Goal: Task Accomplishment & Management: Complete application form

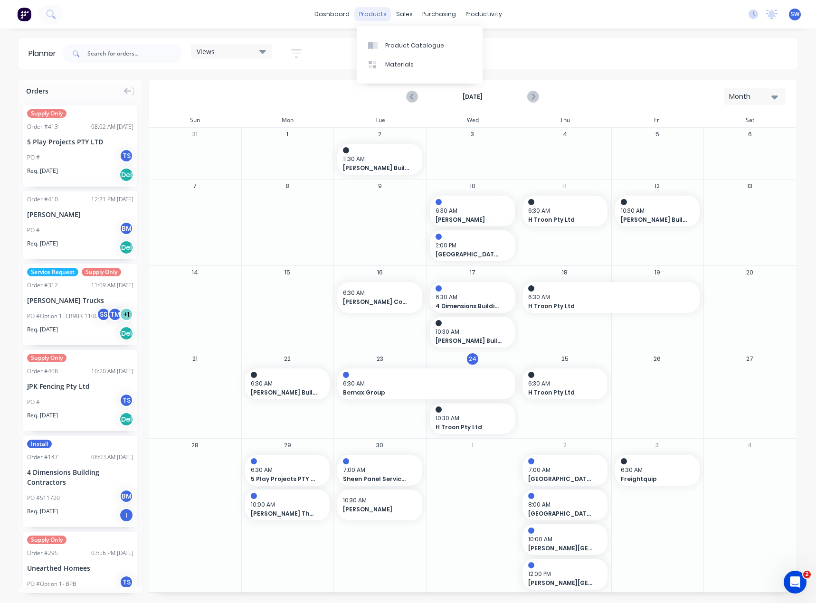
drag, startPoint x: 0, startPoint y: 0, endPoint x: 357, endPoint y: 11, distance: 357.2
click at [357, 11] on div "products" at bounding box center [372, 14] width 37 height 14
click at [434, 43] on icon at bounding box center [431, 45] width 9 height 9
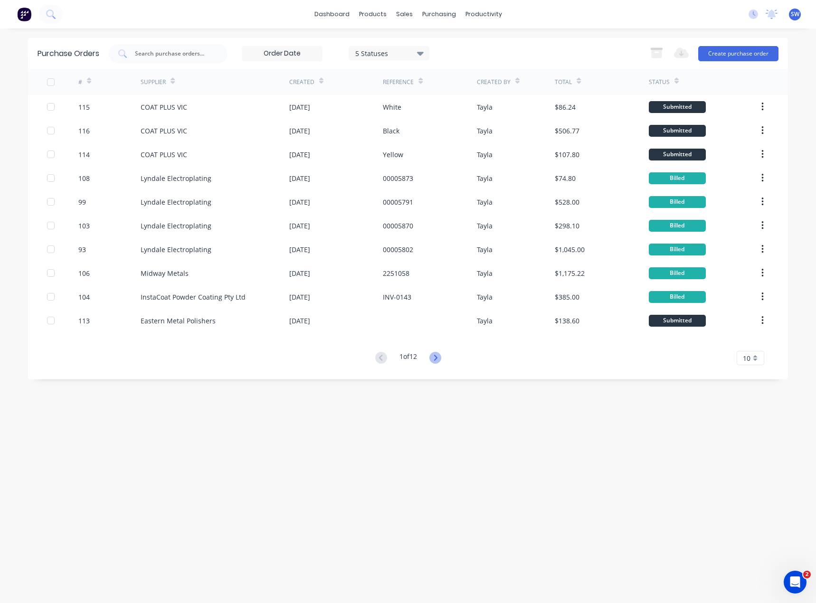
click at [437, 358] on icon at bounding box center [435, 358] width 12 height 12
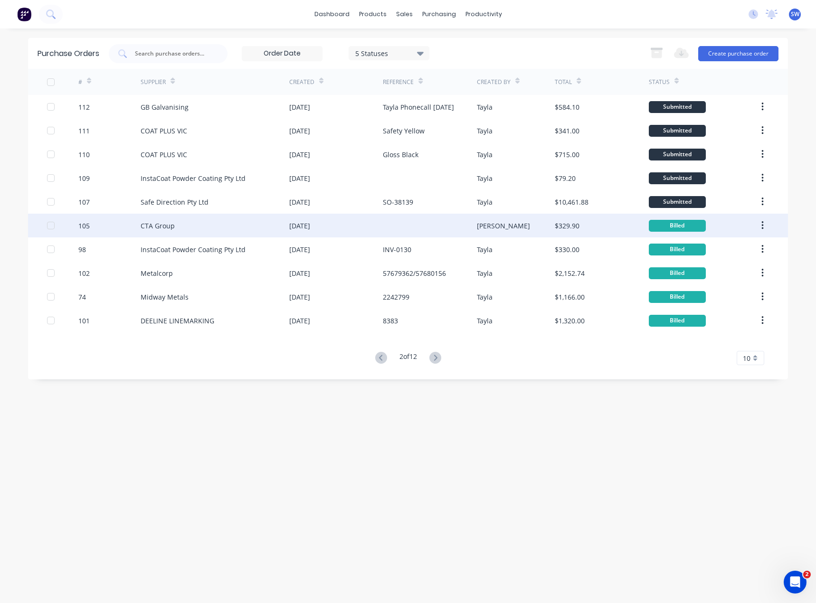
click at [205, 227] on div "CTA Group" at bounding box center [215, 226] width 149 height 24
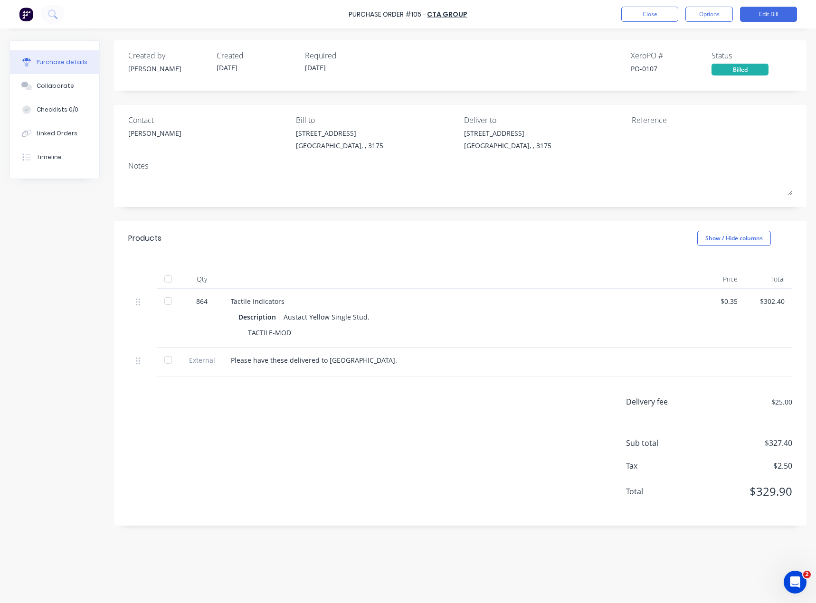
click at [506, 17] on div "Purchase Order #105 - CTA Group Close Options Edit Bill" at bounding box center [408, 14] width 816 height 28
click at [251, 13] on div "Purchase Order #105 - CTA Group Close Options Edit Bill" at bounding box center [408, 14] width 816 height 28
click at [599, 12] on div "Purchase Order #105 - CTA Group Close Options Edit Bill" at bounding box center [408, 14] width 816 height 28
click at [635, 9] on button "Close" at bounding box center [649, 14] width 57 height 15
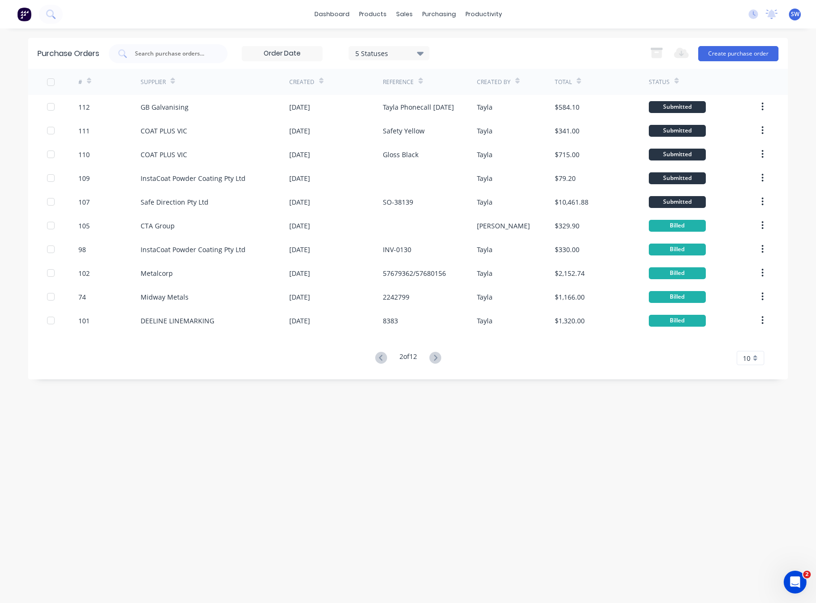
click at [569, 9] on div "dashboard products sales purchasing productivity dashboard products Product Cat…" at bounding box center [408, 14] width 816 height 28
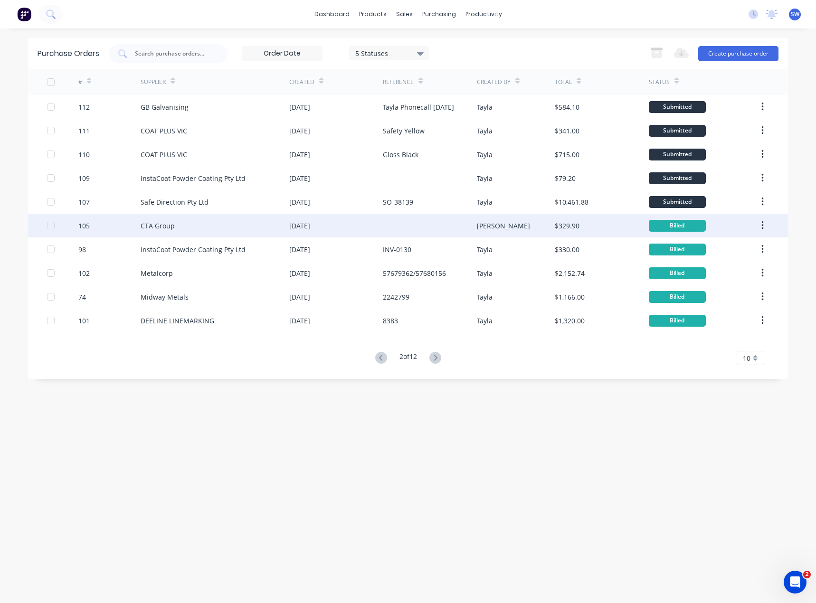
click at [187, 226] on div "CTA Group" at bounding box center [215, 226] width 149 height 24
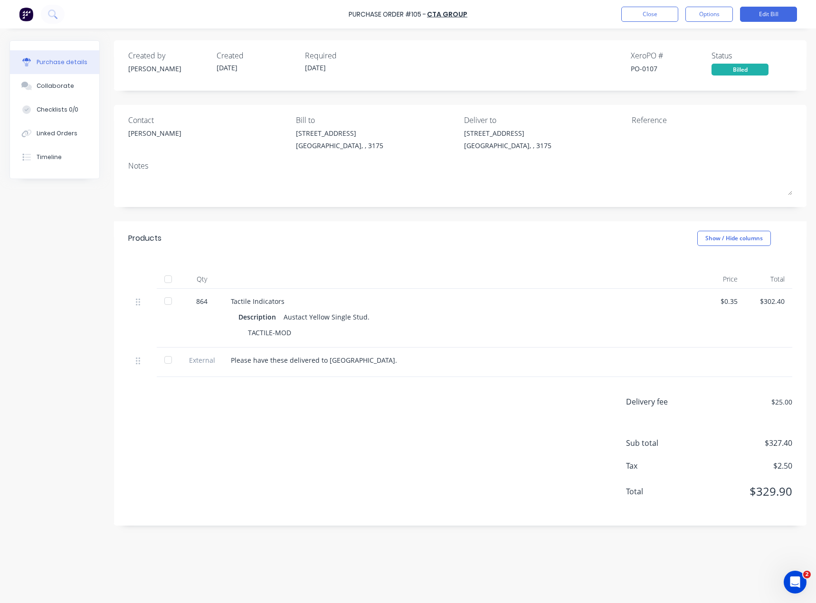
click at [198, 463] on div "Delivery fee $25.00 Sub total $327.40 Tax $2.50 Total $329.90" at bounding box center [460, 451] width 692 height 149
click at [643, 10] on button "Close" at bounding box center [649, 14] width 57 height 15
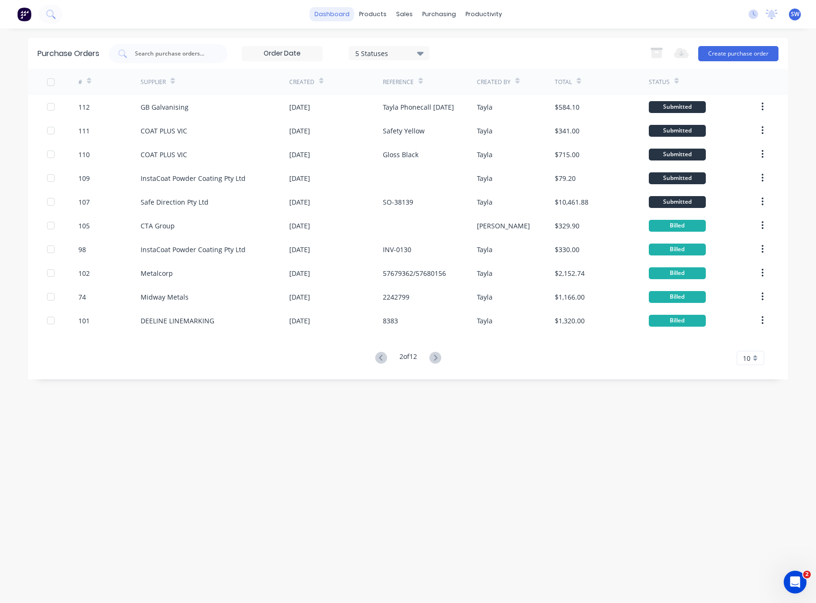
click at [334, 16] on link "dashboard" at bounding box center [332, 14] width 45 height 14
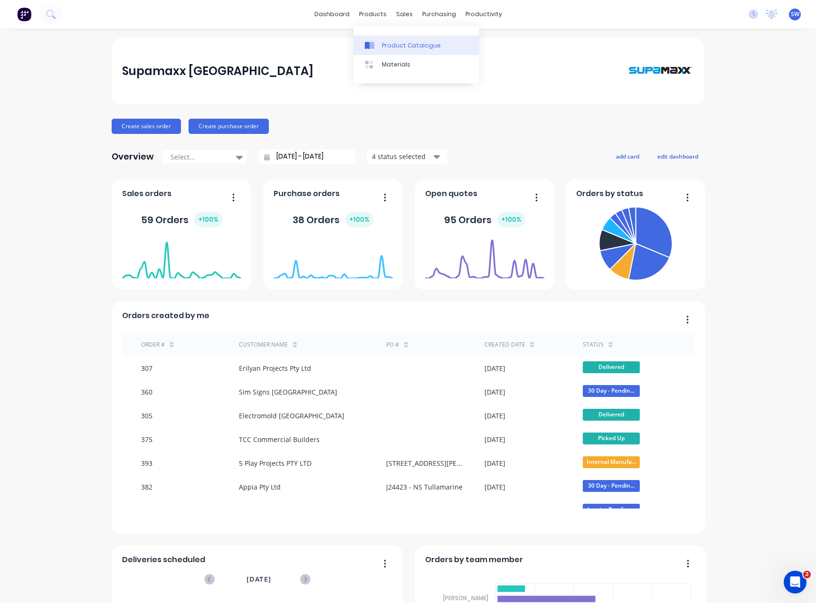
click at [388, 43] on div "Product Catalogue" at bounding box center [411, 45] width 59 height 9
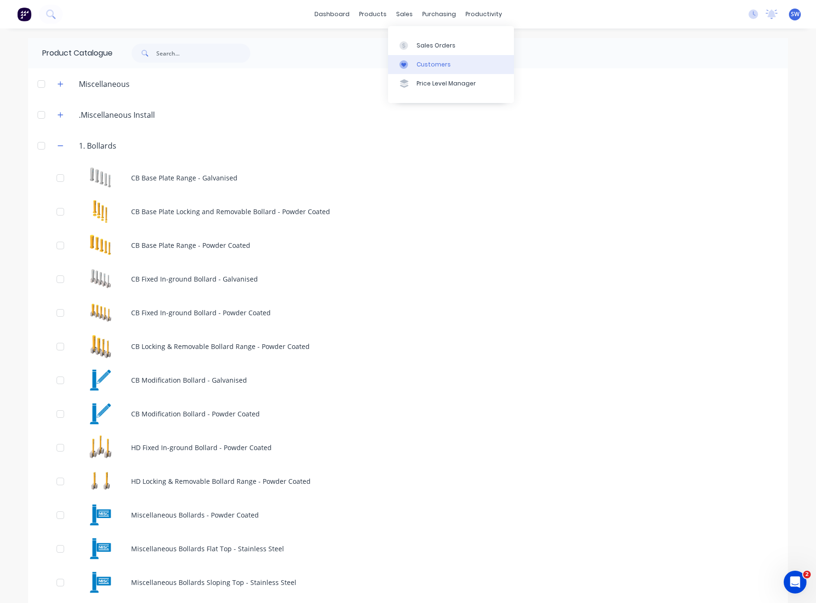
click at [428, 62] on div "Customers" at bounding box center [433, 64] width 34 height 9
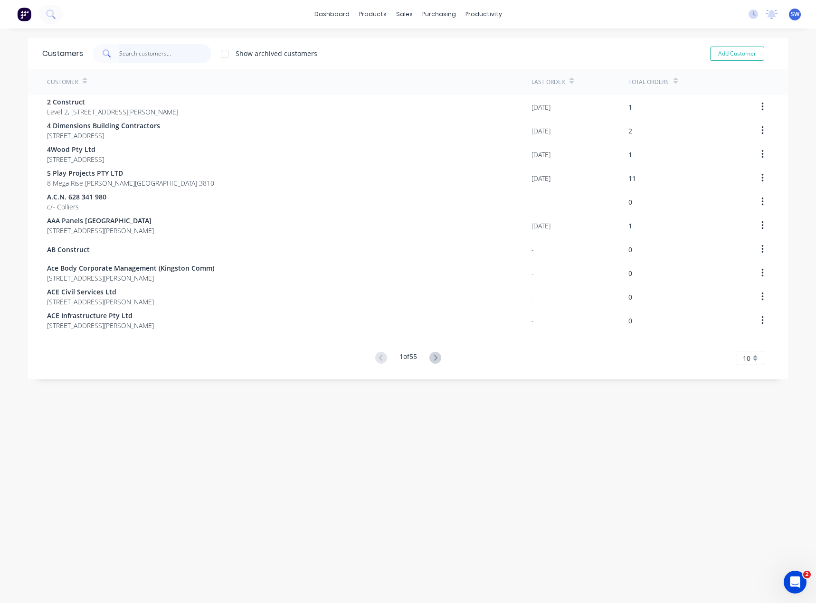
click at [141, 53] on input "text" at bounding box center [165, 53] width 93 height 19
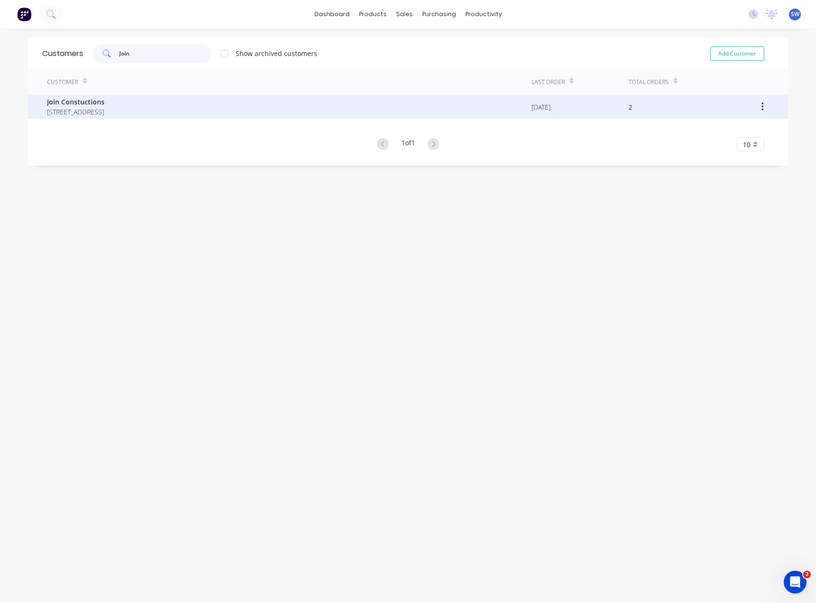
type input "Join"
click at [80, 114] on span "[STREET_ADDRESS]" at bounding box center [75, 112] width 57 height 10
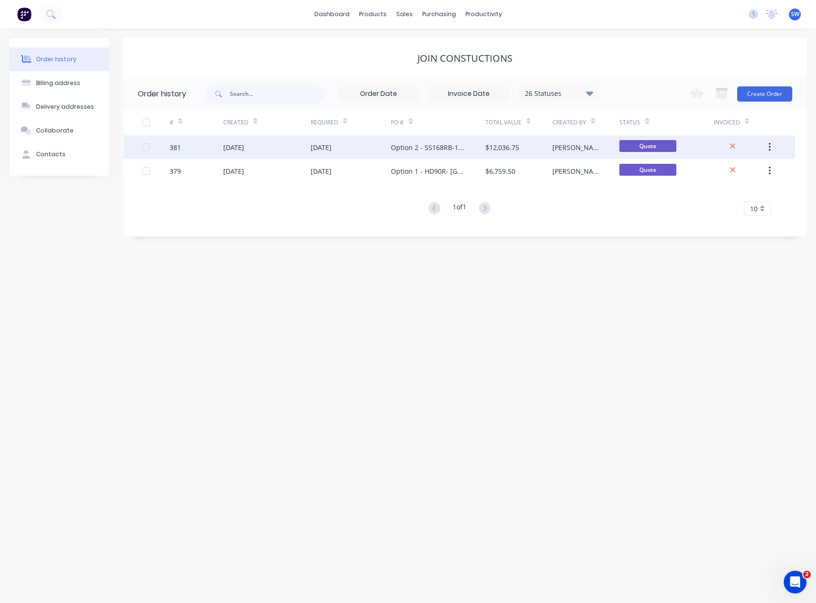
click at [432, 144] on div "Option 2 - SS168RB-1100 - [GEOGRAPHIC_DATA] [GEOGRAPHIC_DATA]" at bounding box center [428, 147] width 75 height 10
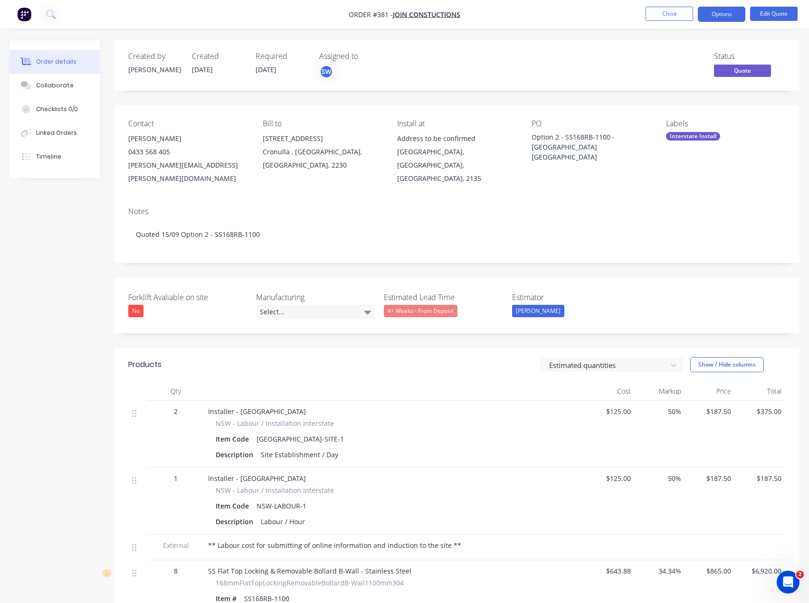
click at [430, 139] on div "Address to be confirmed" at bounding box center [456, 138] width 119 height 13
click at [761, 11] on button "Edit Quote" at bounding box center [773, 14] width 47 height 14
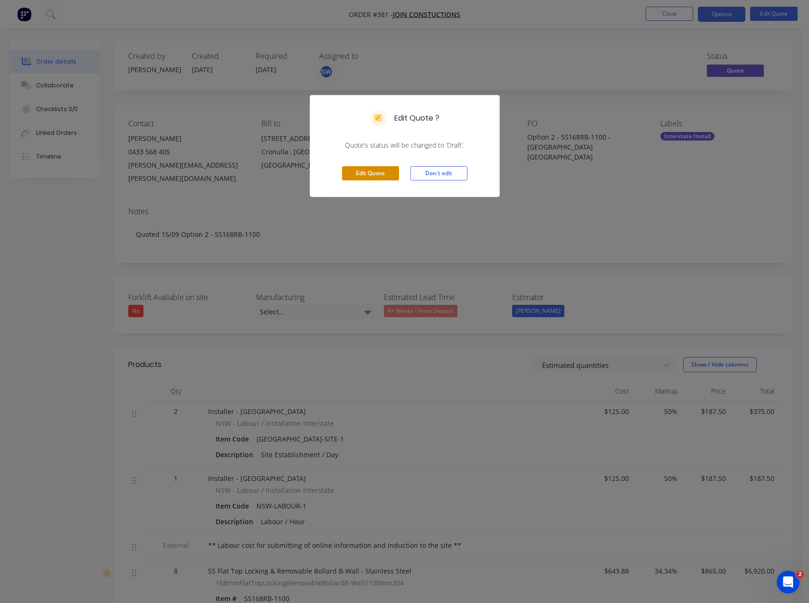
click at [386, 169] on button "Edit Quote" at bounding box center [370, 173] width 57 height 14
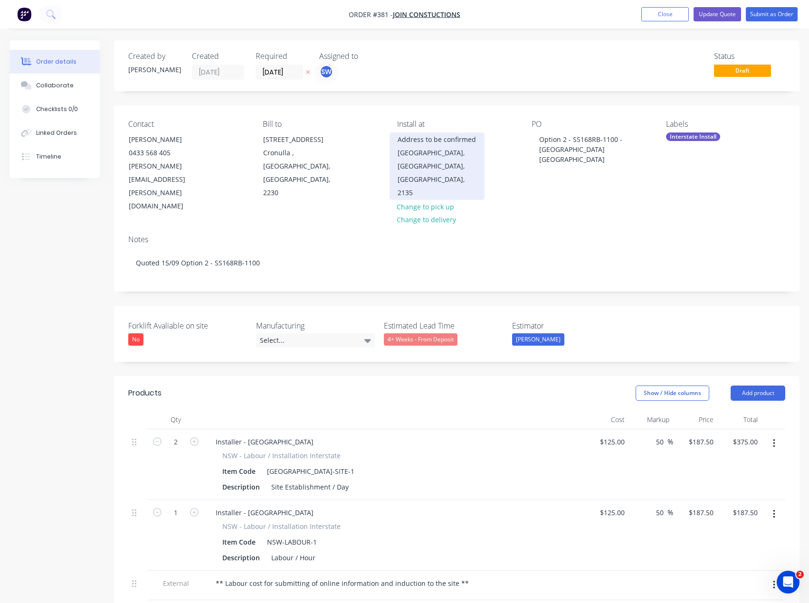
click at [417, 140] on div "Address to be confirmed" at bounding box center [436, 139] width 79 height 13
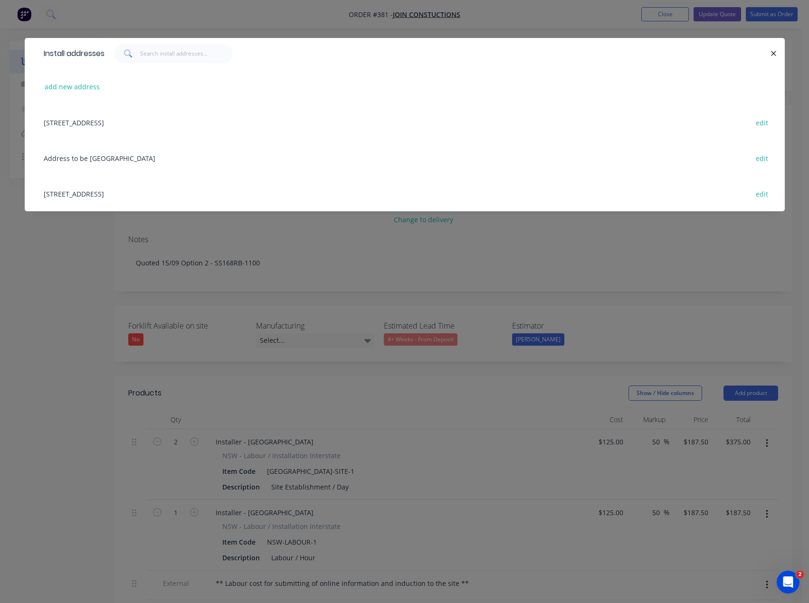
click at [96, 157] on div "Address to [GEOGRAPHIC_DATA], [GEOGRAPHIC_DATA], 2135 edit" at bounding box center [404, 158] width 731 height 36
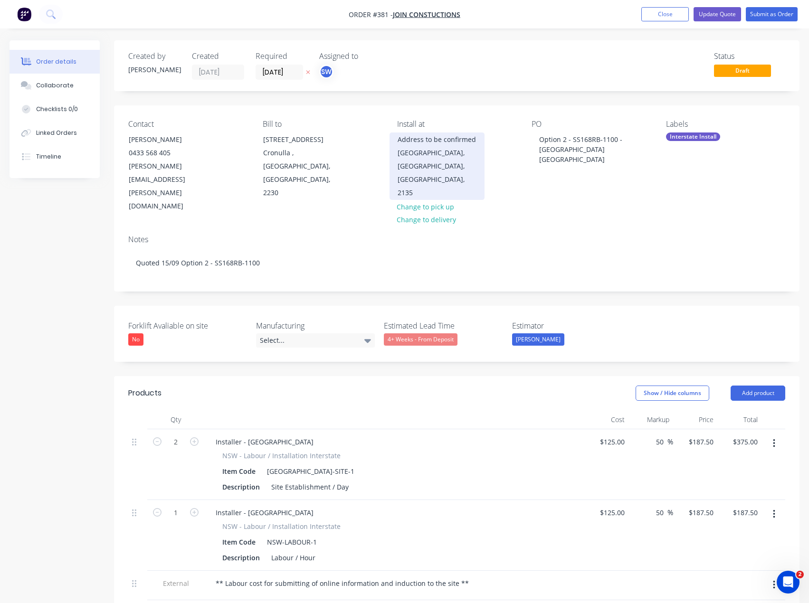
click at [411, 139] on div "Address to be confirmed" at bounding box center [436, 139] width 79 height 13
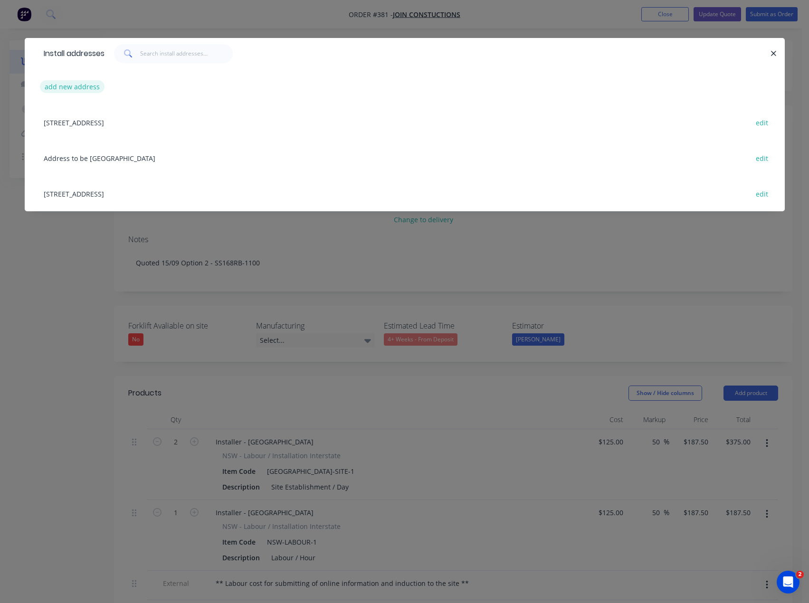
click at [64, 88] on button "add new address" at bounding box center [72, 86] width 65 height 13
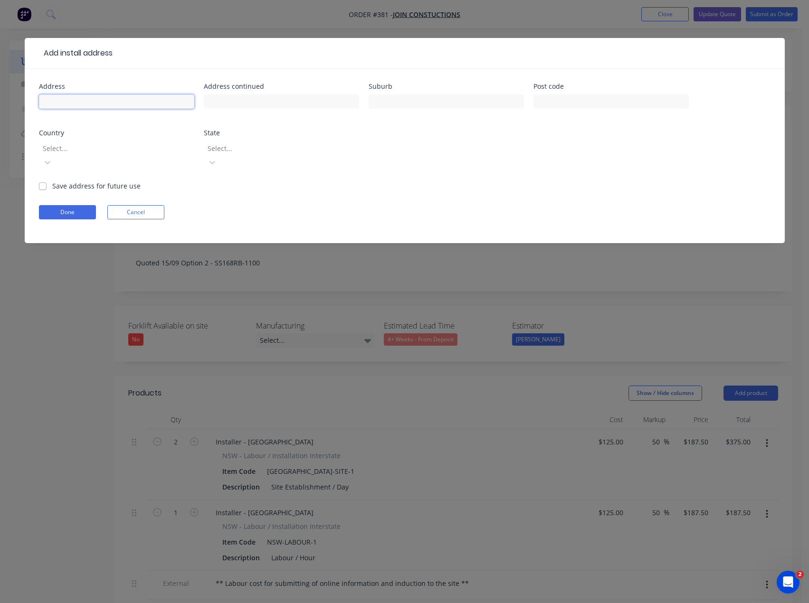
click at [89, 106] on input "text" at bounding box center [116, 101] width 155 height 14
type input "[STREET_ADDRESS]"
type input "Strathfield"
type input "2135"
click at [195, 148] on div "Address [STREET_ADDRESS] Country Select... State Select..." at bounding box center [404, 132] width 731 height 98
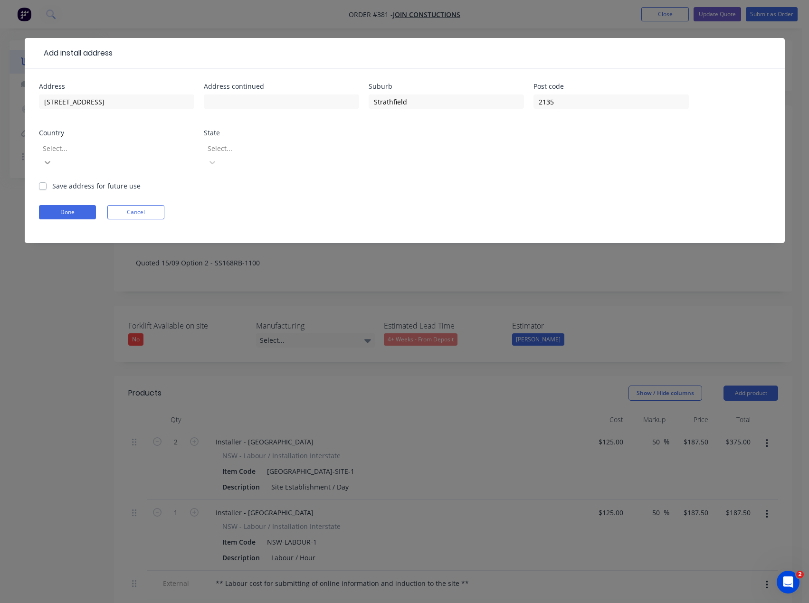
click at [52, 158] on icon at bounding box center [47, 162] width 9 height 9
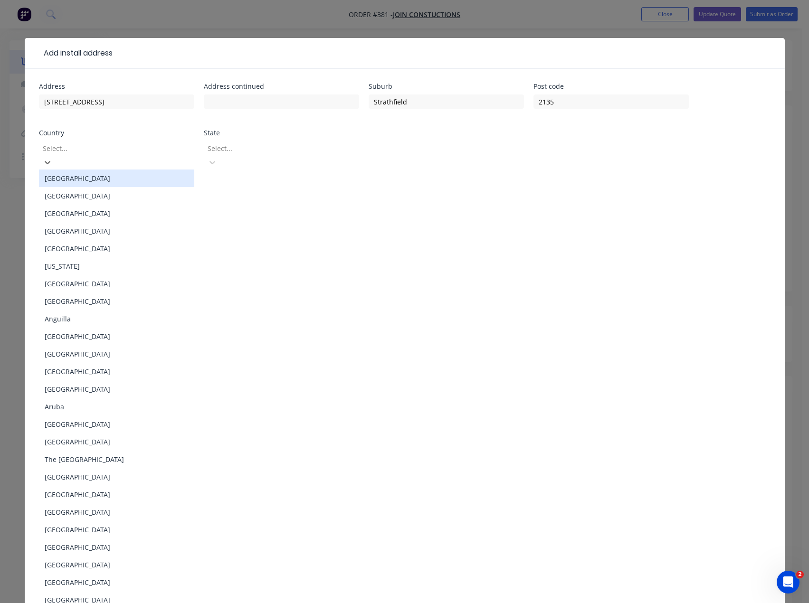
click at [166, 170] on div "[GEOGRAPHIC_DATA]" at bounding box center [116, 179] width 155 height 18
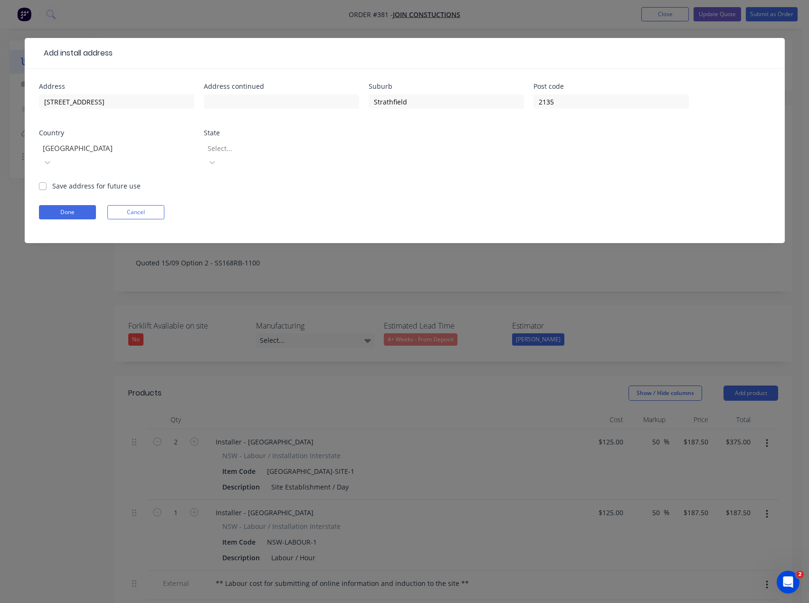
click at [251, 152] on div at bounding box center [275, 148] width 137 height 12
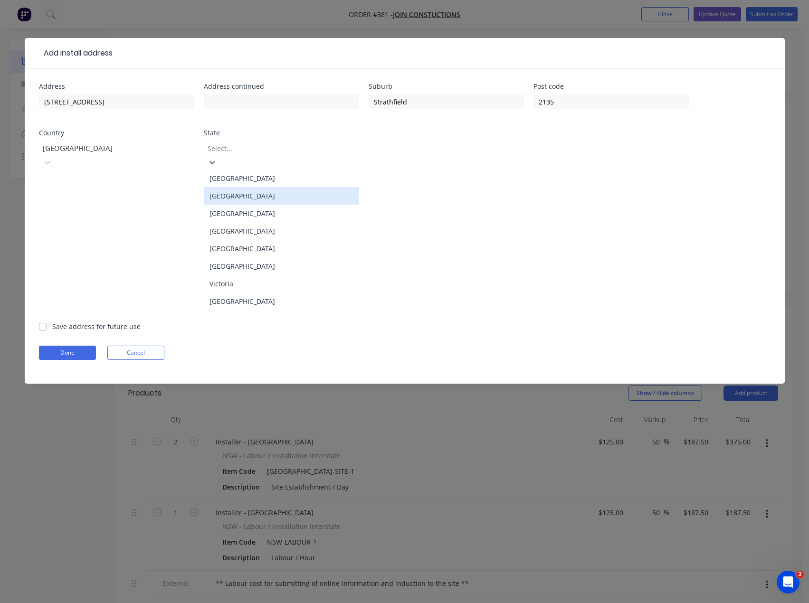
click at [265, 191] on div "[GEOGRAPHIC_DATA]" at bounding box center [281, 196] width 155 height 18
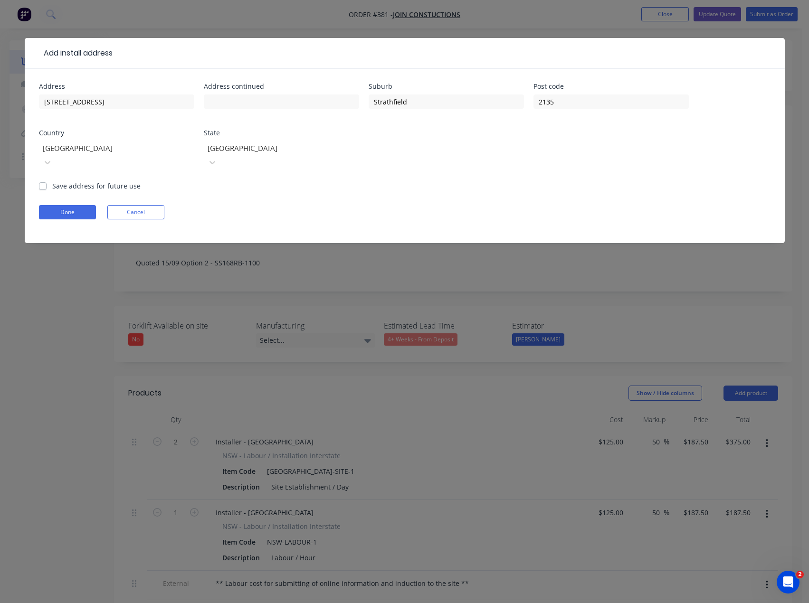
click at [52, 181] on label "Save address for future use" at bounding box center [96, 186] width 88 height 10
click at [46, 181] on input "Save address for future use" at bounding box center [43, 185] width 8 height 9
checkbox input "true"
click at [50, 190] on form "Address [STREET_ADDRESS] Save address for future use Done Cancel" at bounding box center [404, 163] width 731 height 160
click at [52, 205] on button "Done" at bounding box center [67, 212] width 57 height 14
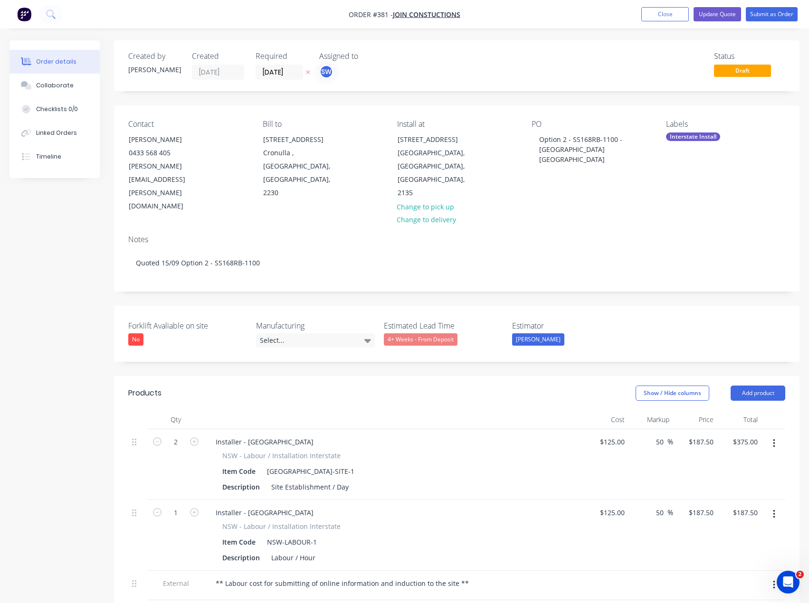
click at [602, 320] on label "Estimator" at bounding box center [571, 325] width 119 height 11
click at [756, 15] on button "Submit as Order" at bounding box center [771, 14] width 52 height 14
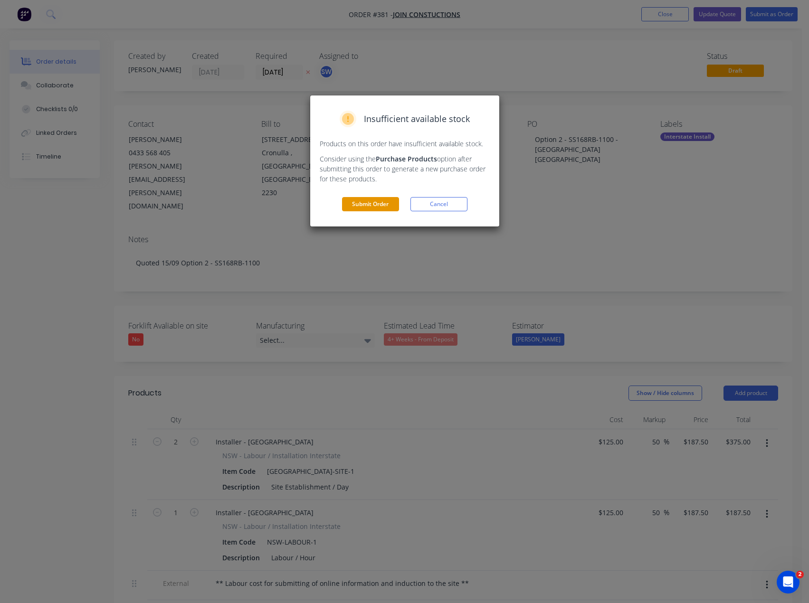
click at [353, 206] on button "Submit Order" at bounding box center [370, 204] width 57 height 14
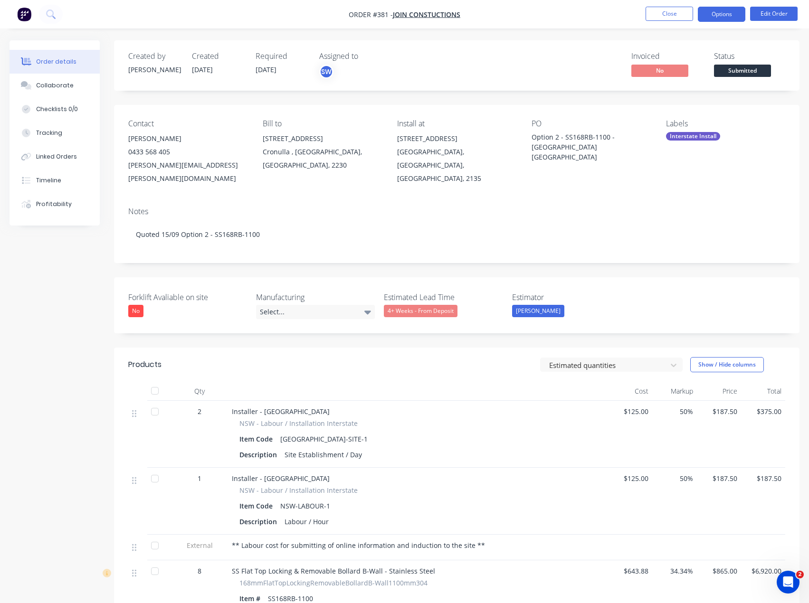
click at [716, 14] on button "Options" at bounding box center [720, 14] width 47 height 15
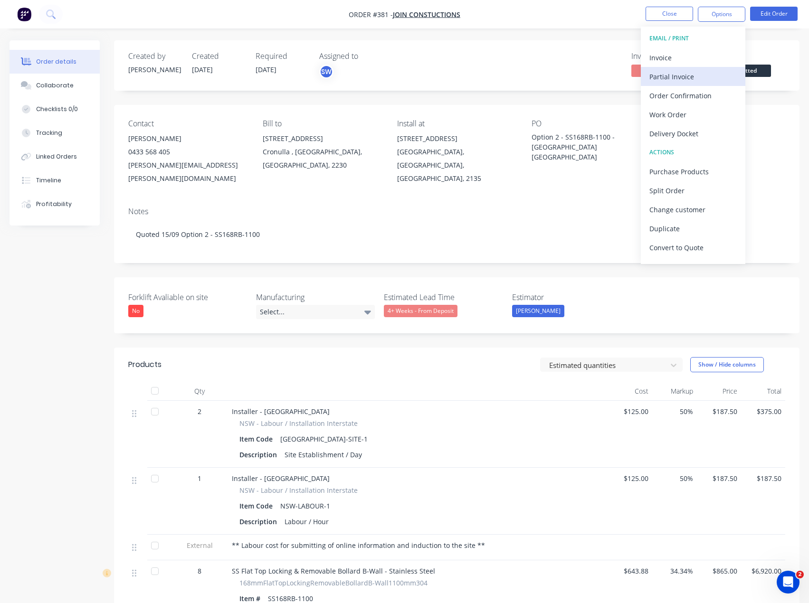
click at [702, 74] on div "Partial Invoice" at bounding box center [692, 77] width 87 height 14
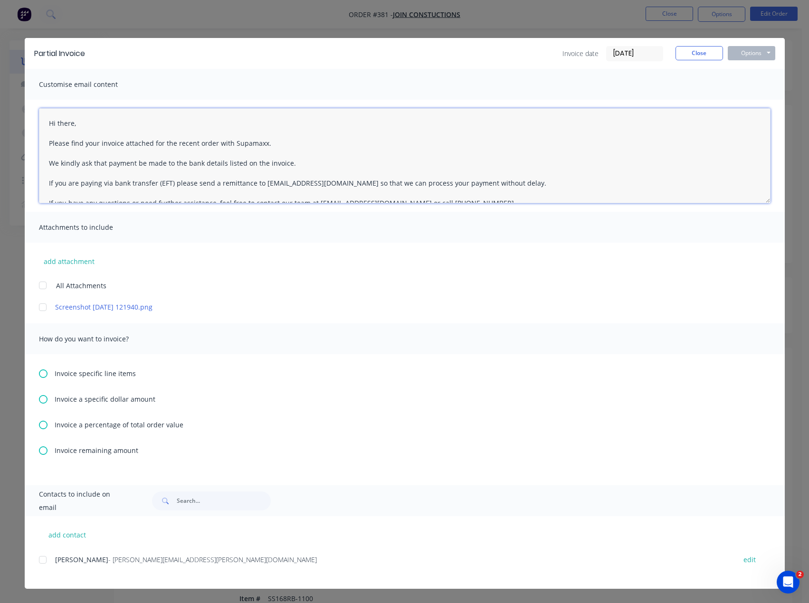
click at [72, 124] on textarea "Hi there, Please find your invoice attached for the recent order with Supamaxx.…" at bounding box center [404, 155] width 731 height 95
click at [44, 558] on div at bounding box center [42, 559] width 19 height 19
click at [57, 533] on button "add contact" at bounding box center [67, 535] width 57 height 14
select select "AU"
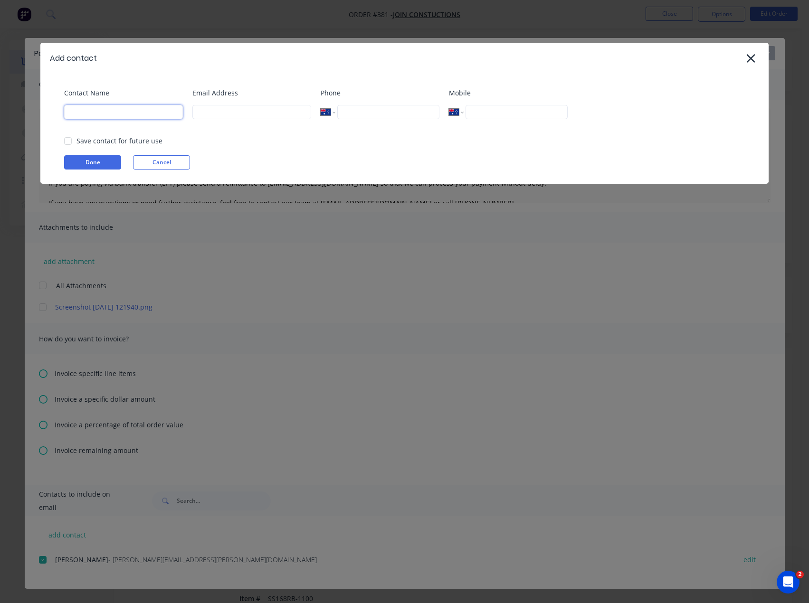
click at [159, 114] on input at bounding box center [123, 112] width 119 height 14
type input "[PERSON_NAME]"
click at [233, 105] on input at bounding box center [251, 112] width 119 height 14
type input "[PERSON_NAME][EMAIL_ADDRESS][DOMAIN_NAME]"
click at [106, 165] on button "Done" at bounding box center [92, 162] width 57 height 14
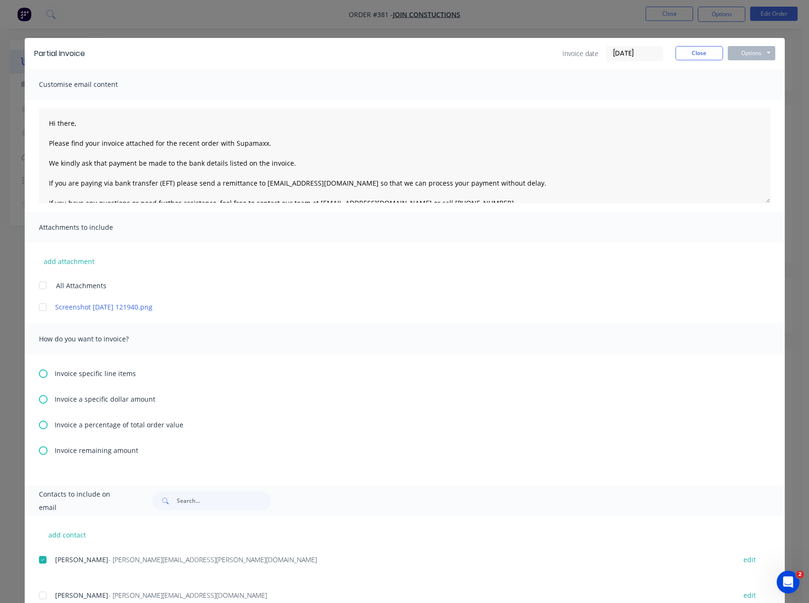
click at [108, 596] on span "- [PERSON_NAME][EMAIL_ADDRESS][DOMAIN_NAME]" at bounding box center [187, 595] width 159 height 9
click at [40, 593] on div at bounding box center [42, 595] width 19 height 19
click at [41, 421] on icon at bounding box center [43, 425] width 9 height 9
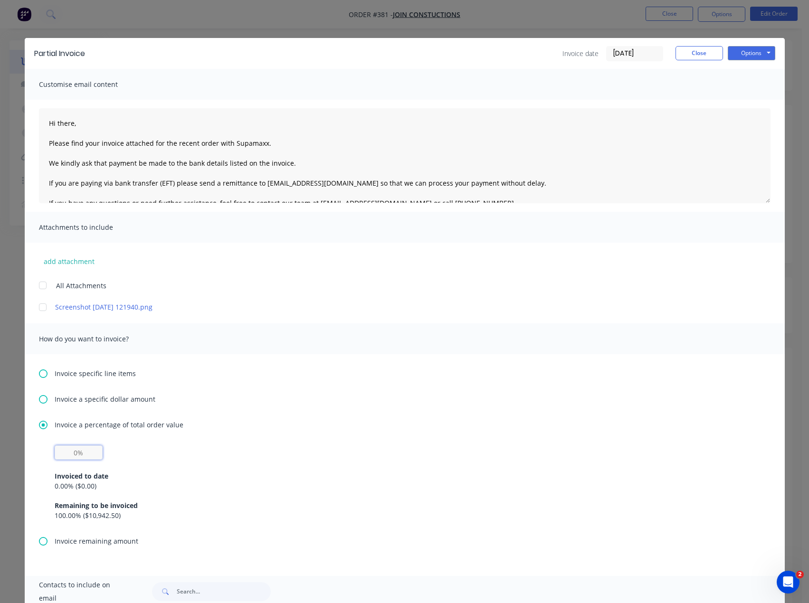
click at [77, 454] on input "text" at bounding box center [79, 452] width 48 height 14
type input "50%"
click at [247, 481] on div "0.00 % ( $0.00 )" at bounding box center [405, 486] width 700 height 10
click at [68, 121] on textarea "Hi there, Please find your invoice attached for the recent order with Supamaxx.…" at bounding box center [404, 155] width 731 height 95
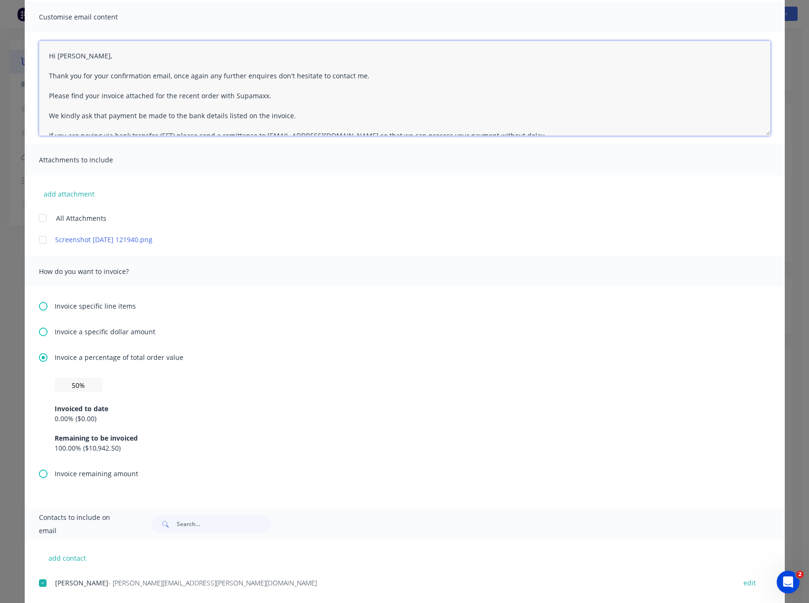
scroll to position [78, 0]
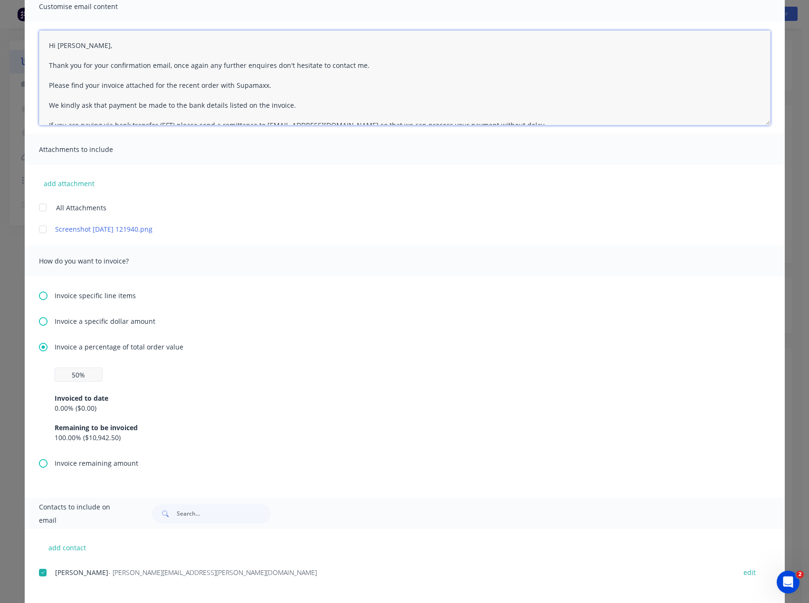
type textarea "Hi [PERSON_NAME], Thank you for your confirmation email, once again any further…"
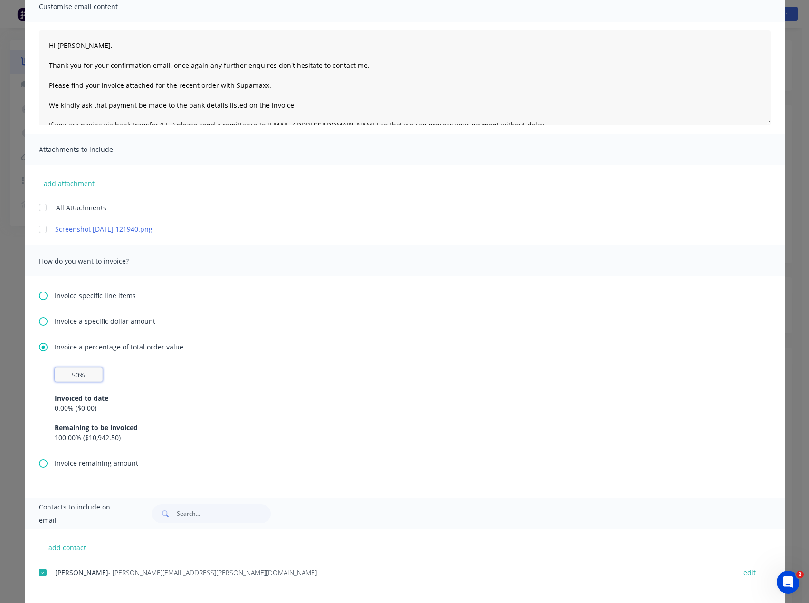
click at [77, 374] on input "50%" at bounding box center [79, 375] width 48 height 14
type input "5%"
type input "50%"
click at [420, 393] on div "Invoiced to date" at bounding box center [405, 398] width 700 height 10
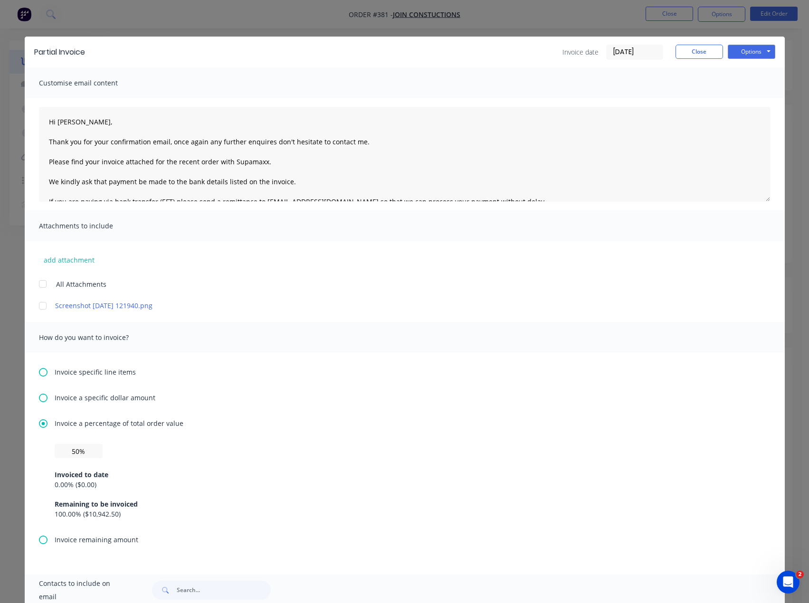
scroll to position [0, 0]
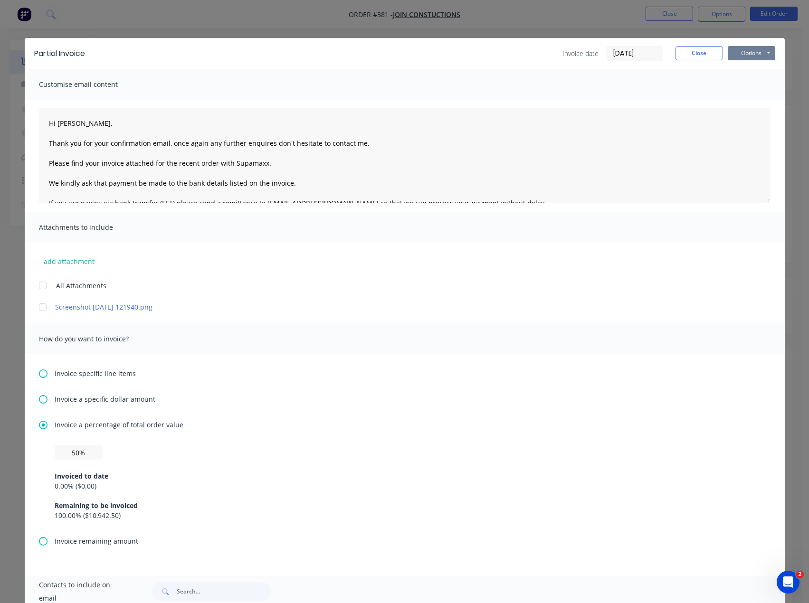
click at [740, 52] on button "Options" at bounding box center [750, 53] width 47 height 14
click at [758, 102] on button "Email" at bounding box center [757, 102] width 61 height 16
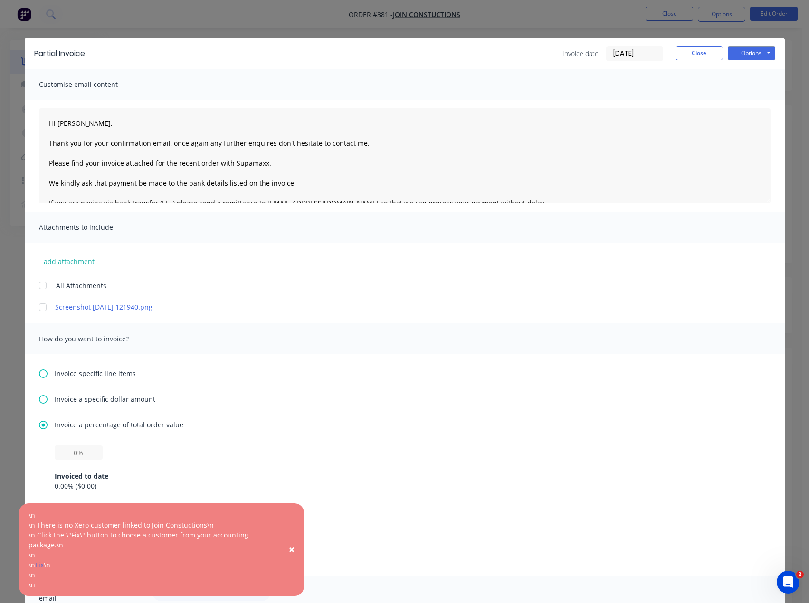
click at [292, 549] on span "×" at bounding box center [292, 549] width 6 height 13
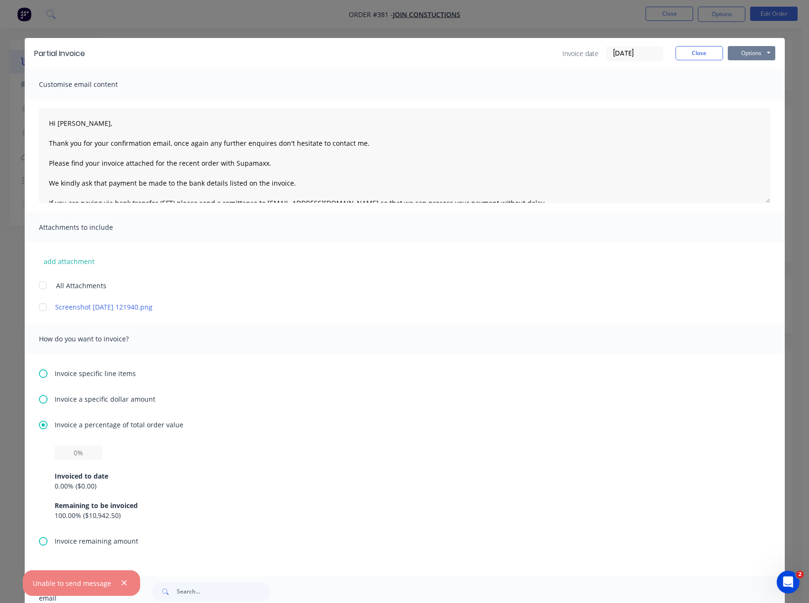
click at [750, 55] on button "Options" at bounding box center [750, 53] width 47 height 14
click at [708, 55] on button "Close" at bounding box center [698, 53] width 47 height 14
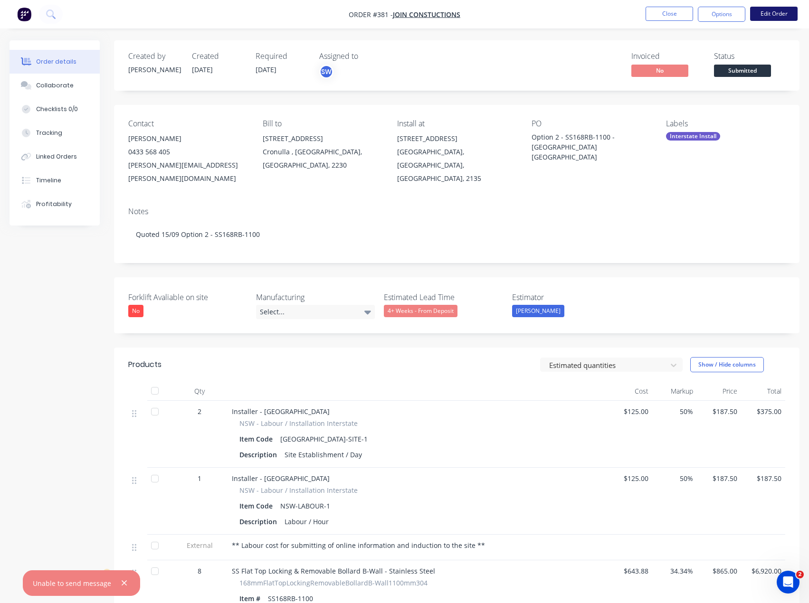
click at [769, 13] on button "Edit Order" at bounding box center [773, 14] width 47 height 14
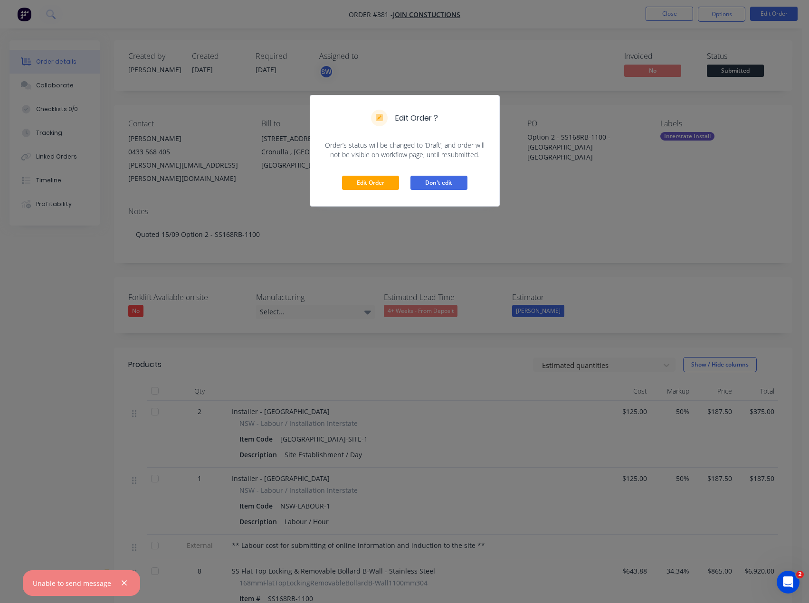
click at [432, 180] on button "Don't edit" at bounding box center [438, 183] width 57 height 14
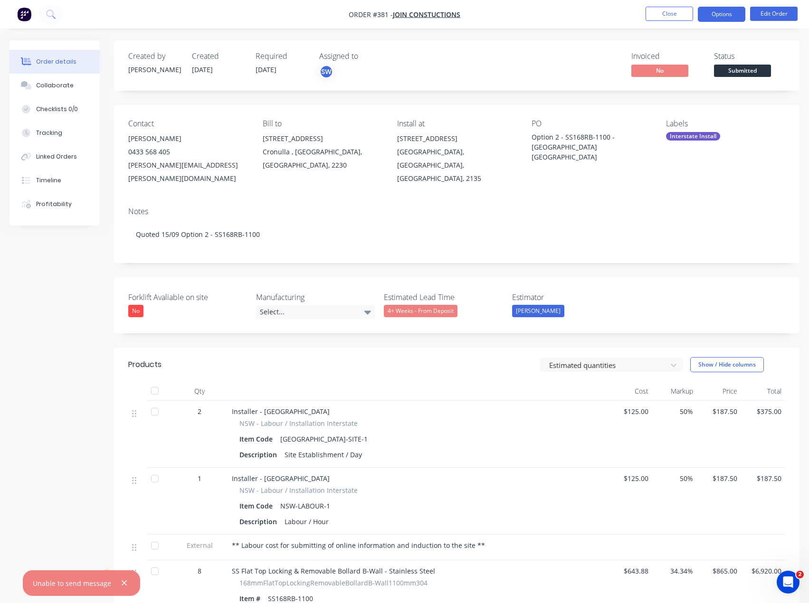
click at [722, 15] on button "Options" at bounding box center [720, 14] width 47 height 15
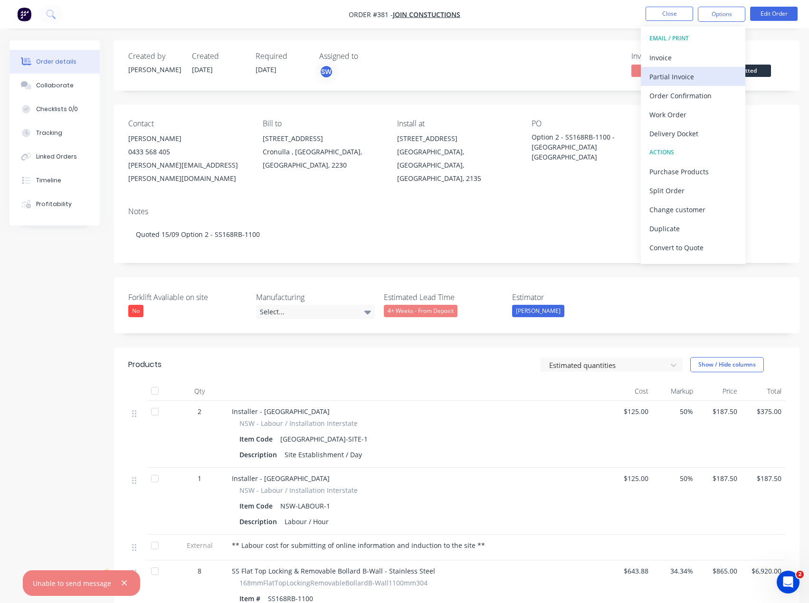
click at [710, 73] on div "Partial Invoice" at bounding box center [692, 77] width 87 height 14
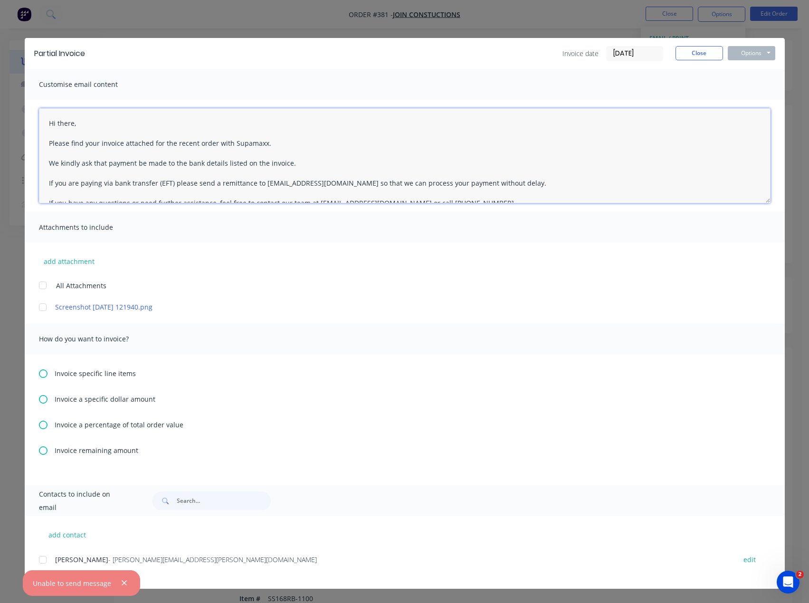
click at [74, 126] on textarea "Hi there, Please find your invoice attached for the recent order with Supamaxx.…" at bounding box center [404, 155] width 731 height 95
type textarea "Hi , Please find your invoice attached for the recent order with Supamaxx. We k…"
click at [195, 236] on div "Attachments to include" at bounding box center [405, 227] width 760 height 31
click at [124, 583] on icon "button" at bounding box center [124, 583] width 6 height 9
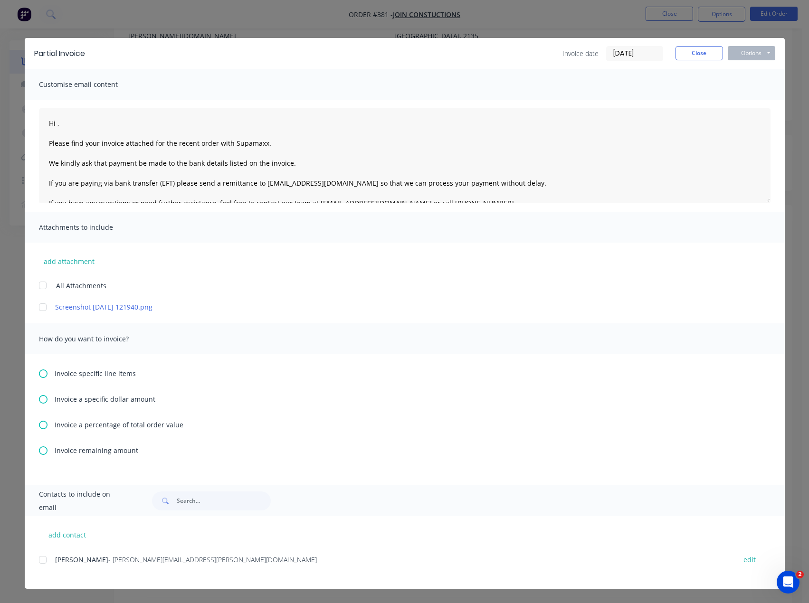
click at [42, 563] on div at bounding box center [42, 559] width 19 height 19
click at [66, 531] on button "add contact" at bounding box center [67, 535] width 57 height 14
select select "AU"
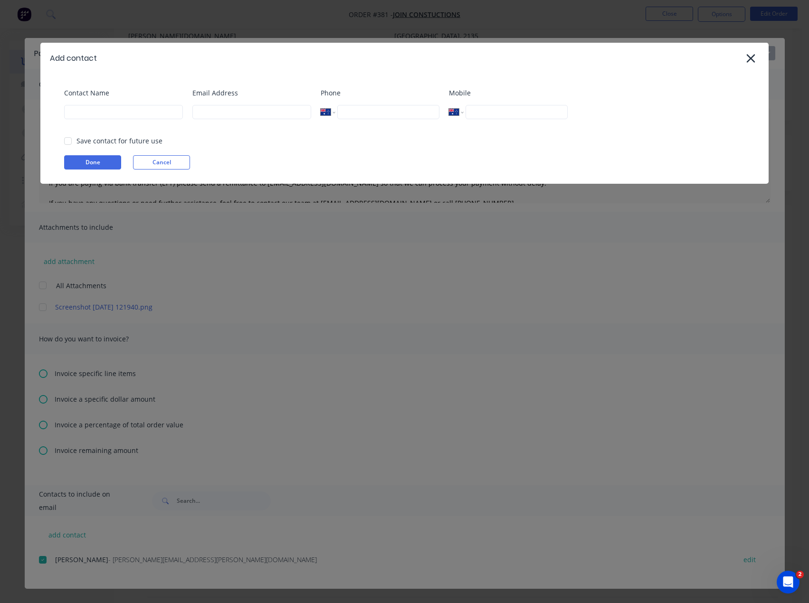
click at [76, 121] on div "Contact Name" at bounding box center [123, 107] width 119 height 38
click at [80, 114] on input at bounding box center [123, 112] width 119 height 14
type input "[PERSON_NAME]"
click at [233, 94] on label "Email Address" at bounding box center [251, 93] width 119 height 10
click at [233, 112] on input at bounding box center [251, 112] width 119 height 14
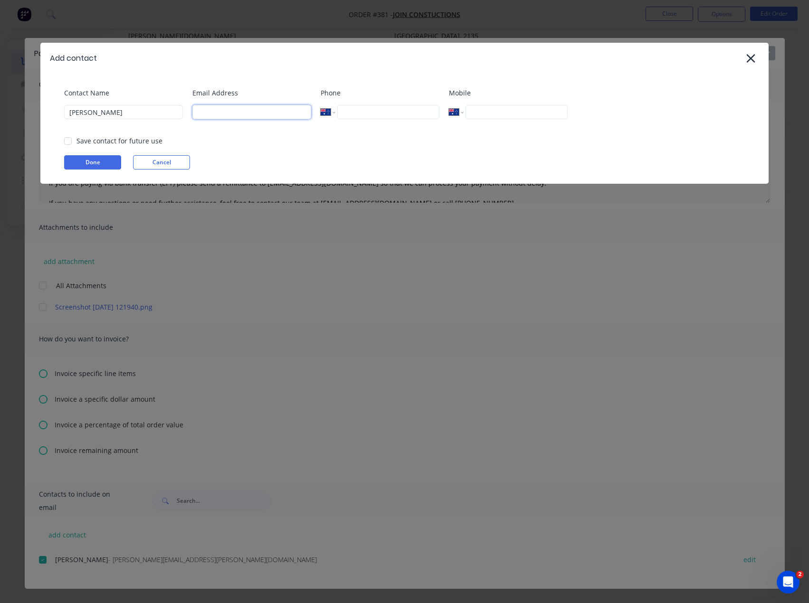
type input "[PERSON_NAME][EMAIL_ADDRESS][DOMAIN_NAME]"
click at [87, 162] on button "Done" at bounding box center [92, 162] width 57 height 14
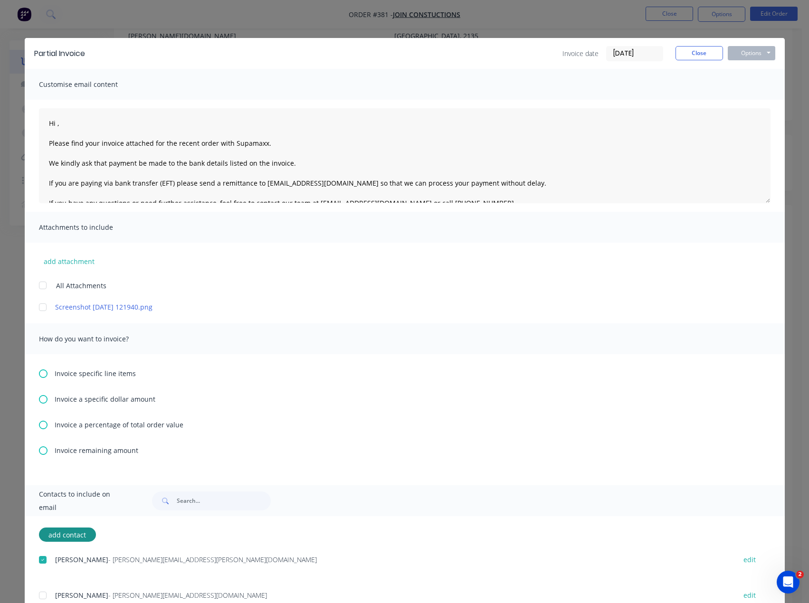
click at [41, 593] on div at bounding box center [42, 595] width 19 height 19
click at [54, 122] on textarea "Hi , Please find your invoice attached for the recent order with Supamaxx. We k…" at bounding box center [404, 155] width 731 height 95
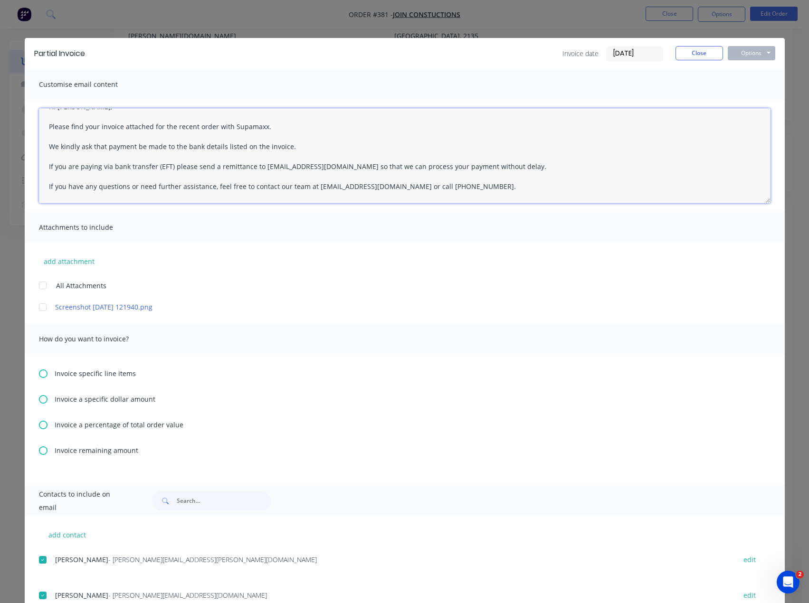
scroll to position [0, 0]
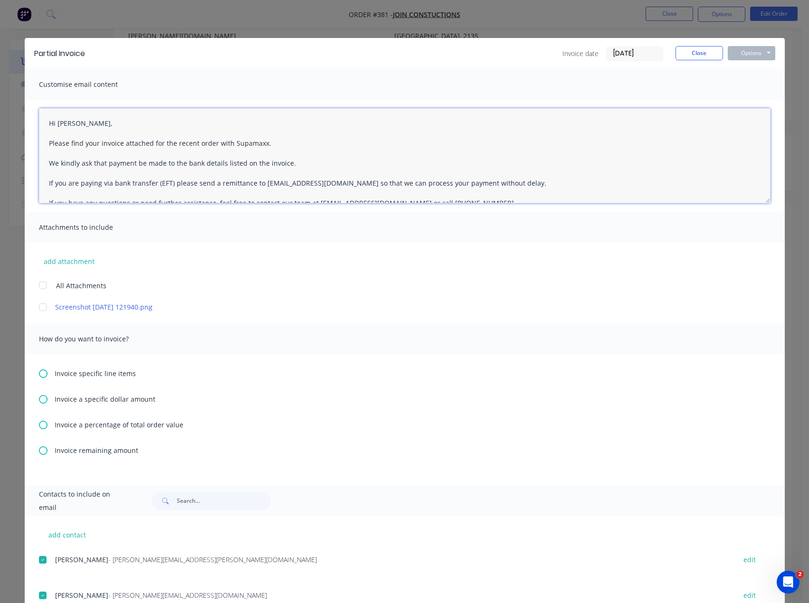
click at [102, 118] on textarea "Hi [PERSON_NAME], Please find your invoice attached for the recent order with S…" at bounding box center [404, 155] width 731 height 95
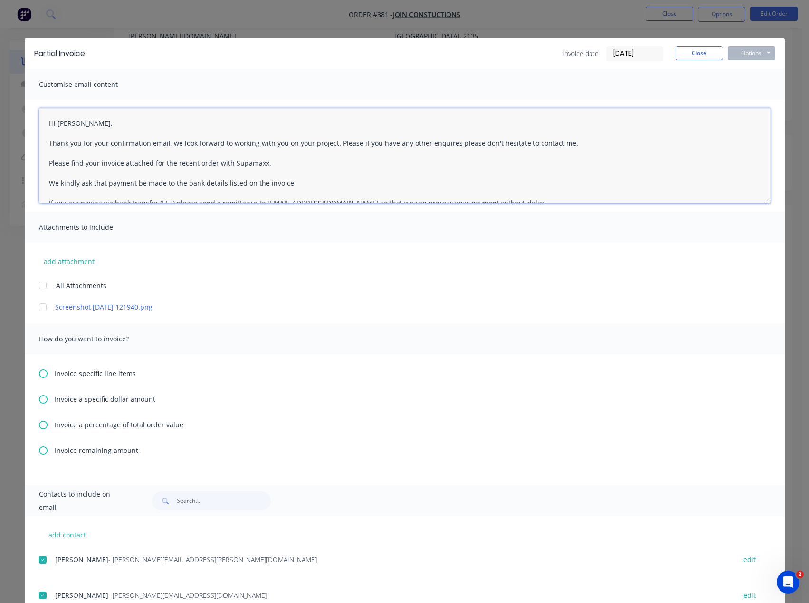
type textarea "Hi [PERSON_NAME], Thank you for your confirmation email, we look forward to wor…"
click at [41, 424] on icon at bounding box center [43, 425] width 9 height 9
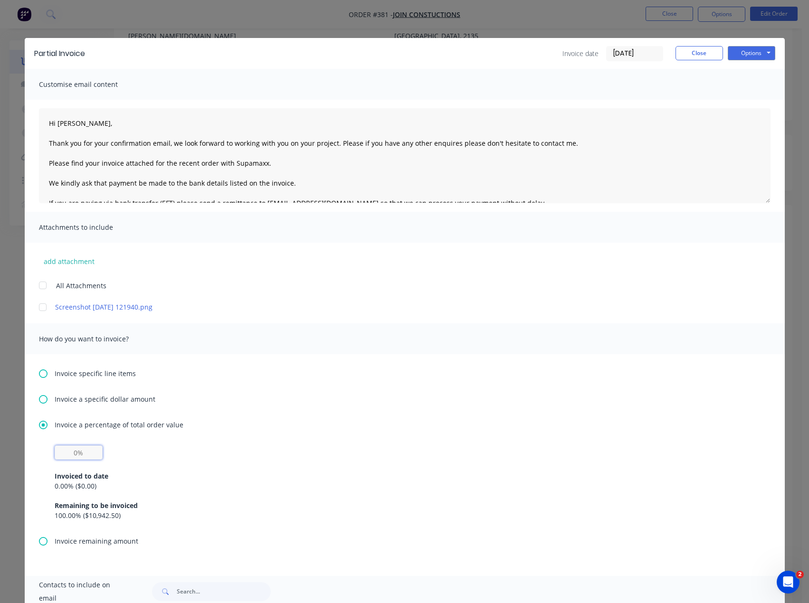
click at [74, 453] on input "text" at bounding box center [79, 452] width 48 height 14
type input "50%"
click at [438, 457] on div "50% Invoiced to date 0.00 % ( $0.00 ) Remaining to be invoiced 100.00 % ( $10,9…" at bounding box center [405, 482] width 700 height 75
click at [754, 52] on button "Options" at bounding box center [750, 53] width 47 height 14
click at [758, 85] on button "Print" at bounding box center [757, 86] width 61 height 16
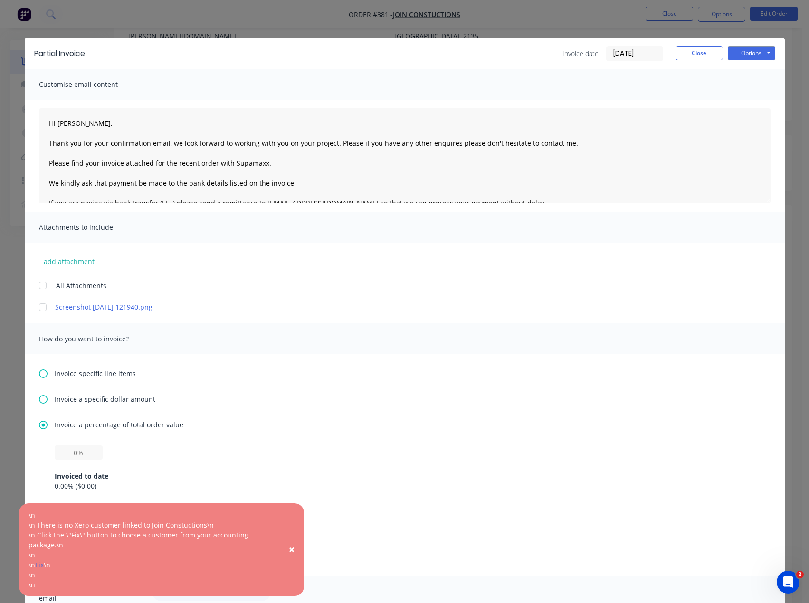
click at [294, 550] on span "×" at bounding box center [292, 549] width 6 height 13
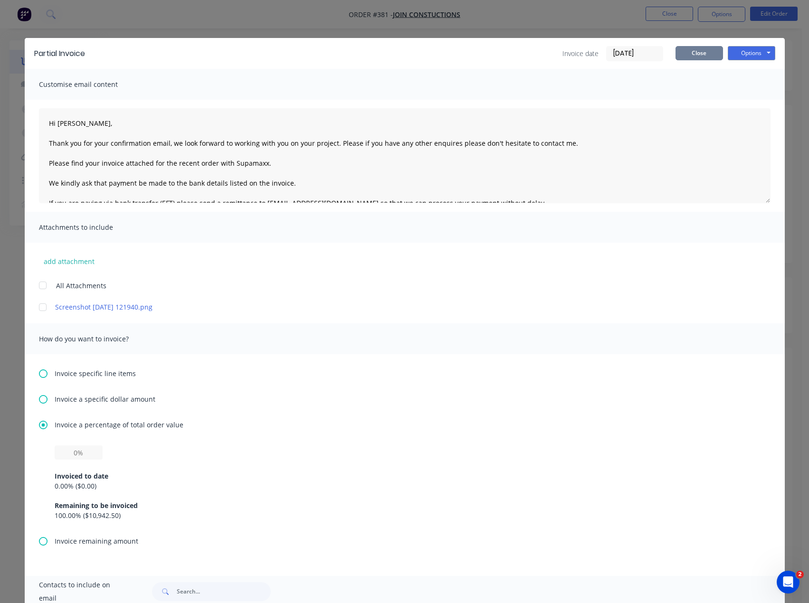
click at [697, 47] on button "Close" at bounding box center [698, 53] width 47 height 14
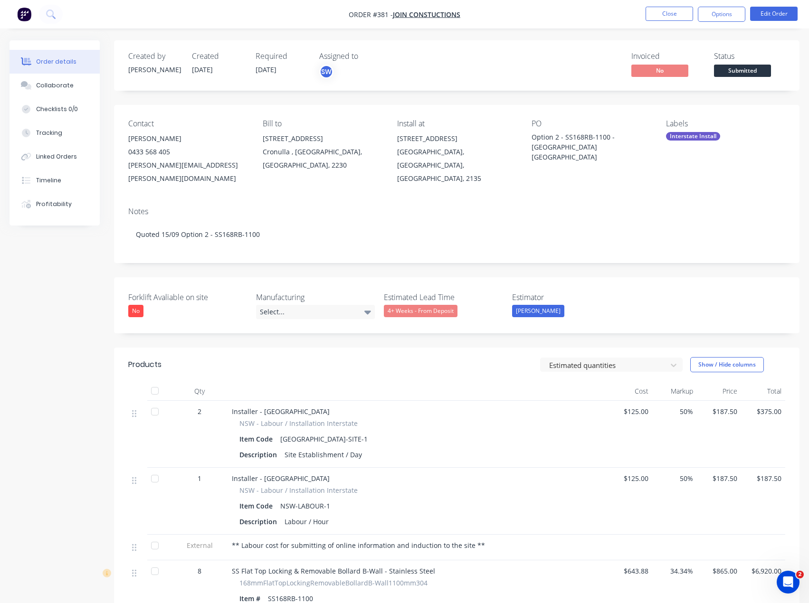
click at [644, 40] on div "Created by [PERSON_NAME] Created [DATE] Required [DATE] Assigned to SW Invoiced…" at bounding box center [456, 65] width 685 height 50
click at [724, 13] on button "Options" at bounding box center [720, 14] width 47 height 15
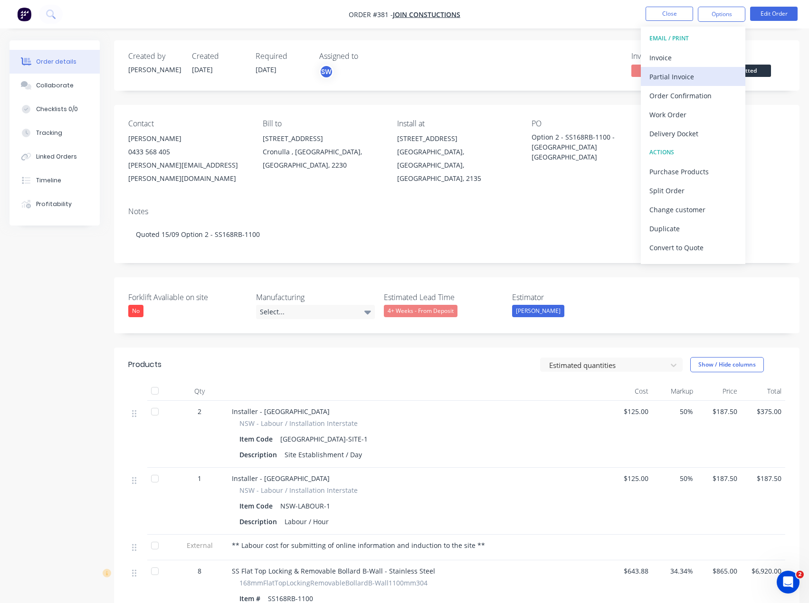
click at [664, 83] on div "Partial Invoice" at bounding box center [692, 77] width 87 height 14
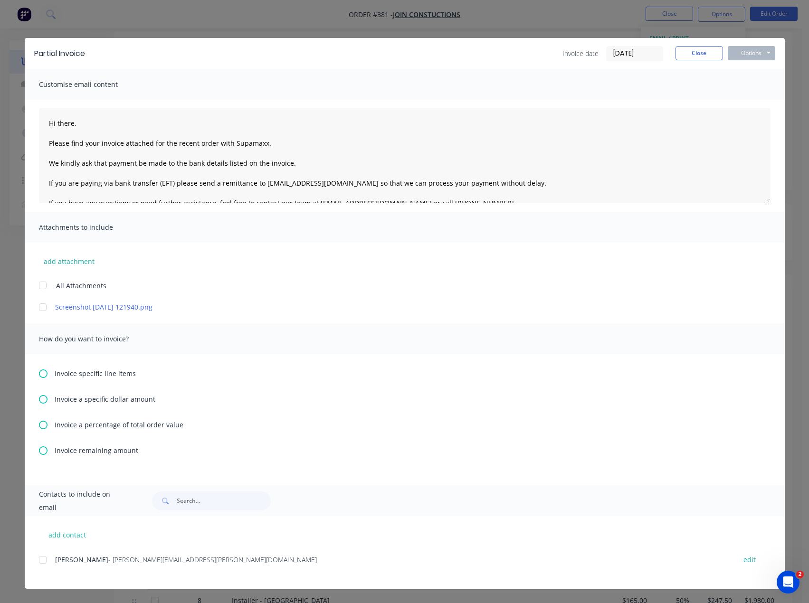
scroll to position [95, 0]
click at [44, 557] on div at bounding box center [42, 559] width 19 height 19
click at [56, 531] on button "add contact" at bounding box center [67, 535] width 57 height 14
select select "AU"
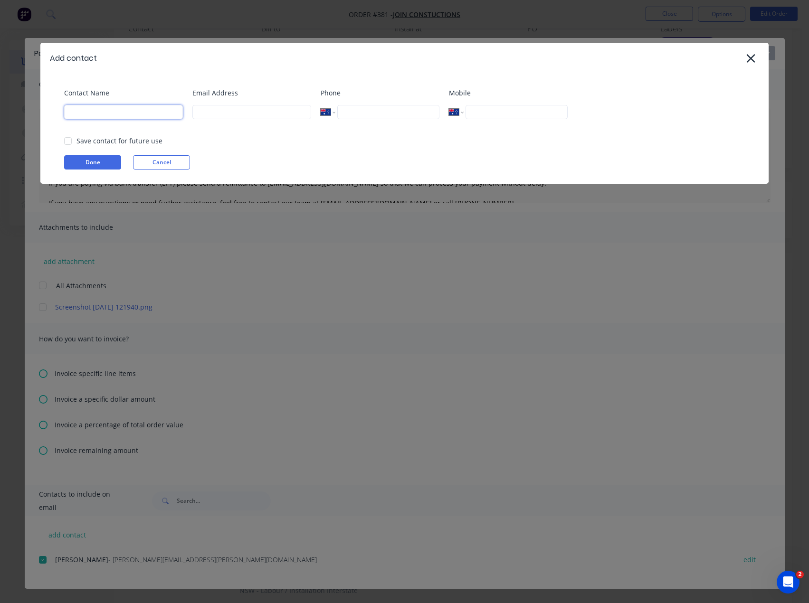
click at [146, 113] on input at bounding box center [123, 112] width 119 height 14
type input "[PERSON_NAME]"
click at [257, 105] on input at bounding box center [251, 112] width 119 height 14
type input "[PERSON_NAME][EMAIL_ADDRESS][DOMAIN_NAME]"
click at [73, 158] on button "Done" at bounding box center [92, 162] width 57 height 14
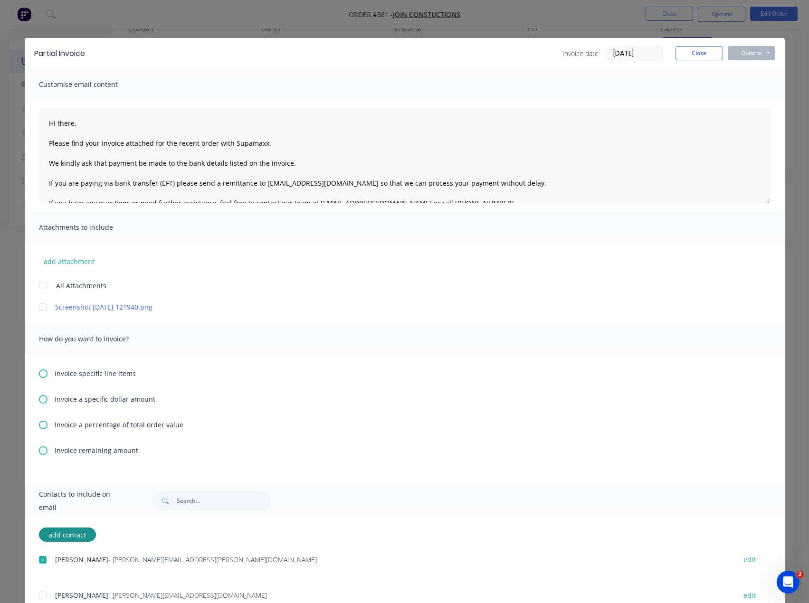
scroll to position [35, 0]
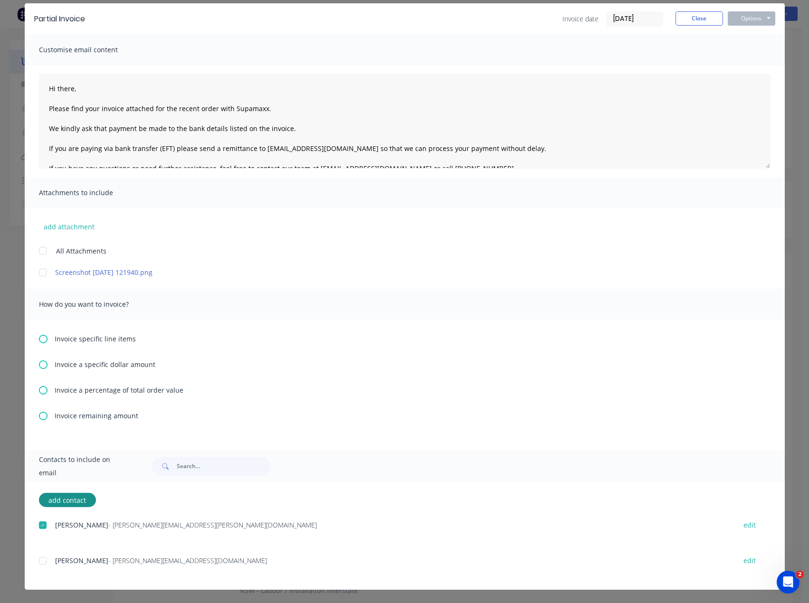
click at [42, 561] on div at bounding box center [42, 560] width 19 height 19
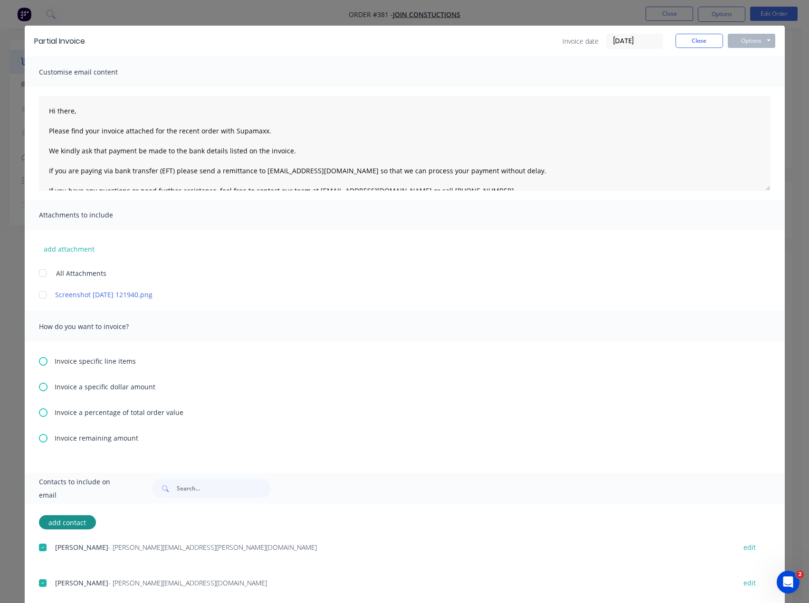
scroll to position [0, 0]
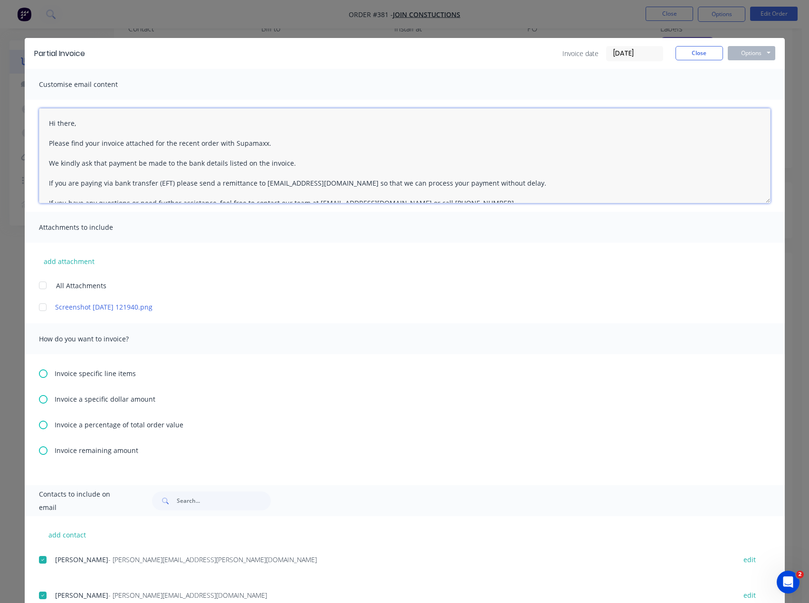
click at [68, 124] on textarea "Hi there, Please find your invoice attached for the recent order with Supamaxx.…" at bounding box center [404, 155] width 731 height 95
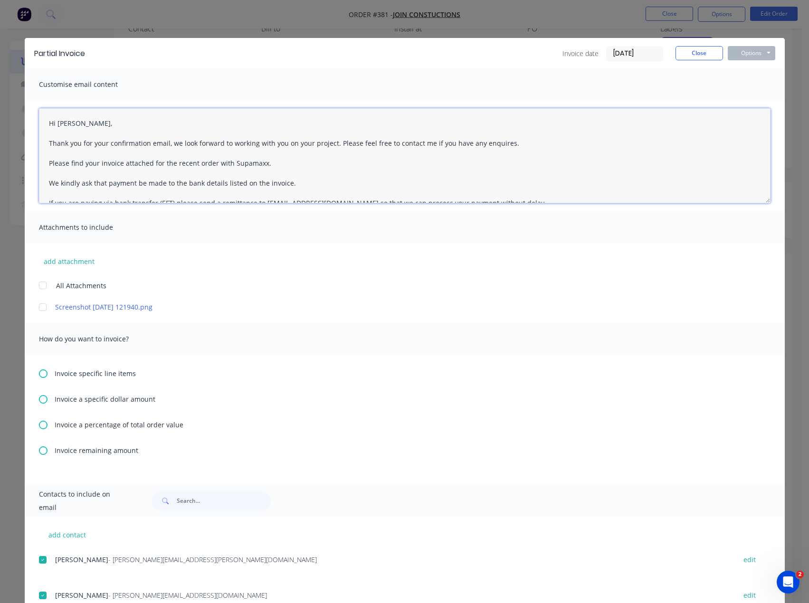
drag, startPoint x: 45, startPoint y: 141, endPoint x: 505, endPoint y: 148, distance: 460.6
click at [505, 148] on textarea "Hi [PERSON_NAME], Thank you for your confirmation email, we look forward to wor…" at bounding box center [404, 155] width 731 height 95
type textarea "Hi [PERSON_NAME], Thank you for your confirmation email, we look forward to wor…"
click at [41, 424] on icon at bounding box center [43, 425] width 9 height 9
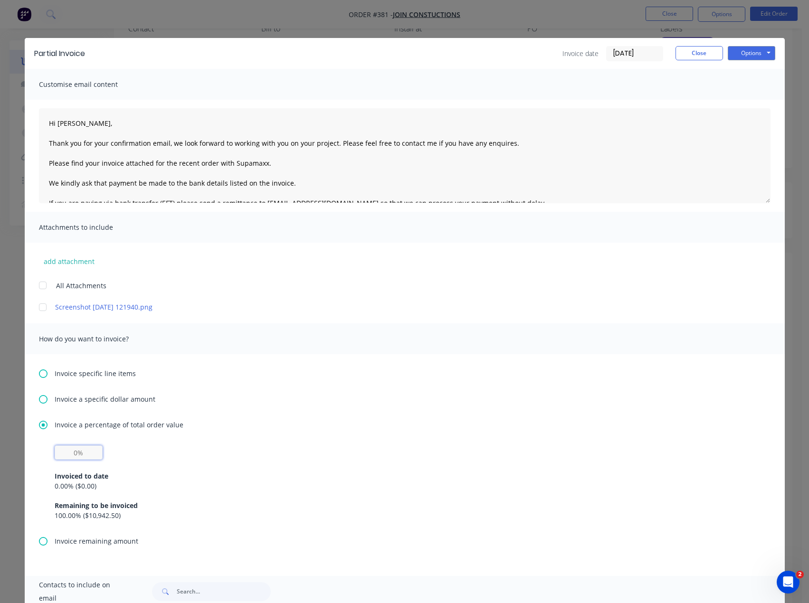
click at [65, 456] on input "text" at bounding box center [79, 452] width 48 height 14
type input "50%"
click at [735, 51] on button "Options" at bounding box center [750, 53] width 47 height 14
click at [741, 66] on button "Preview" at bounding box center [757, 70] width 61 height 16
click at [71, 447] on input "text" at bounding box center [79, 452] width 48 height 14
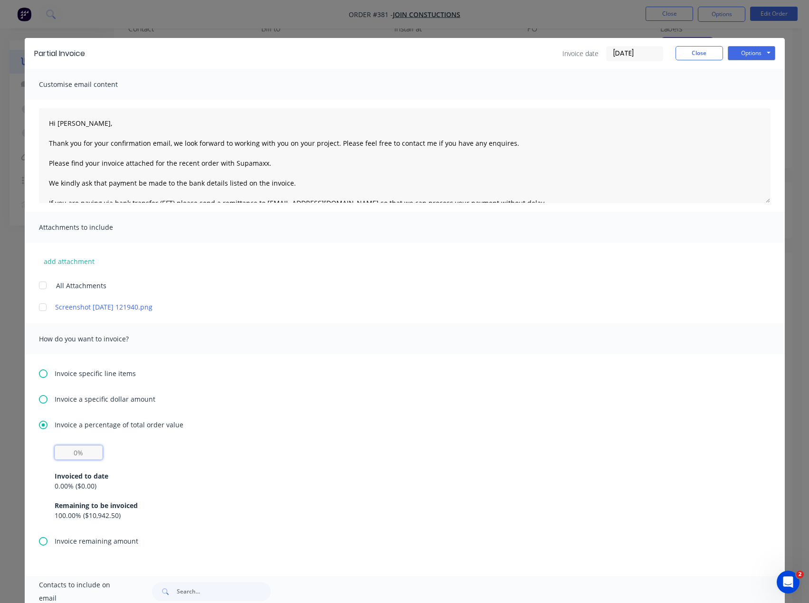
type input "50%"
click at [733, 52] on button "Options" at bounding box center [750, 53] width 47 height 14
click at [751, 99] on button "Email" at bounding box center [757, 102] width 61 height 16
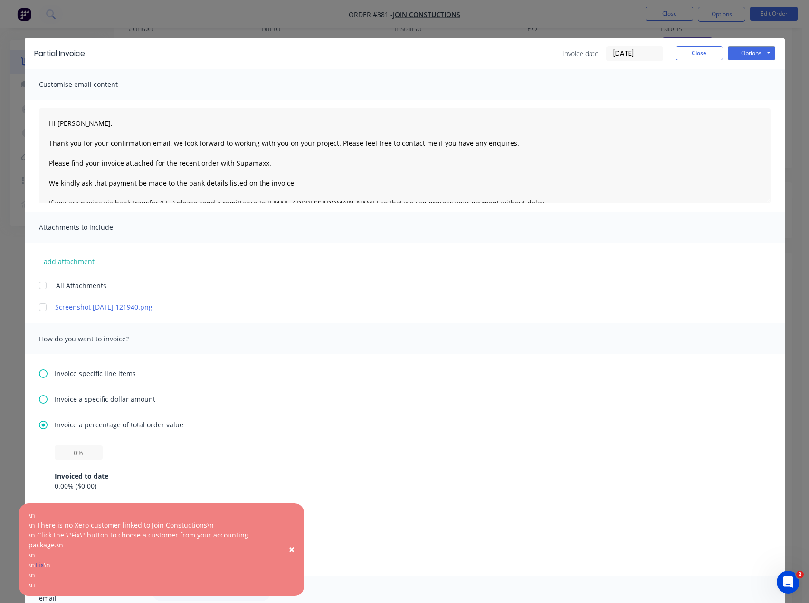
click at [41, 562] on link "Fix" at bounding box center [39, 564] width 9 height 9
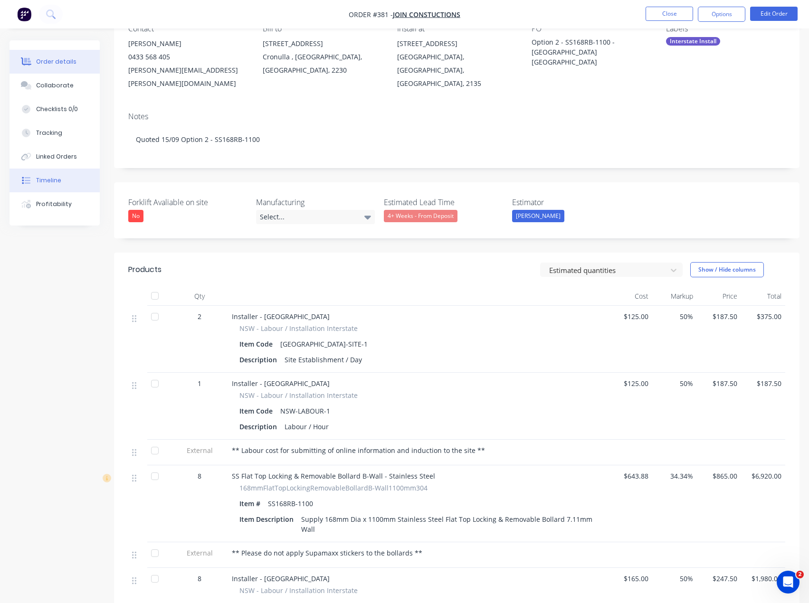
click at [57, 184] on div "Timeline" at bounding box center [48, 180] width 25 height 9
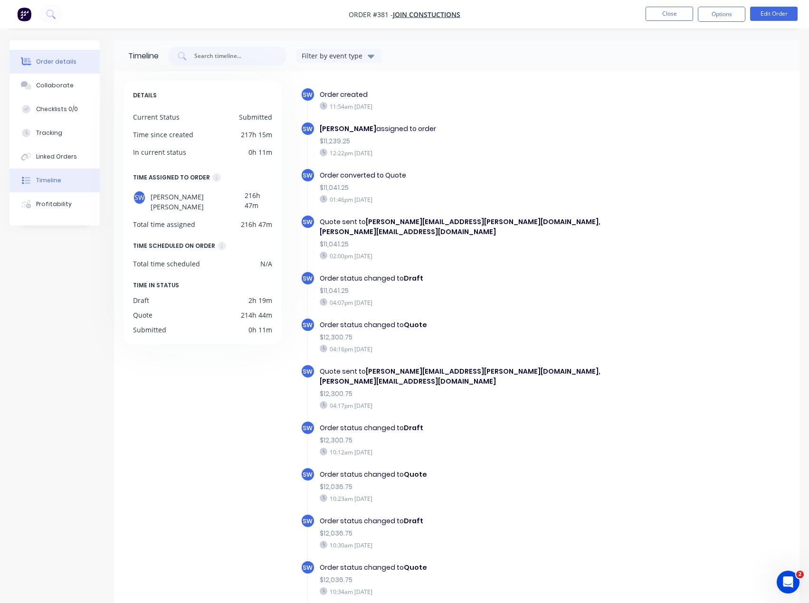
click at [57, 60] on div "Order details" at bounding box center [56, 61] width 40 height 9
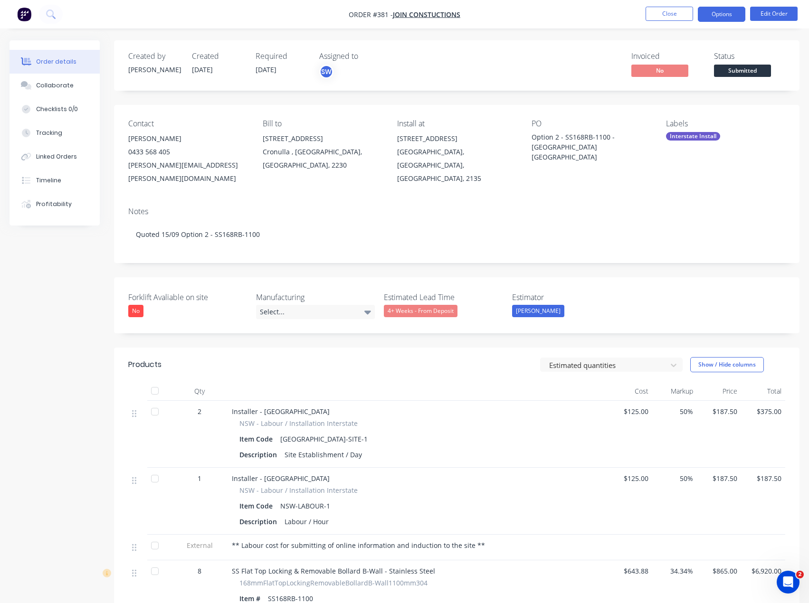
click at [719, 18] on button "Options" at bounding box center [720, 14] width 47 height 15
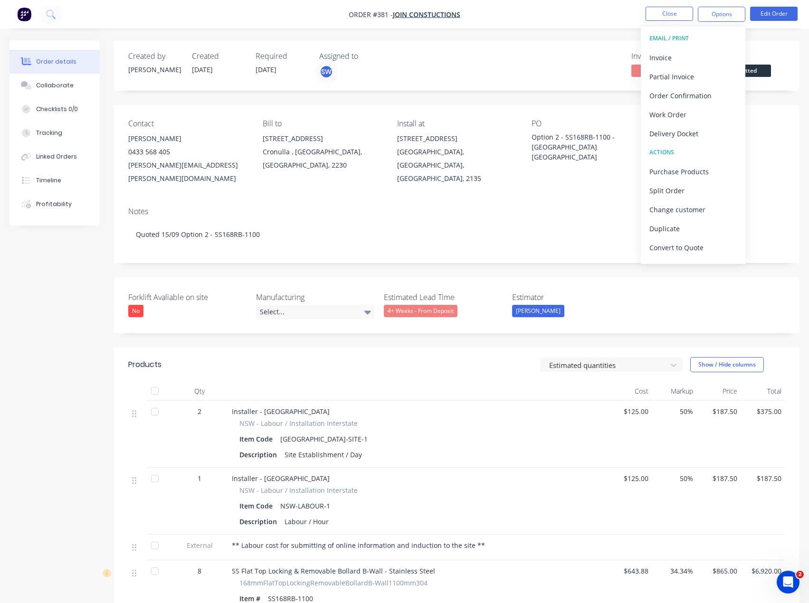
click at [555, 17] on nav "Order #381 - Join Constuctions Close Options EMAIL / PRINT Invoice Partial Invo…" at bounding box center [404, 14] width 809 height 28
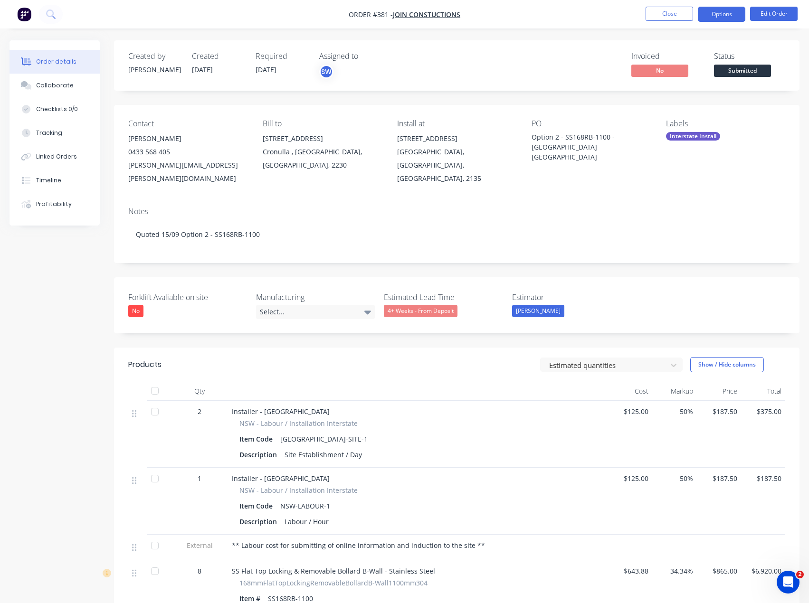
click at [712, 18] on button "Options" at bounding box center [720, 14] width 47 height 15
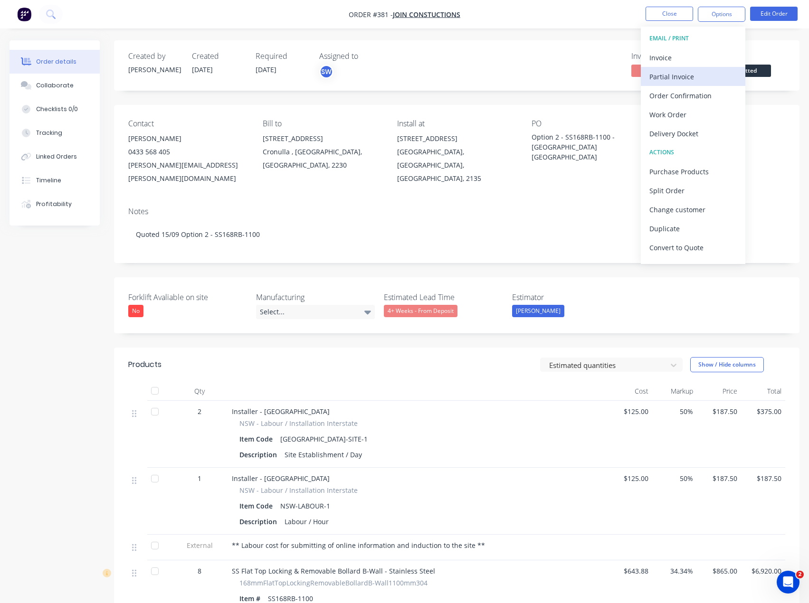
click at [710, 71] on div "Partial Invoice" at bounding box center [692, 77] width 87 height 14
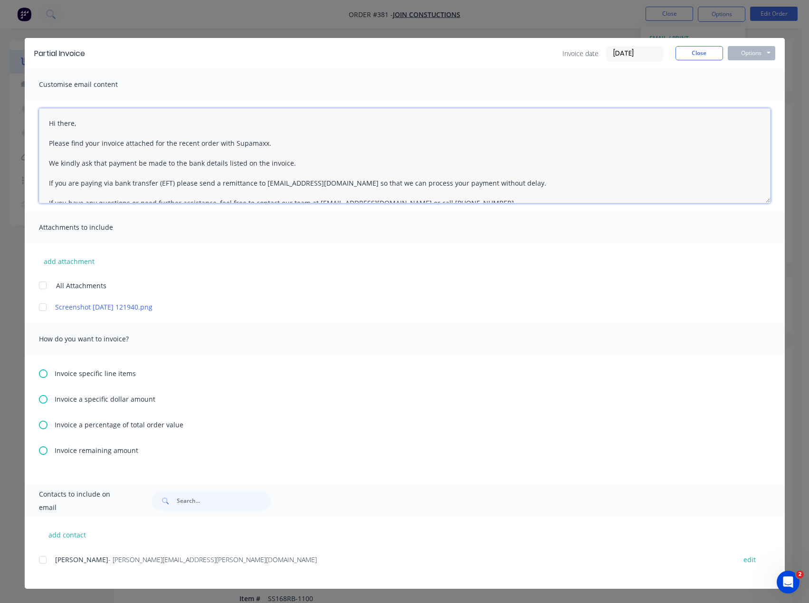
click at [74, 123] on textarea "Hi there, Please find your invoice attached for the recent order with Supamaxx.…" at bounding box center [404, 155] width 731 height 95
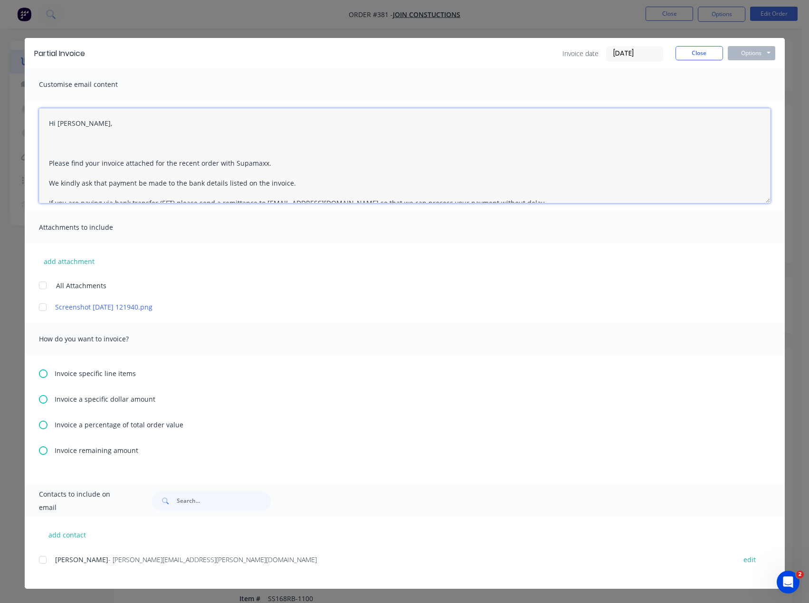
paste textarea "Thank you for your confirmation email, we look forward to working with you on y…"
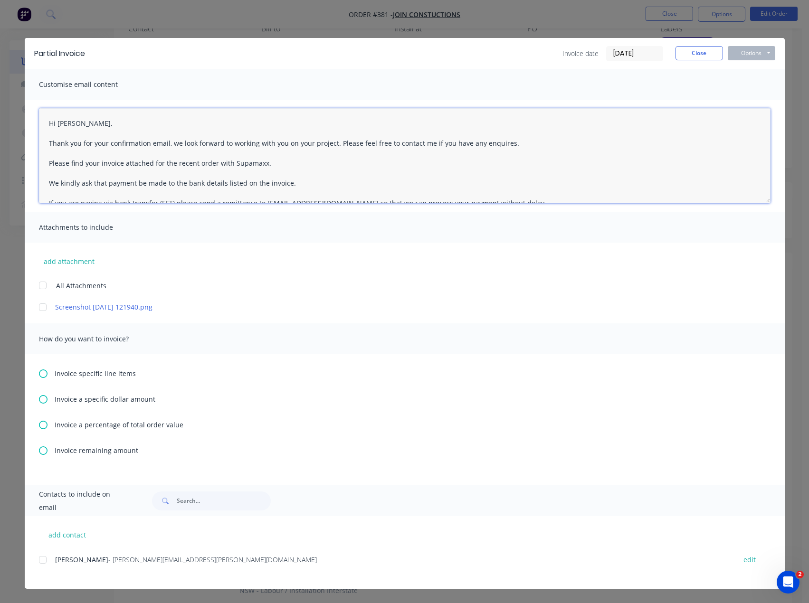
scroll to position [142, 0]
type textarea "Hi [PERSON_NAME], Thank you for your confirmation email, we look forward to wor…"
click at [65, 536] on button "add contact" at bounding box center [67, 535] width 57 height 14
select select "AU"
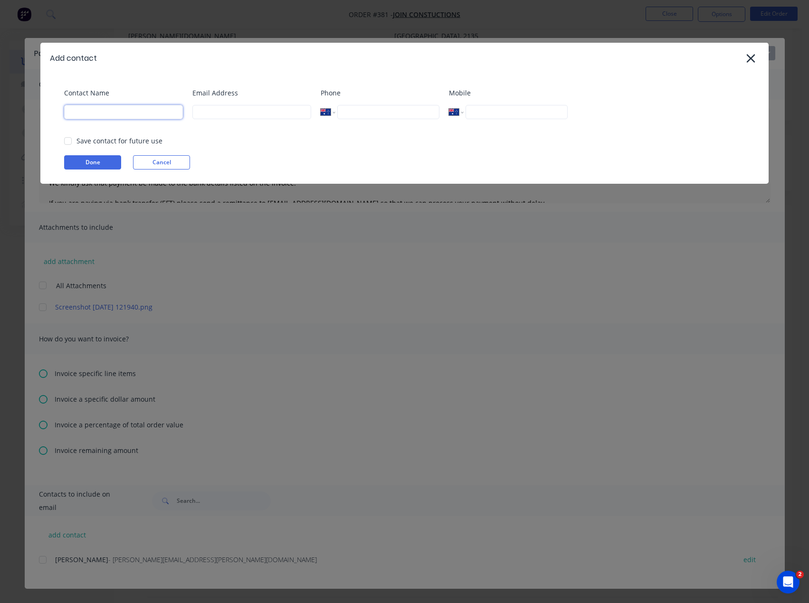
click at [84, 113] on input at bounding box center [123, 112] width 119 height 14
type input "[PERSON_NAME]"
click at [234, 113] on input at bounding box center [251, 112] width 119 height 14
type input "[PERSON_NAME][EMAIL_ADDRESS][DOMAIN_NAME]"
click at [111, 157] on button "Done" at bounding box center [92, 162] width 57 height 14
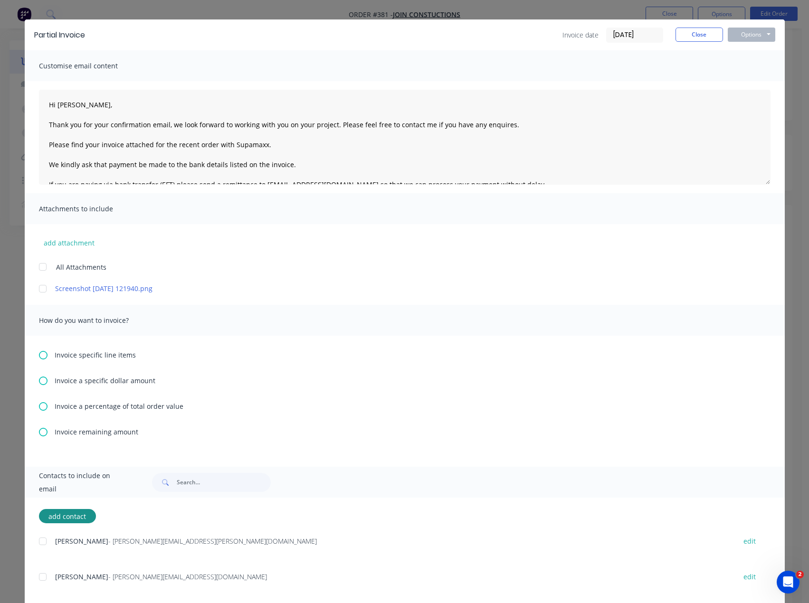
scroll to position [35, 0]
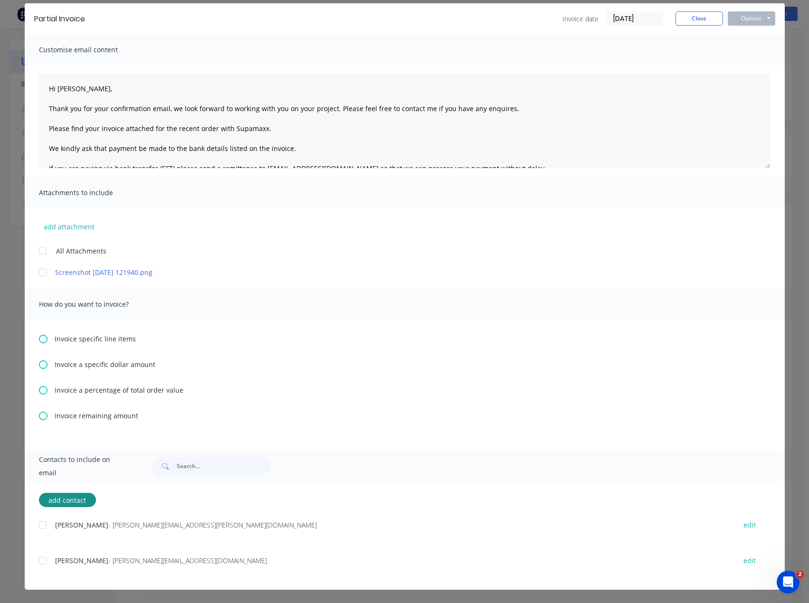
click at [39, 527] on div at bounding box center [42, 525] width 19 height 19
click at [37, 559] on div at bounding box center [42, 560] width 19 height 19
click at [48, 388] on div "Invoice a percentage of total order value" at bounding box center [404, 390] width 731 height 10
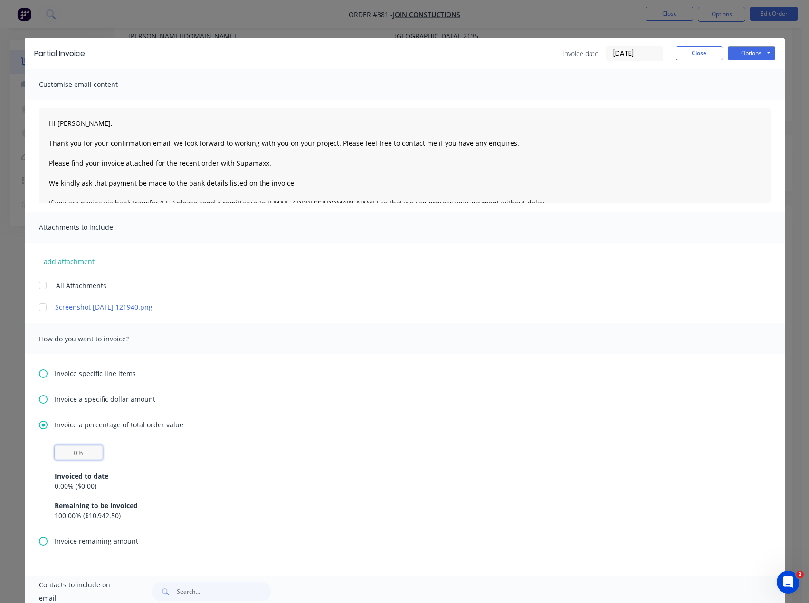
click at [72, 454] on input "text" at bounding box center [79, 452] width 48 height 14
type input "50%"
click at [377, 531] on div "50% Invoiced to date 0.00 % ( $0.00 ) Remaining to be invoiced 100.00 % ( $10,9…" at bounding box center [404, 490] width 731 height 91
click at [747, 52] on button "Options" at bounding box center [750, 53] width 47 height 14
click at [753, 96] on button "Email" at bounding box center [757, 102] width 61 height 16
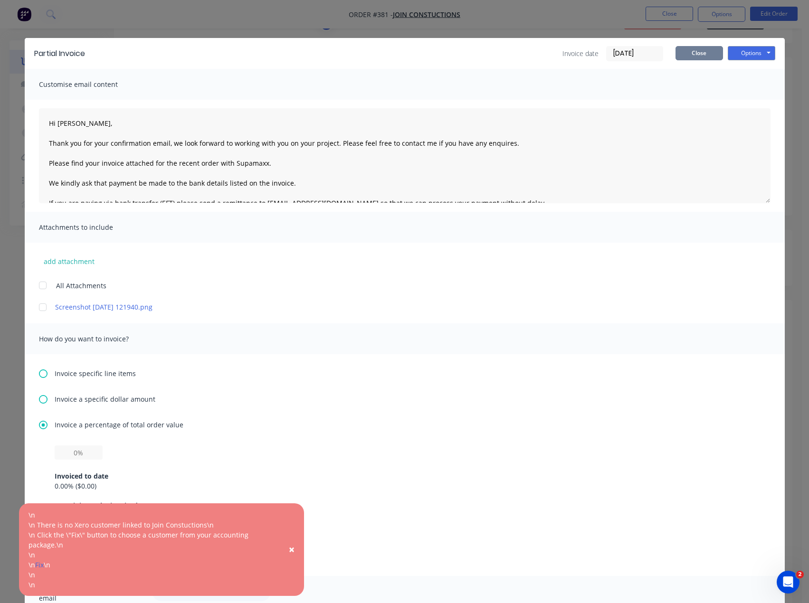
click at [712, 53] on button "Close" at bounding box center [698, 53] width 47 height 14
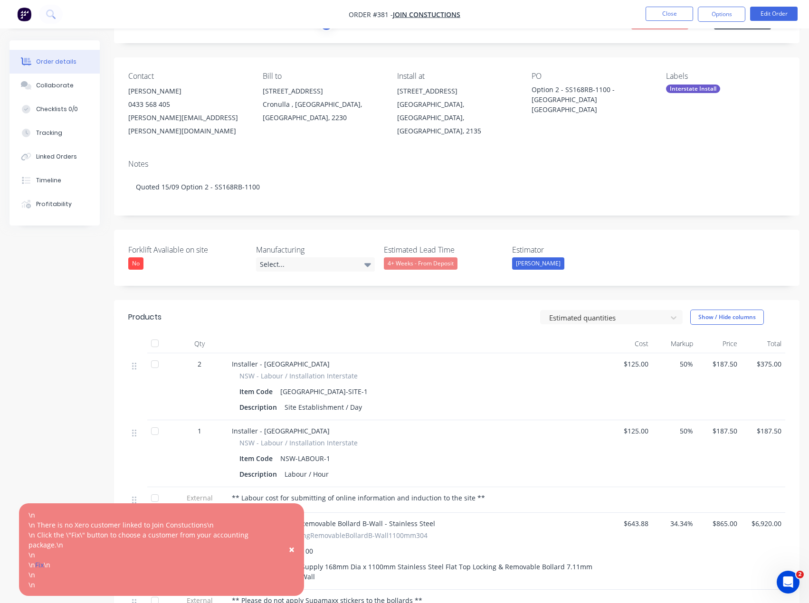
click at [292, 549] on span "×" at bounding box center [292, 549] width 6 height 13
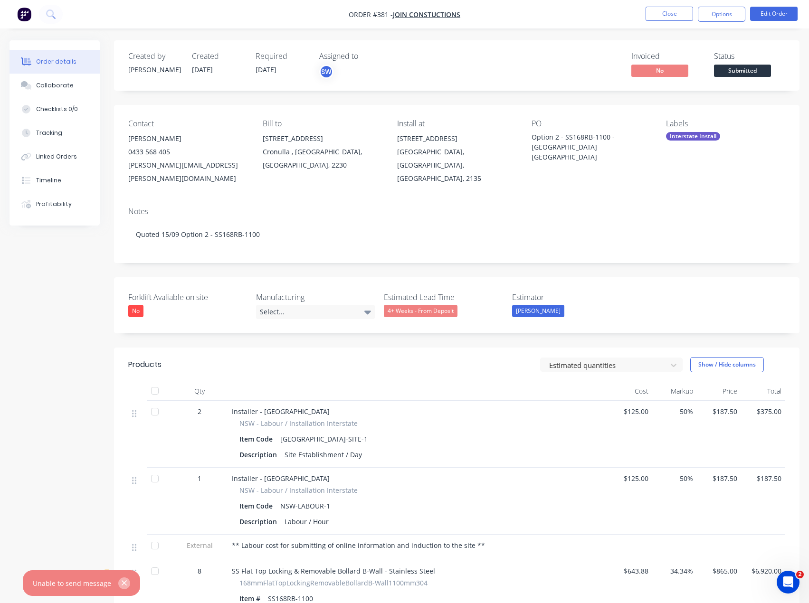
click at [123, 585] on icon "button" at bounding box center [124, 583] width 5 height 5
click at [710, 14] on button "Options" at bounding box center [720, 14] width 47 height 15
click at [583, 35] on div "Order details Collaborate Checklists 0/0 Tracking Linked Orders Timeline Profit…" at bounding box center [404, 583] width 809 height 1166
click at [711, 13] on button "Options" at bounding box center [720, 14] width 47 height 15
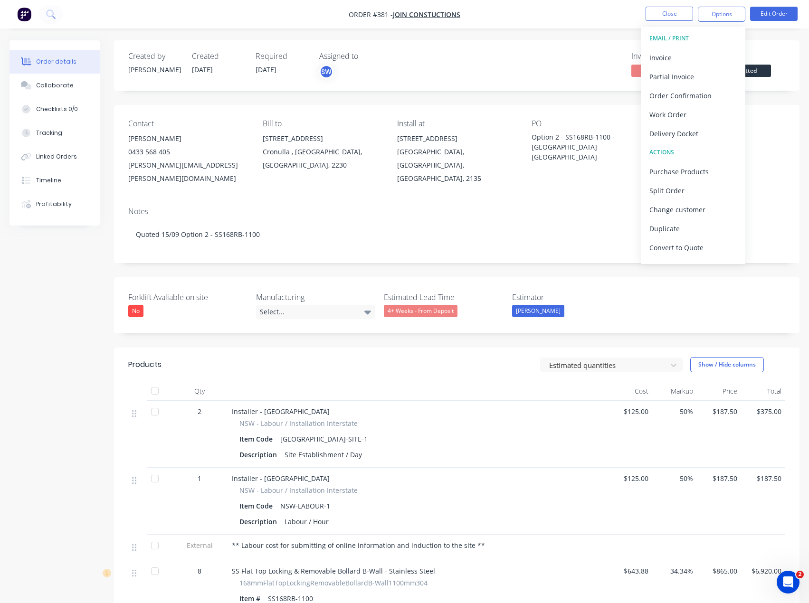
click at [550, 62] on div "Invoiced No Status Submitted" at bounding box center [599, 66] width 371 height 28
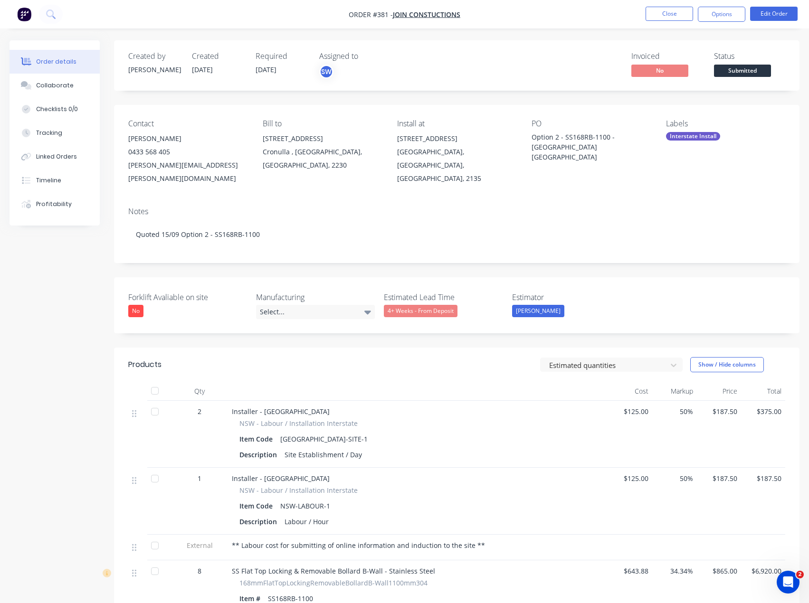
click at [551, 63] on div "Invoiced No Status Submitted" at bounding box center [599, 66] width 371 height 28
click at [710, 14] on button "Options" at bounding box center [720, 14] width 47 height 15
click at [505, 65] on div "Invoiced No Status Submitted" at bounding box center [599, 66] width 371 height 28
click at [578, 53] on div "Invoiced No Status Submitted" at bounding box center [599, 66] width 371 height 28
click at [716, 15] on button "Options" at bounding box center [720, 14] width 47 height 15
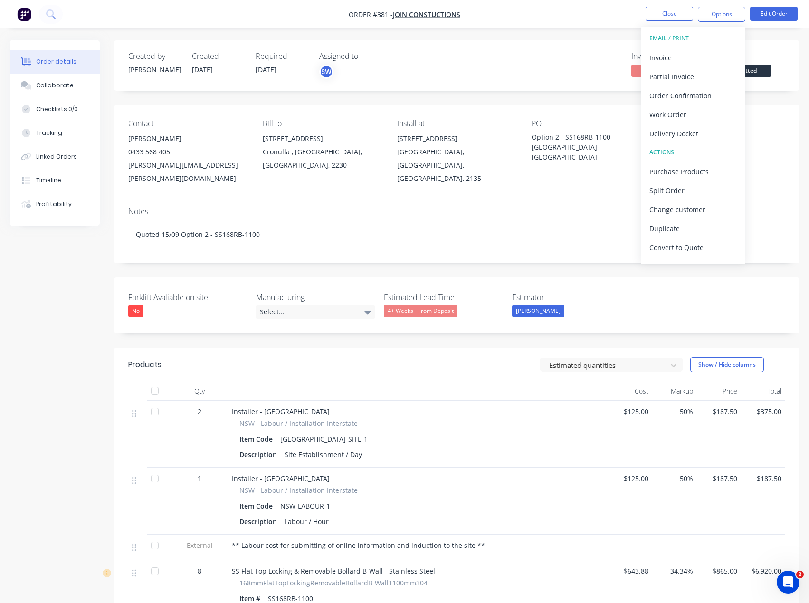
click at [574, 50] on div "Created by [PERSON_NAME] Created [DATE] Required [DATE] Assigned to SW Invoiced…" at bounding box center [456, 65] width 685 height 50
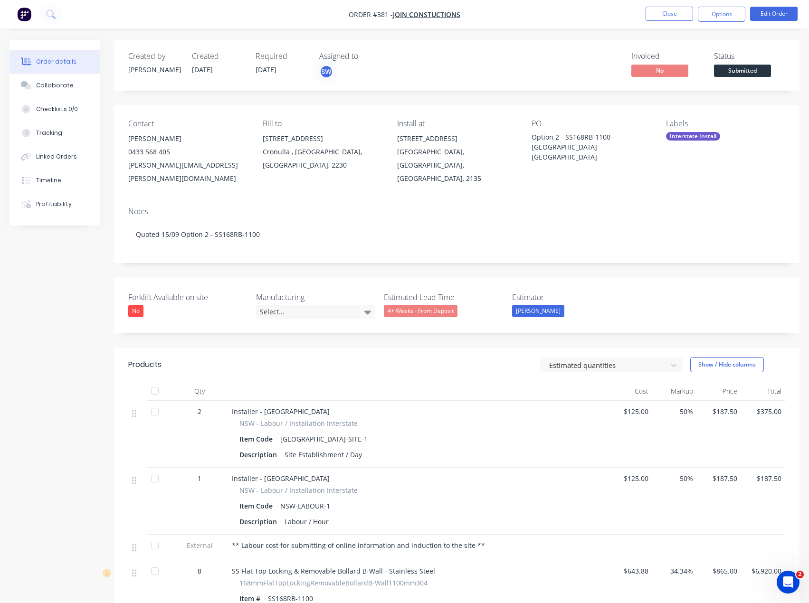
click at [166, 148] on div "0433 568 405" at bounding box center [187, 151] width 119 height 13
click at [152, 148] on div "0433 568 405" at bounding box center [187, 151] width 119 height 13
click at [775, 14] on button "Edit Order" at bounding box center [773, 14] width 47 height 14
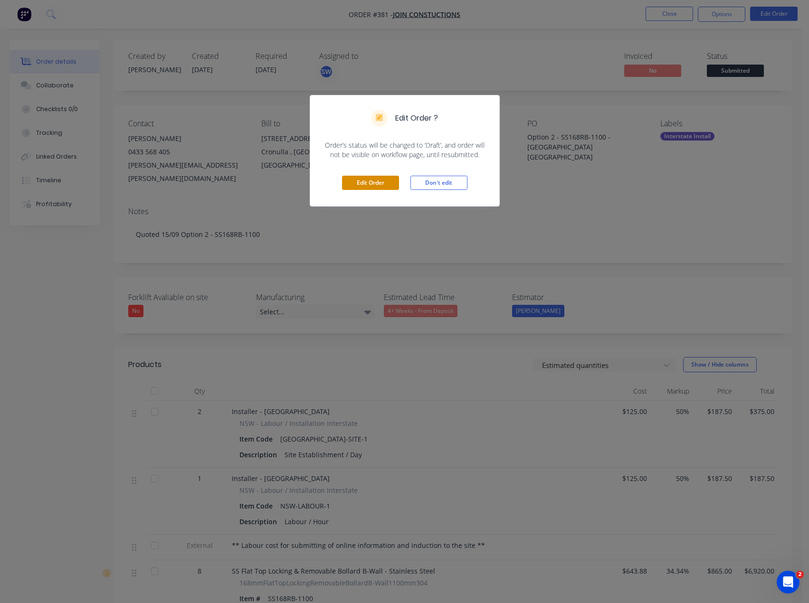
click at [359, 180] on button "Edit Order" at bounding box center [370, 183] width 57 height 14
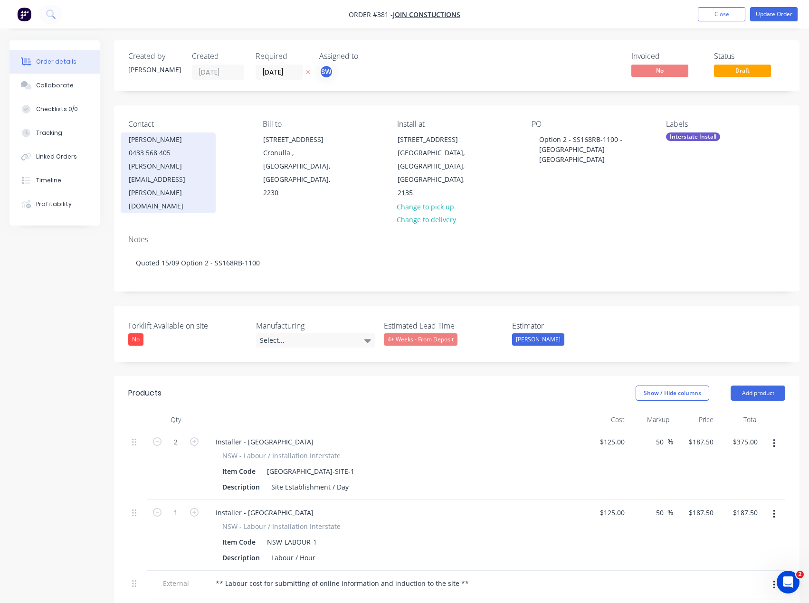
click at [166, 152] on div "0433 568 405" at bounding box center [168, 152] width 79 height 13
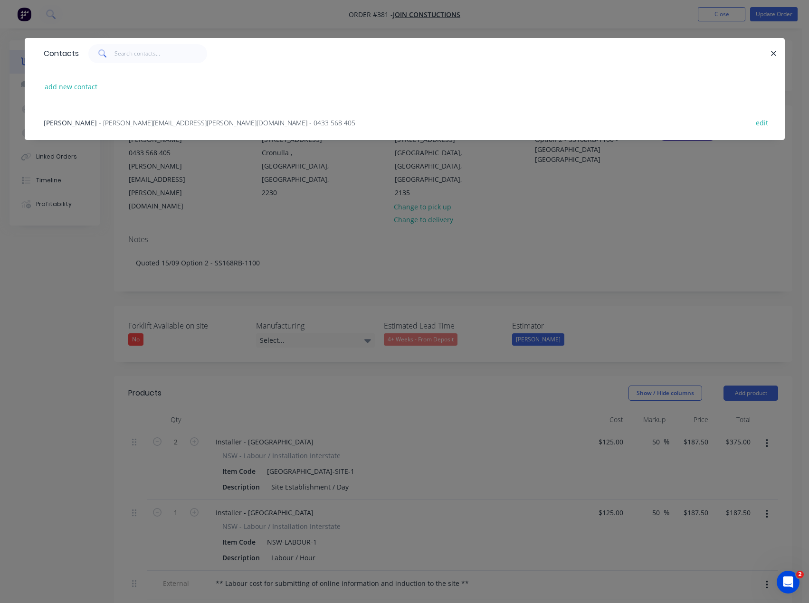
click at [513, 210] on div "Contacts add new contact Joshua - joshua.spina@joinconstructions.com.au - 0433 …" at bounding box center [404, 301] width 809 height 603
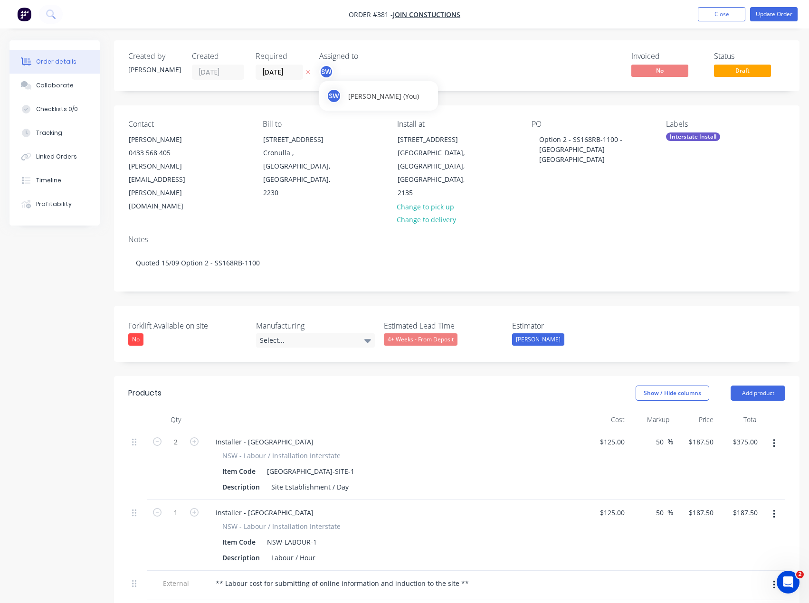
click at [326, 68] on div "SW" at bounding box center [326, 72] width 14 height 14
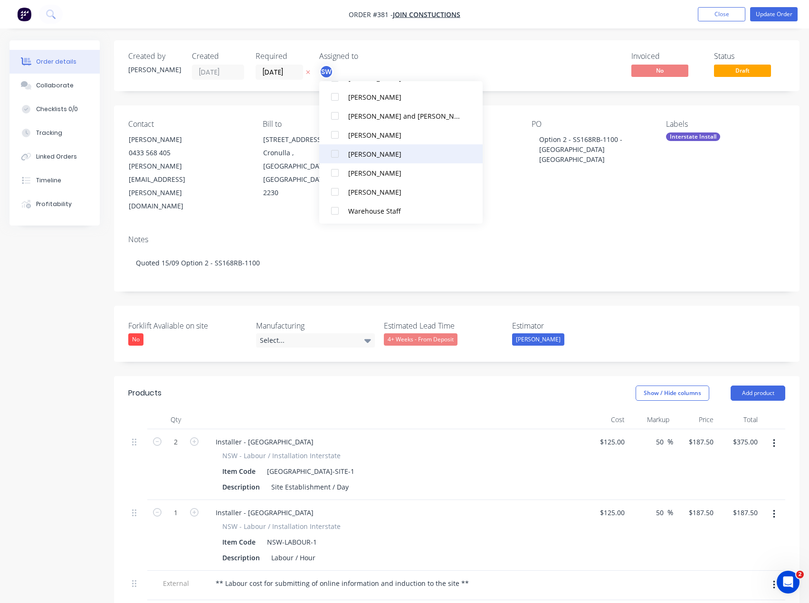
scroll to position [104, 0]
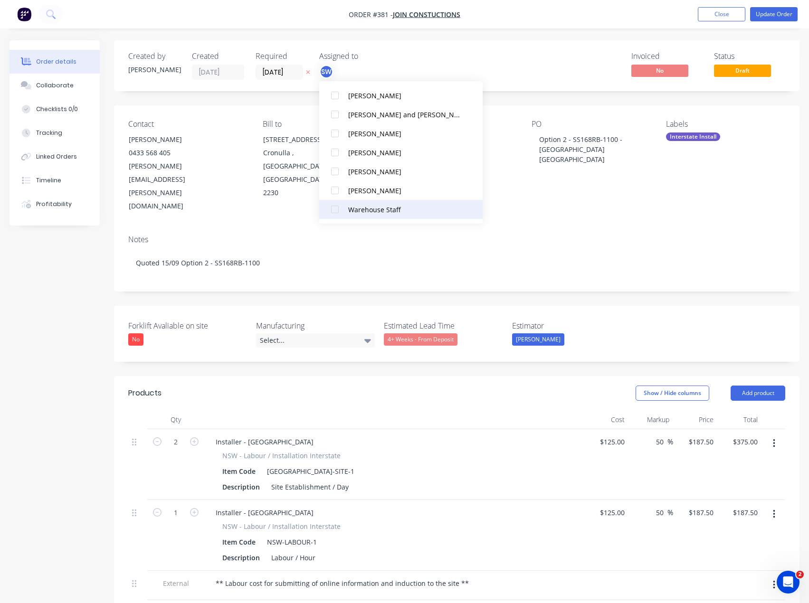
click at [406, 213] on div "Warehouse Staff" at bounding box center [404, 210] width 112 height 10
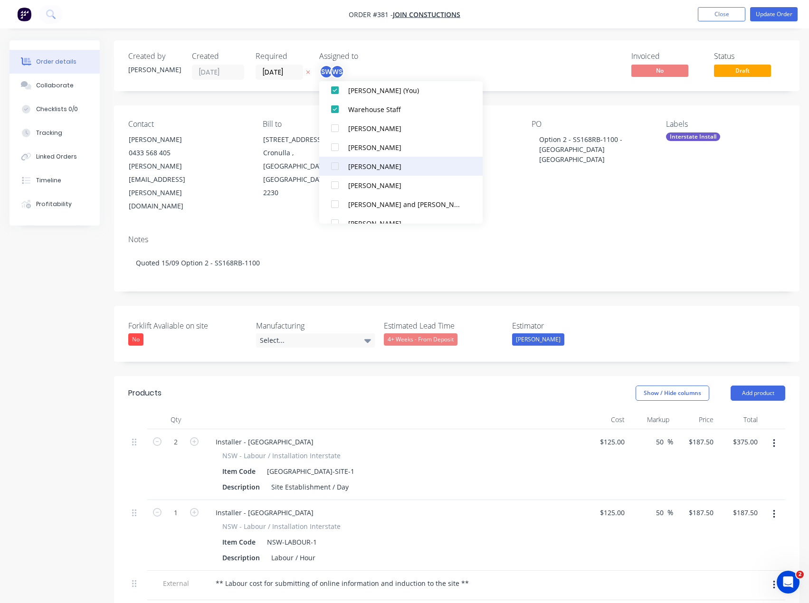
scroll to position [0, 0]
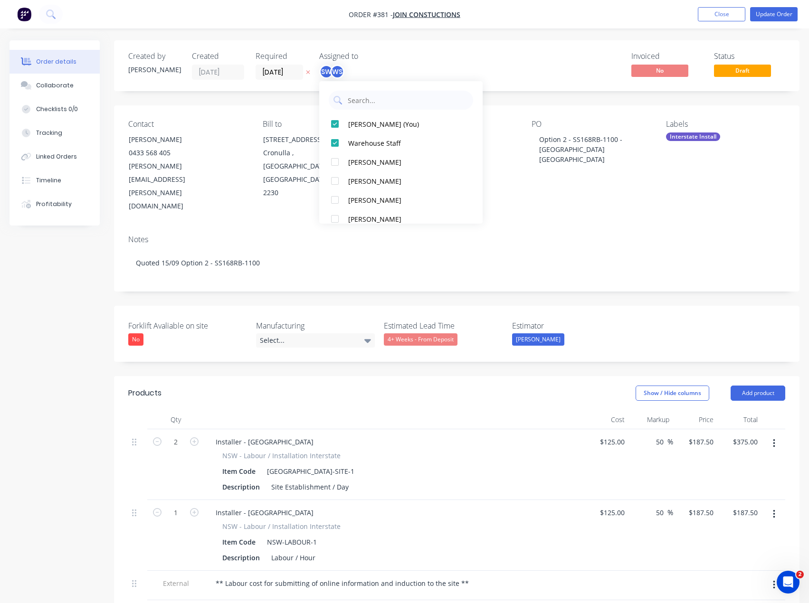
click at [484, 55] on div "Invoiced No Status Draft" at bounding box center [599, 66] width 371 height 28
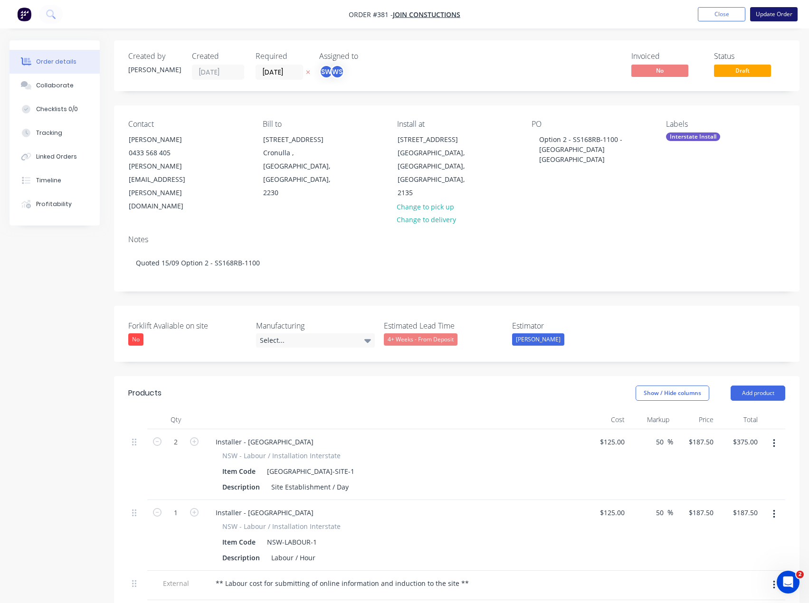
click at [776, 16] on button "Update Order" at bounding box center [773, 14] width 47 height 14
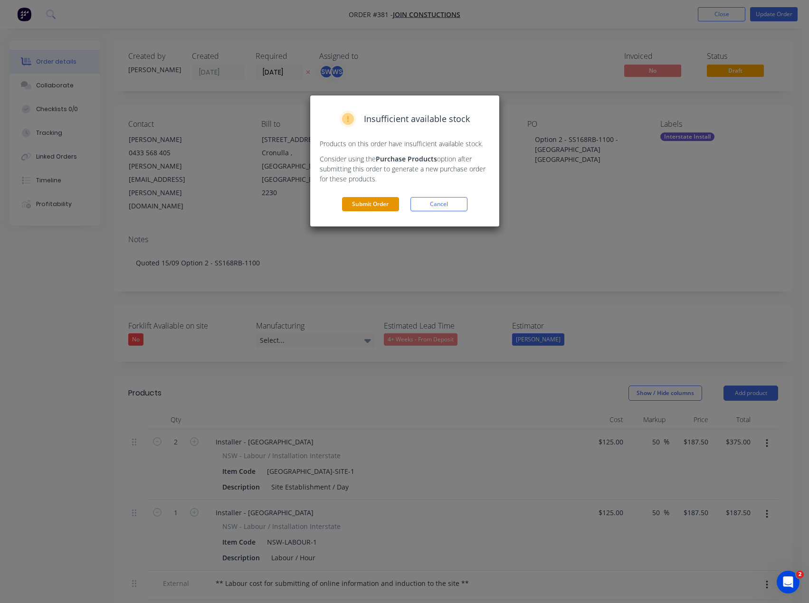
click at [358, 205] on button "Submit Order" at bounding box center [370, 204] width 57 height 14
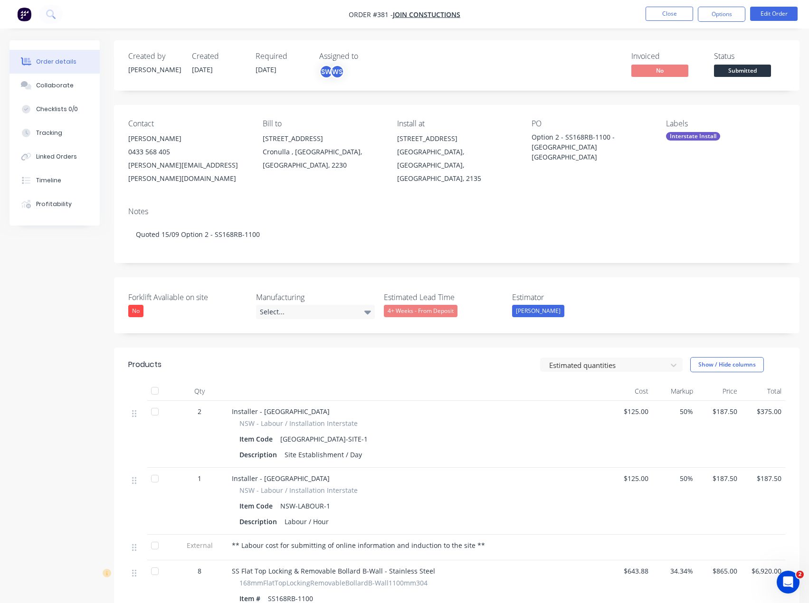
click at [558, 51] on div "Created by Scott Created 24/09/25 Required 15/09/25 Assigned to SW WS Invoiced …" at bounding box center [456, 65] width 685 height 50
click at [715, 14] on button "Options" at bounding box center [720, 14] width 47 height 15
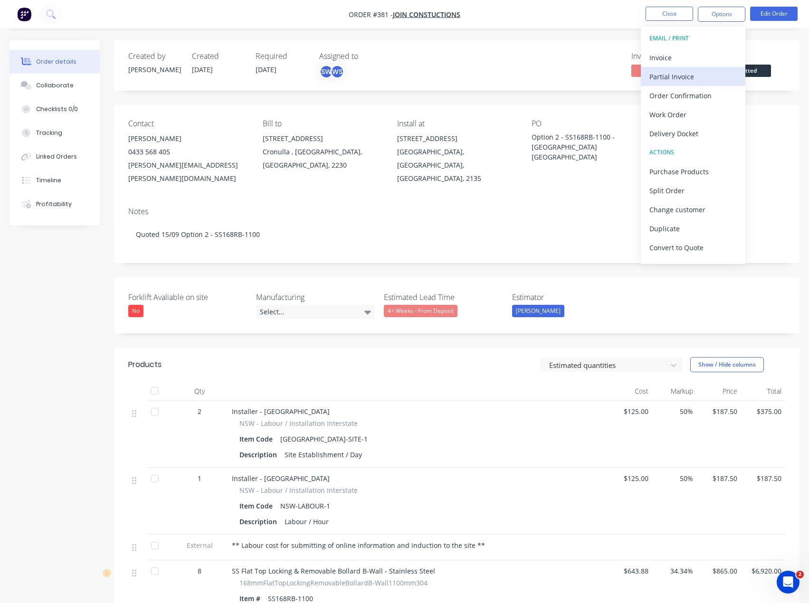
click at [681, 77] on div "Partial Invoice" at bounding box center [692, 77] width 87 height 14
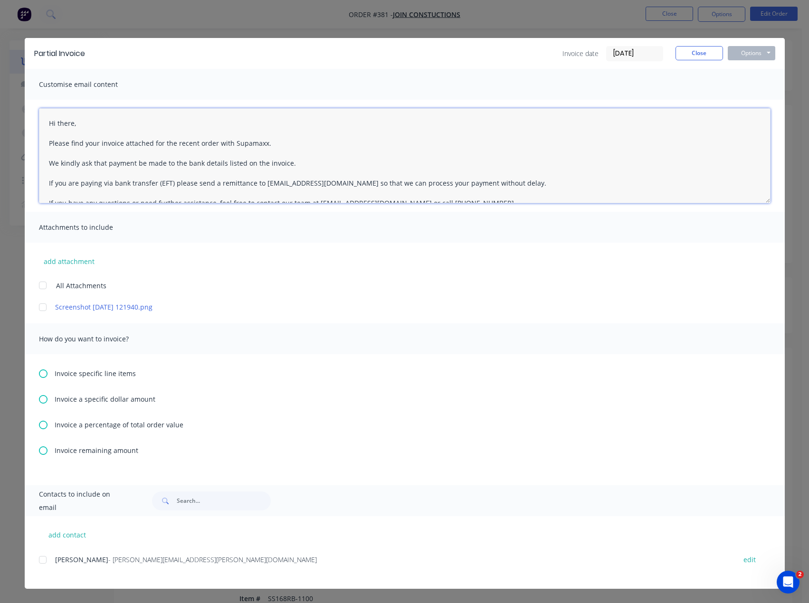
click at [72, 123] on textarea "Hi there, Please find your invoice attached for the recent order with Supamaxx.…" at bounding box center [404, 155] width 731 height 95
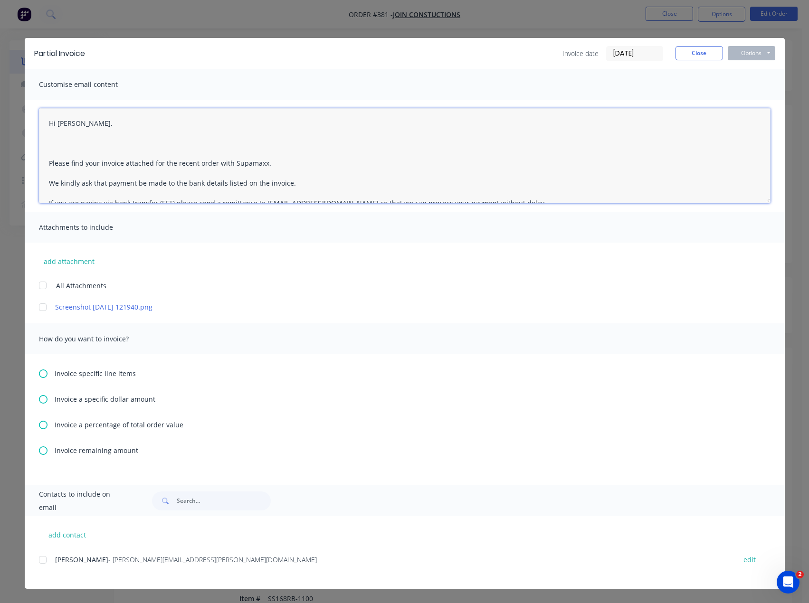
paste textarea "Thank you for your confirmation email, we look forward to working with you on y…"
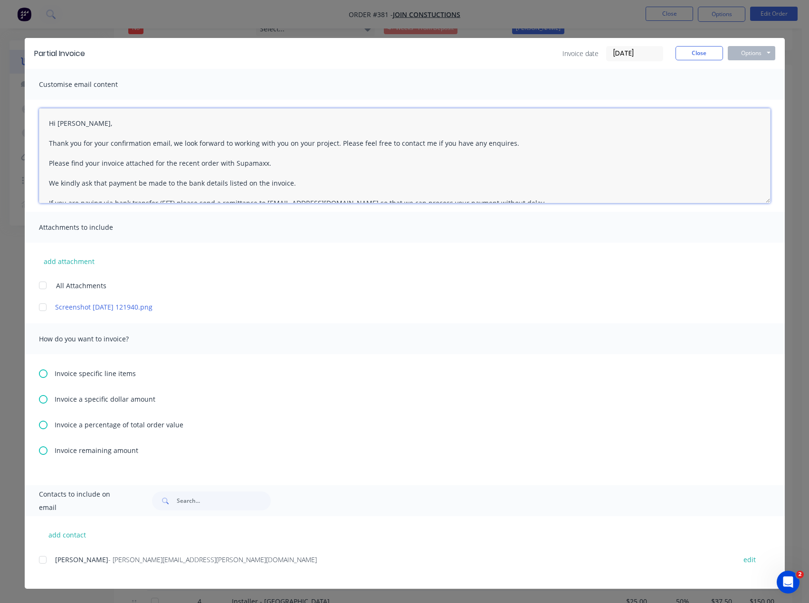
scroll to position [285, 0]
type textarea "Hi [PERSON_NAME], Thank you for your confirmation email, we look forward to wor…"
click at [58, 537] on button "add contact" at bounding box center [67, 535] width 57 height 14
select select "AU"
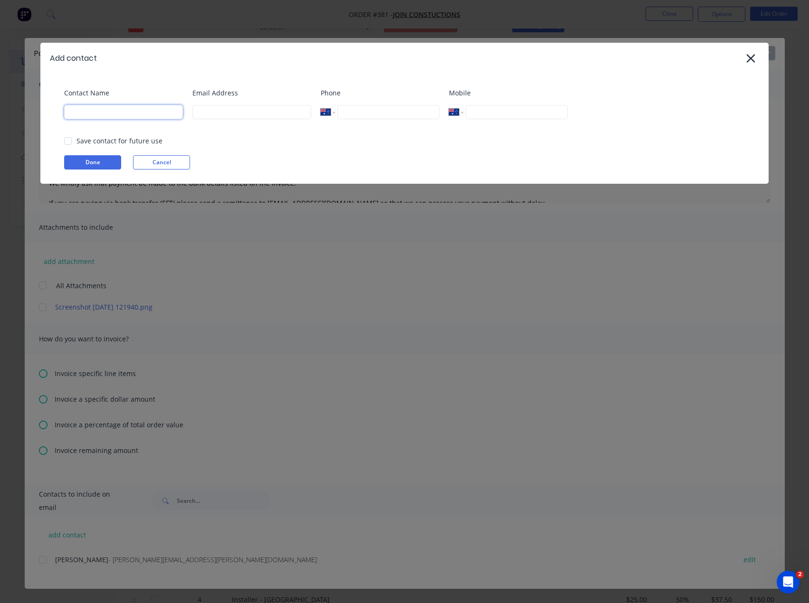
click at [122, 109] on input at bounding box center [123, 112] width 119 height 14
type input "[PERSON_NAME]"
click at [271, 112] on input at bounding box center [251, 112] width 119 height 14
type input "[PERSON_NAME][EMAIL_ADDRESS][DOMAIN_NAME]"
click at [114, 164] on button "Done" at bounding box center [92, 162] width 57 height 14
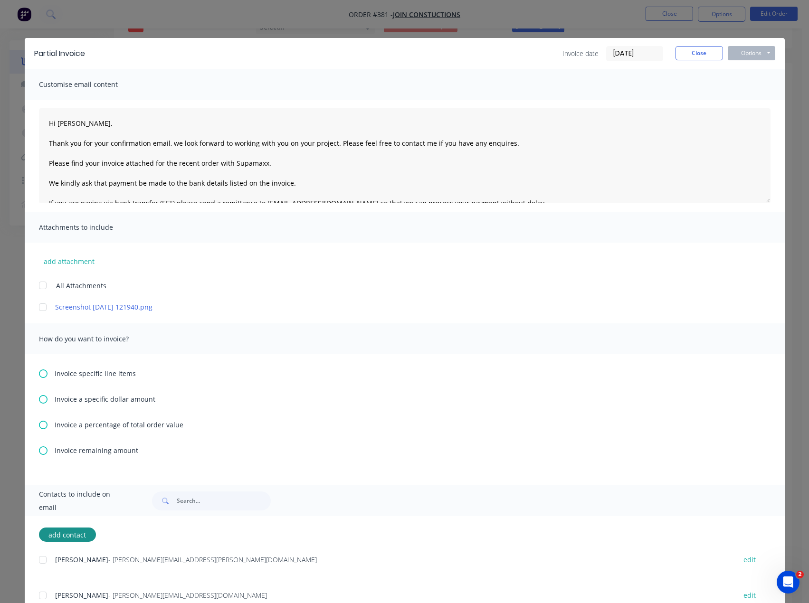
click at [38, 594] on div at bounding box center [42, 595] width 19 height 19
click at [37, 560] on div at bounding box center [42, 559] width 19 height 19
click at [39, 423] on icon at bounding box center [43, 425] width 9 height 9
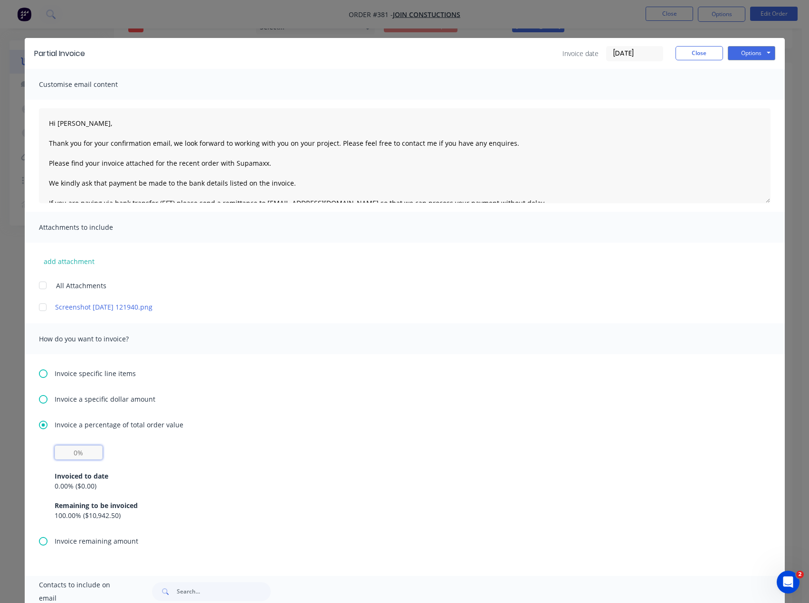
click at [72, 453] on input "text" at bounding box center [79, 452] width 48 height 14
type input "50%"
click at [289, 484] on div "0.00 % ( $0.00 )" at bounding box center [405, 486] width 700 height 10
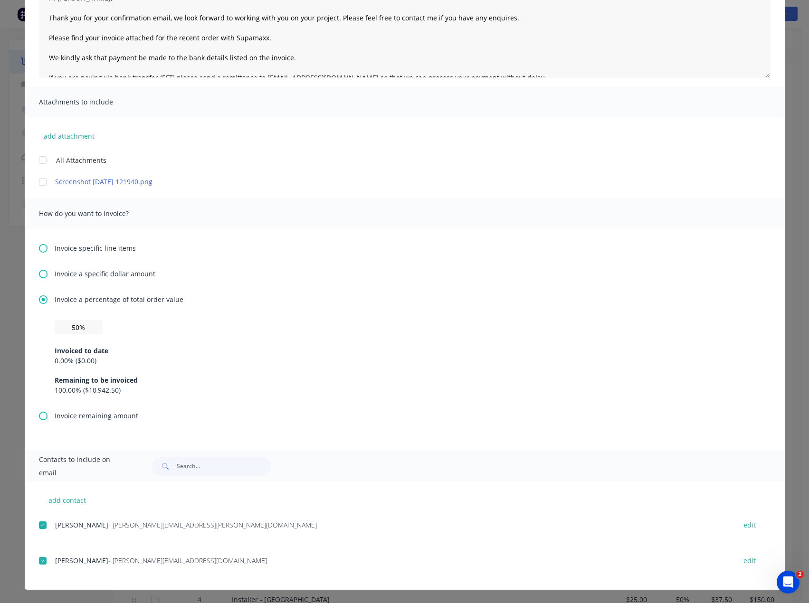
scroll to position [0, 0]
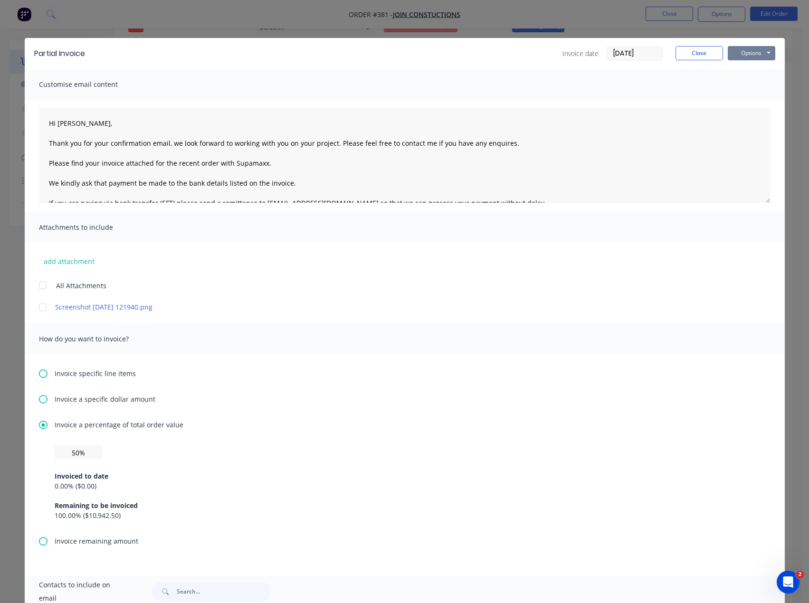
click at [734, 52] on button "Options" at bounding box center [750, 53] width 47 height 14
click at [754, 83] on button "Print" at bounding box center [757, 86] width 61 height 16
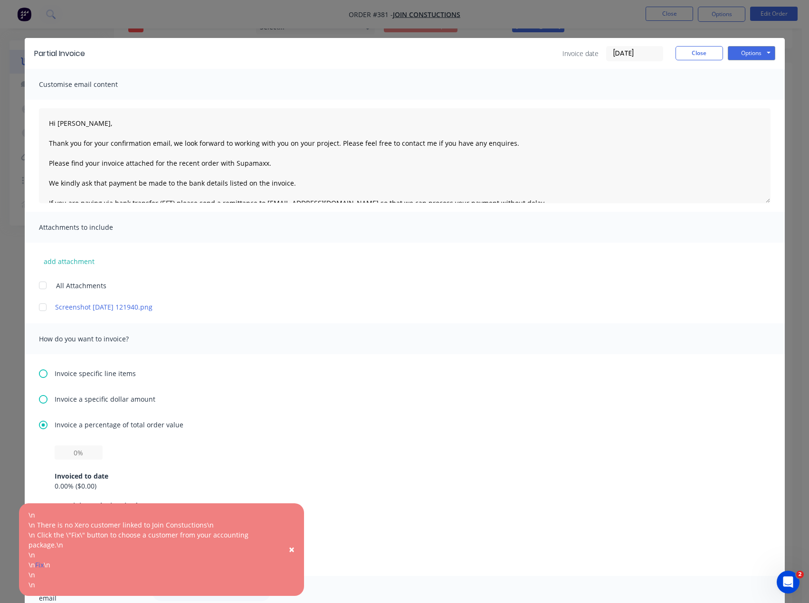
click at [329, 444] on div "Invoice a percentage of total order value Invoiced to date 0.00 % ( $0.00 ) Rem…" at bounding box center [404, 478] width 731 height 116
click at [293, 550] on span "×" at bounding box center [292, 549] width 6 height 13
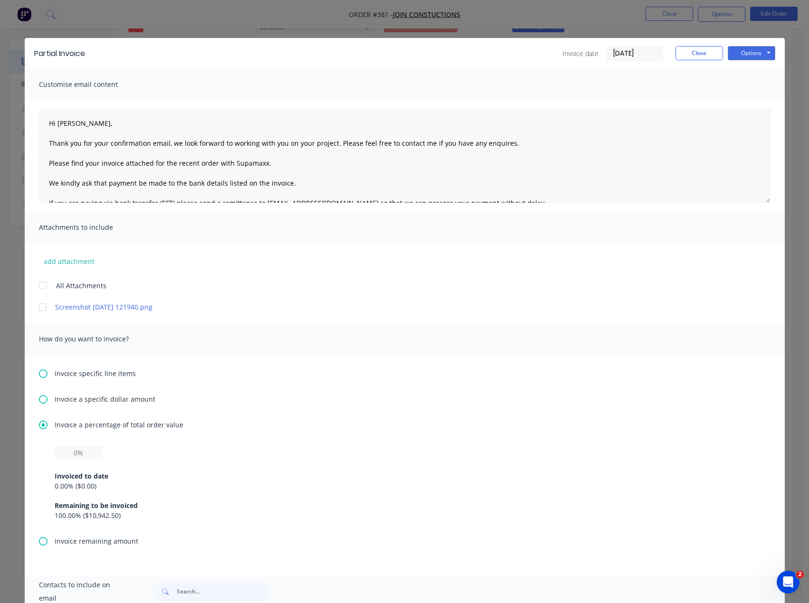
click at [347, 514] on div "100.00 % ( $10,942.50 )" at bounding box center [405, 515] width 700 height 10
click at [72, 451] on input "text" at bounding box center [79, 452] width 48 height 14
type input "50%"
click at [312, 453] on div "50% Invoiced to date 0.00 % ( $0.00 ) Remaining to be invoiced 100.00 % ( $10,9…" at bounding box center [405, 482] width 700 height 75
click at [698, 58] on button "Close" at bounding box center [698, 53] width 47 height 14
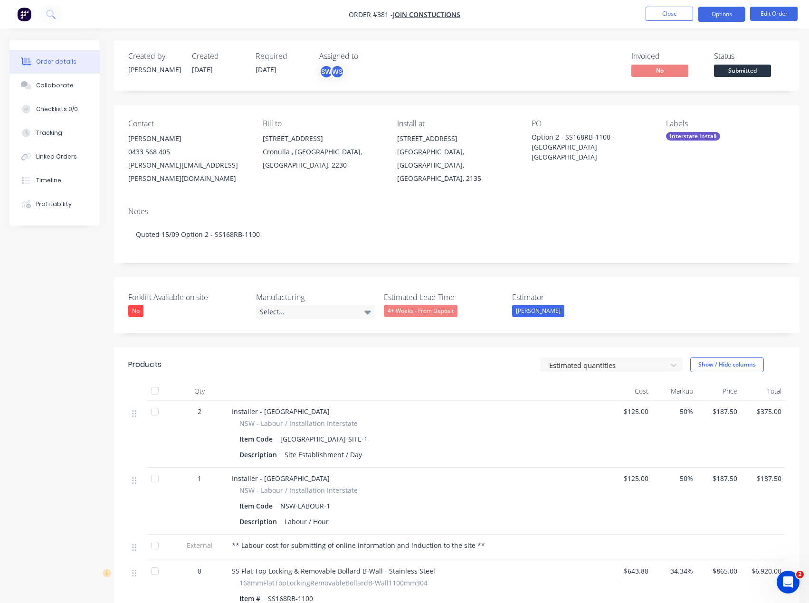
click at [722, 12] on button "Options" at bounding box center [720, 14] width 47 height 15
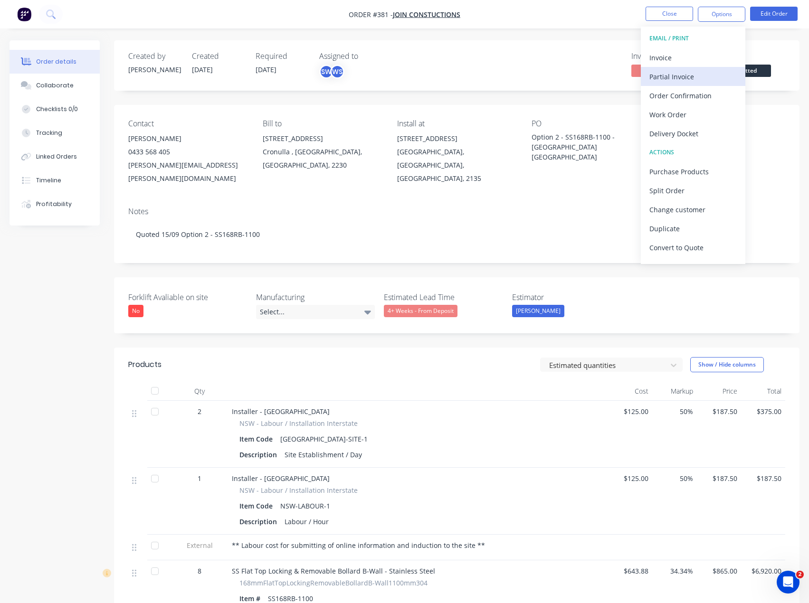
click at [693, 73] on div "Partial Invoice" at bounding box center [692, 77] width 87 height 14
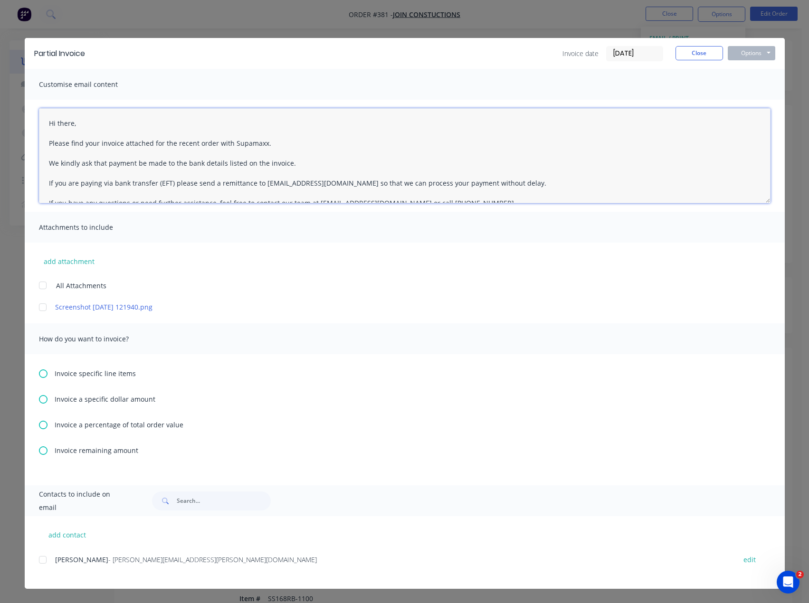
click at [75, 124] on textarea "Hi there, Please find your invoice attached for the recent order with Supamaxx.…" at bounding box center [404, 155] width 731 height 95
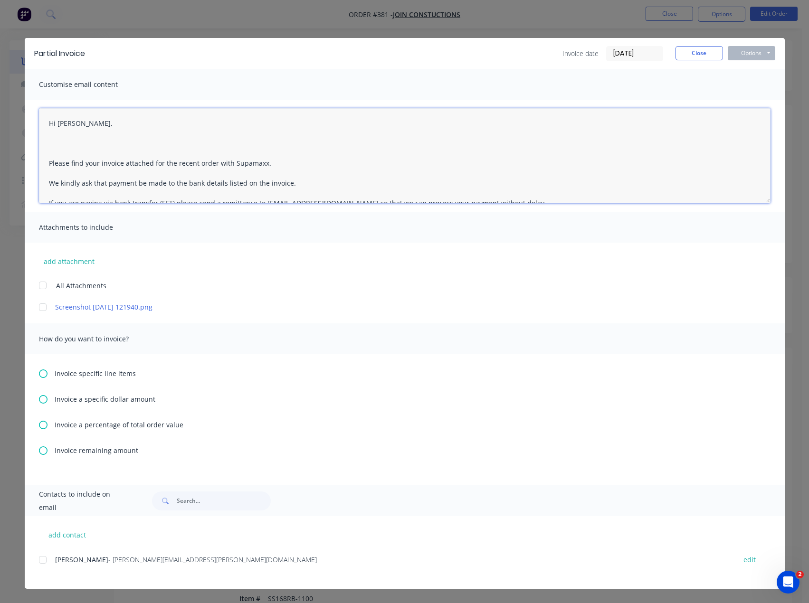
paste textarea "Thank you for your confirmation email, we look forward to working with you on y…"
type textarea "Hi [PERSON_NAME], Thank you for your confirmation email, we look forward to wor…"
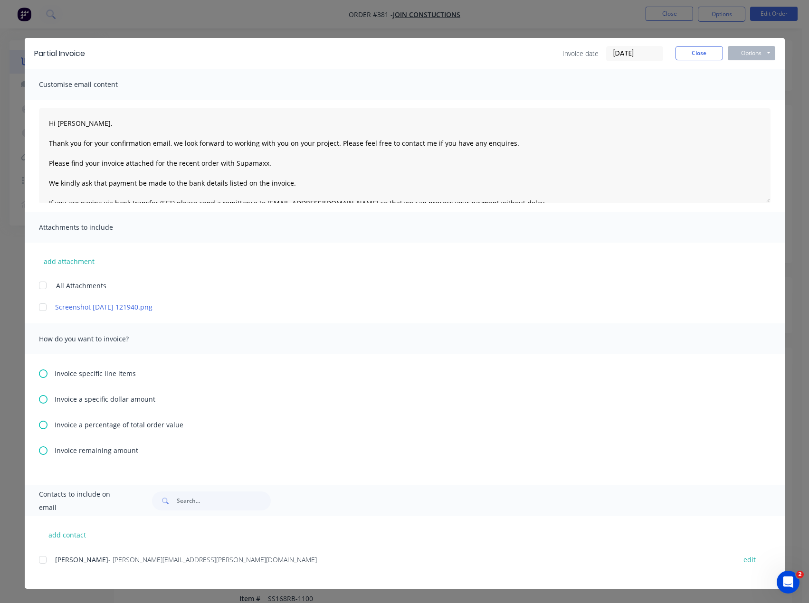
click at [46, 421] on icon at bounding box center [43, 425] width 9 height 9
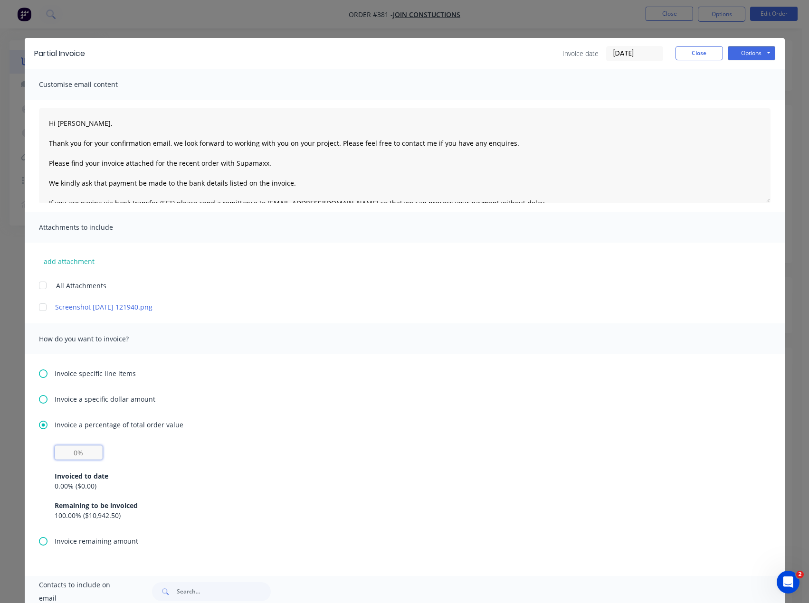
click at [88, 445] on input "text" at bounding box center [79, 452] width 48 height 14
type input "50%"
click at [426, 484] on div "0.00 % ( $0.00 )" at bounding box center [405, 486] width 700 height 10
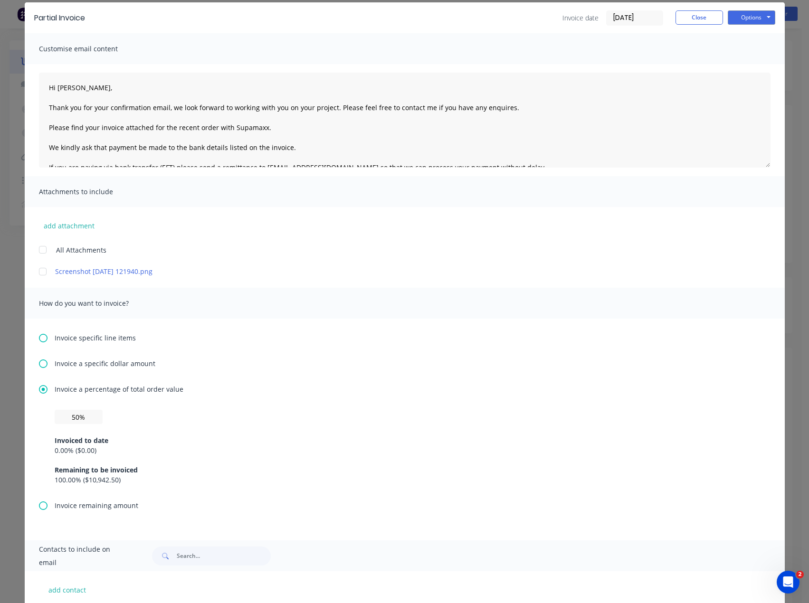
scroll to position [90, 0]
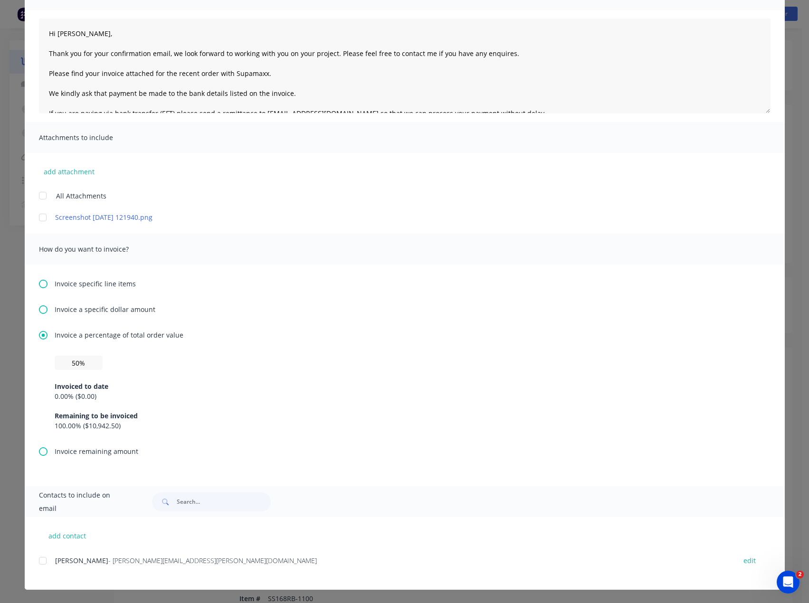
click at [40, 562] on div at bounding box center [42, 560] width 19 height 19
click at [55, 537] on button "add contact" at bounding box center [67, 535] width 57 height 14
select select "AU"
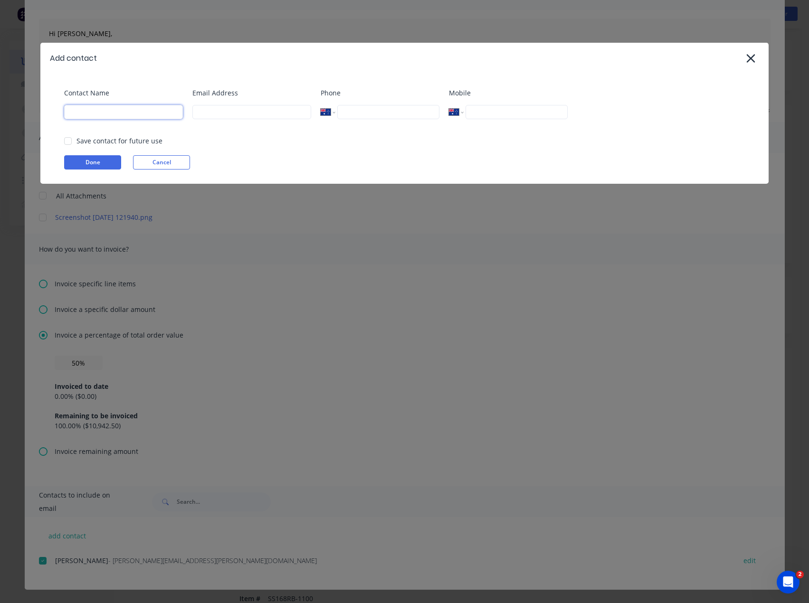
click at [97, 110] on input at bounding box center [123, 112] width 119 height 14
type input "[PERSON_NAME]"
click at [225, 110] on input at bounding box center [251, 112] width 119 height 14
type input "[PERSON_NAME][EMAIL_ADDRESS][DOMAIN_NAME]"
click at [104, 165] on button "Done" at bounding box center [92, 162] width 57 height 14
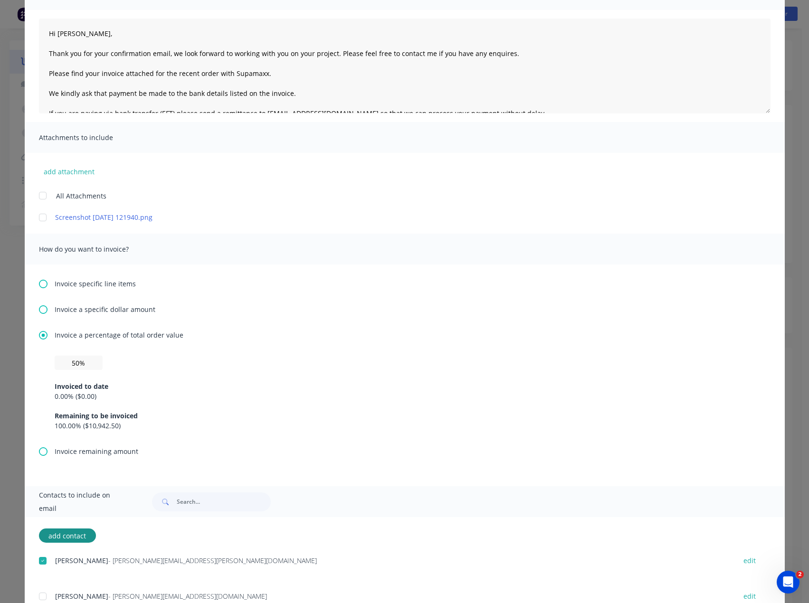
click at [41, 595] on div at bounding box center [42, 596] width 19 height 19
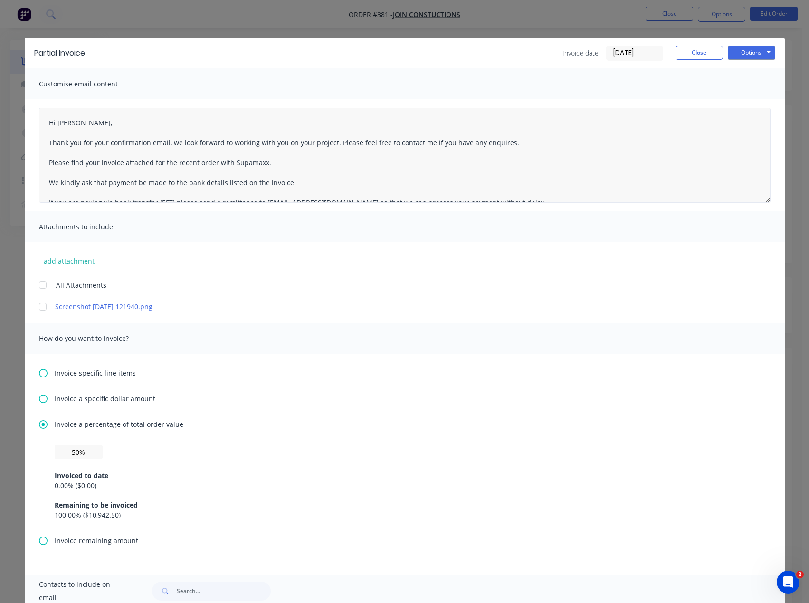
scroll to position [0, 0]
click at [748, 53] on button "Options" at bounding box center [750, 53] width 47 height 14
click at [743, 98] on button "Email" at bounding box center [757, 102] width 61 height 16
click at [275, 592] on div at bounding box center [455, 591] width 627 height 19
click at [681, 58] on button "Close" at bounding box center [698, 53] width 47 height 14
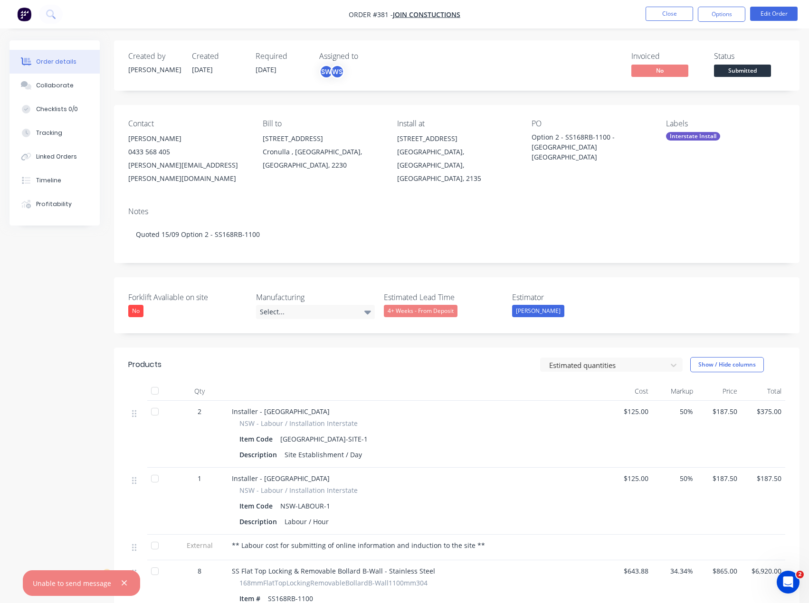
click at [561, 27] on nav "Order #381 - Join Constuctions Close Options Edit Order" at bounding box center [404, 14] width 809 height 28
click at [638, 19] on ul "Close Options Edit Order" at bounding box center [721, 14] width 175 height 15
click at [648, 16] on button "Close" at bounding box center [668, 14] width 47 height 14
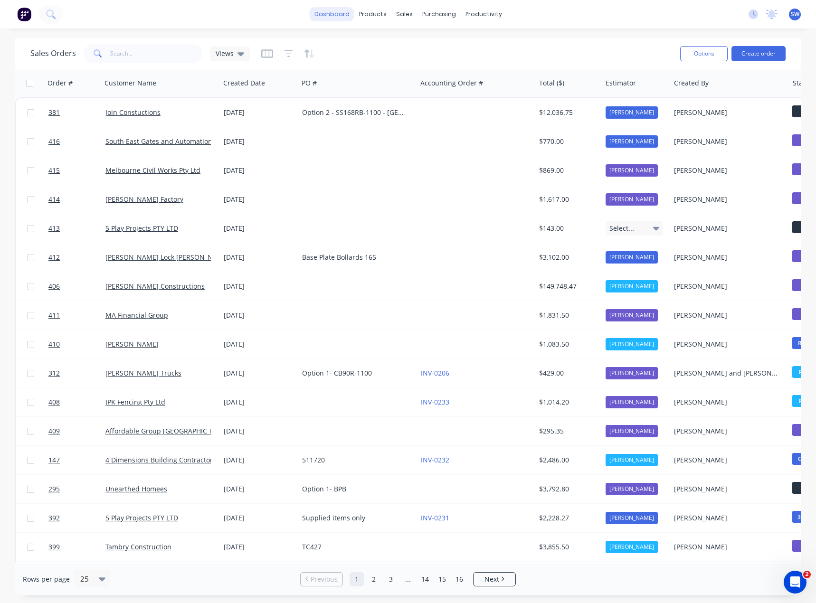
click at [343, 17] on link "dashboard" at bounding box center [332, 14] width 45 height 14
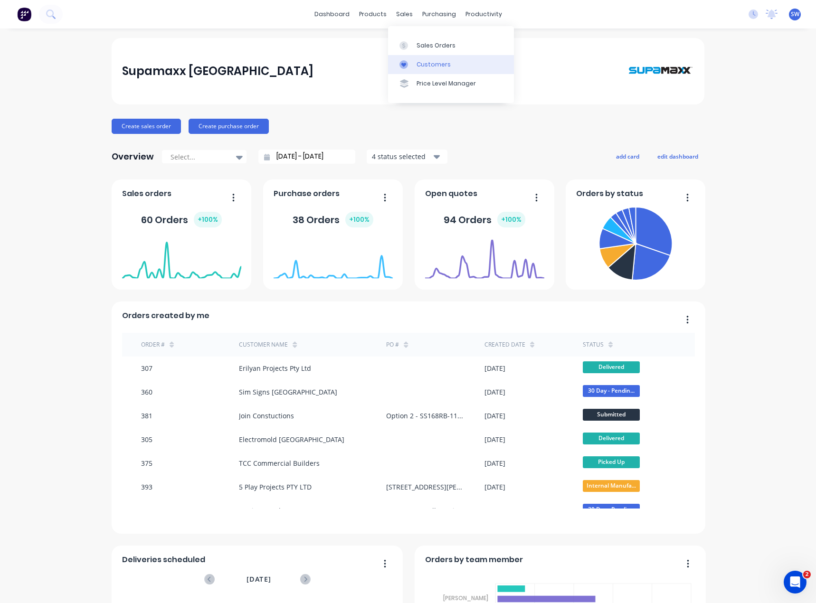
click at [417, 62] on div "Customers" at bounding box center [433, 64] width 34 height 9
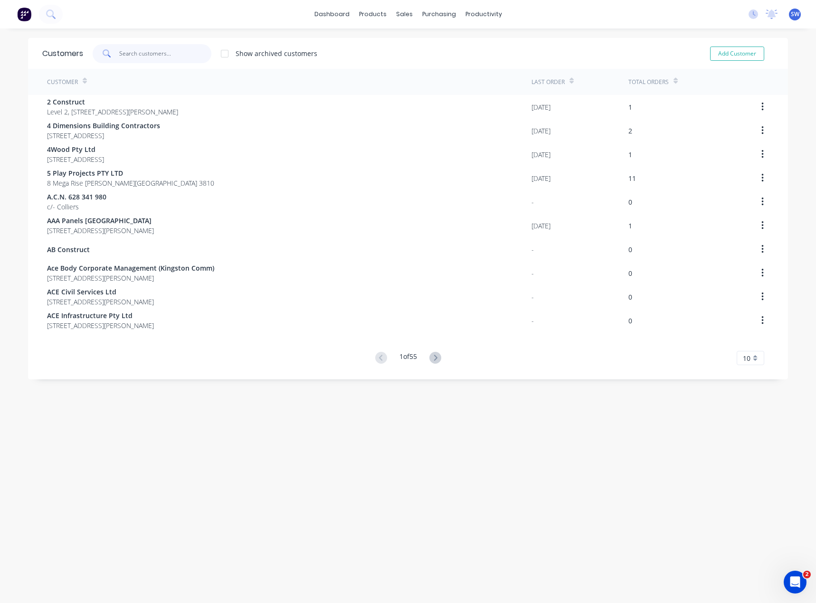
click at [166, 49] on input "text" at bounding box center [165, 53] width 93 height 19
click at [129, 57] on input "text" at bounding box center [165, 53] width 93 height 19
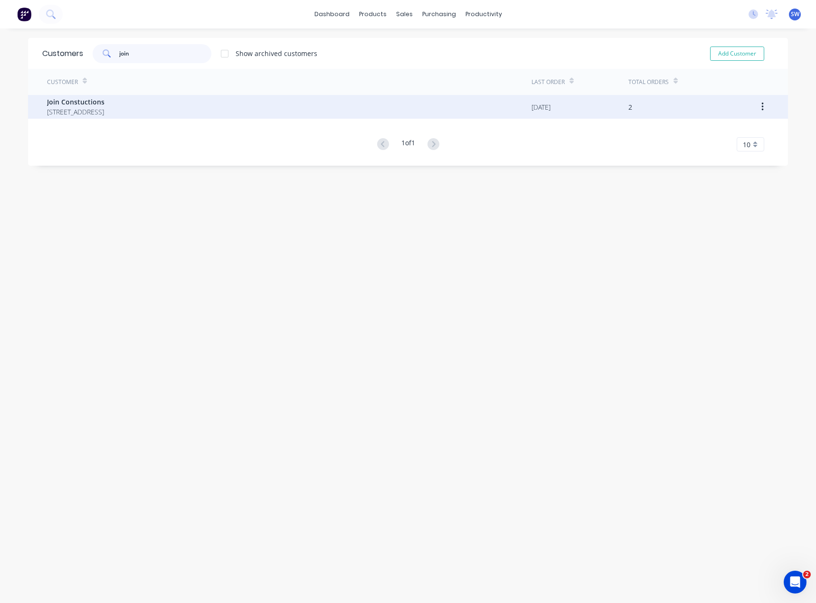
type input "join"
click at [104, 107] on span "[STREET_ADDRESS]" at bounding box center [75, 112] width 57 height 10
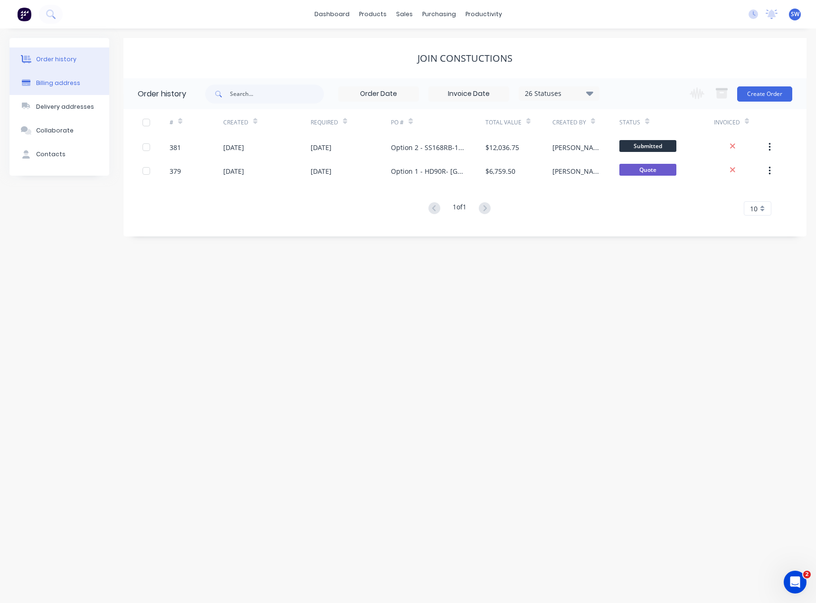
click at [52, 88] on button "Billing address" at bounding box center [59, 83] width 100 height 24
select select "AU"
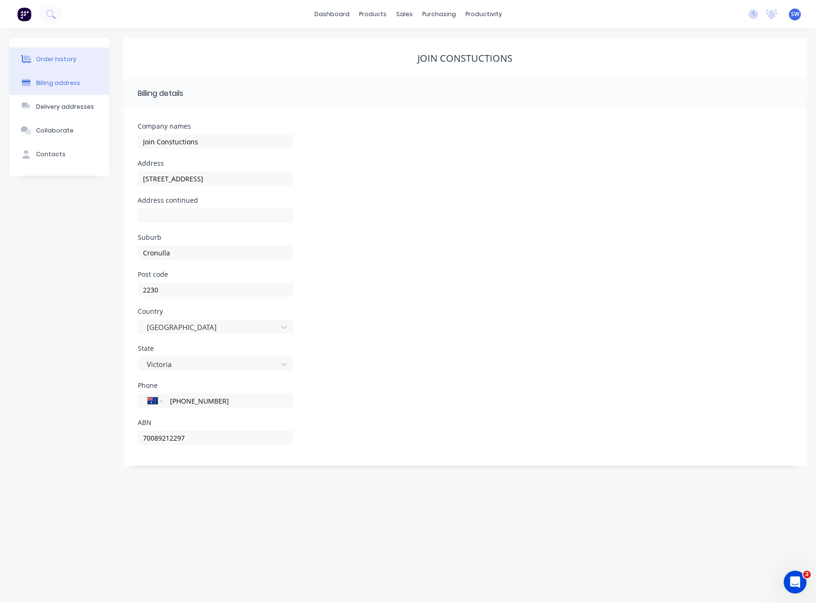
click at [54, 58] on div "Order history" at bounding box center [56, 59] width 40 height 9
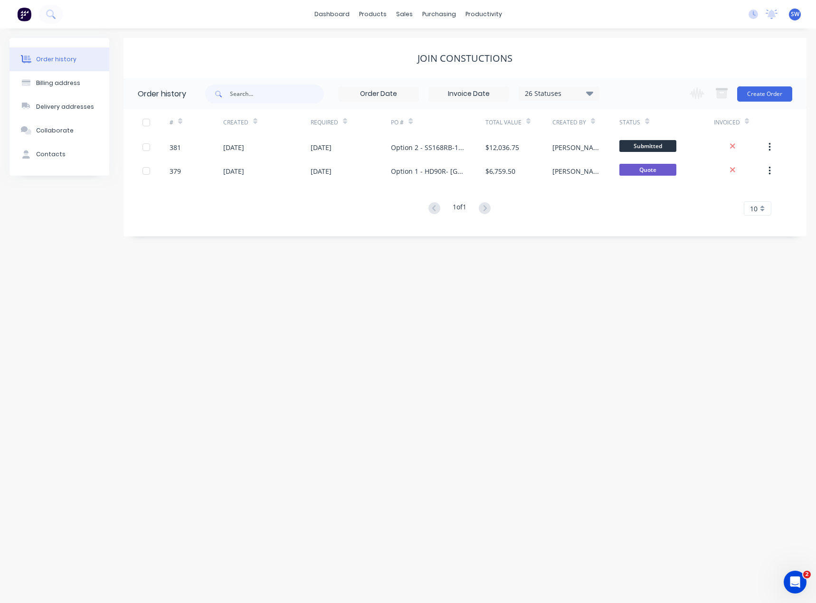
click at [164, 311] on div "Order history Billing address Delivery addresses Collaborate Contacts Join Cons…" at bounding box center [408, 315] width 816 height 575
click at [77, 82] on button "Billing address" at bounding box center [59, 83] width 100 height 24
select select "AU"
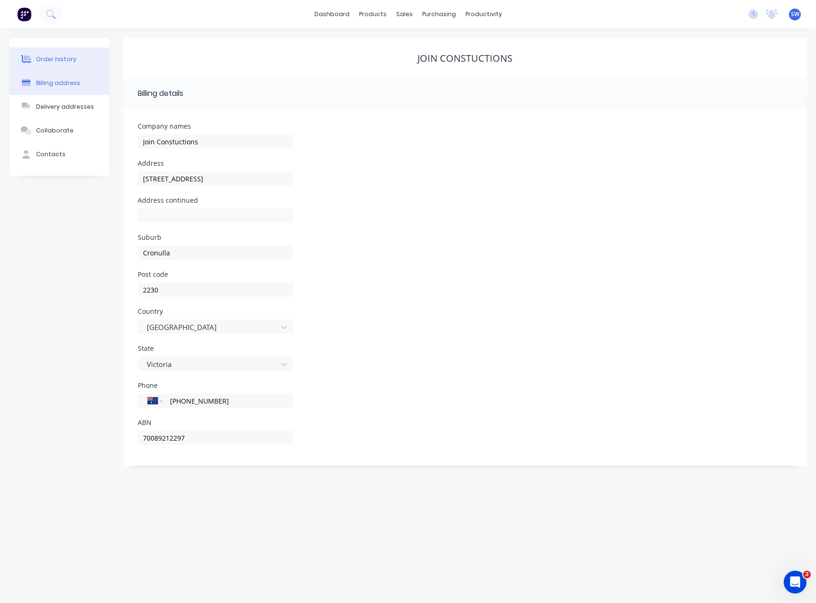
click at [57, 65] on button "Order history" at bounding box center [59, 59] width 100 height 24
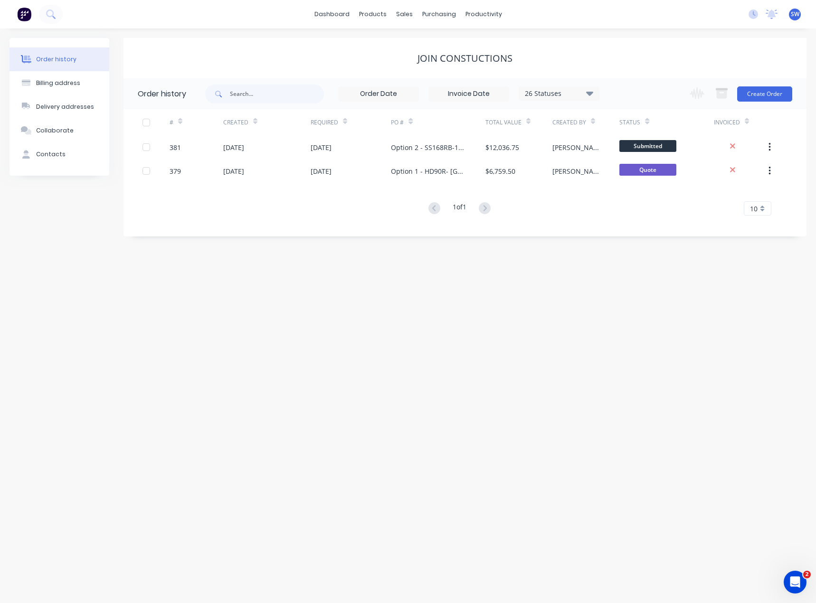
click at [121, 267] on div "Order history Billing address Delivery addresses Collaborate Contacts Join Cons…" at bounding box center [408, 315] width 816 height 575
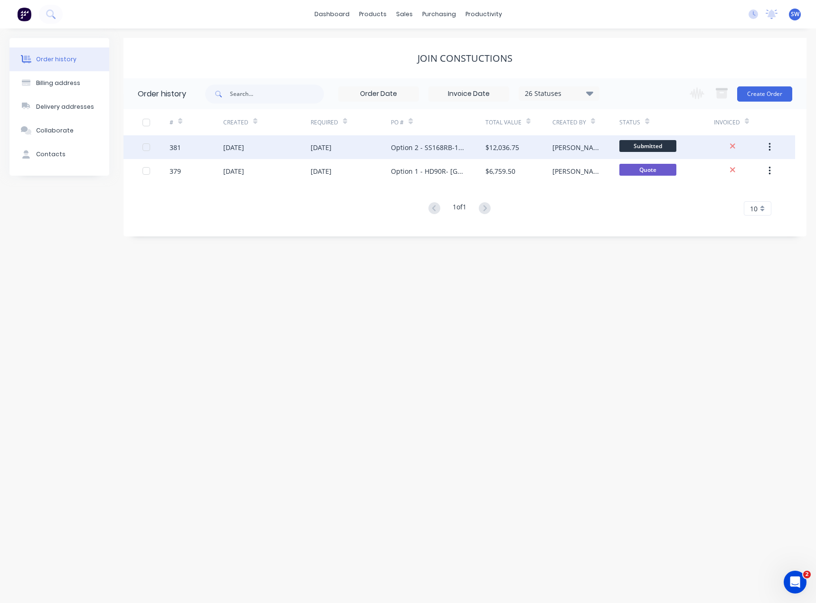
click at [409, 144] on div "Option 2 - SS168RB-1100 - [GEOGRAPHIC_DATA] [GEOGRAPHIC_DATA]" at bounding box center [428, 147] width 75 height 10
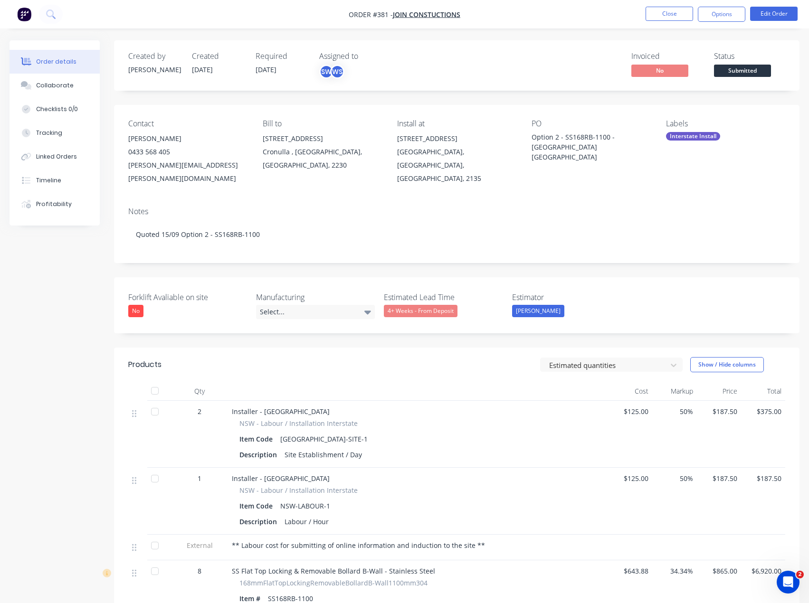
click at [722, 6] on nav "Order #381 - Join Constuctions Close Options Edit Order" at bounding box center [404, 14] width 809 height 28
click at [721, 12] on button "Options" at bounding box center [720, 14] width 47 height 15
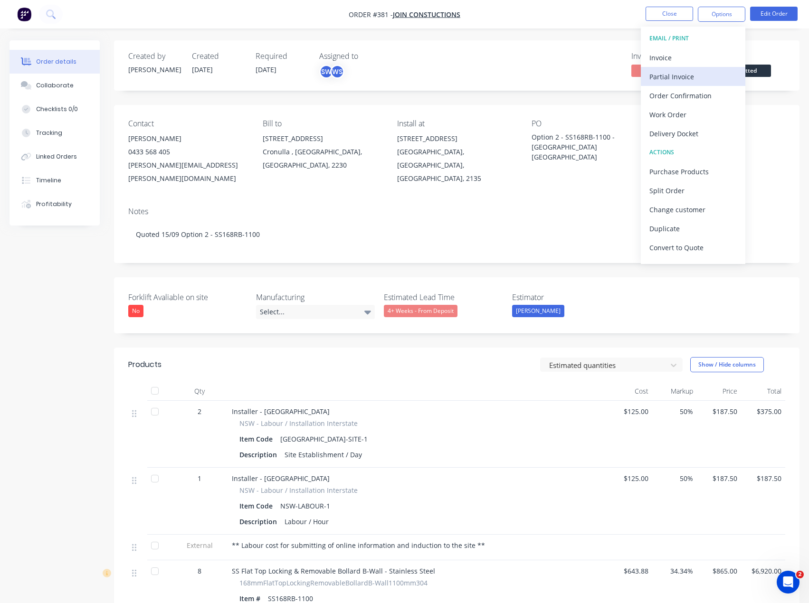
click at [691, 76] on div "Partial Invoice" at bounding box center [692, 77] width 87 height 14
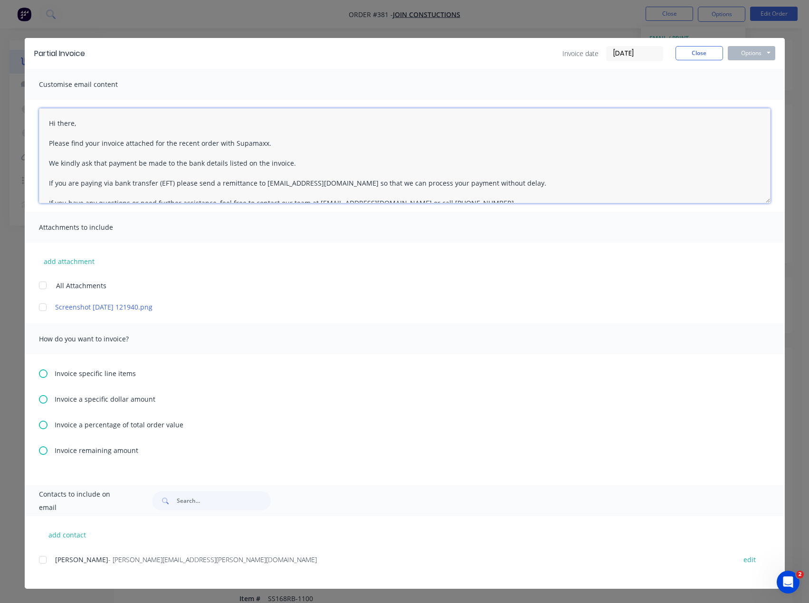
click at [75, 121] on textarea "Hi there, Please find your invoice attached for the recent order with Supamaxx.…" at bounding box center [404, 155] width 731 height 95
type textarea "Hi [PERSON_NAME], Please find your invoice attached for the recent order with S…"
click at [62, 529] on button "add contact" at bounding box center [67, 535] width 57 height 14
select select "AU"
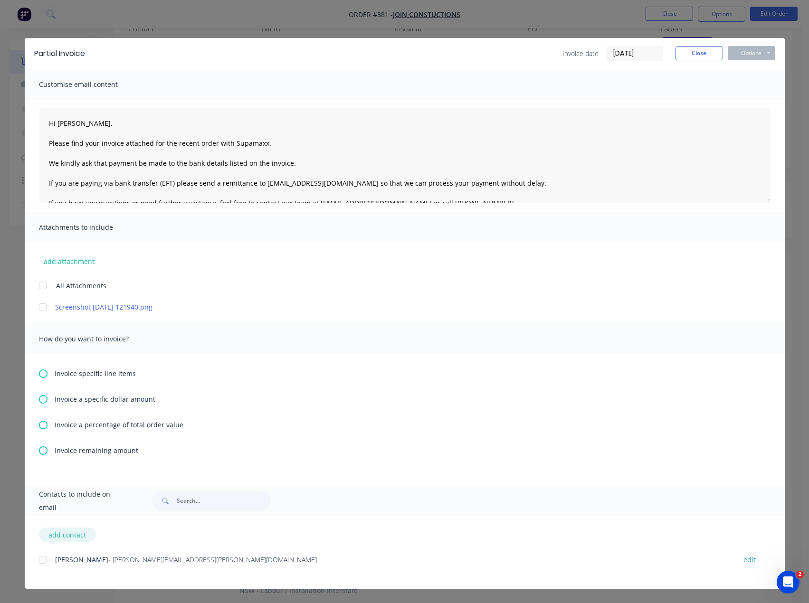
select select "AU"
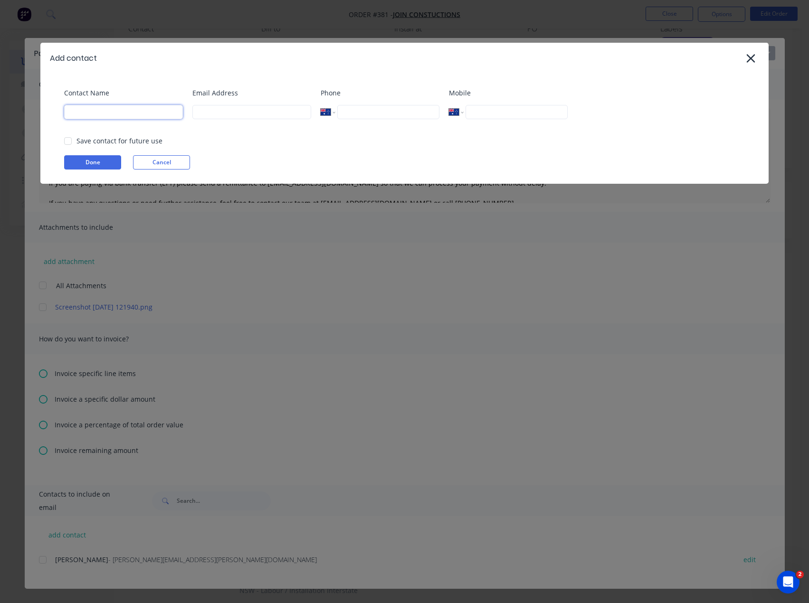
click at [103, 108] on input at bounding box center [123, 112] width 119 height 14
type input "[PERSON_NAME]"
click at [257, 118] on input at bounding box center [251, 112] width 119 height 14
type input "[PERSON_NAME][EMAIL_ADDRESS][DOMAIN_NAME]"
click at [93, 160] on button "Done" at bounding box center [92, 162] width 57 height 14
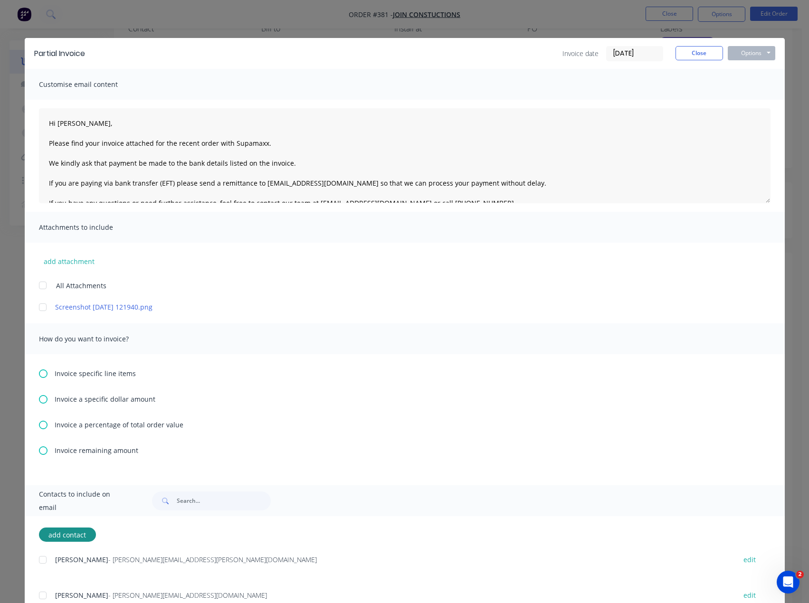
click at [42, 593] on div at bounding box center [42, 595] width 19 height 19
click at [45, 553] on div at bounding box center [42, 559] width 19 height 19
click at [40, 426] on icon at bounding box center [43, 425] width 9 height 9
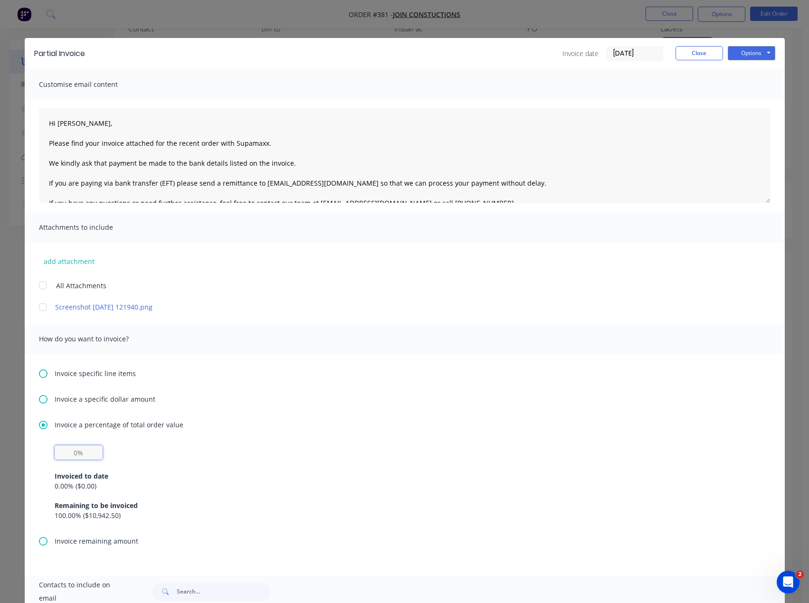
drag, startPoint x: 63, startPoint y: 452, endPoint x: 176, endPoint y: 476, distance: 115.6
click at [63, 452] on input "text" at bounding box center [79, 452] width 48 height 14
type input "50%"
click at [84, 123] on textarea "Hi [PERSON_NAME], Please find your invoice attached for the recent order with S…" at bounding box center [404, 155] width 731 height 95
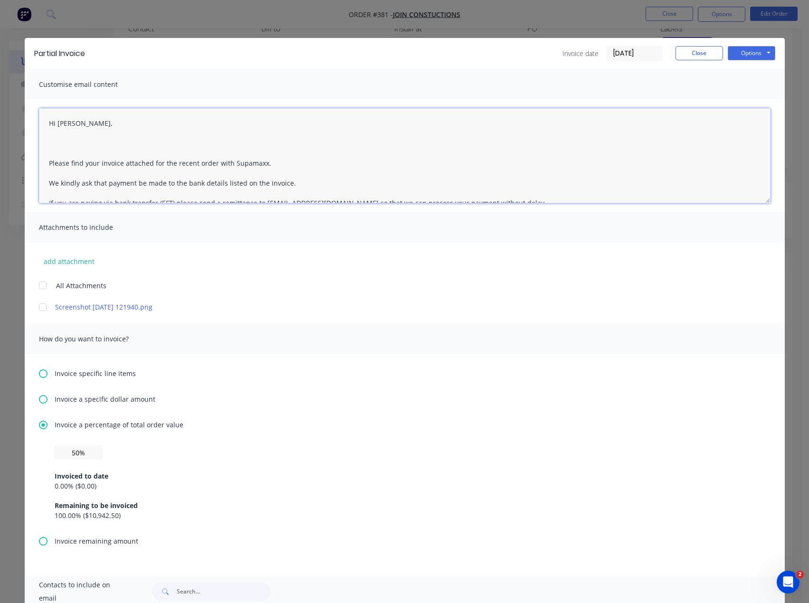
click at [66, 138] on textarea "Hi [PERSON_NAME], Please find your invoice attached for the recent order with S…" at bounding box center [404, 155] width 731 height 95
click at [55, 150] on textarea "Hi [PERSON_NAME], Please find your invoice attached for the recent order with S…" at bounding box center [404, 155] width 731 height 95
click at [53, 142] on textarea "Hi [PERSON_NAME], Please find your invoice attached for the recent order with S…" at bounding box center [404, 155] width 731 height 95
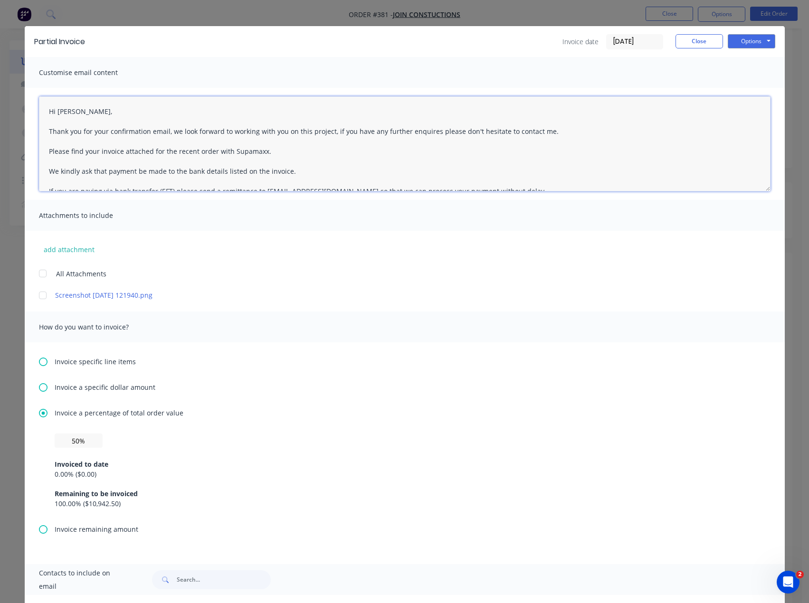
scroll to position [0, 0]
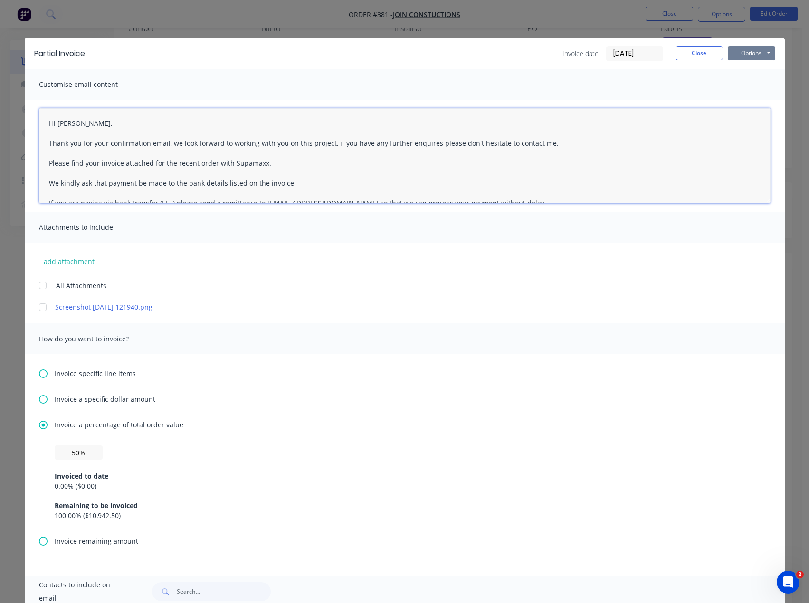
type textarea "Hi Joshua, Thank you for your confirmation email, we look forward to working wi…"
click at [748, 52] on button "Options" at bounding box center [750, 53] width 47 height 14
click at [749, 102] on button "Email" at bounding box center [757, 102] width 61 height 16
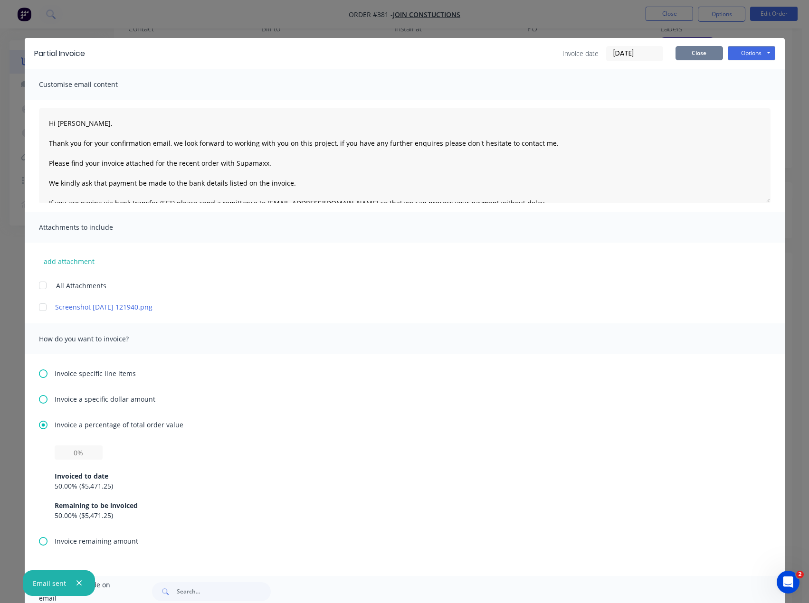
click at [679, 54] on button "Close" at bounding box center [698, 53] width 47 height 14
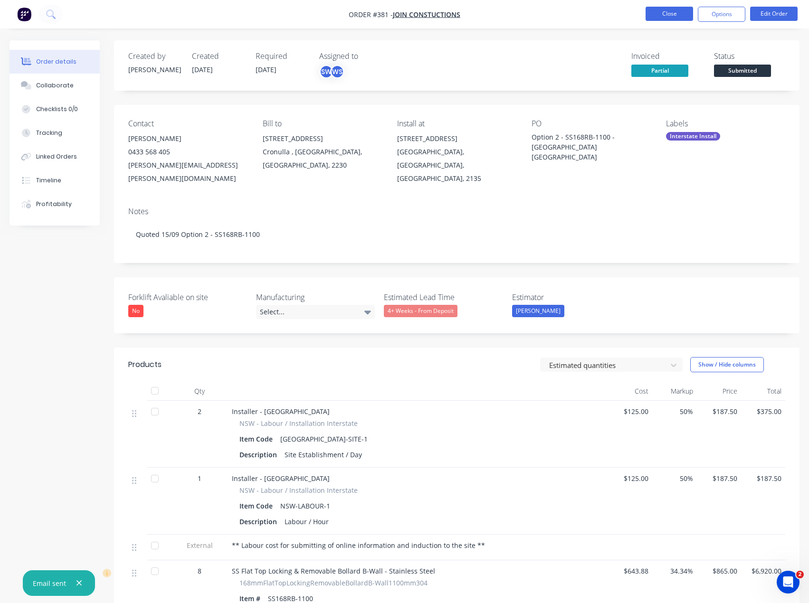
click at [666, 14] on button "Close" at bounding box center [668, 14] width 47 height 14
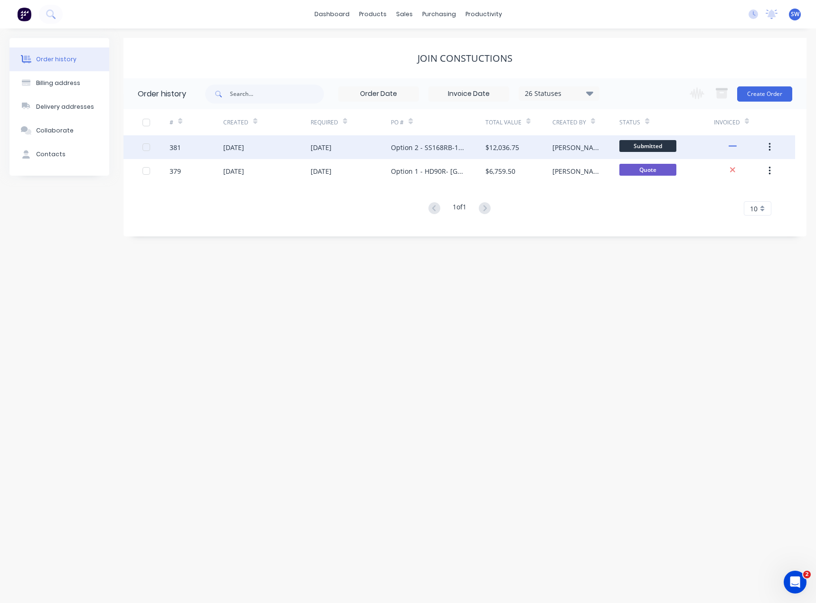
click at [595, 143] on div "[PERSON_NAME]" at bounding box center [585, 147] width 67 height 24
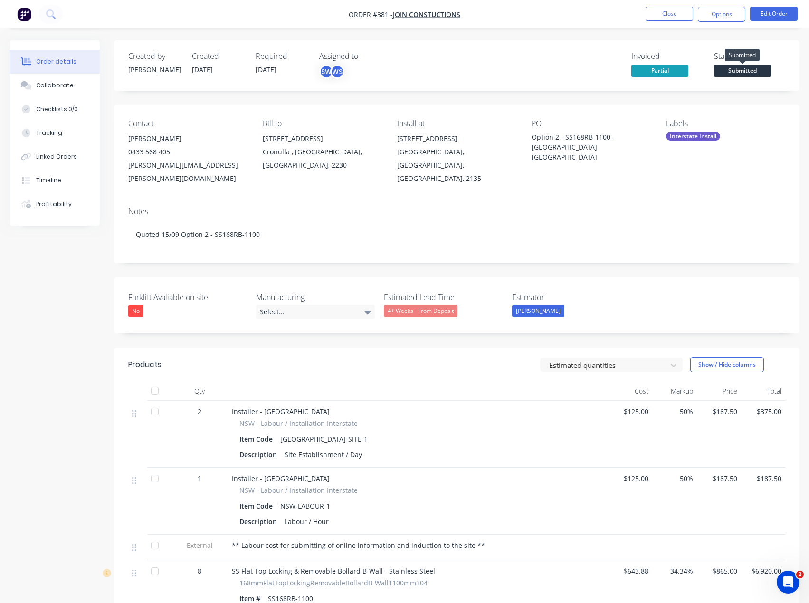
click at [729, 71] on span "Submitted" at bounding box center [742, 71] width 57 height 12
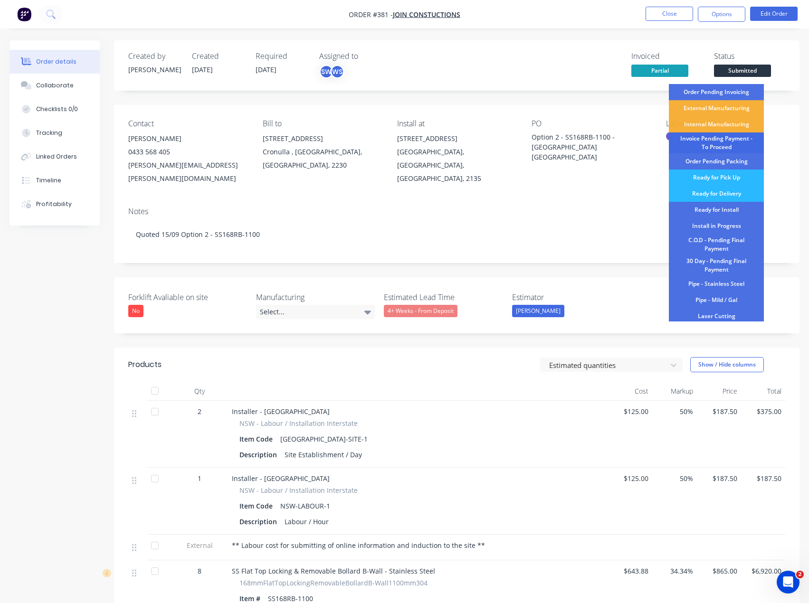
click at [738, 145] on div "Invoice Pending Payment - To Proceed" at bounding box center [716, 142] width 95 height 21
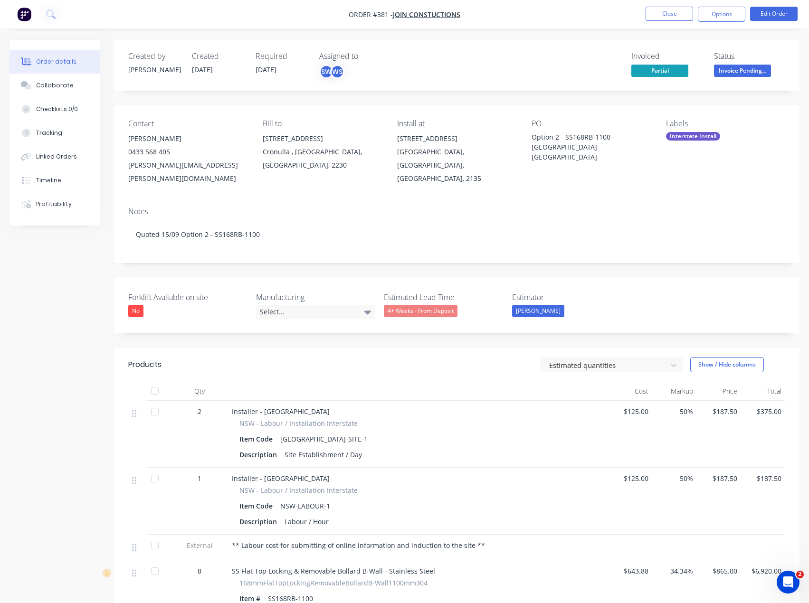
click at [605, 43] on div "Created by Scott Created 24/09/25 Required 15/09/25 Assigned to SW WS Invoiced …" at bounding box center [456, 65] width 685 height 50
click at [656, 14] on button "Close" at bounding box center [668, 14] width 47 height 14
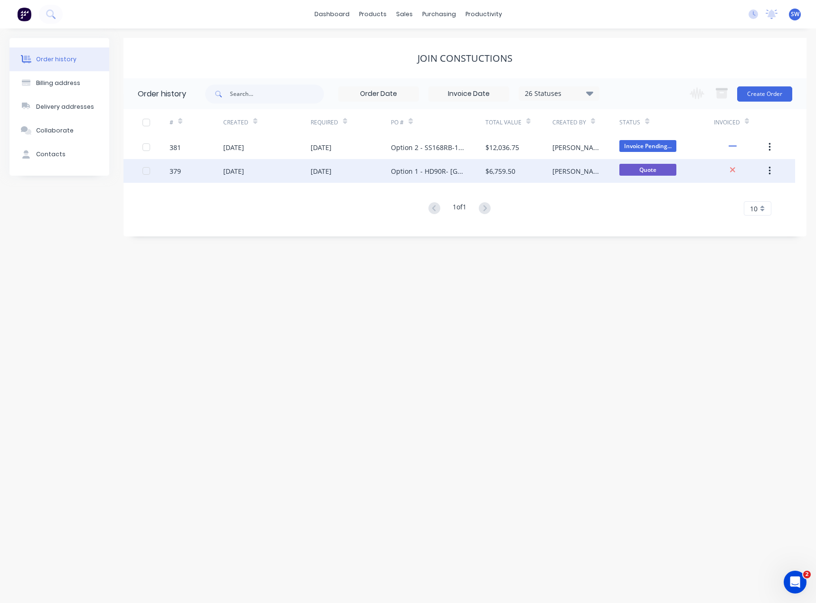
click at [769, 168] on icon "button" at bounding box center [769, 171] width 2 height 9
click at [745, 191] on div "Archive" at bounding box center [735, 196] width 73 height 14
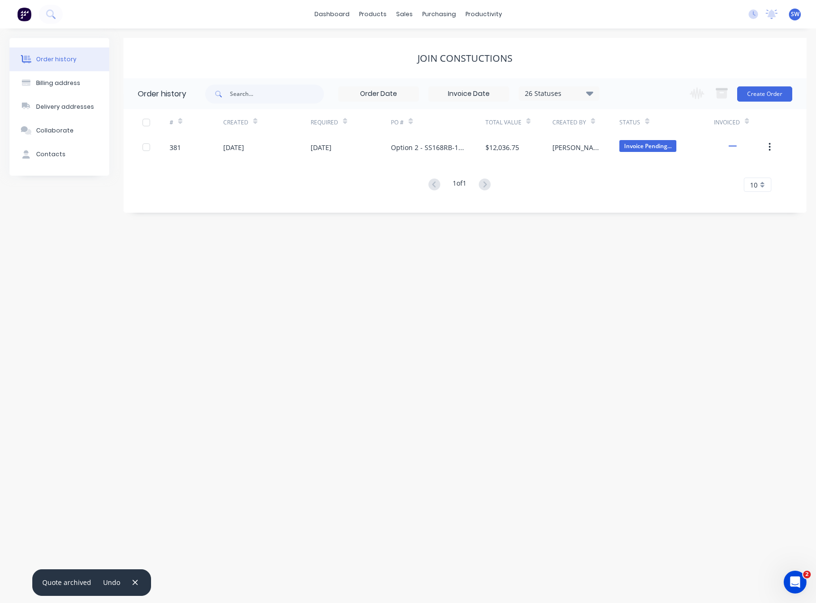
click at [432, 300] on div "Order history Billing address Delivery addresses Collaborate Contacts Join Cons…" at bounding box center [408, 315] width 816 height 575
click at [343, 13] on link "dashboard" at bounding box center [332, 14] width 45 height 14
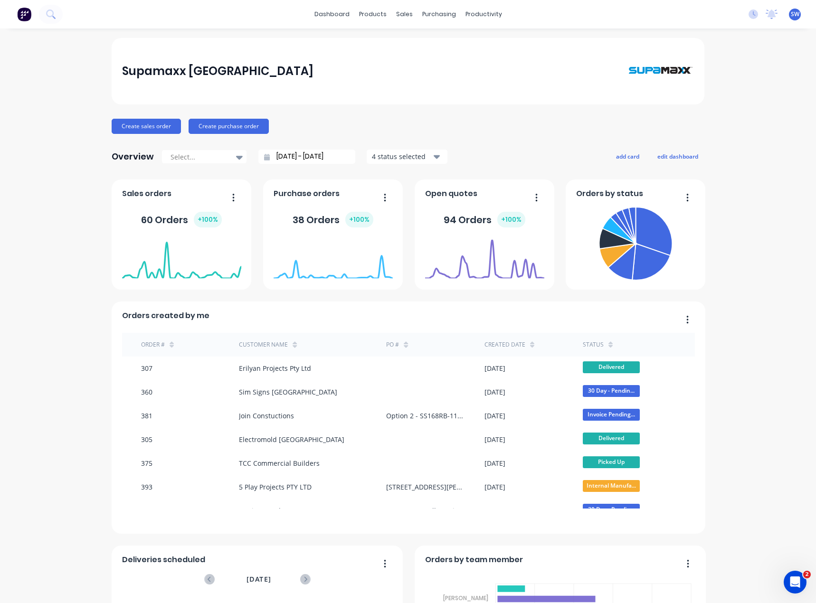
click at [748, 376] on div "Supamaxx Australia Create sales order Create purchase order Overview Select... …" at bounding box center [408, 408] width 816 height 740
click at [419, 61] on div "Customers" at bounding box center [433, 64] width 34 height 9
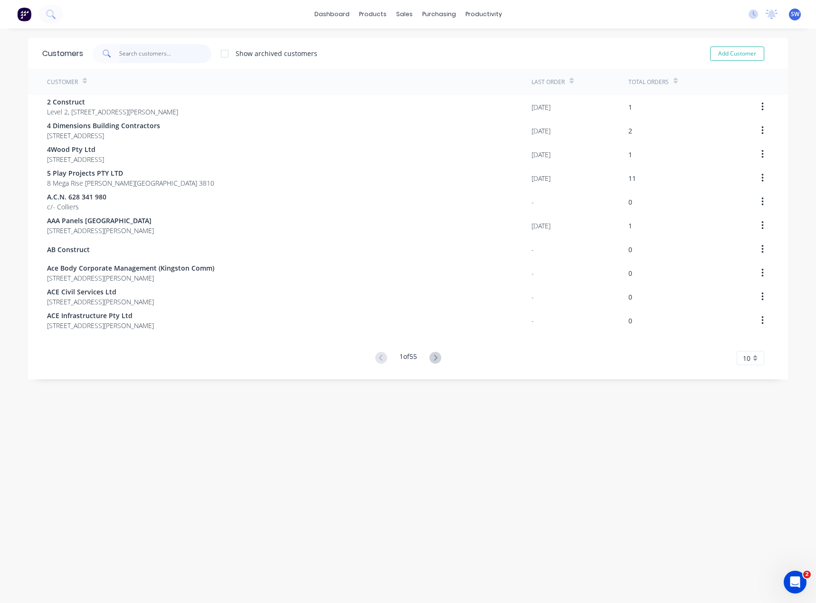
click at [155, 52] on input "text" at bounding box center [165, 53] width 93 height 19
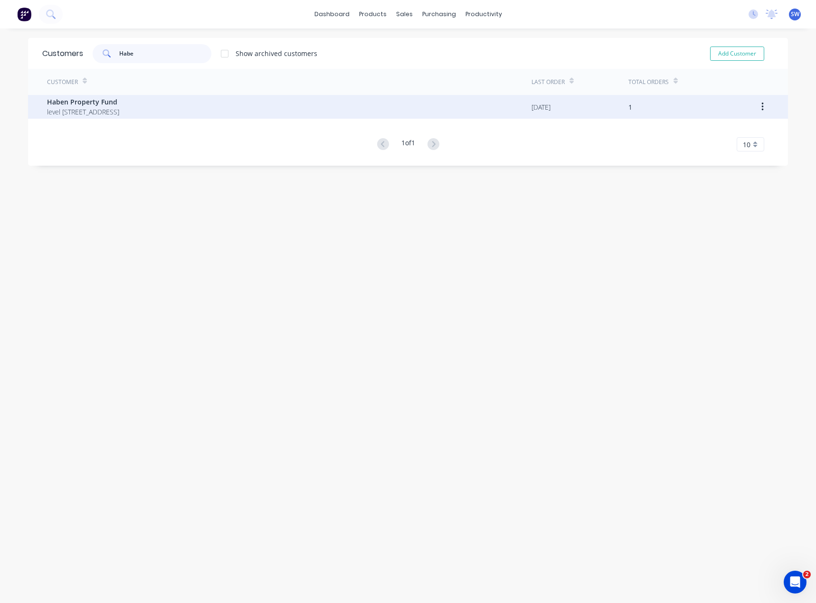
type input "Habe"
click at [119, 110] on span "level 4/ 36 Cross St Double Bay New South Wales Australia 2028" at bounding box center [83, 112] width 72 height 10
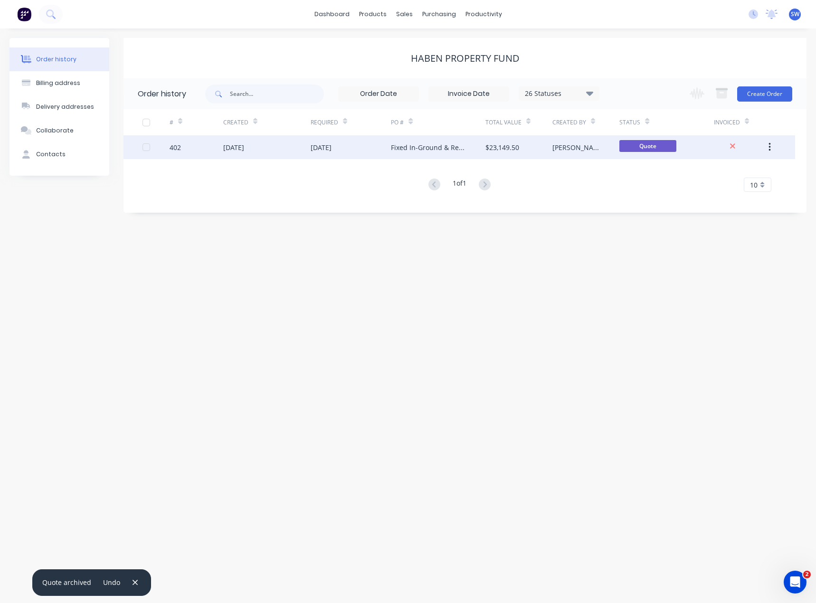
click at [421, 149] on div "Fixed In-Ground & Removable Bollards." at bounding box center [428, 147] width 75 height 10
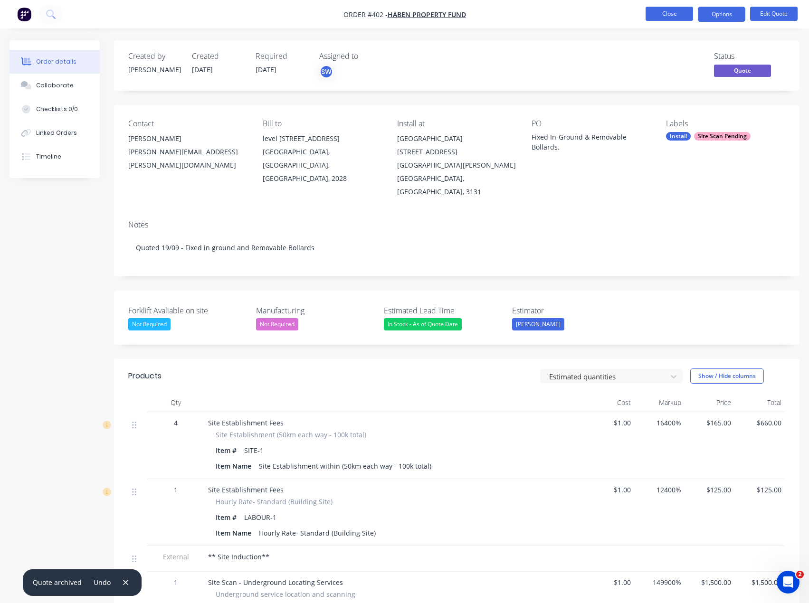
click at [676, 17] on button "Close" at bounding box center [668, 14] width 47 height 14
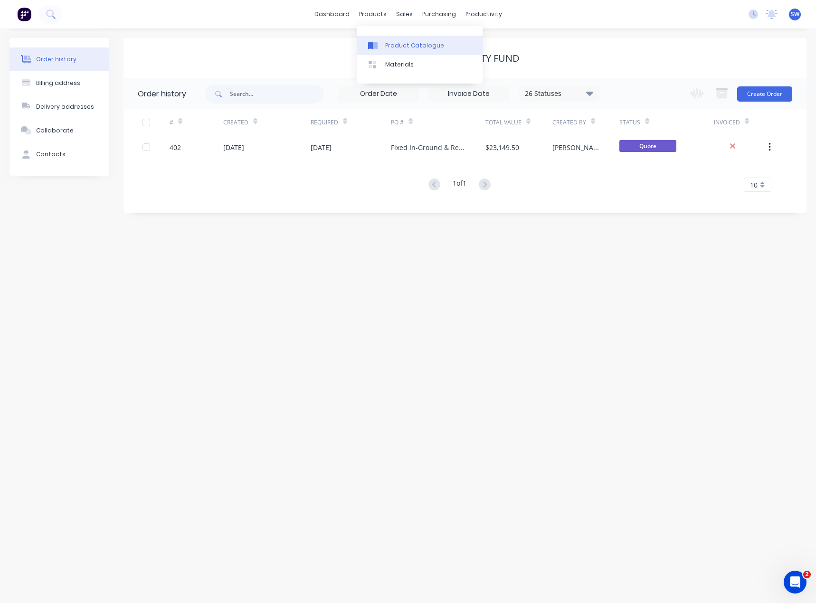
click at [393, 46] on div "Product Catalogue" at bounding box center [414, 45] width 59 height 9
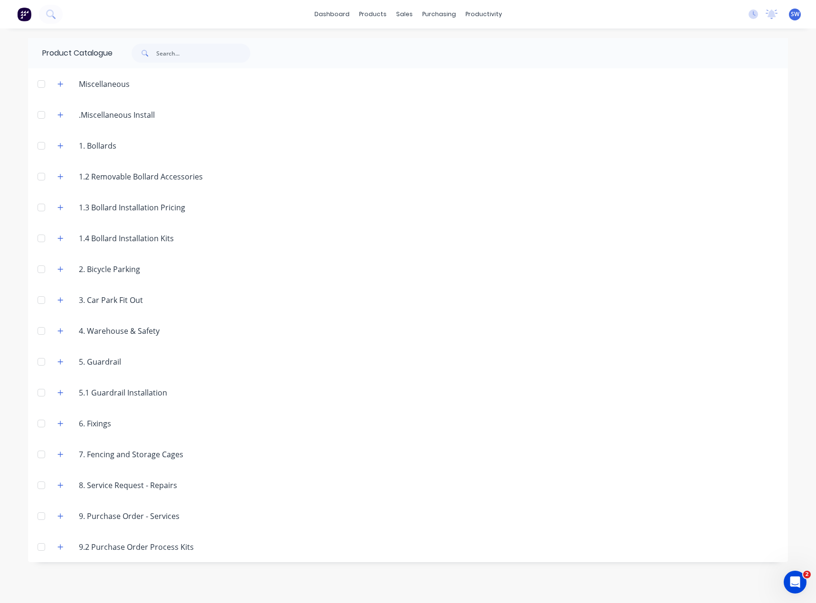
click at [51, 206] on div "1.3 Bollard Installation Pricing" at bounding box center [121, 207] width 143 height 12
click at [63, 209] on icon "button" at bounding box center [60, 207] width 6 height 7
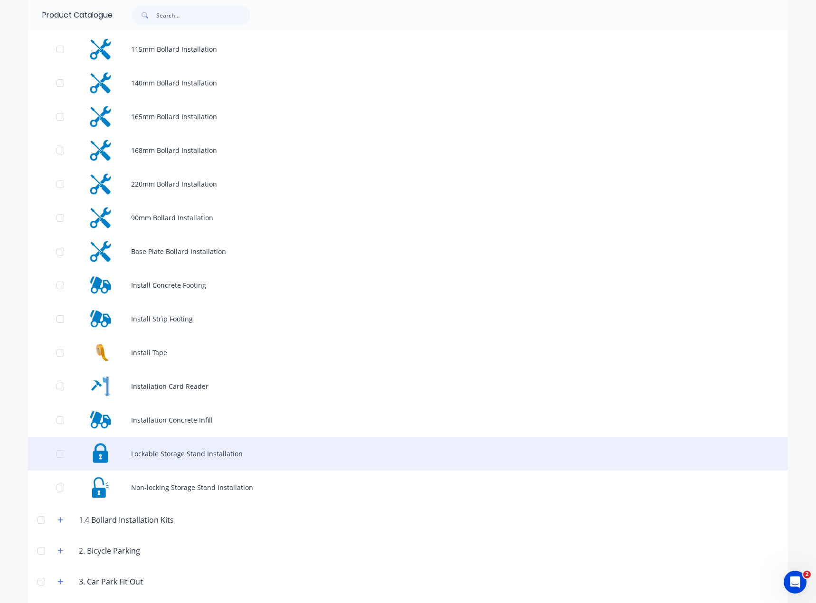
scroll to position [190, 0]
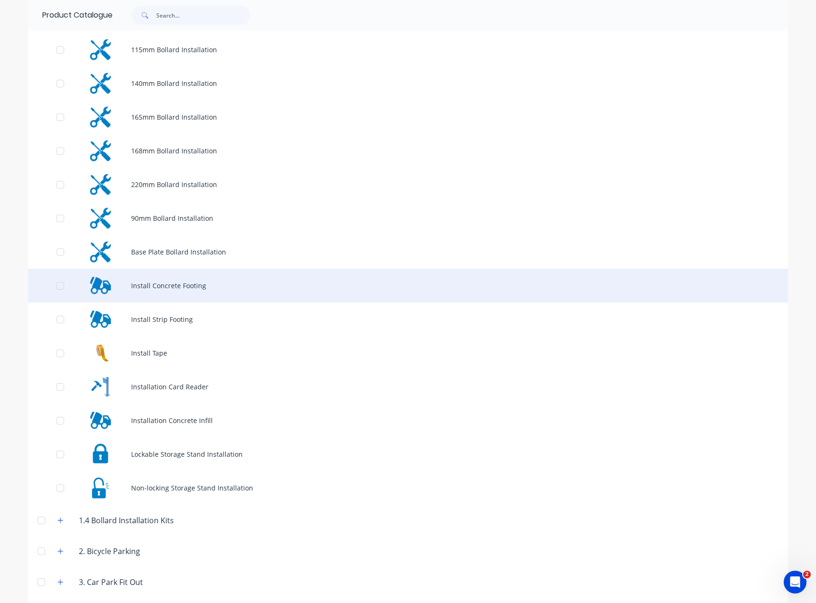
click at [198, 284] on div "Install Concrete Footing" at bounding box center [408, 286] width 760 height 34
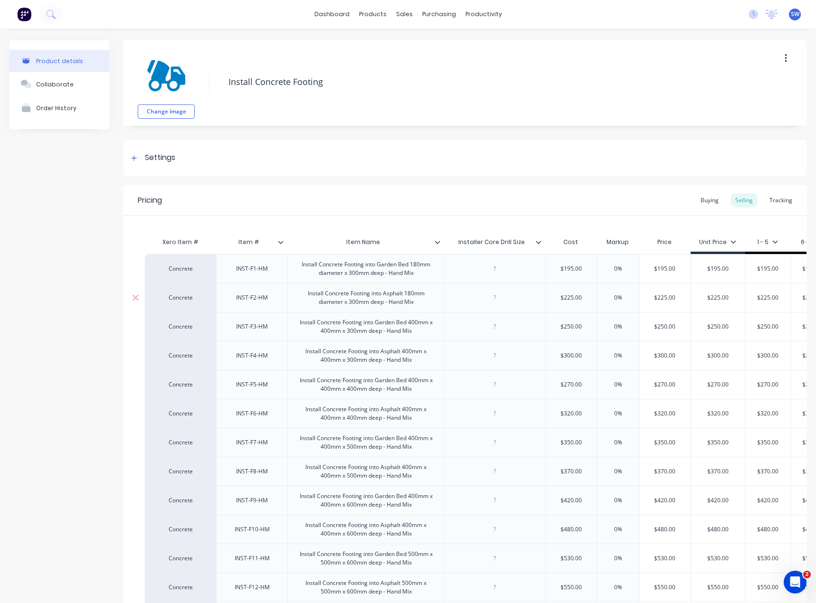
type textarea "x"
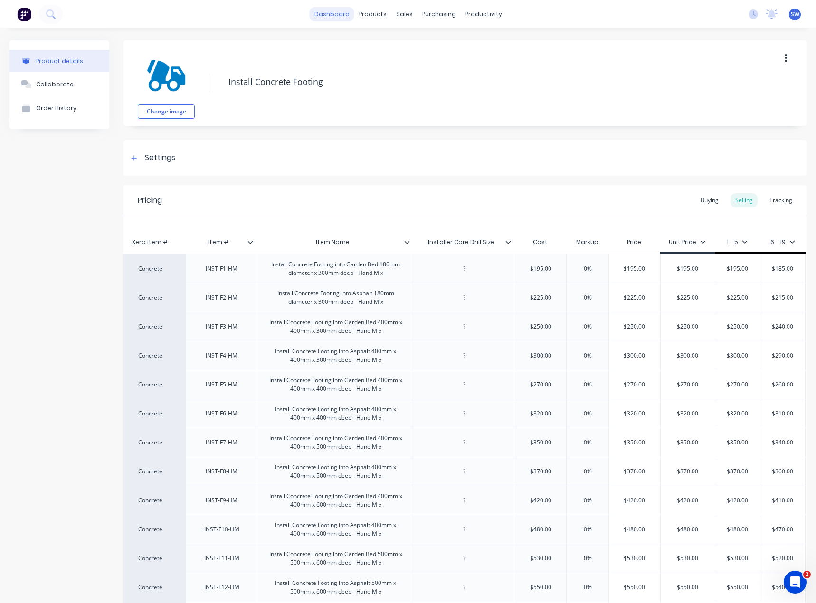
click at [325, 15] on link "dashboard" at bounding box center [332, 14] width 45 height 14
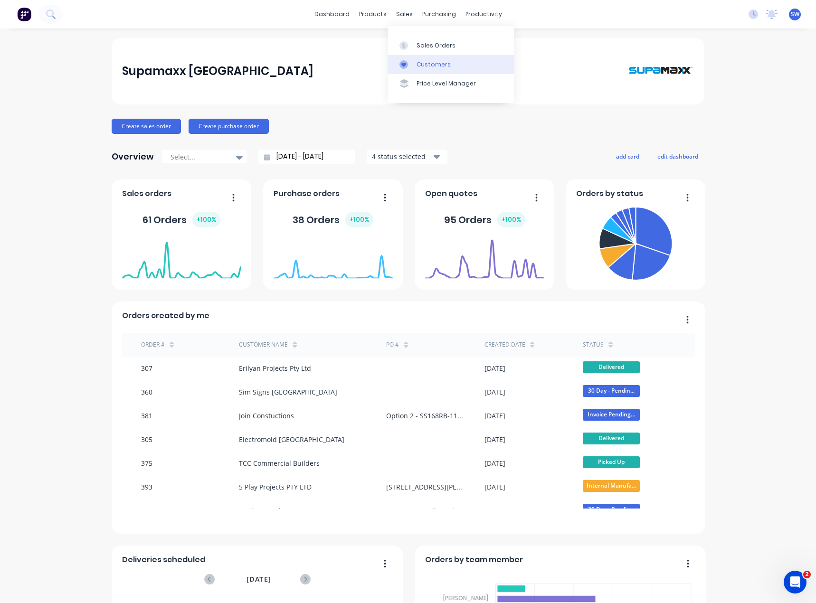
click at [411, 67] on div at bounding box center [406, 64] width 14 height 9
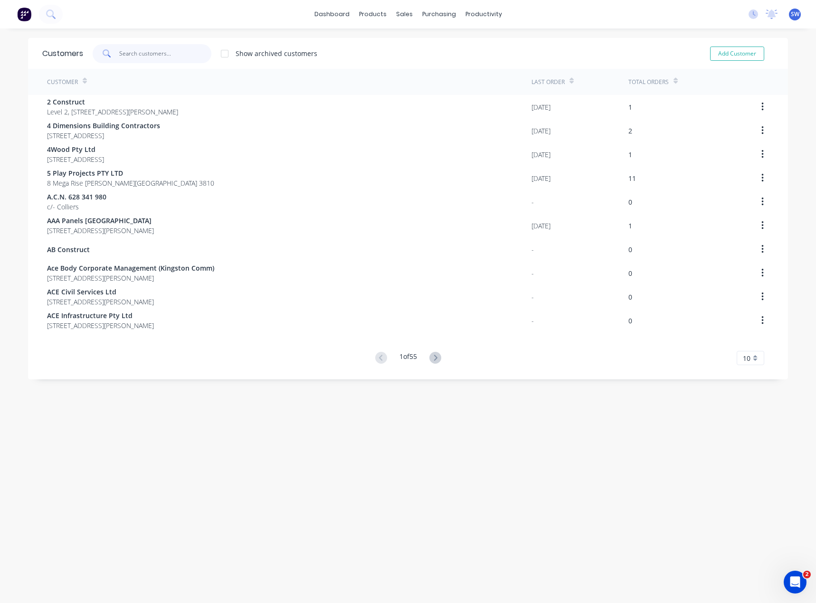
click at [154, 56] on input "text" at bounding box center [165, 53] width 93 height 19
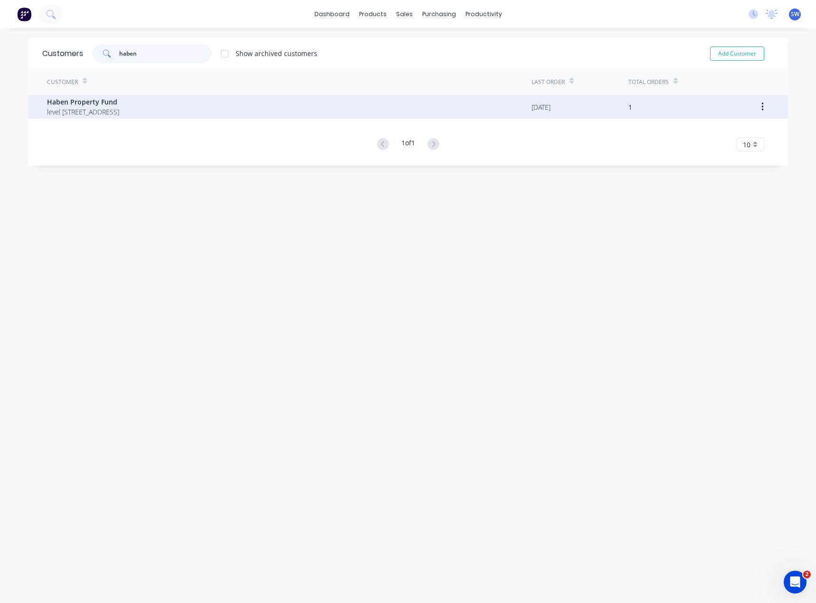
type input "haben"
click at [80, 113] on span "level 4/ 36 Cross St Double Bay New South Wales Australia 2028" at bounding box center [83, 112] width 72 height 10
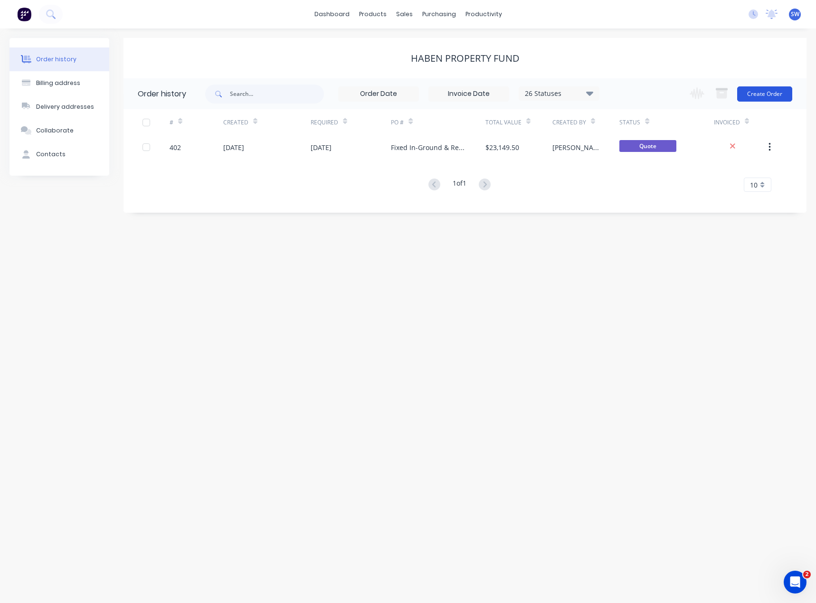
click at [760, 94] on button "Create Order" at bounding box center [764, 93] width 55 height 15
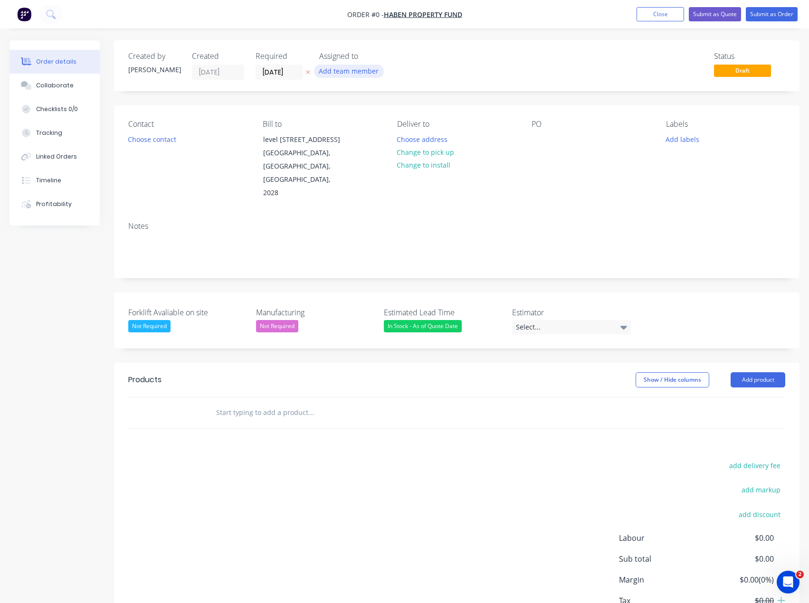
click at [358, 67] on button "Add team member" at bounding box center [349, 71] width 70 height 13
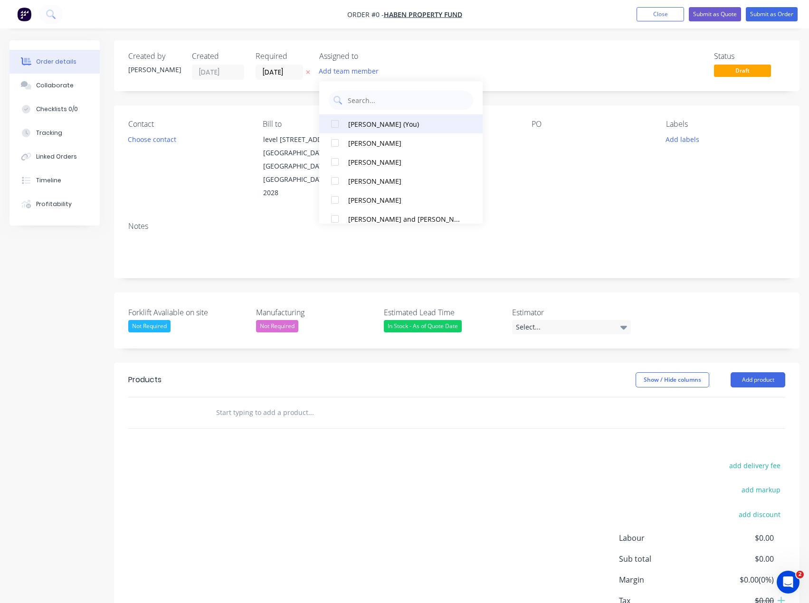
click at [361, 123] on div "Scott Wiggett (You)" at bounding box center [404, 124] width 112 height 10
click at [136, 145] on div "Order details Collaborate Checklists 0/0 Tracking Linked Orders Timeline Profit…" at bounding box center [404, 355] width 809 height 631
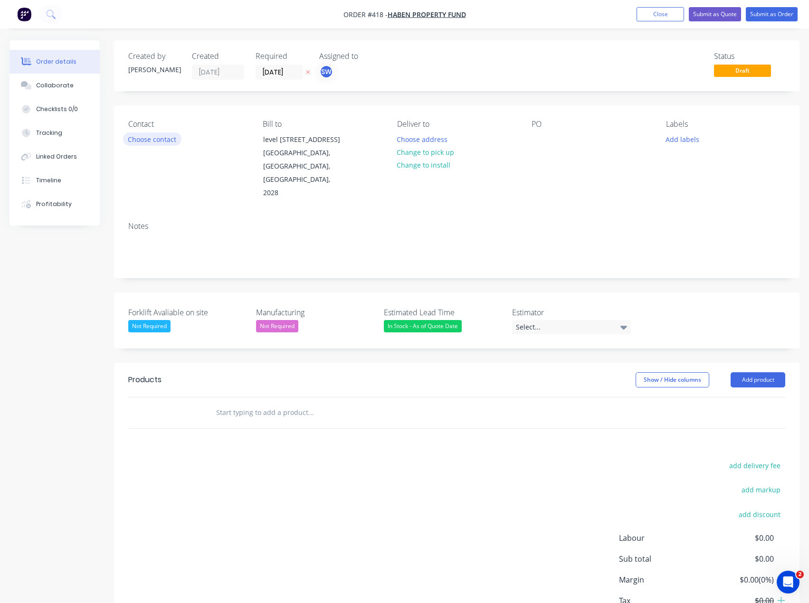
click at [147, 136] on button "Choose contact" at bounding box center [152, 138] width 58 height 13
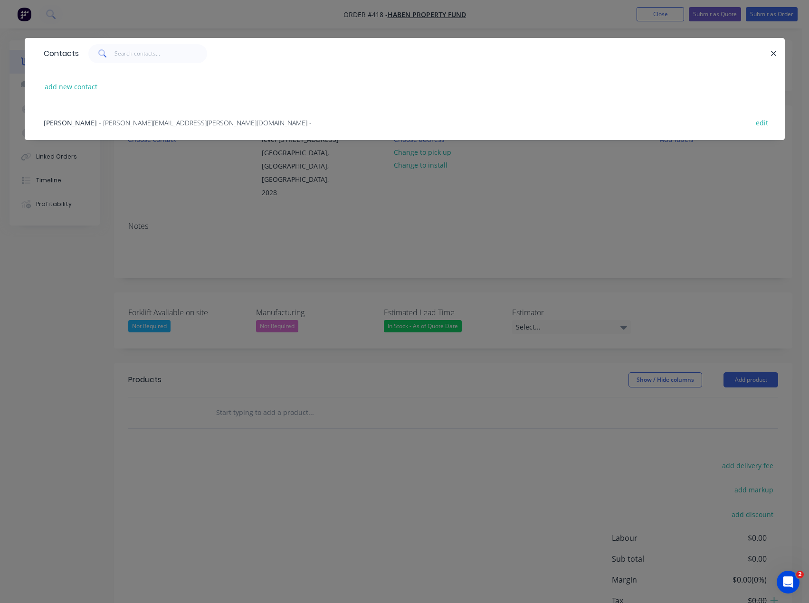
click at [127, 120] on span "- alex.knox@haben.com.au -" at bounding box center [205, 122] width 213 height 9
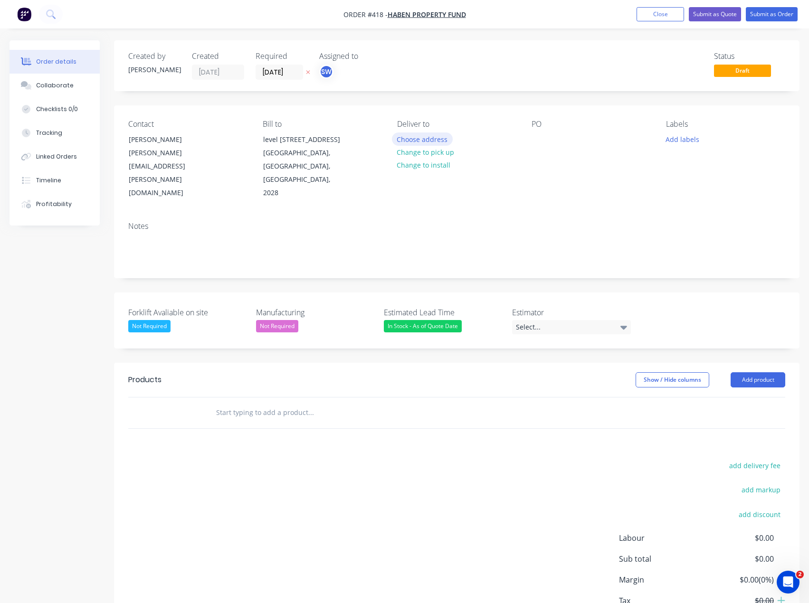
click at [406, 140] on button "Choose address" at bounding box center [422, 138] width 61 height 13
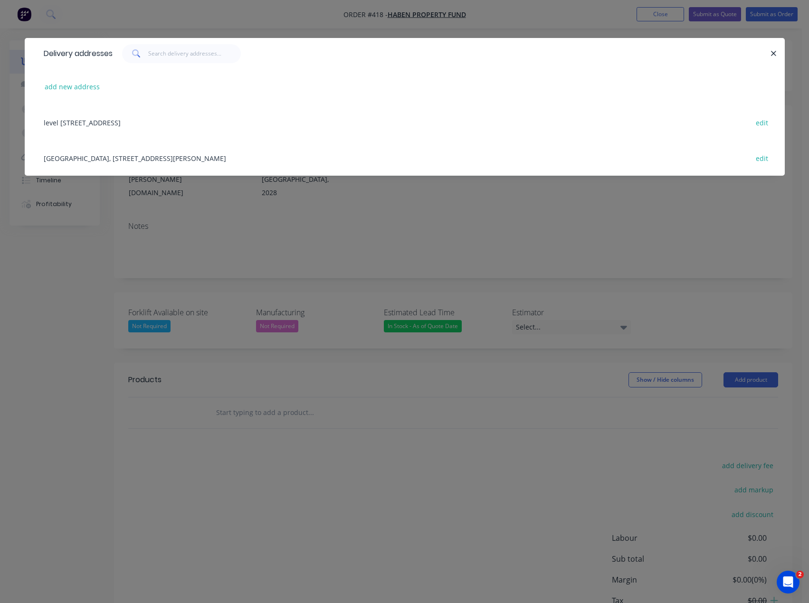
click at [160, 154] on div "Forest Hill Chase Shopping Mall, 270 Canterbury Road, Forest Hill, Victoria, Au…" at bounding box center [404, 158] width 731 height 36
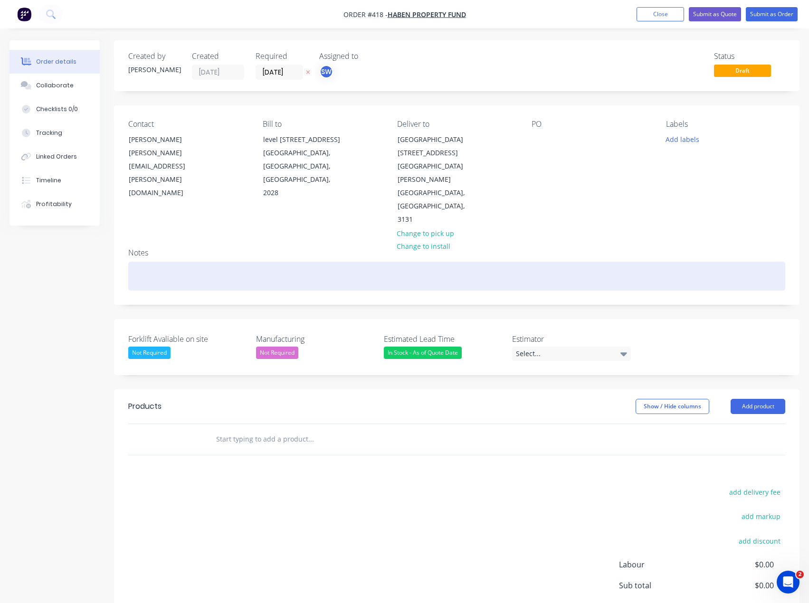
click at [245, 262] on div at bounding box center [456, 276] width 657 height 29
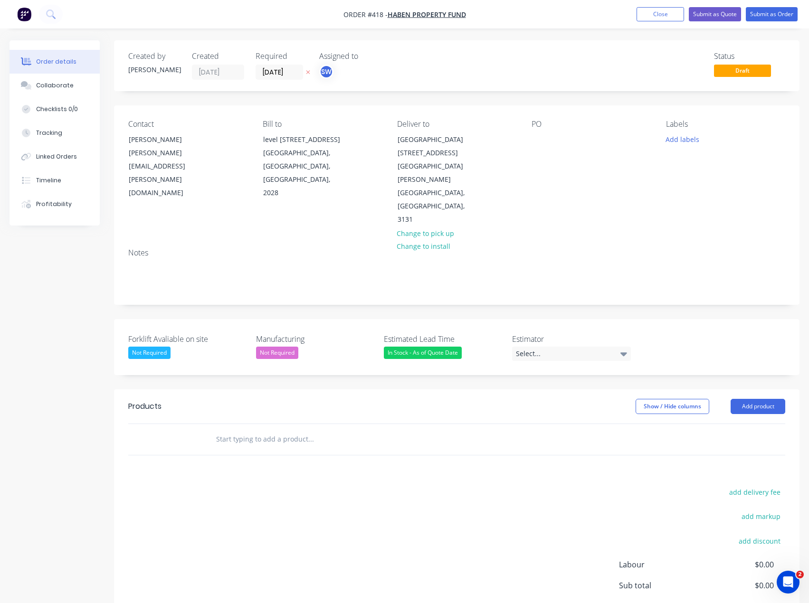
click at [121, 261] on div "Notes" at bounding box center [456, 273] width 685 height 64
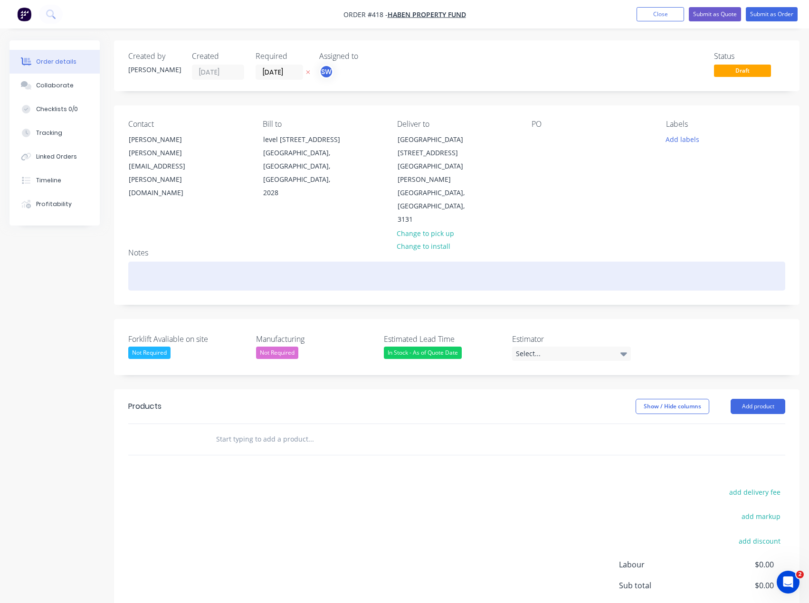
click at [157, 262] on div at bounding box center [456, 276] width 657 height 29
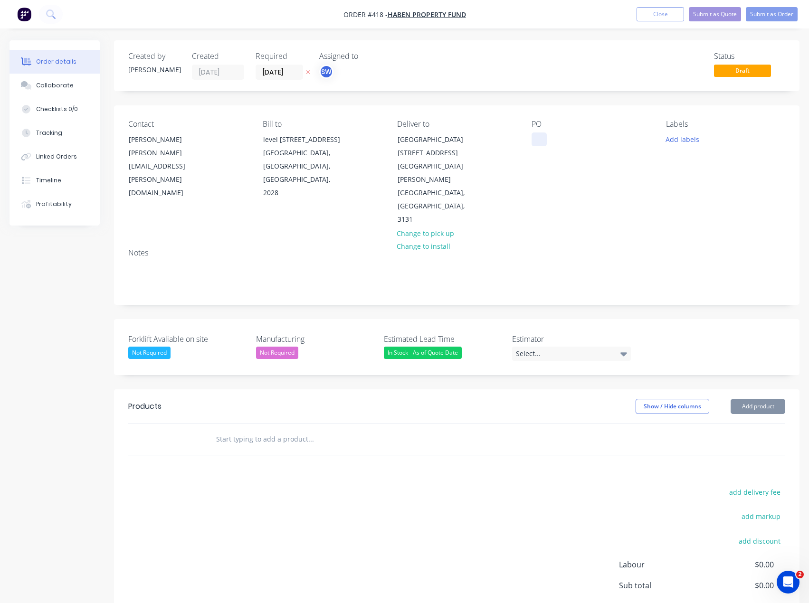
click at [539, 139] on div at bounding box center [538, 139] width 15 height 14
click at [543, 347] on div "Select..." at bounding box center [571, 354] width 119 height 14
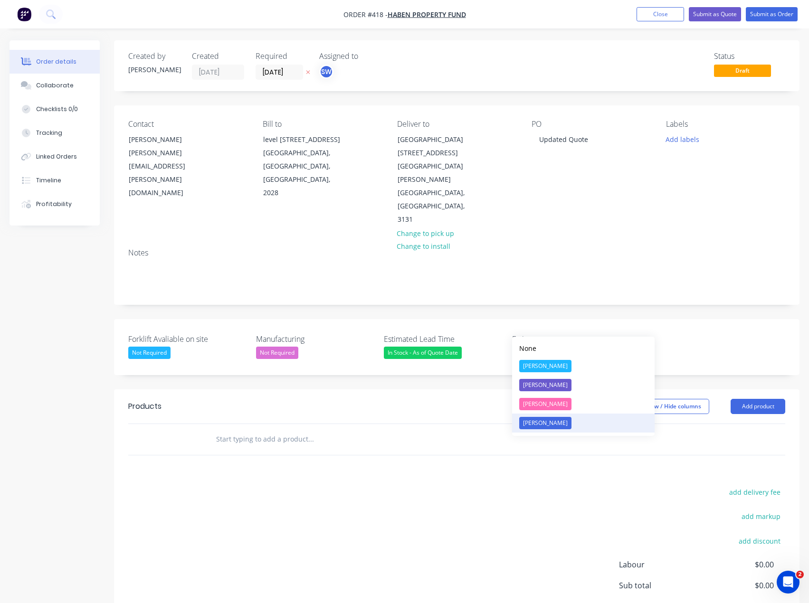
click at [542, 423] on div "[PERSON_NAME]" at bounding box center [545, 423] width 52 height 12
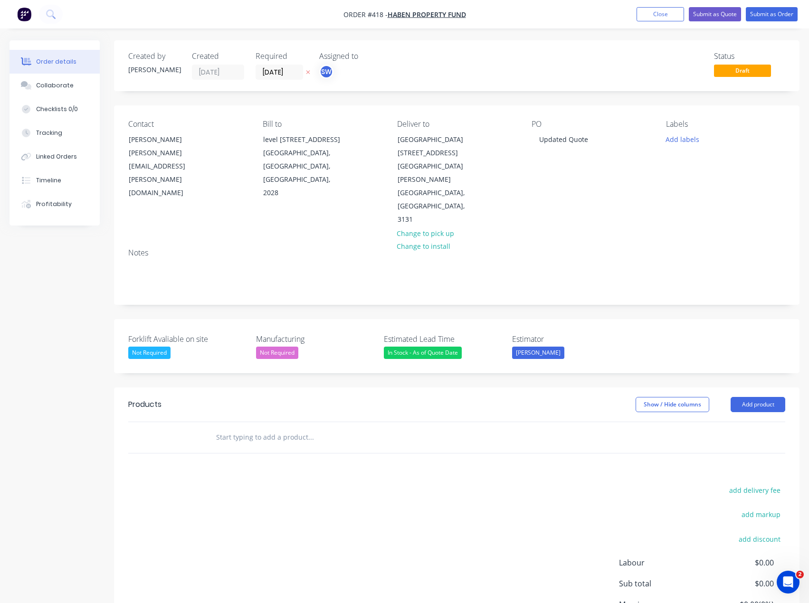
click at [151, 347] on div "Not Required" at bounding box center [149, 353] width 42 height 12
click at [141, 384] on div "No" at bounding box center [142, 383] width 15 height 12
click at [415, 347] on div "In Stock - As of Quote Date" at bounding box center [423, 353] width 78 height 12
click at [589, 337] on div "Forklift Avaliable on site No Manufacturing Not Required Estimated Lead Time In…" at bounding box center [456, 346] width 685 height 54
click at [677, 15] on button "Close" at bounding box center [659, 14] width 47 height 14
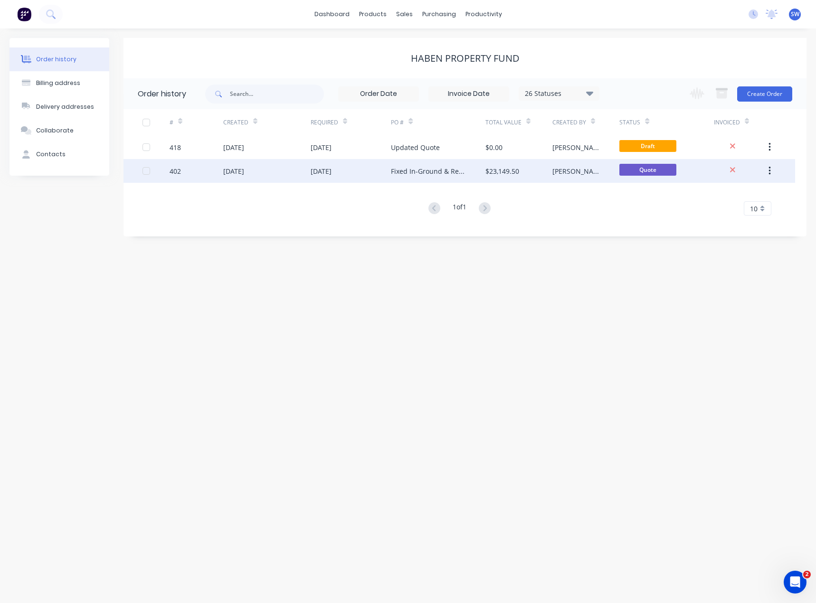
click at [485, 172] on div "$23,149.50" at bounding box center [502, 171] width 34 height 10
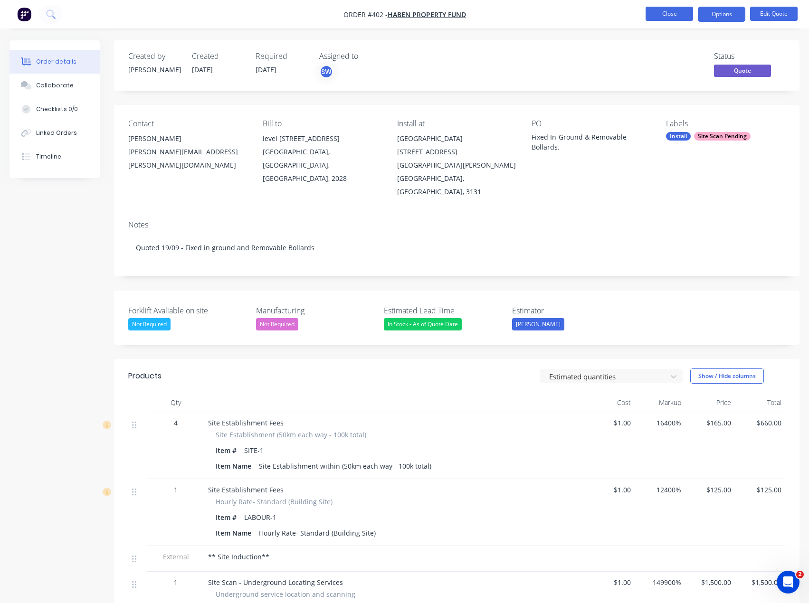
click at [677, 17] on button "Close" at bounding box center [668, 14] width 47 height 14
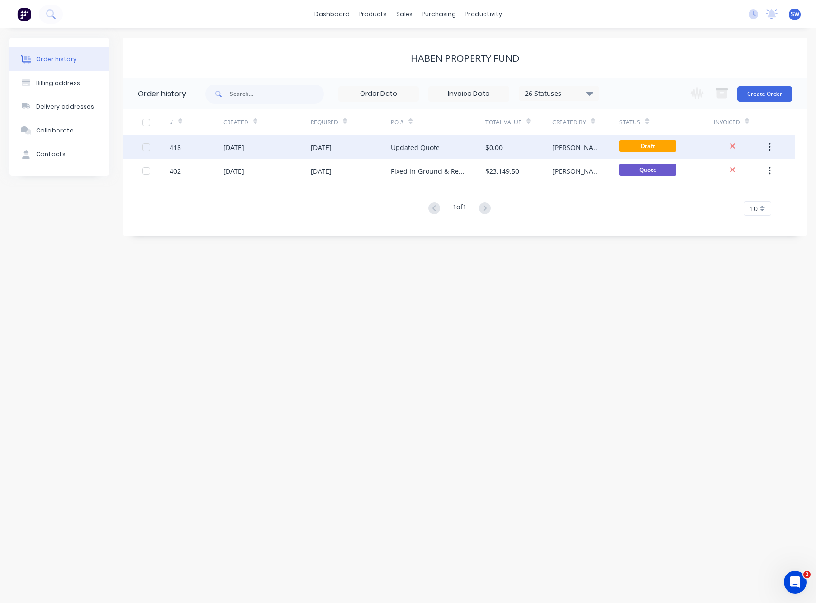
click at [462, 139] on div "Updated Quote" at bounding box center [438, 147] width 94 height 24
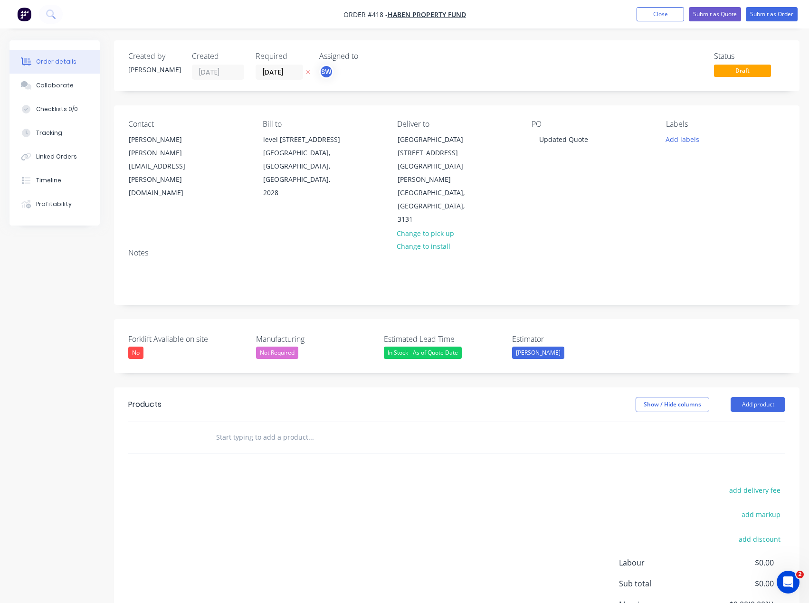
click at [139, 347] on div "No" at bounding box center [135, 353] width 15 height 12
click at [152, 397] on div "Not Required" at bounding box center [156, 402] width 42 height 12
click at [281, 347] on div "Not Required" at bounding box center [277, 353] width 42 height 12
click at [343, 319] on div "Forklift Avaliable on site Not Required Manufacturing Not Required Estimated Le…" at bounding box center [456, 346] width 685 height 54
click at [277, 347] on div "Not Required" at bounding box center [277, 353] width 42 height 12
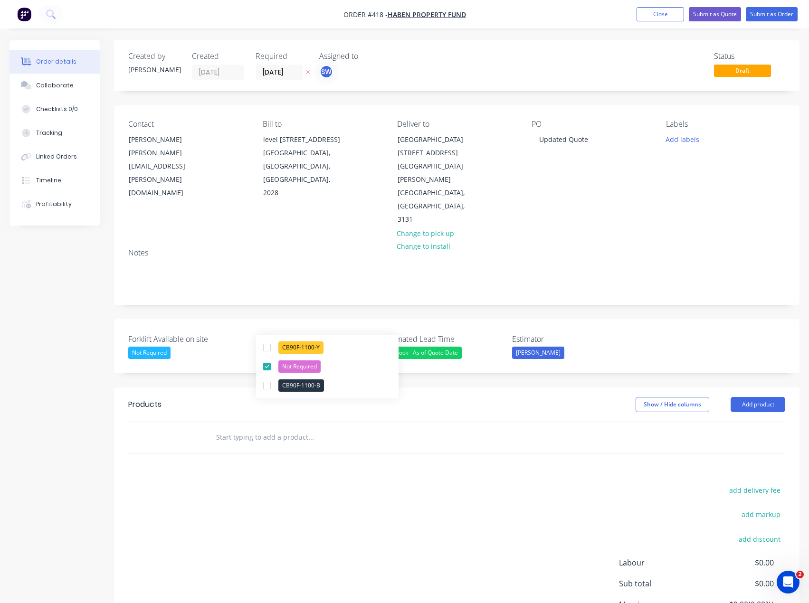
click at [277, 347] on div "Not Required" at bounding box center [277, 353] width 42 height 12
click at [421, 347] on div "In Stock - As of Quote Date" at bounding box center [423, 353] width 78 height 12
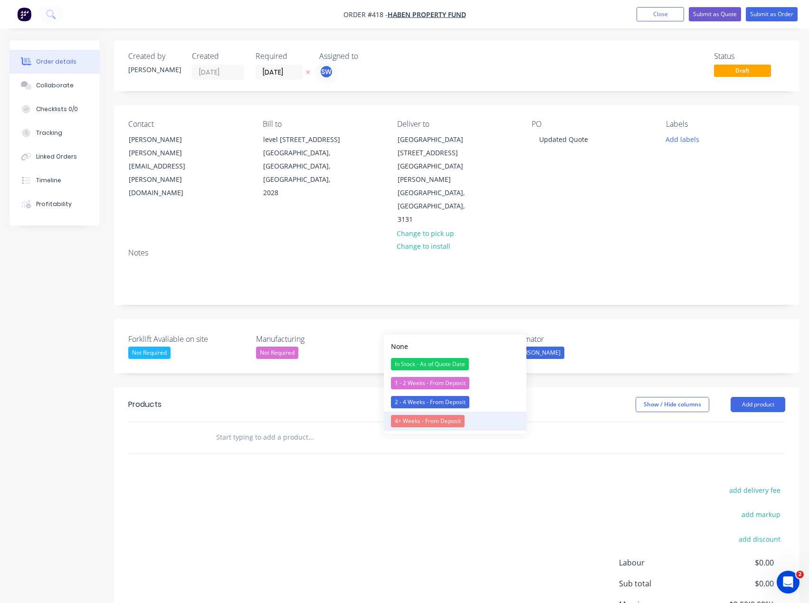
click at [452, 424] on div "4+ Weeks - From Deposit" at bounding box center [428, 421] width 74 height 12
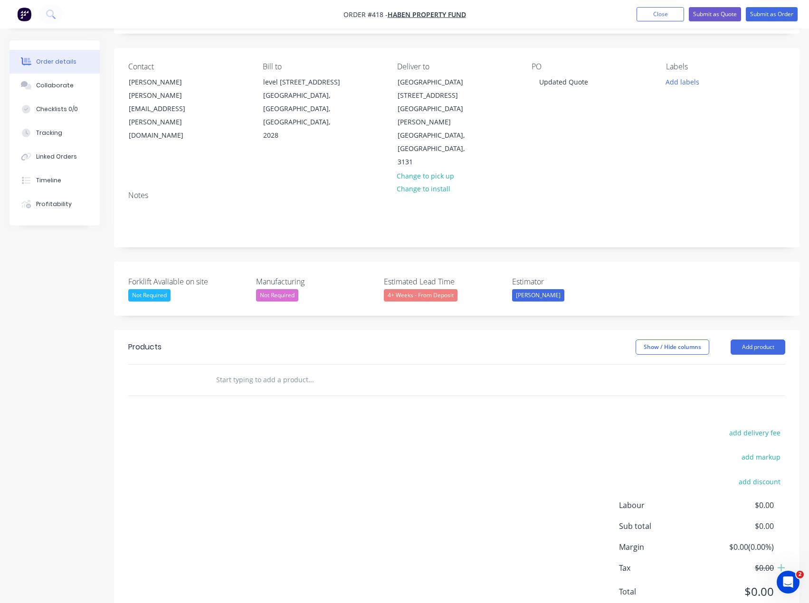
scroll to position [66, 0]
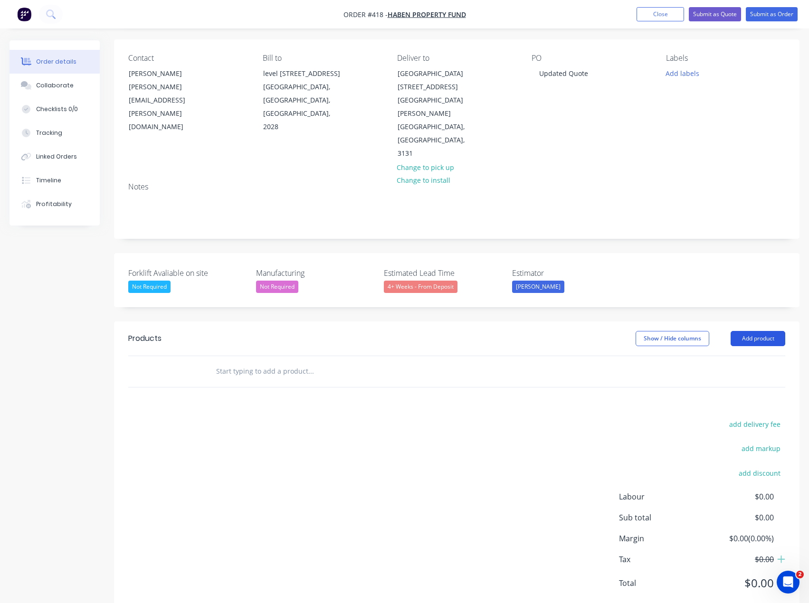
click at [768, 331] on button "Add product" at bounding box center [757, 338] width 55 height 15
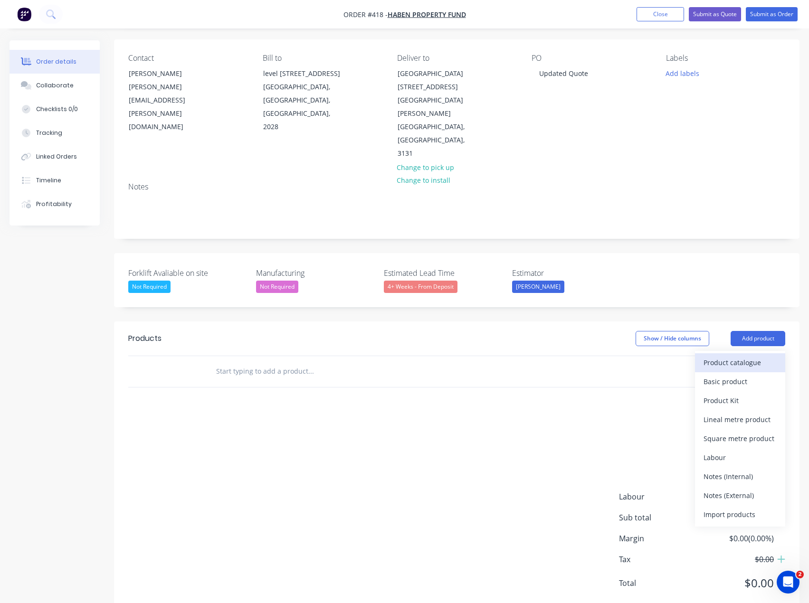
click at [739, 356] on div "Product catalogue" at bounding box center [739, 363] width 73 height 14
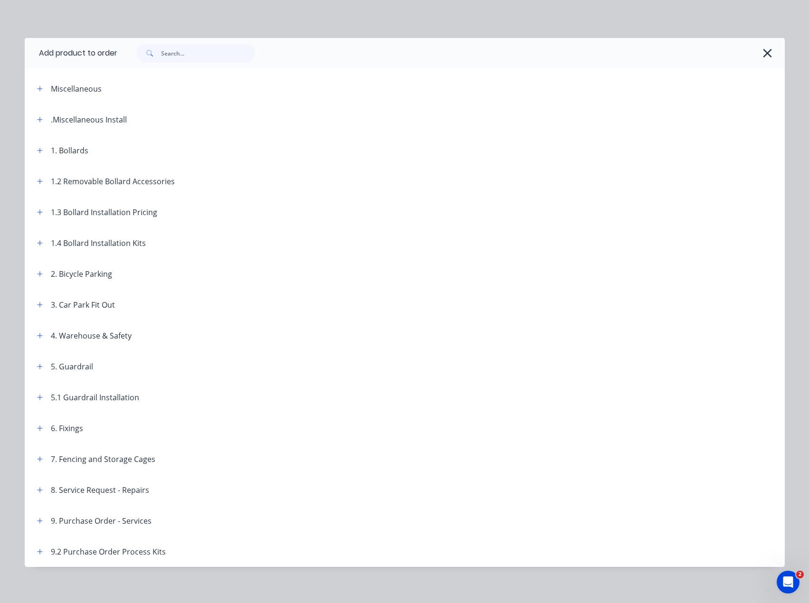
click at [763, 53] on icon "button" at bounding box center [767, 53] width 9 height 9
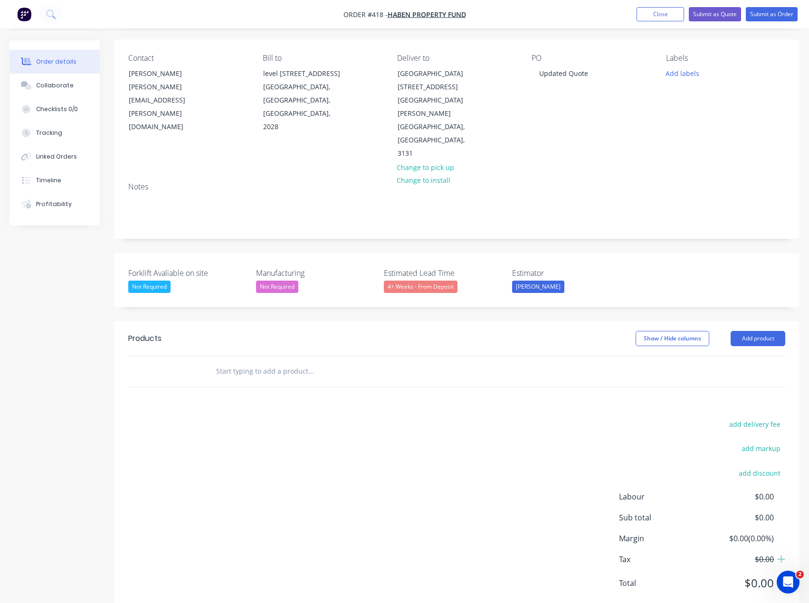
click at [281, 15] on nav "Order #418 - Haben Property Fund Add product Close Submit as Quote Submit as Or…" at bounding box center [404, 14] width 809 height 28
click at [650, 13] on button "Close" at bounding box center [659, 14] width 47 height 14
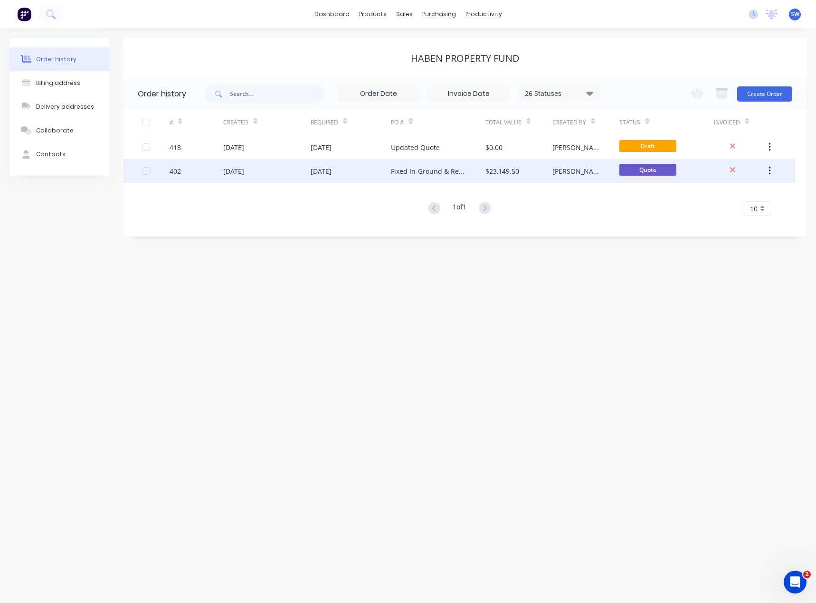
click at [424, 165] on div "Fixed In-Ground & Removable Bollards." at bounding box center [438, 171] width 94 height 24
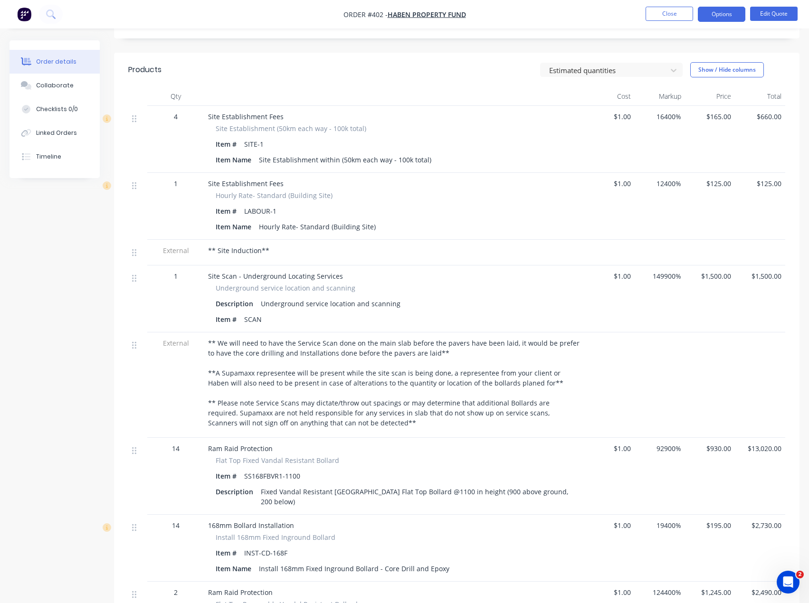
scroll to position [283, 0]
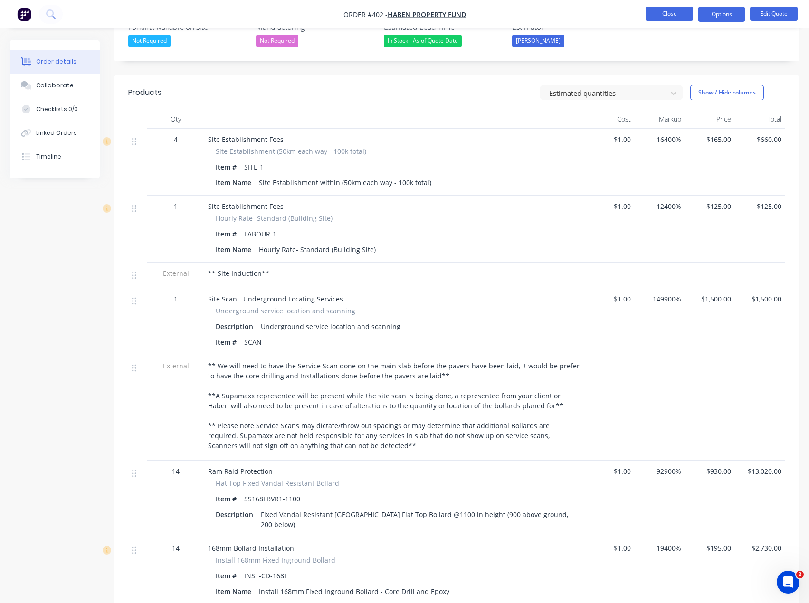
click at [690, 14] on button "Close" at bounding box center [668, 14] width 47 height 14
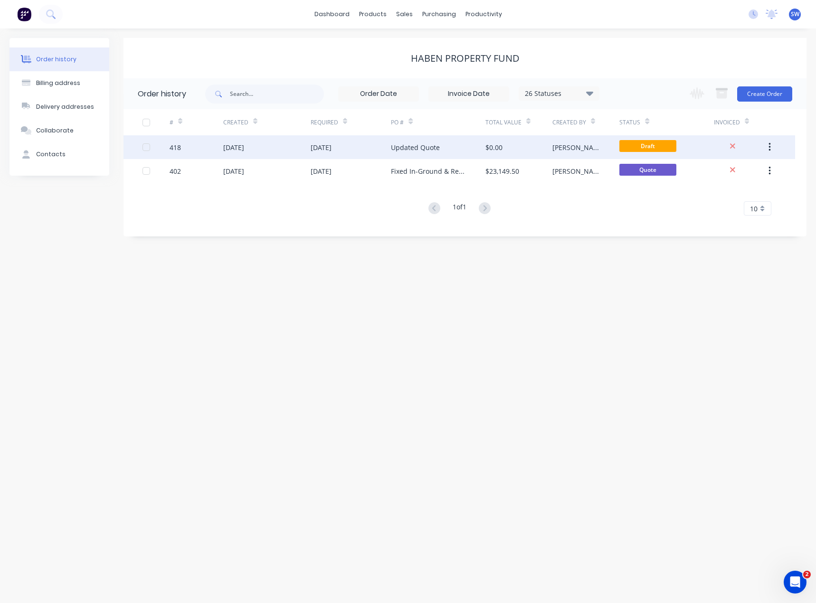
click at [512, 146] on div "$0.00" at bounding box center [518, 147] width 67 height 24
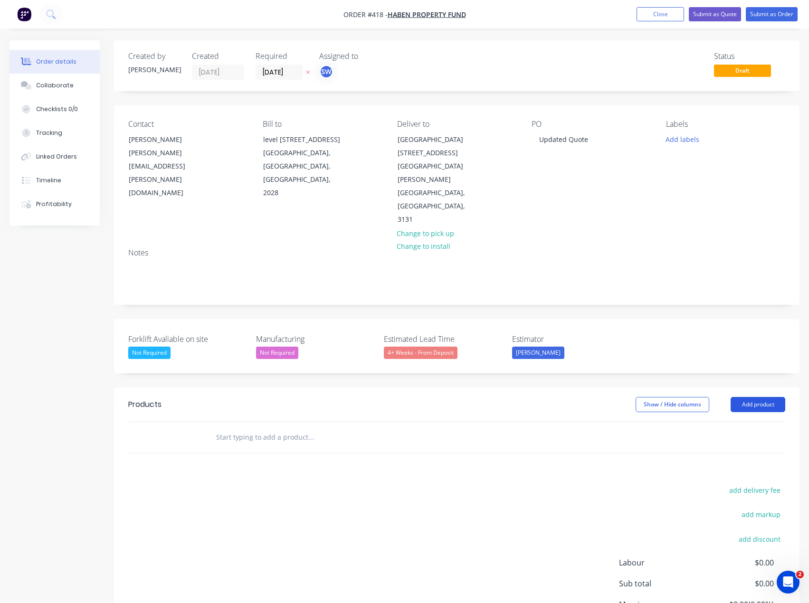
click at [744, 397] on button "Add product" at bounding box center [757, 404] width 55 height 15
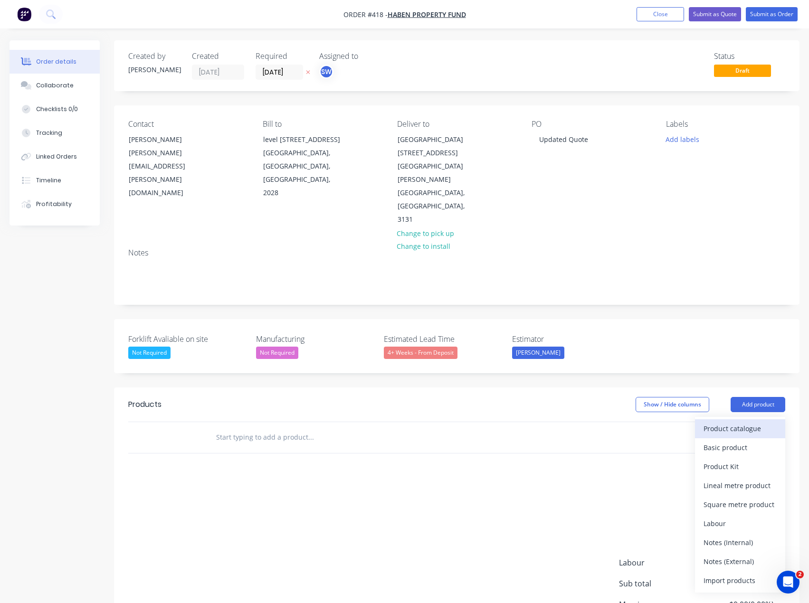
click at [754, 422] on div "Product catalogue" at bounding box center [739, 429] width 73 height 14
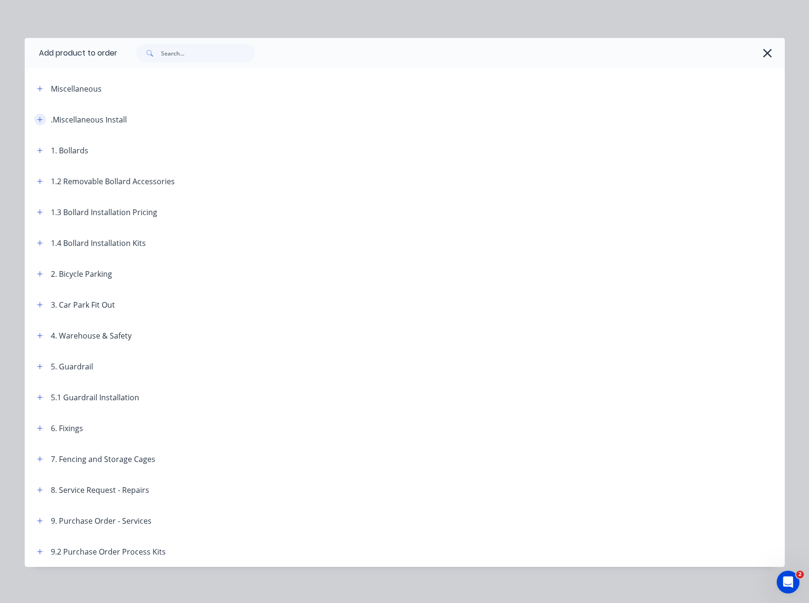
click at [38, 121] on icon "button" at bounding box center [40, 119] width 6 height 7
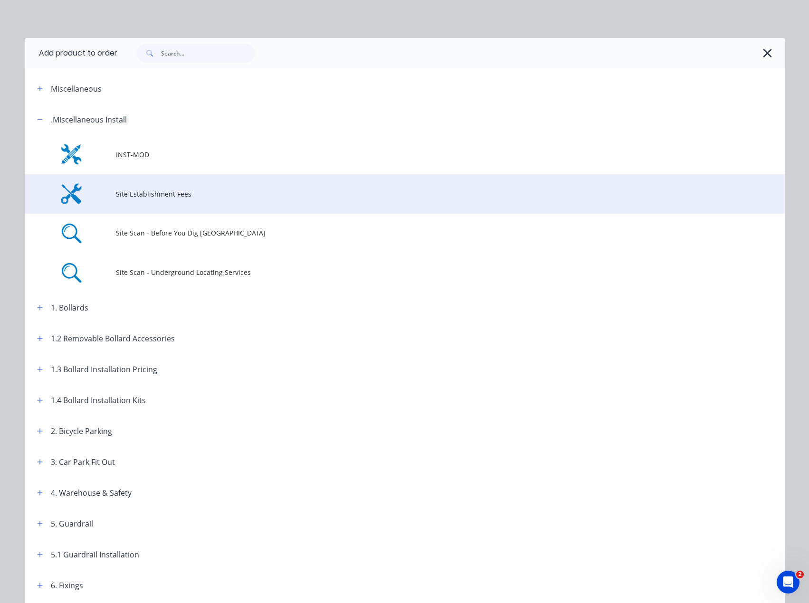
click at [200, 195] on span "Site Establishment Fees" at bounding box center [383, 194] width 535 height 10
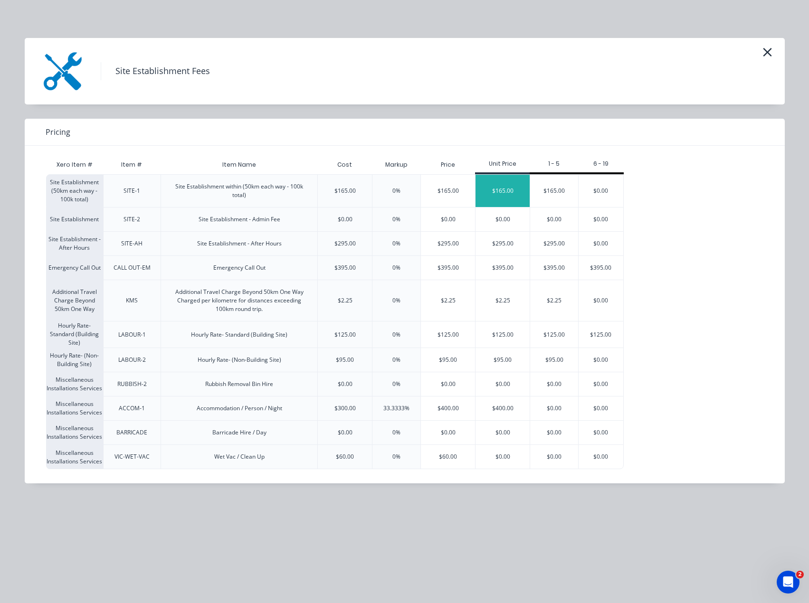
click at [503, 196] on div "$165.00" at bounding box center [502, 191] width 54 height 32
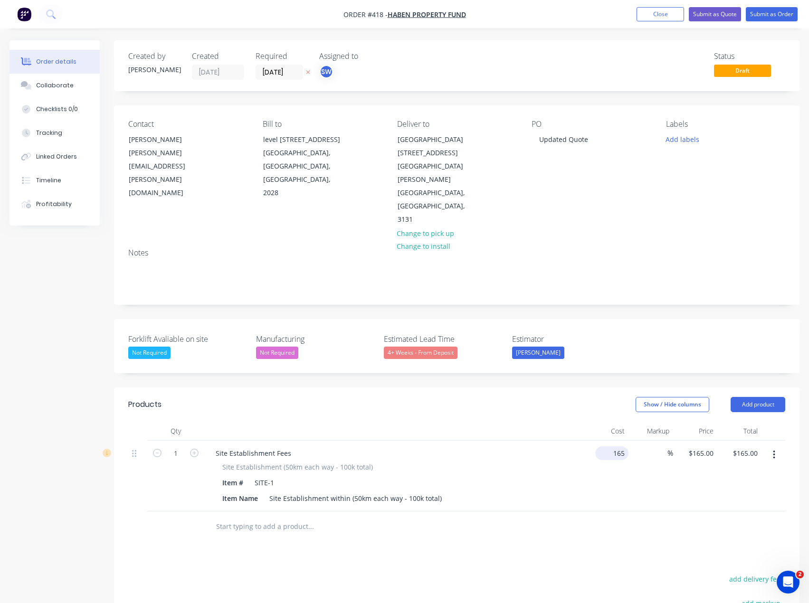
click at [614, 446] on input "165" at bounding box center [613, 453] width 29 height 14
type input "$1.00"
type input "1"
type input "$1.00"
click at [697, 441] on div "1 1" at bounding box center [695, 476] width 44 height 71
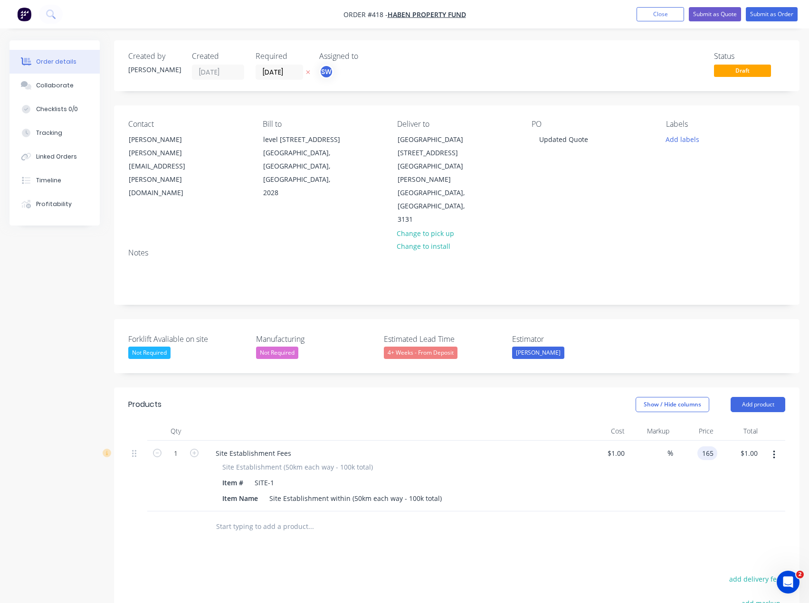
type input "165"
type input "16400"
type input "$165.00"
click at [603, 472] on div "$1.00 $1.00" at bounding box center [606, 476] width 44 height 71
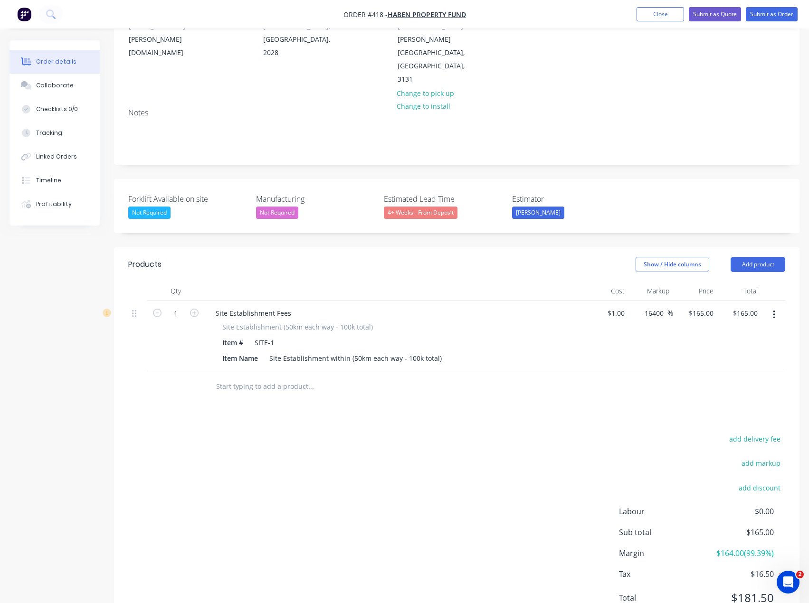
scroll to position [142, 0]
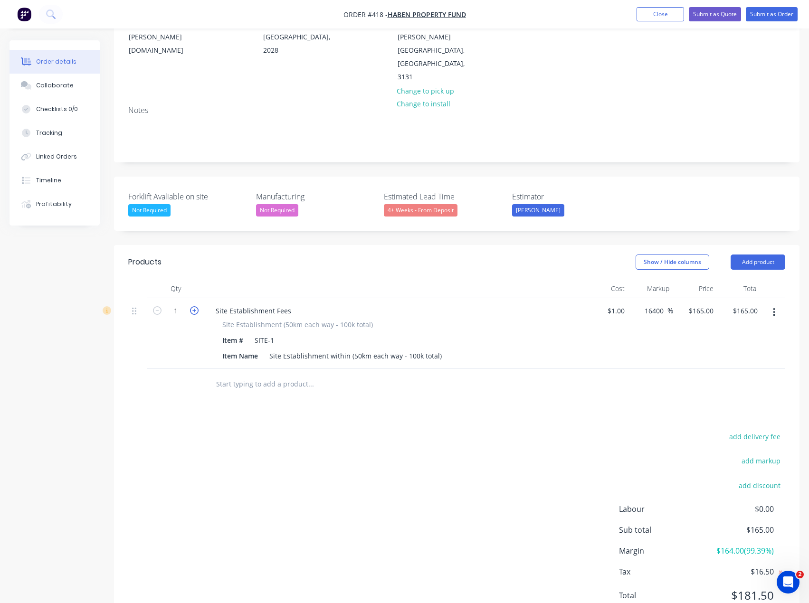
click at [192, 306] on icon "button" at bounding box center [194, 310] width 9 height 9
type input "2"
type input "$330.00"
click at [193, 306] on icon "button" at bounding box center [194, 310] width 9 height 9
type input "3"
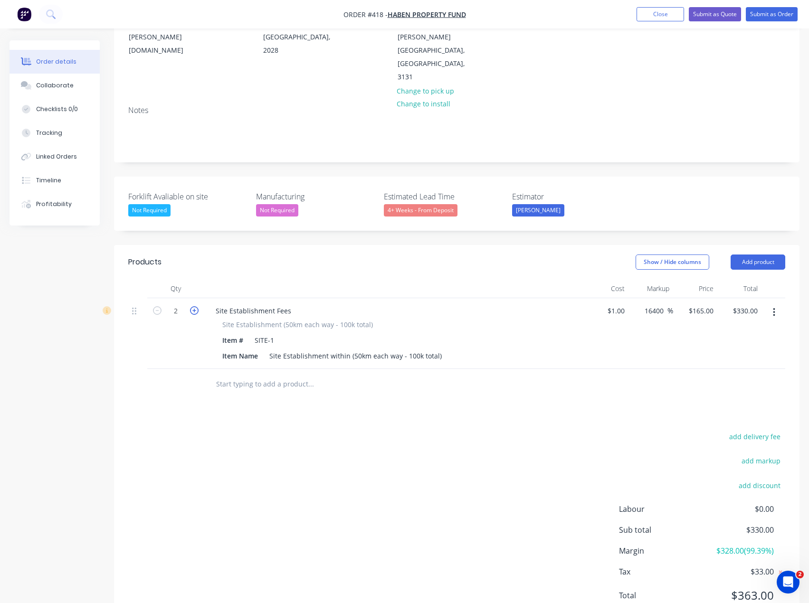
type input "$495.00"
click at [193, 306] on icon "button" at bounding box center [194, 310] width 9 height 9
type input "4"
type input "$660.00"
click at [773, 254] on button "Add product" at bounding box center [757, 261] width 55 height 15
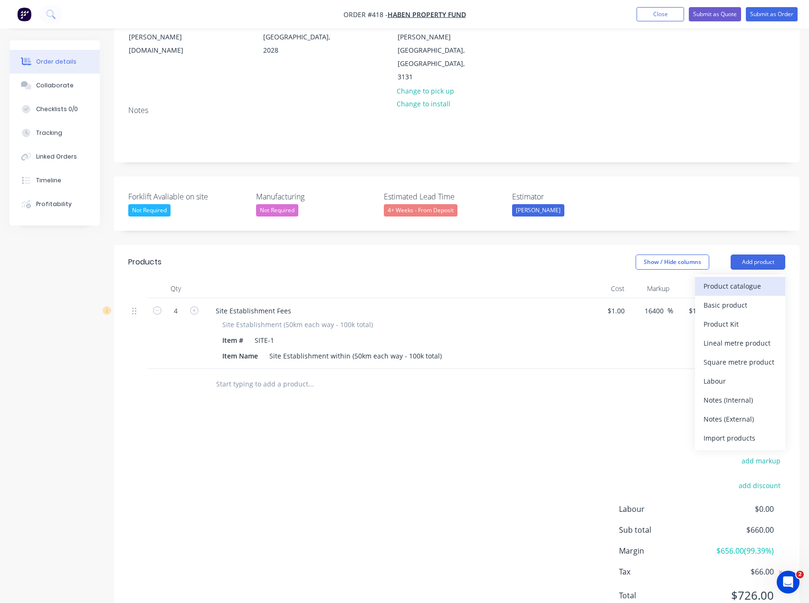
click at [735, 279] on div "Product catalogue" at bounding box center [739, 286] width 73 height 14
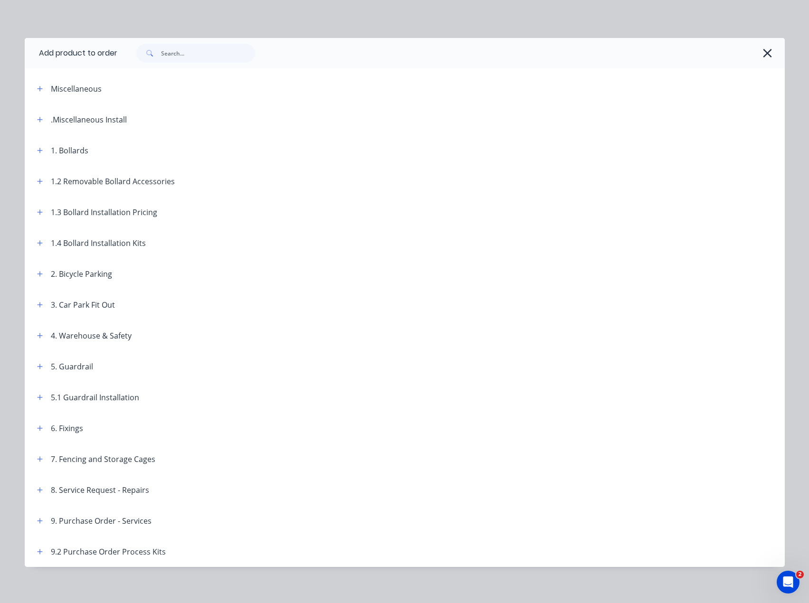
click at [29, 114] on div ".Miscellaneous Install" at bounding box center [77, 119] width 97 height 12
click at [37, 116] on icon "button" at bounding box center [40, 119] width 6 height 7
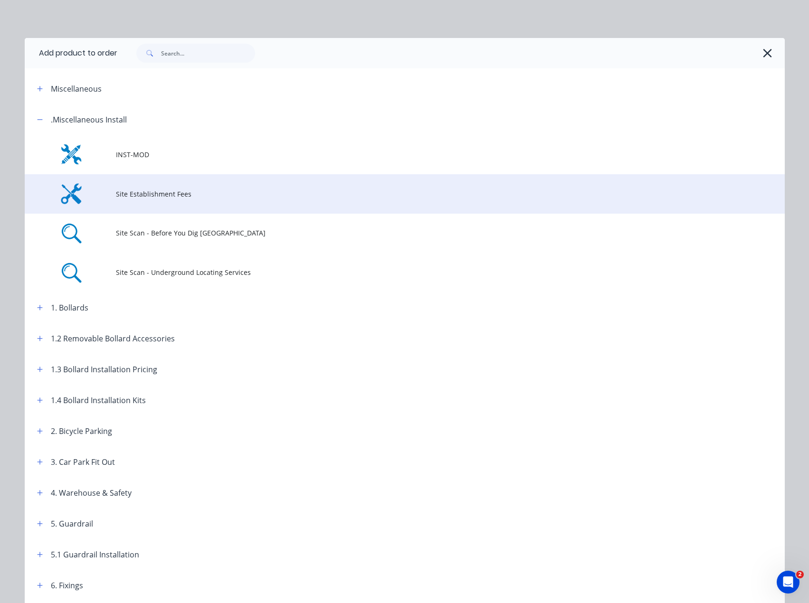
click at [127, 193] on span "Site Establishment Fees" at bounding box center [383, 194] width 535 height 10
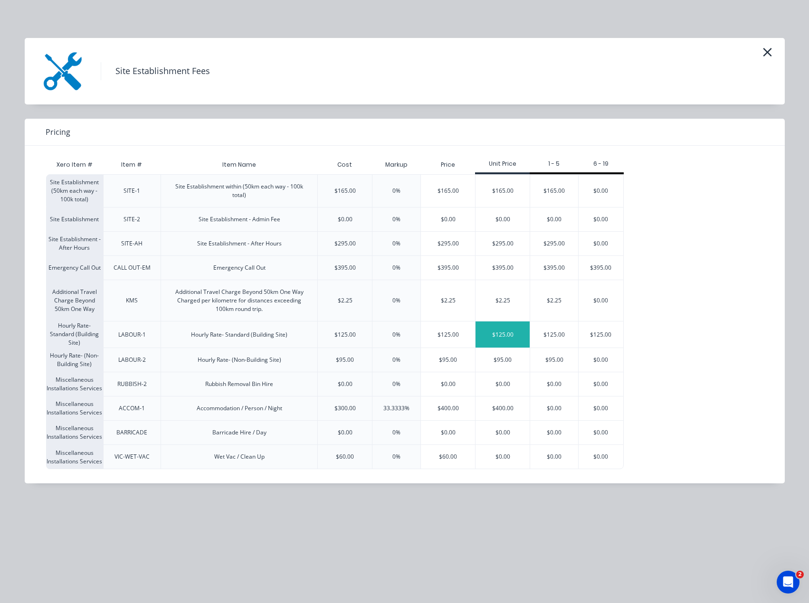
click at [491, 340] on div "$125.00" at bounding box center [502, 334] width 54 height 26
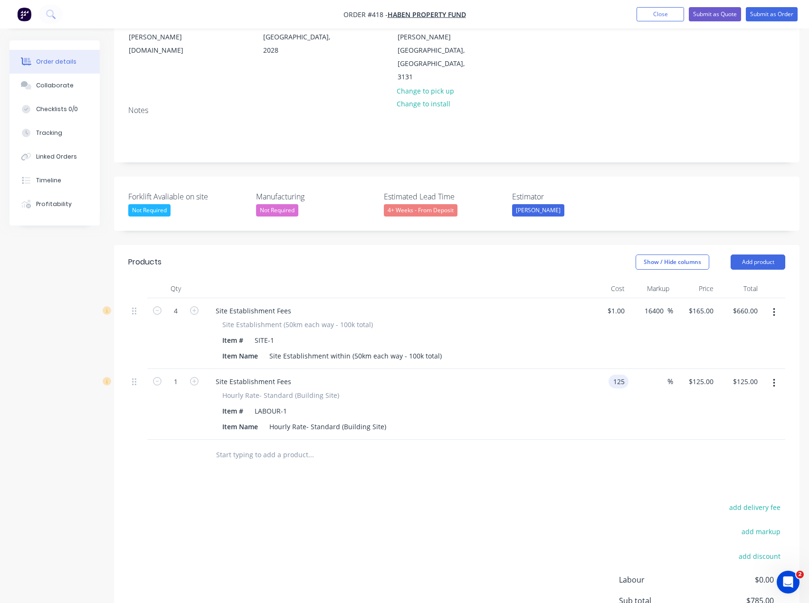
click at [607, 369] on div "125 125" at bounding box center [606, 404] width 44 height 71
type input "$1.00"
click at [687, 369] on div "$1.00 $125.00" at bounding box center [695, 404] width 44 height 71
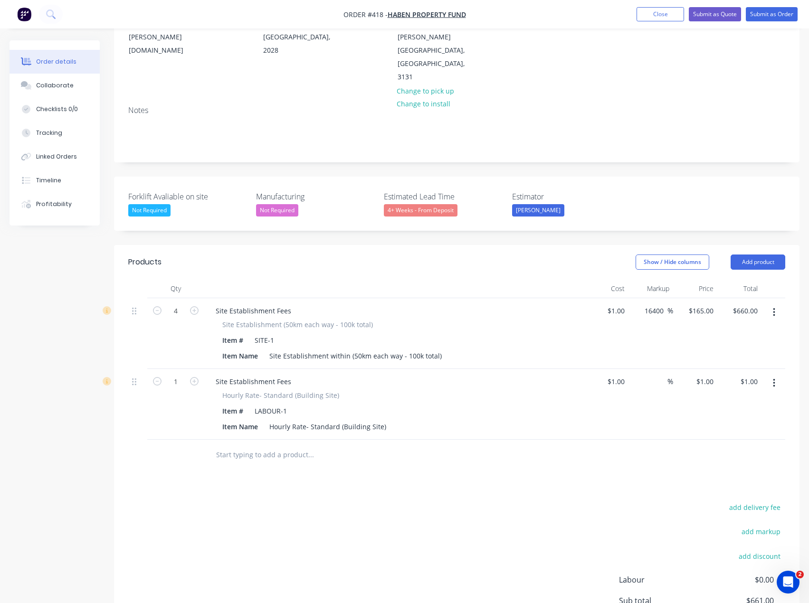
click at [708, 369] on div "$1.00 $1.00" at bounding box center [695, 404] width 44 height 71
click at [706, 375] on div "1 $1.00" at bounding box center [706, 382] width 22 height 14
type input "125"
type input "12400"
type input "$125.00"
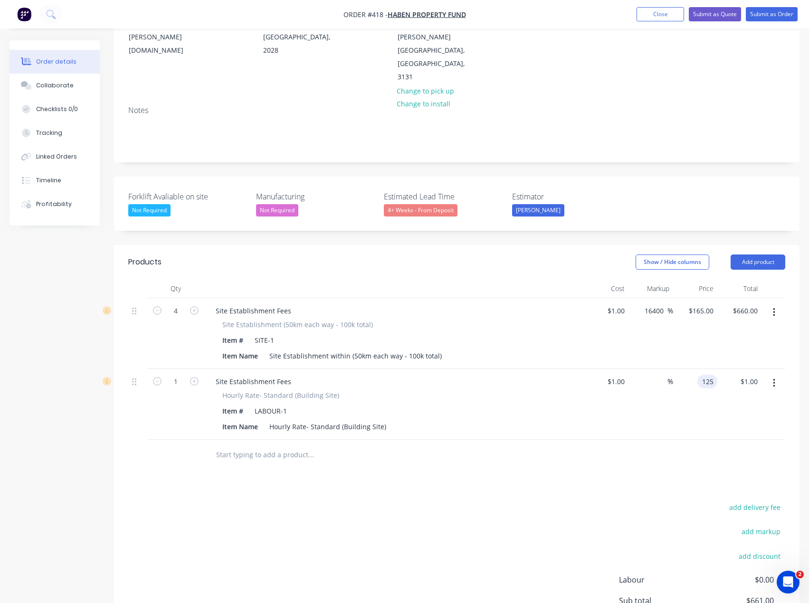
type input "$125.00"
click at [607, 412] on div "$1.00 $1.00" at bounding box center [606, 404] width 44 height 71
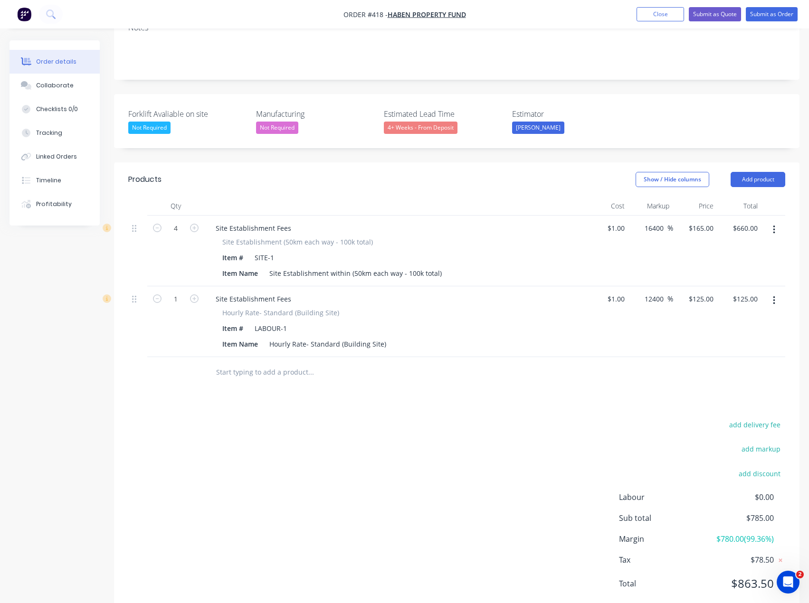
scroll to position [226, 0]
click at [747, 171] on button "Add product" at bounding box center [757, 178] width 55 height 15
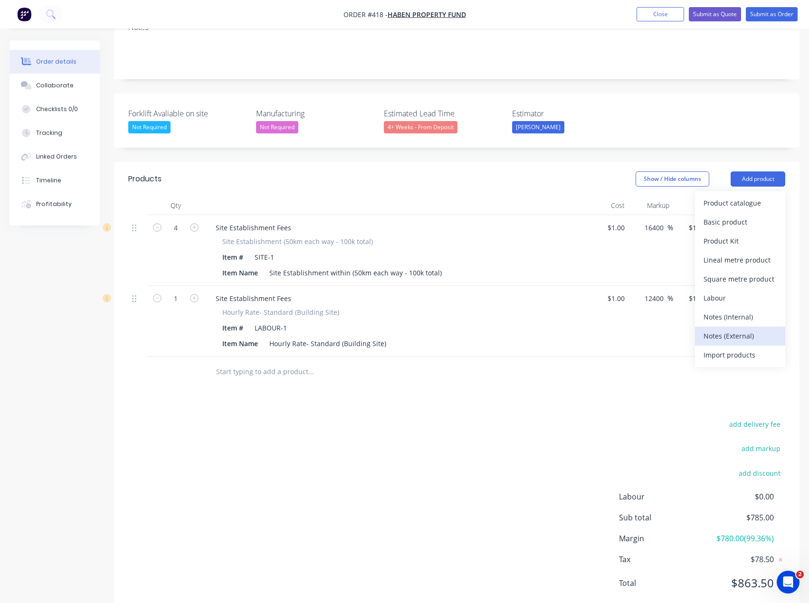
click at [754, 329] on div "Notes (External)" at bounding box center [739, 336] width 73 height 14
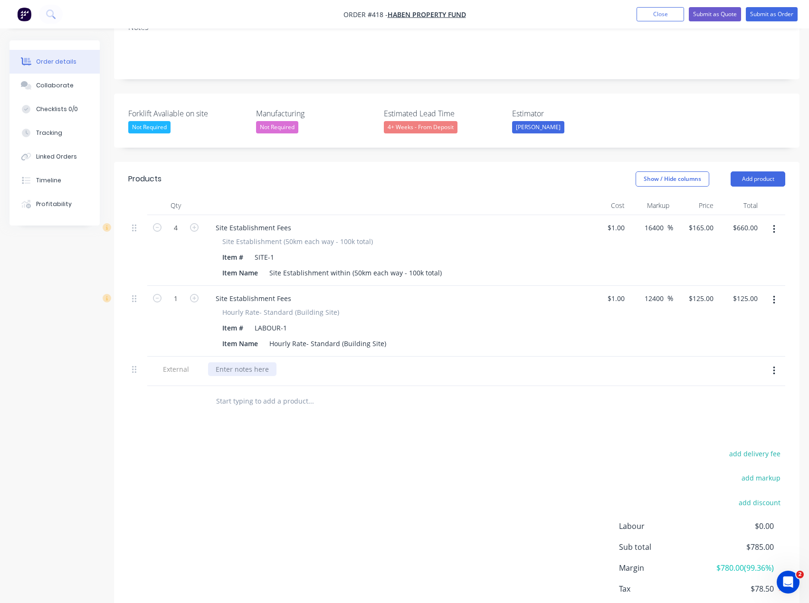
click at [218, 362] on div at bounding box center [242, 369] width 68 height 14
click at [311, 386] on div at bounding box center [375, 401] width 342 height 31
click at [768, 171] on button "Add product" at bounding box center [757, 178] width 55 height 15
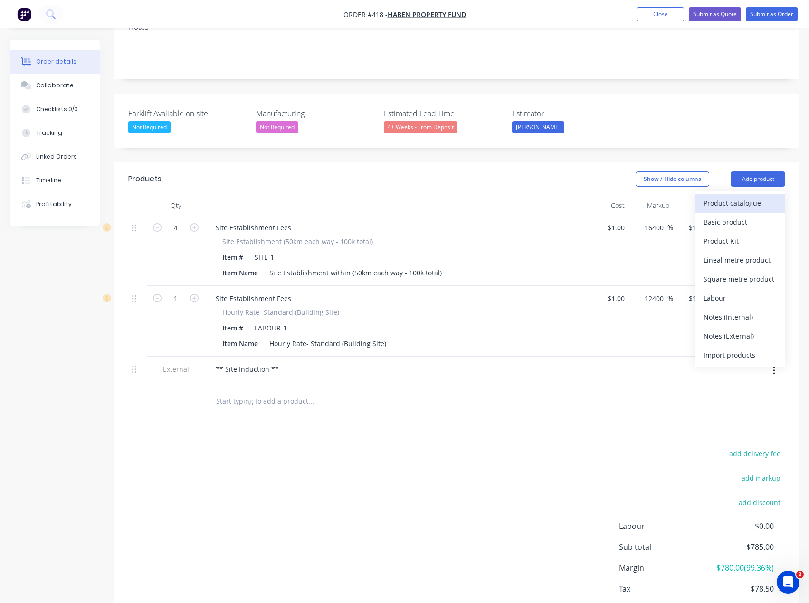
click at [754, 196] on div "Product catalogue" at bounding box center [739, 203] width 73 height 14
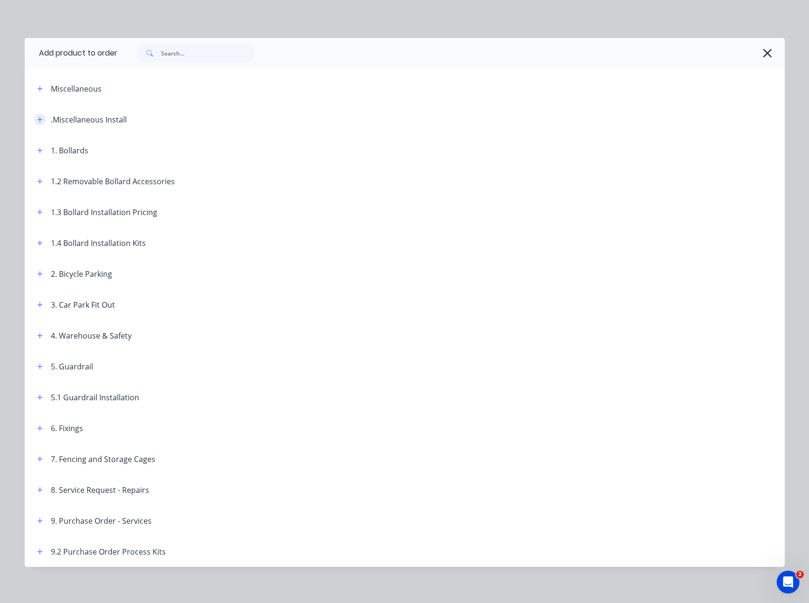
click at [38, 121] on icon "button" at bounding box center [40, 119] width 6 height 7
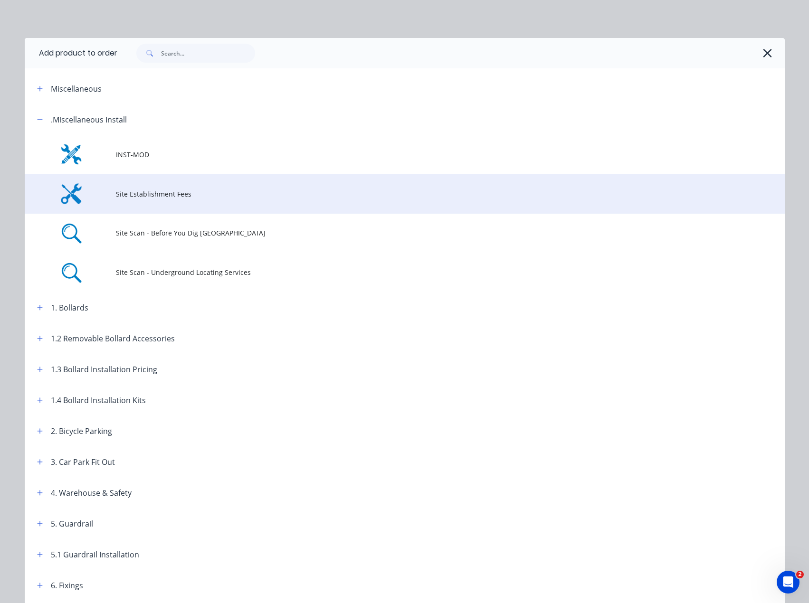
click at [132, 185] on td "Site Establishment Fees" at bounding box center [450, 193] width 669 height 39
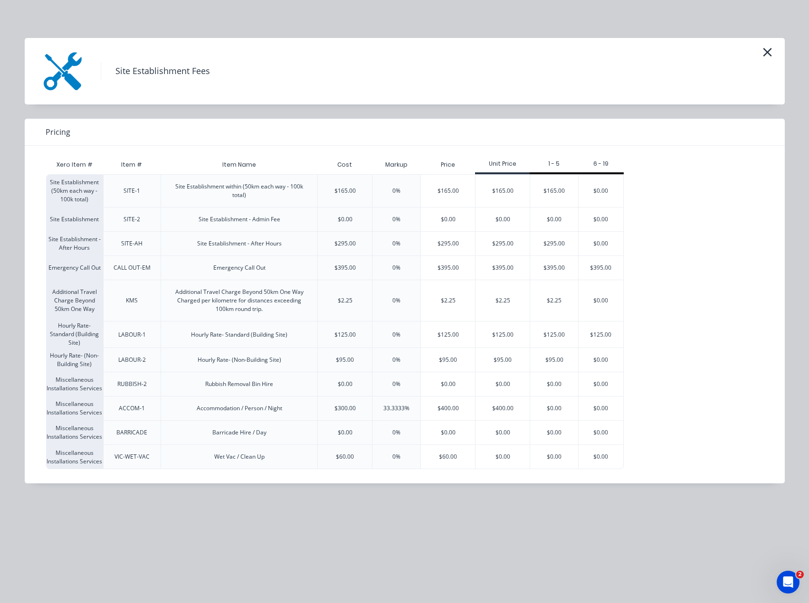
scroll to position [31, 0]
click at [774, 49] on div "Site Establishment Fees" at bounding box center [405, 71] width 760 height 66
click at [770, 53] on icon "button" at bounding box center [767, 52] width 10 height 13
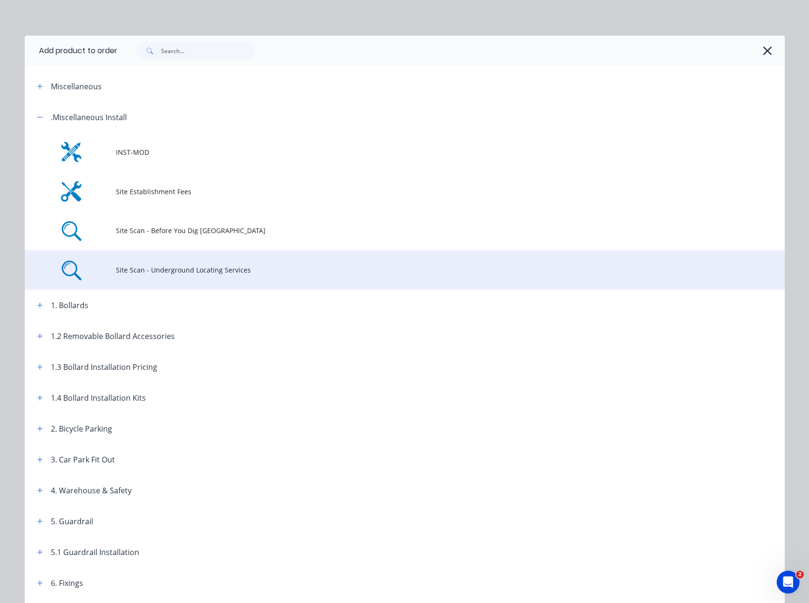
scroll to position [0, 0]
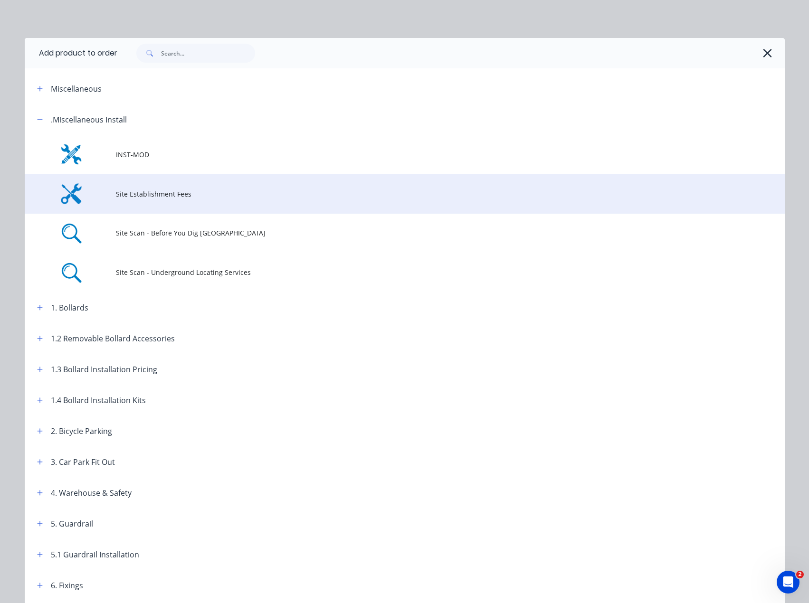
click at [161, 192] on span "Site Establishment Fees" at bounding box center [383, 194] width 535 height 10
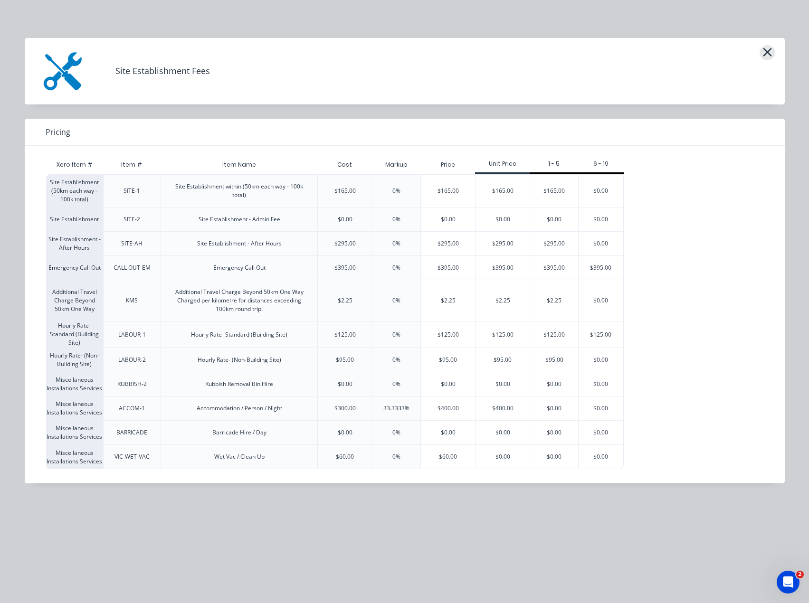
click at [767, 54] on icon "button" at bounding box center [767, 52] width 10 height 13
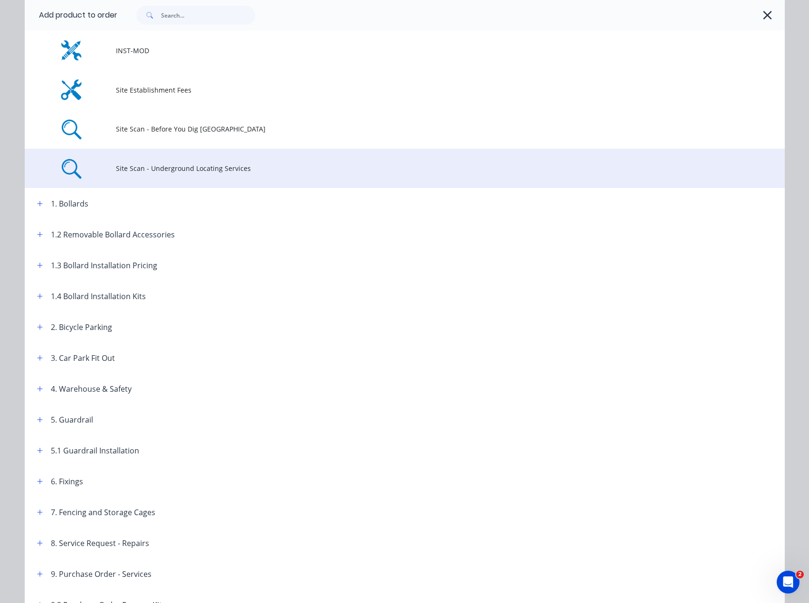
click at [140, 173] on span "Site Scan - Underground Locating Services" at bounding box center [383, 168] width 535 height 10
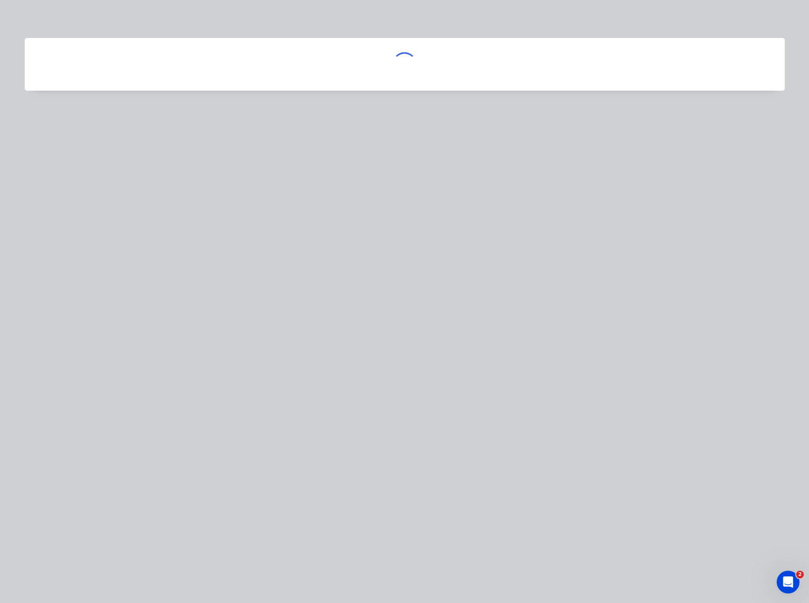
scroll to position [0, 0]
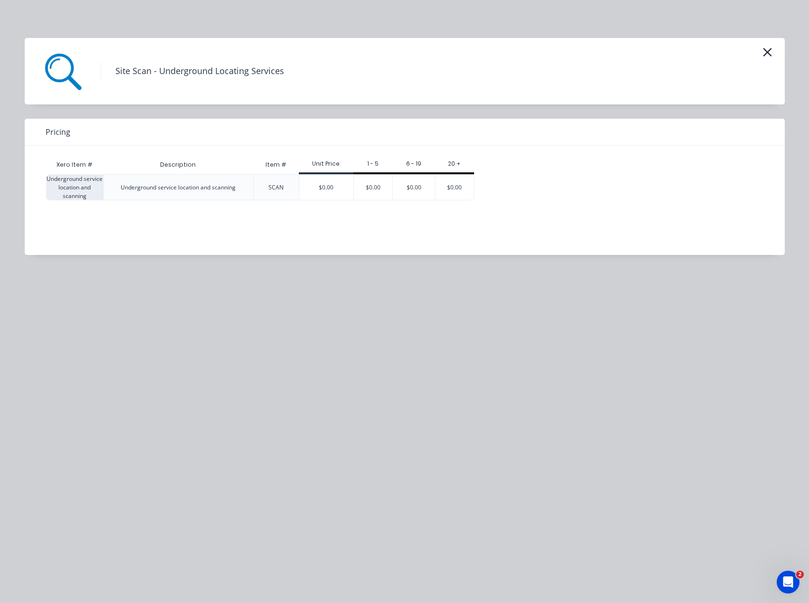
click at [179, 194] on div "Underground service location and scanning" at bounding box center [178, 188] width 130 height 24
click at [352, 188] on div "$0.00" at bounding box center [326, 187] width 54 height 25
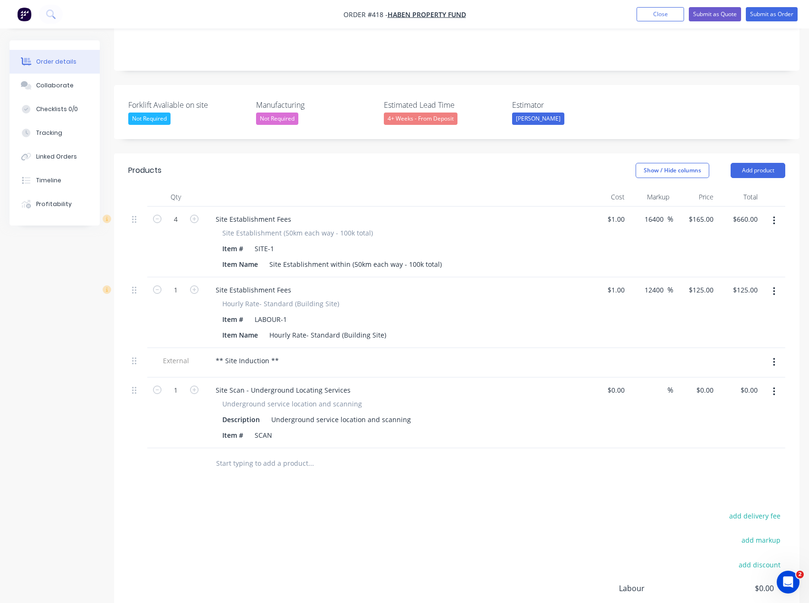
scroll to position [237, 0]
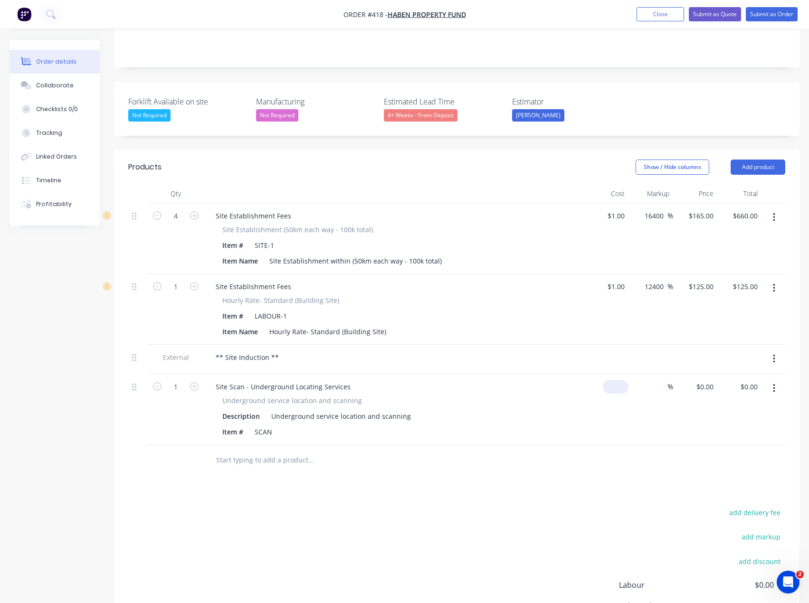
click at [616, 380] on div "$0.00" at bounding box center [616, 387] width 26 height 14
type input "$1.00"
type input "1"
type input "$1.00"
click at [704, 380] on div "1 1" at bounding box center [709, 387] width 15 height 14
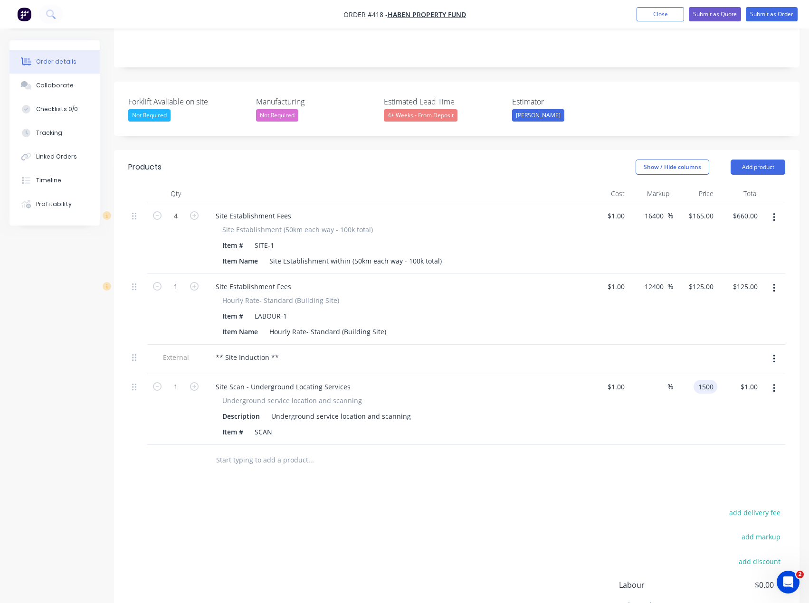
type input "1500"
type input "149900"
type input "$1,500.00"
click at [595, 445] on div at bounding box center [456, 460] width 657 height 31
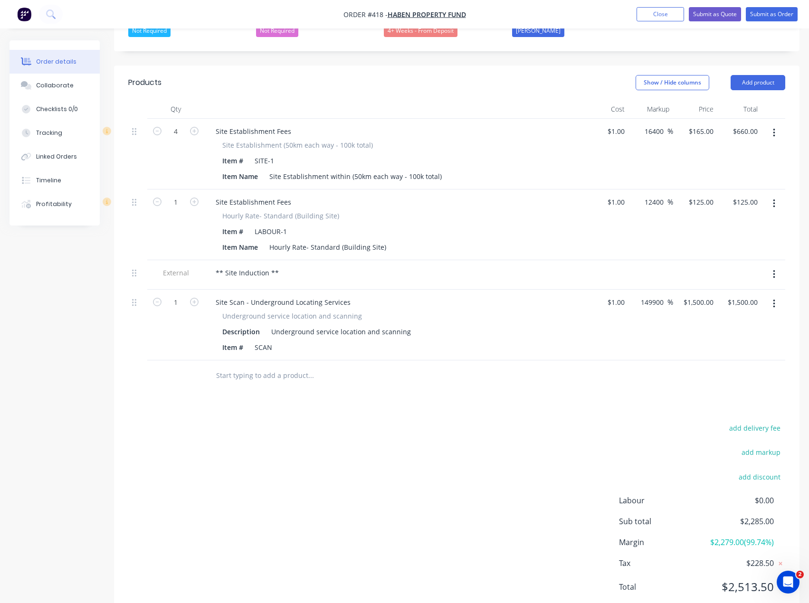
scroll to position [326, 0]
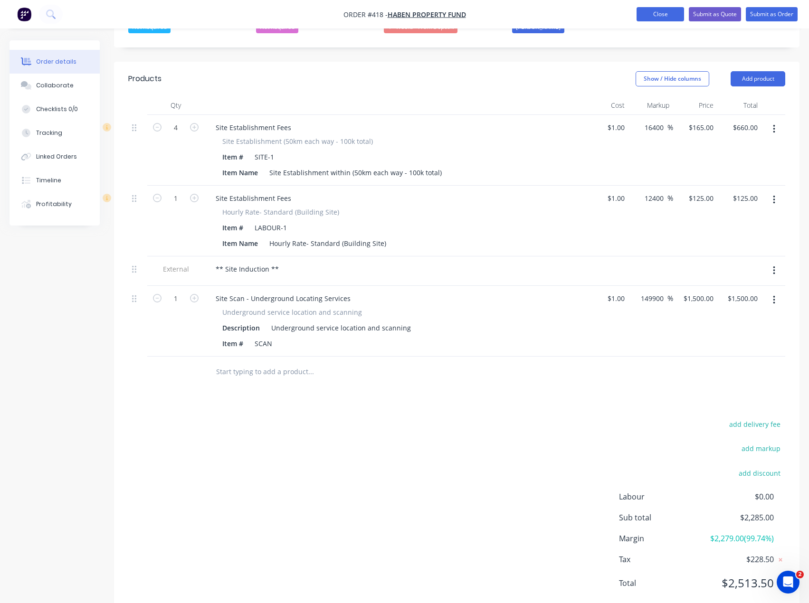
click at [662, 19] on button "Close" at bounding box center [659, 14] width 47 height 14
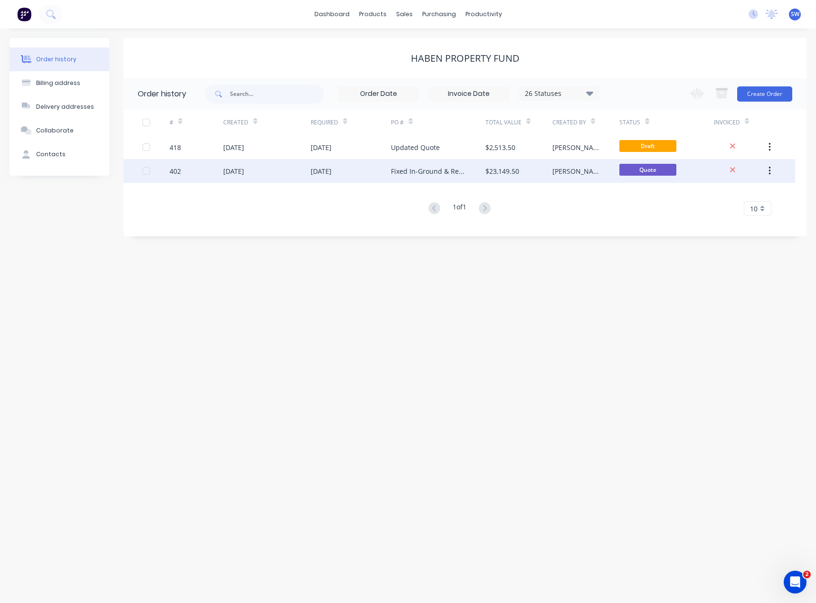
click at [468, 168] on div "Fixed In-Ground & Removable Bollards." at bounding box center [438, 171] width 94 height 24
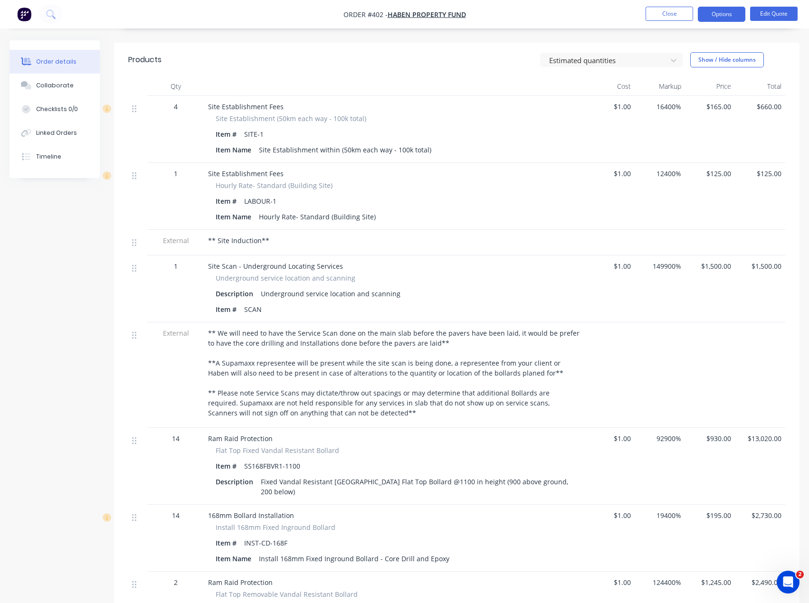
scroll to position [332, 0]
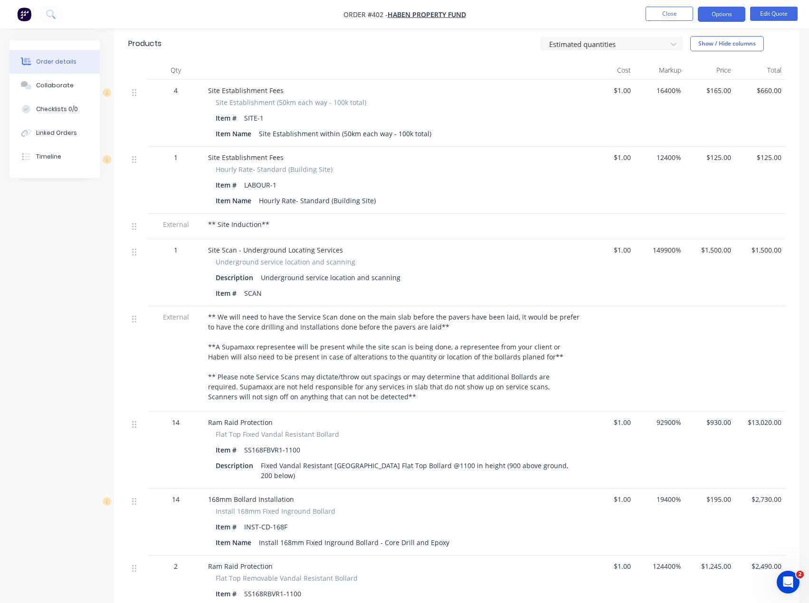
click at [204, 306] on div "External" at bounding box center [175, 358] width 57 height 105
click at [208, 312] on span "** We will need to have the Service Scan done on the main slab before the paver…" at bounding box center [394, 356] width 373 height 89
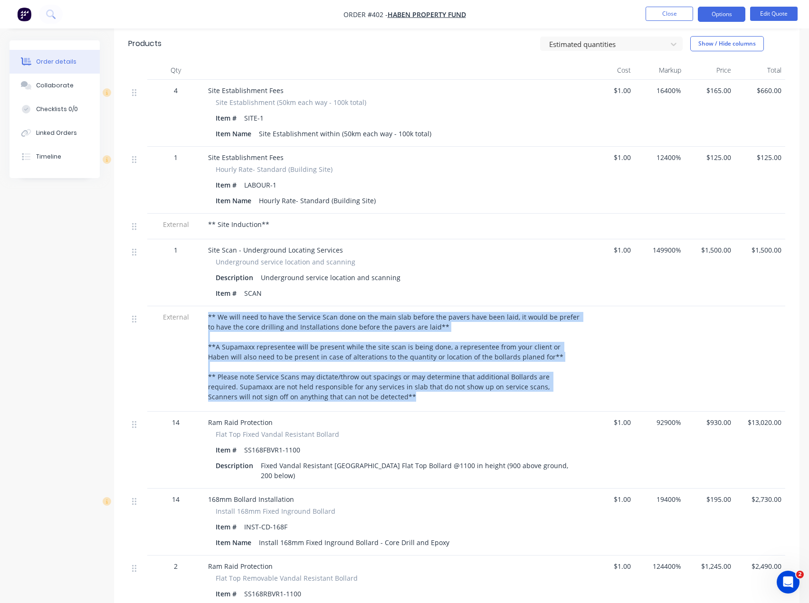
drag, startPoint x: 208, startPoint y: 290, endPoint x: 408, endPoint y: 374, distance: 216.4
click at [408, 374] on div "** We will need to have the Service Scan done on the main slab before the paver…" at bounding box center [394, 357] width 372 height 90
copy span "** We will need to have the Service Scan done on the main slab before the paver…"
click at [681, 12] on button "Close" at bounding box center [668, 14] width 47 height 14
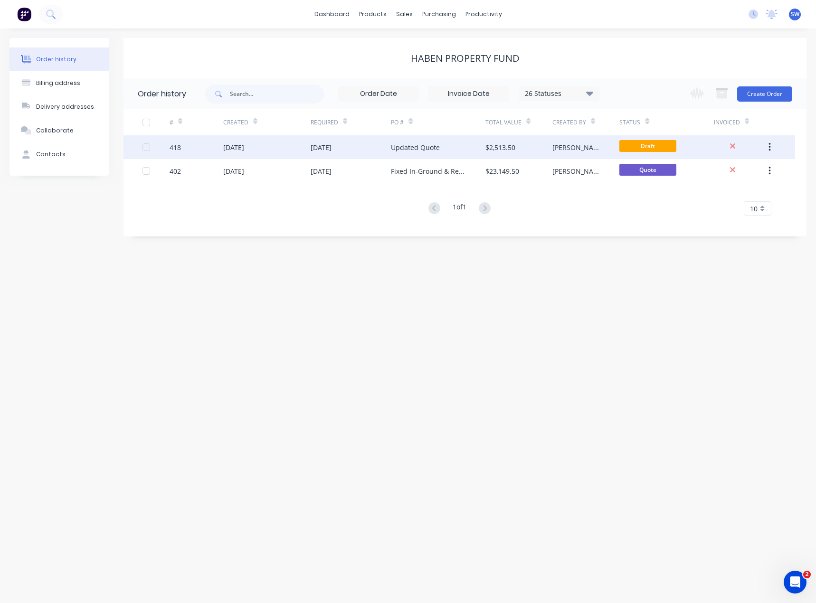
click at [444, 149] on div "Updated Quote" at bounding box center [438, 147] width 94 height 24
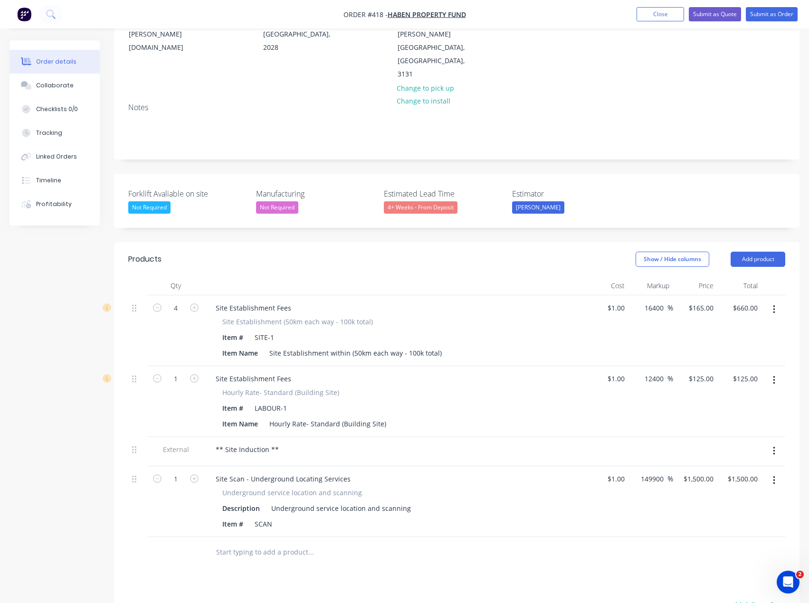
scroll to position [190, 0]
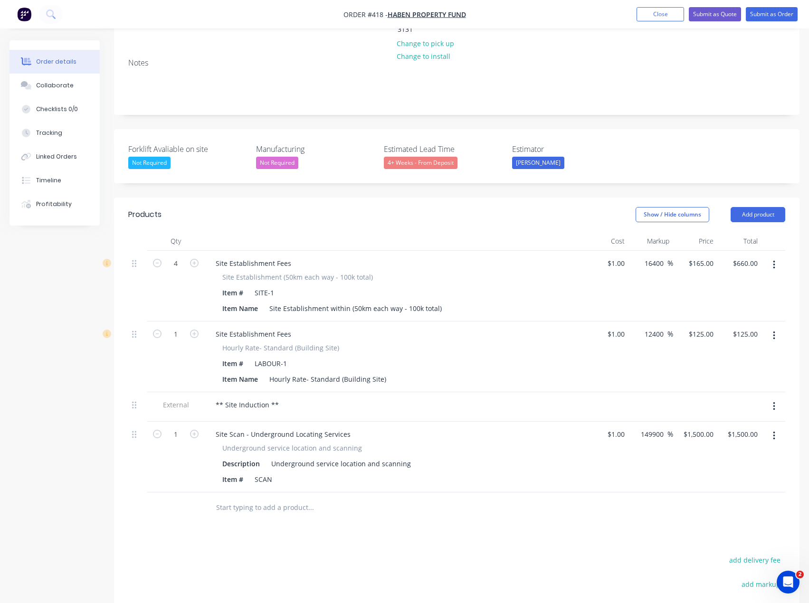
click at [749, 198] on header "Products Show / Hide columns Add product" at bounding box center [456, 215] width 685 height 34
click at [749, 207] on button "Add product" at bounding box center [757, 214] width 55 height 15
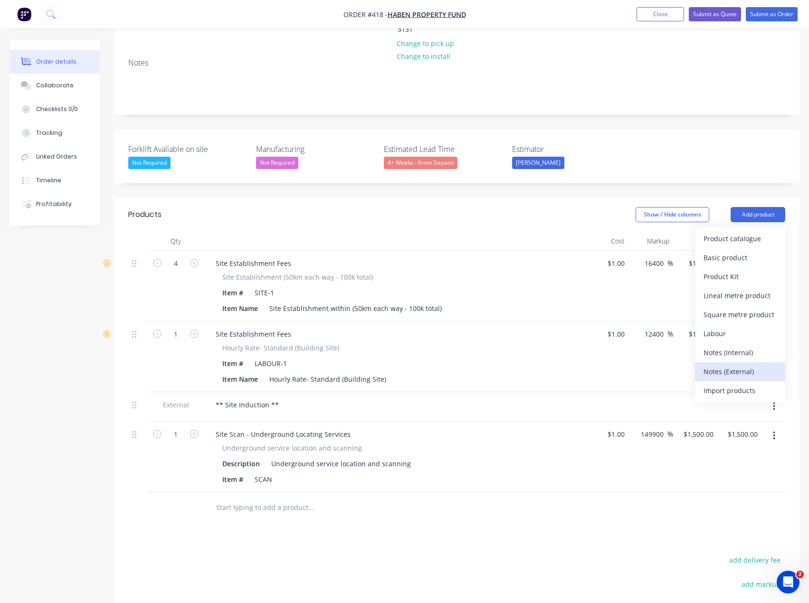
click at [747, 365] on div "Notes (External)" at bounding box center [739, 372] width 73 height 14
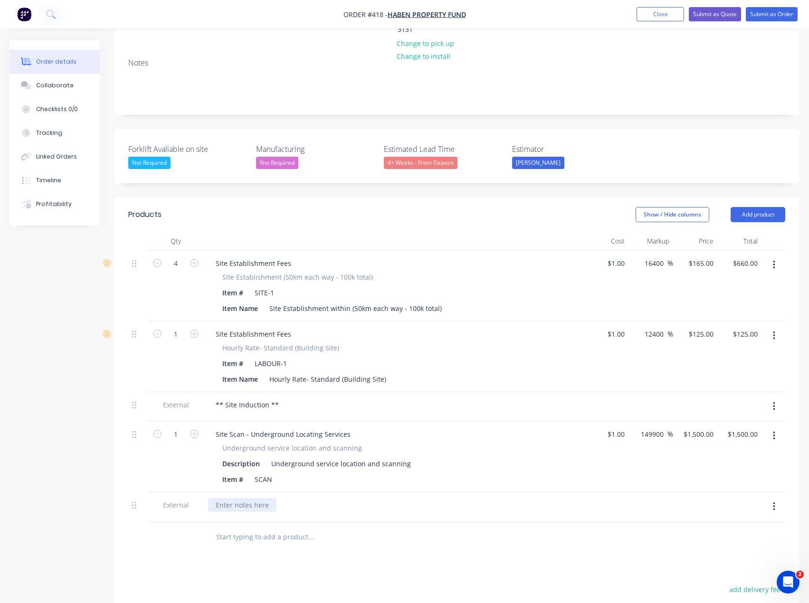
click at [247, 498] on div at bounding box center [242, 505] width 68 height 14
paste div
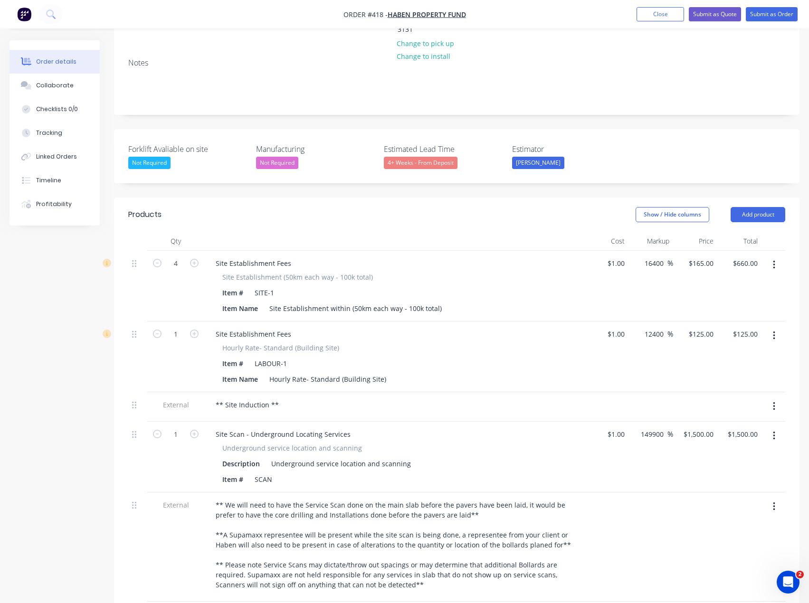
click at [600, 497] on div at bounding box center [606, 546] width 44 height 109
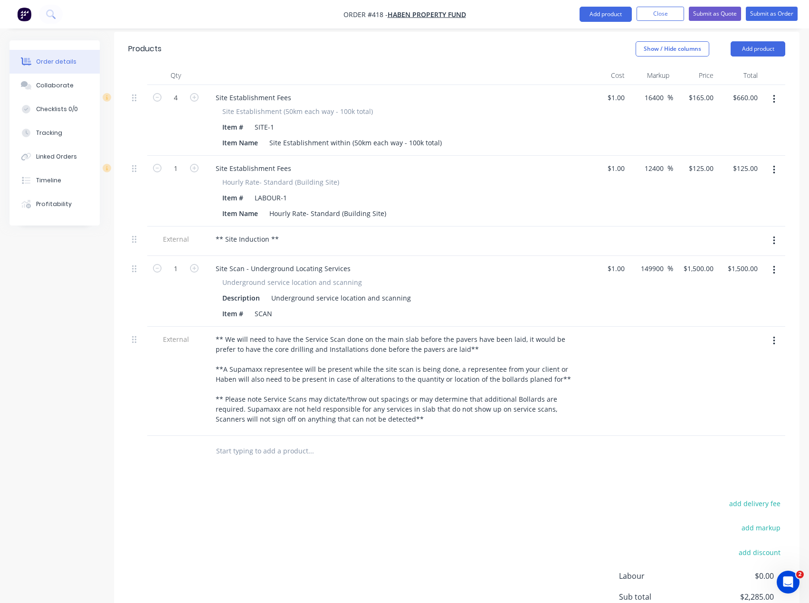
scroll to position [427, 0]
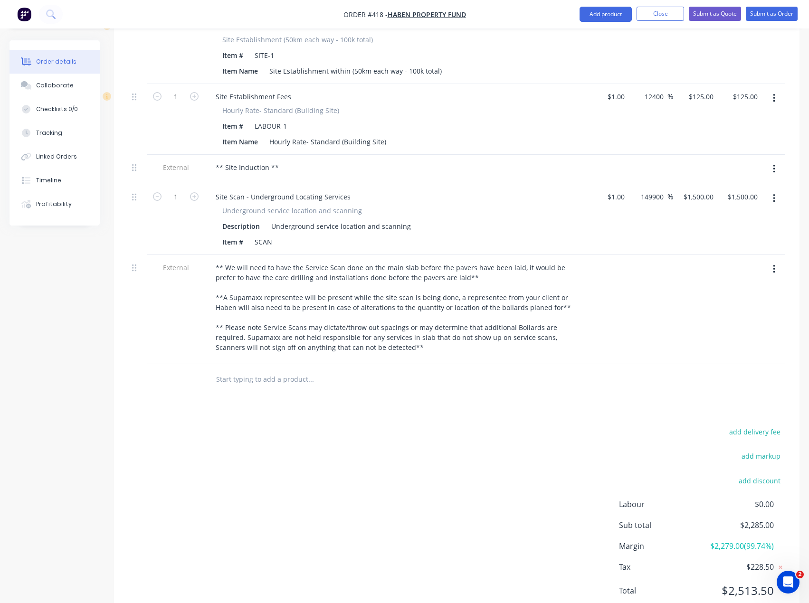
click at [194, 364] on div at bounding box center [175, 379] width 57 height 31
click at [211, 371] on div "Products Show / Hide columns Add product Qty Cost Markup Price Total 4 Site Est…" at bounding box center [456, 291] width 685 height 663
click at [608, 16] on button "Add product" at bounding box center [605, 14] width 52 height 15
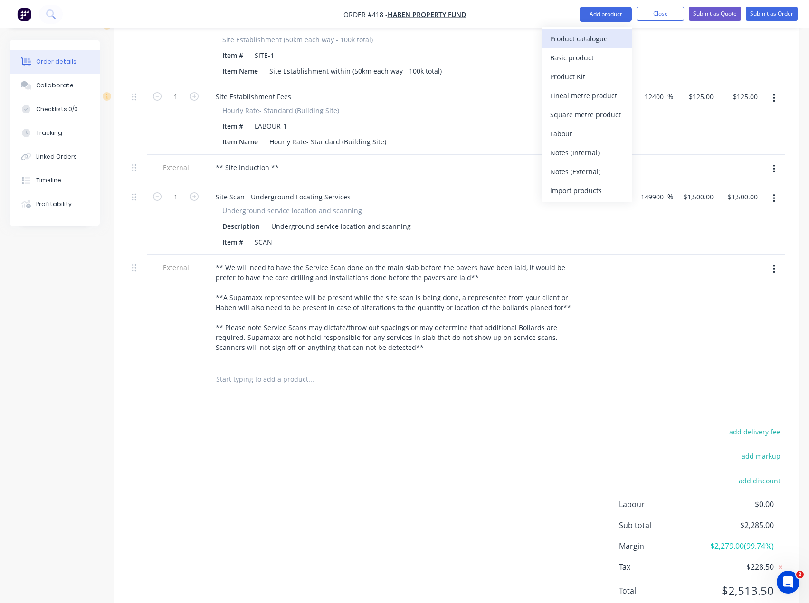
click at [595, 39] on div "Product catalogue" at bounding box center [586, 39] width 73 height 14
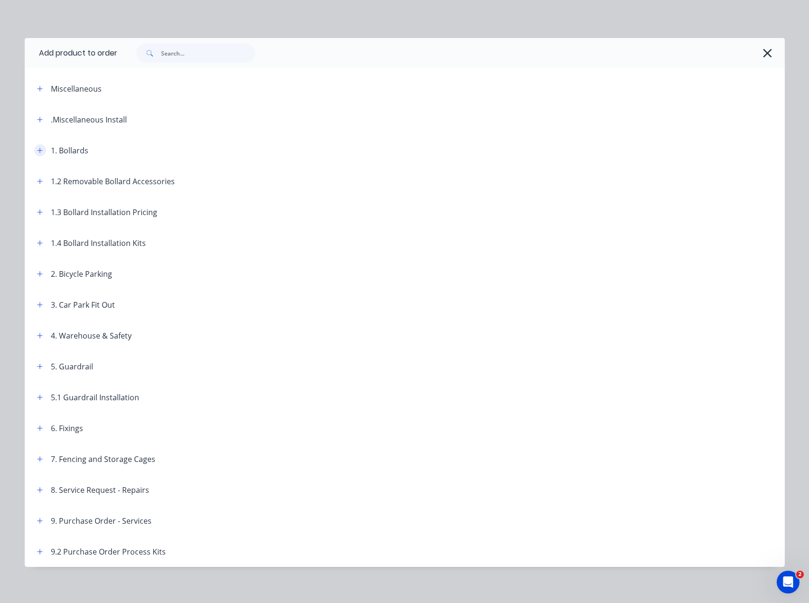
click at [38, 149] on icon "button" at bounding box center [40, 150] width 6 height 7
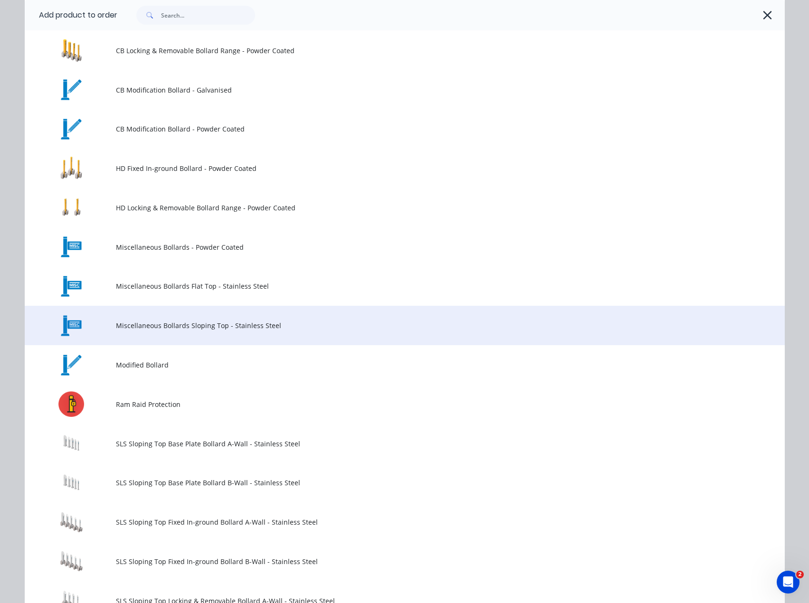
scroll to position [332, 0]
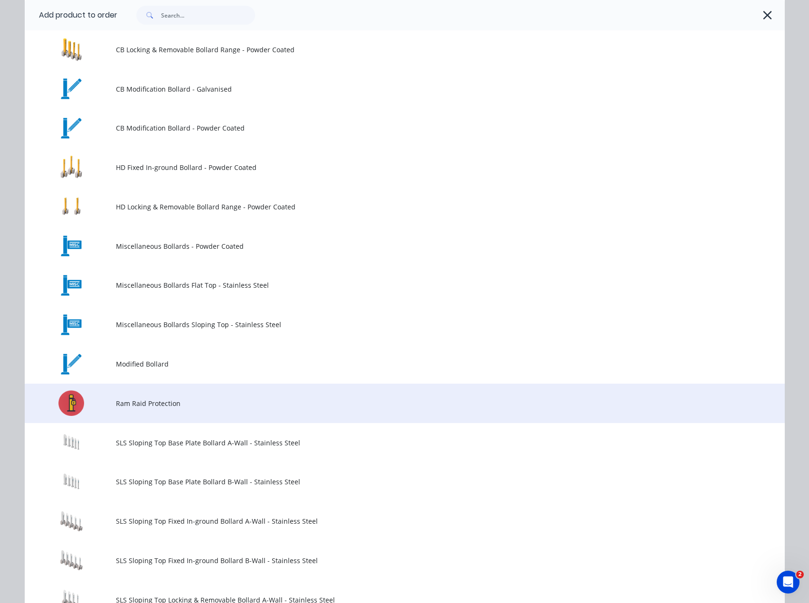
click at [134, 404] on span "Ram Raid Protection" at bounding box center [383, 403] width 535 height 10
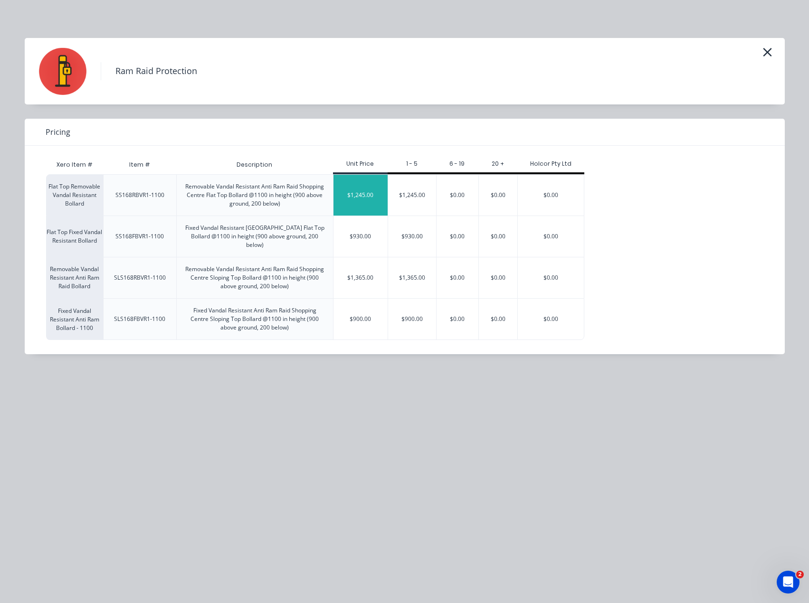
click at [349, 196] on div "$1,245.00" at bounding box center [360, 195] width 54 height 41
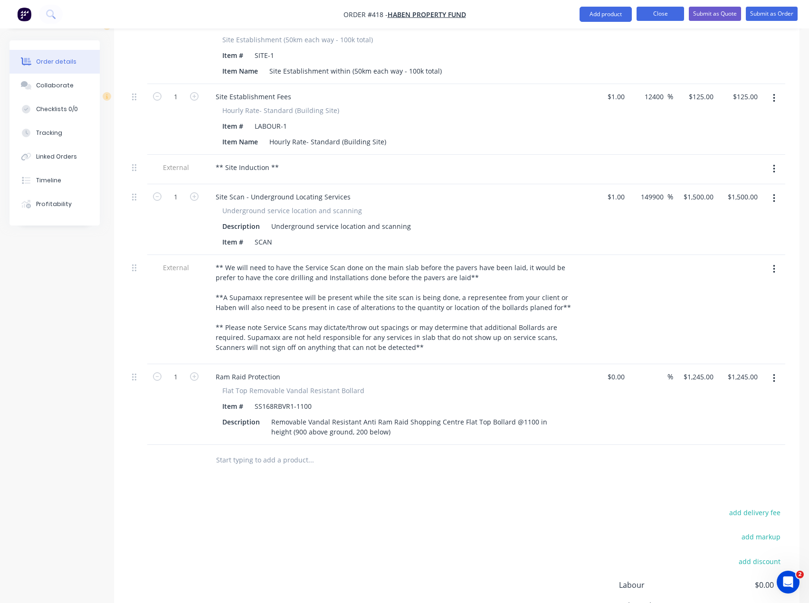
click at [660, 15] on button "Close" at bounding box center [659, 14] width 47 height 14
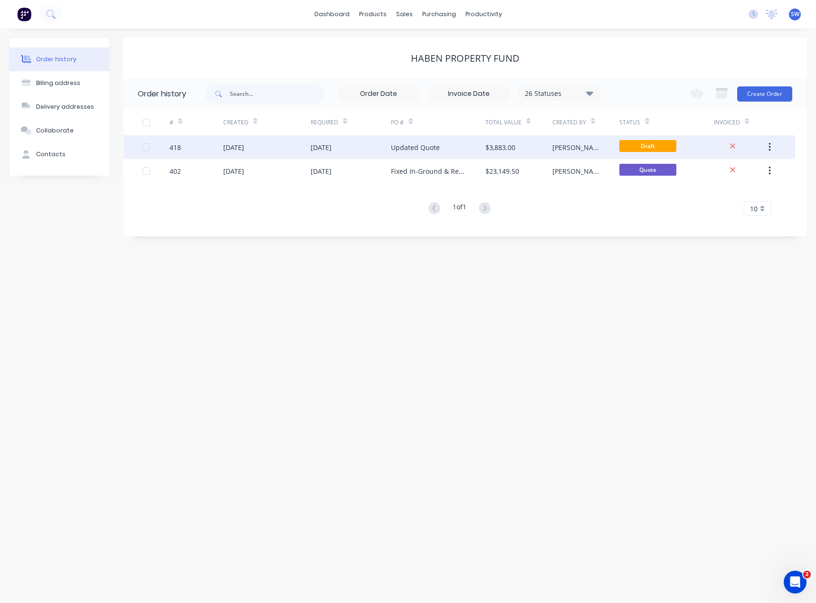
click at [398, 151] on div "Updated Quote" at bounding box center [415, 147] width 49 height 10
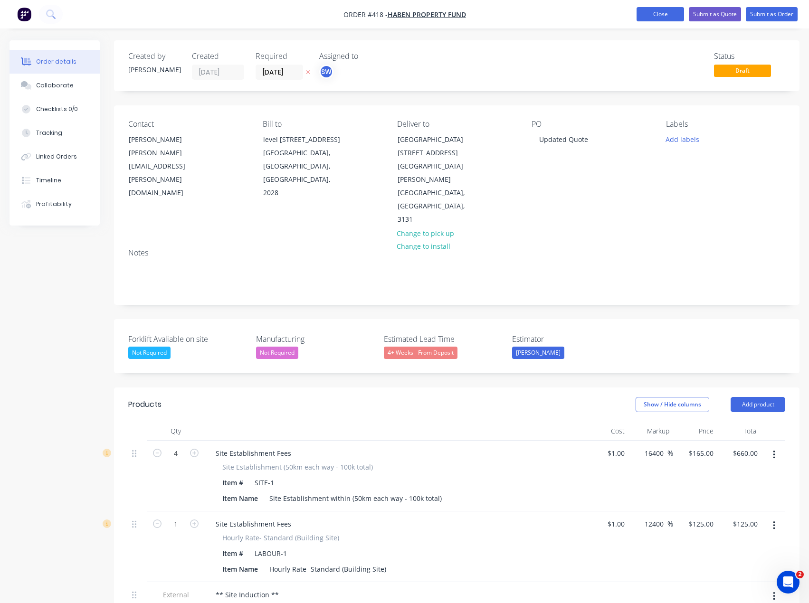
click at [642, 18] on button "Close" at bounding box center [659, 14] width 47 height 14
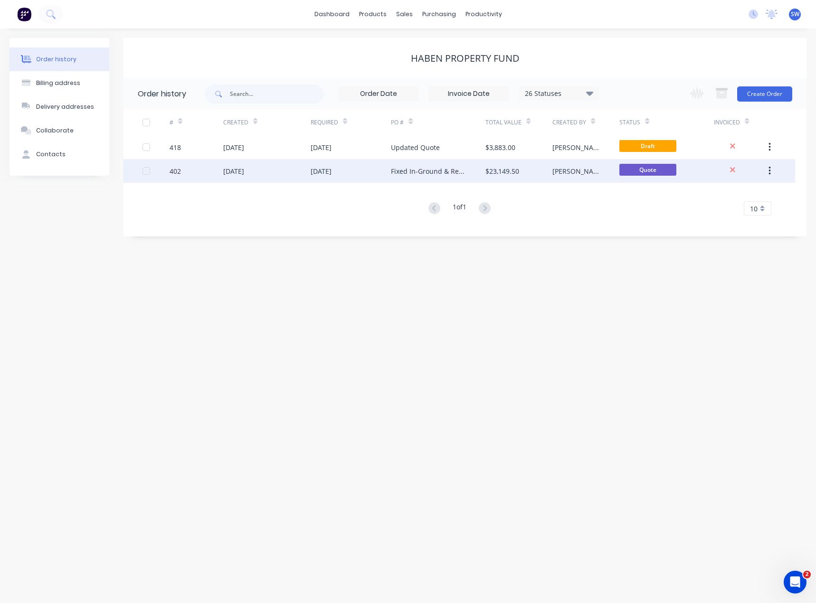
click at [415, 168] on div "Fixed In-Ground & Removable Bollards." at bounding box center [428, 171] width 75 height 10
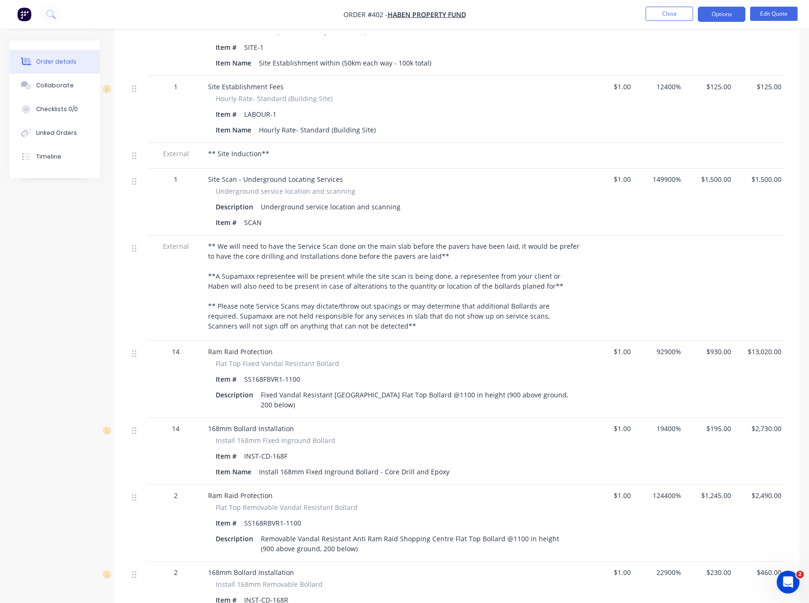
scroll to position [380, 0]
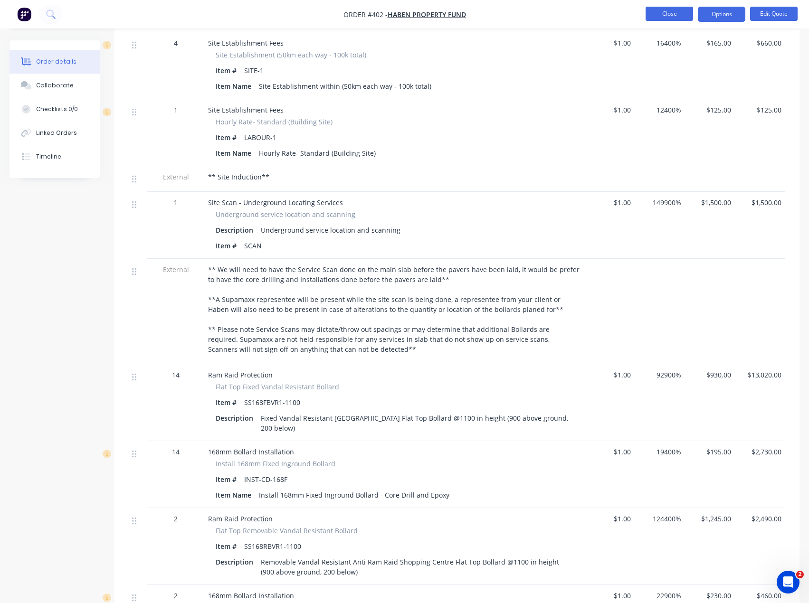
click at [668, 9] on button "Close" at bounding box center [668, 14] width 47 height 14
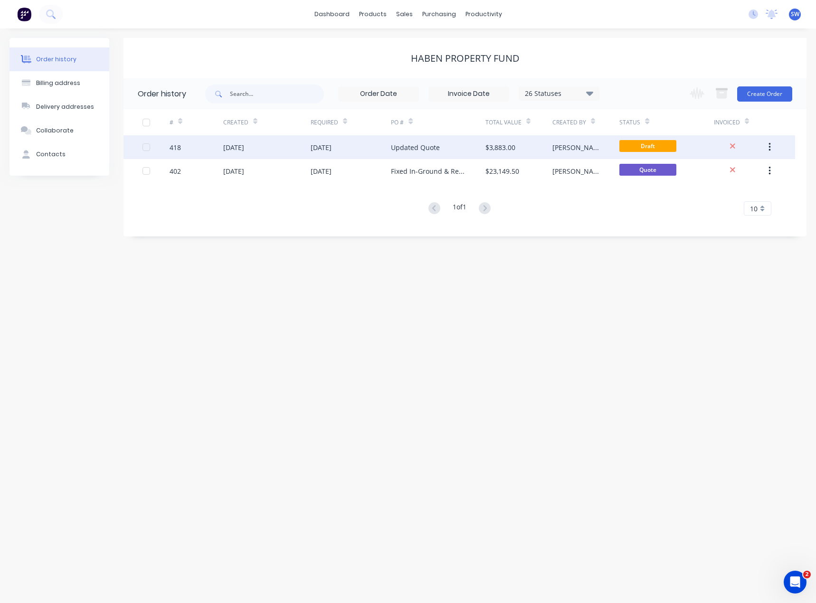
click at [444, 144] on div "Updated Quote" at bounding box center [438, 147] width 94 height 24
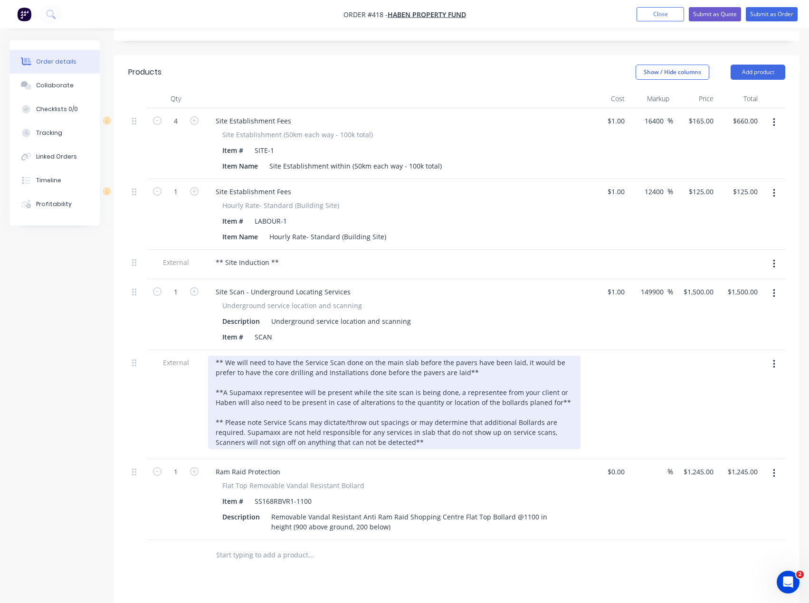
scroll to position [475, 0]
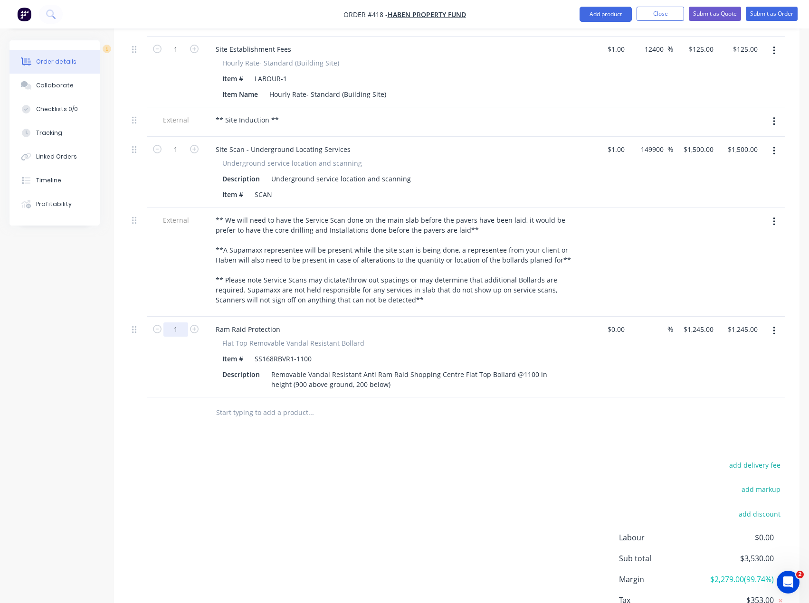
click at [176, 322] on input "1" at bounding box center [175, 329] width 25 height 14
type input "2"
type input "1"
click at [187, 397] on div at bounding box center [175, 412] width 57 height 31
click at [698, 322] on input "1245" at bounding box center [699, 329] width 35 height 14
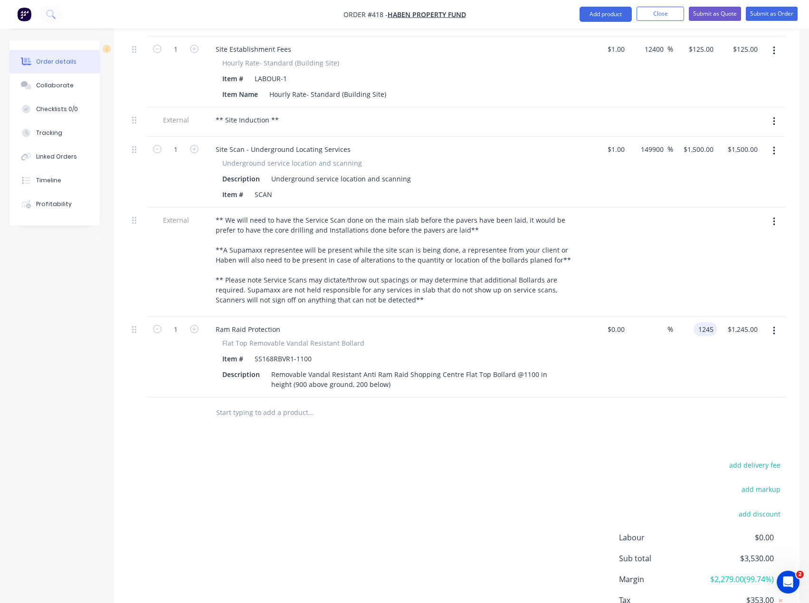
type input "$1,245.00"
click at [280, 491] on div "add delivery fee add markup add discount Labour $0.00 Sub total $3,530.00 Margi…" at bounding box center [456, 550] width 657 height 183
click at [192, 325] on icon "button" at bounding box center [194, 329] width 9 height 9
type input "2"
type input "$2,490.00"
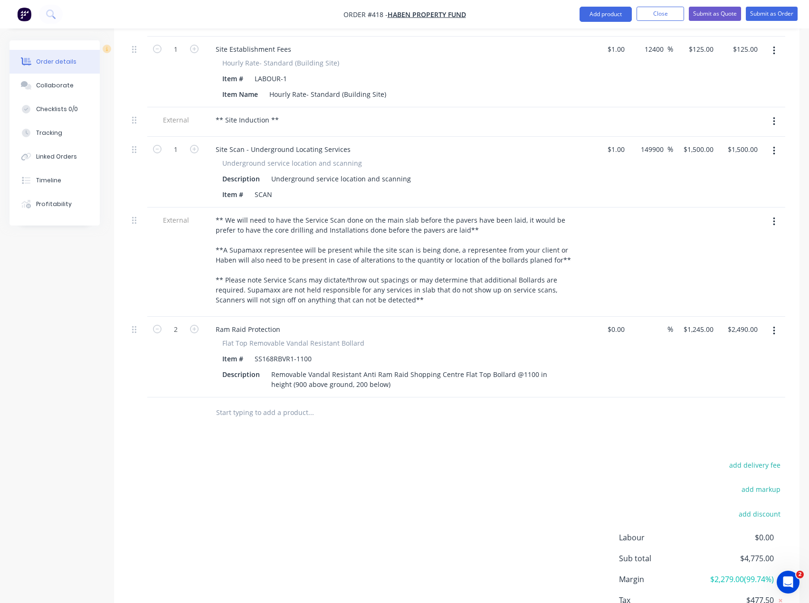
click at [302, 459] on div "add delivery fee add markup add discount Labour $0.00 Sub total $4,775.00 Margi…" at bounding box center [456, 550] width 657 height 183
click at [154, 325] on icon "button" at bounding box center [157, 329] width 9 height 9
type input "1"
type input "$1,245.00"
click at [668, 16] on button "Close" at bounding box center [659, 14] width 47 height 14
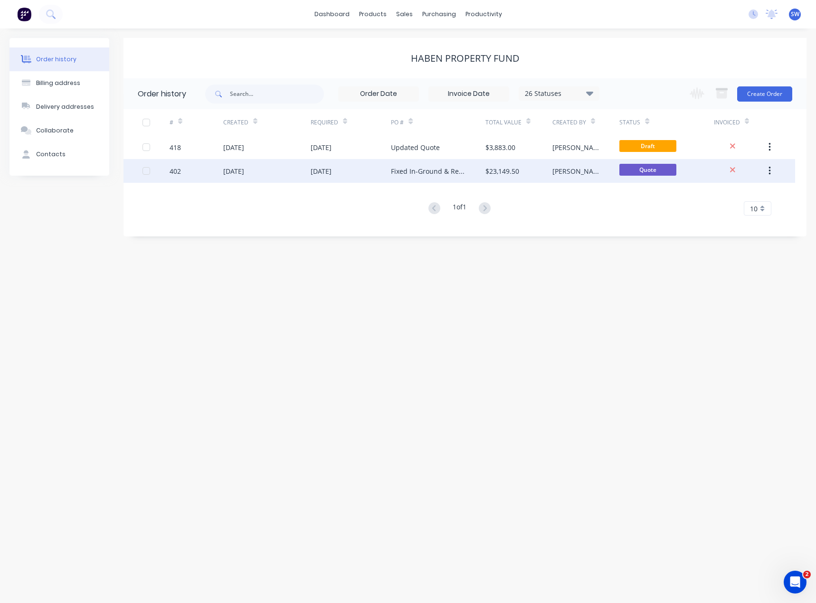
click at [462, 172] on div "Fixed In-Ground & Removable Bollards." at bounding box center [428, 171] width 75 height 10
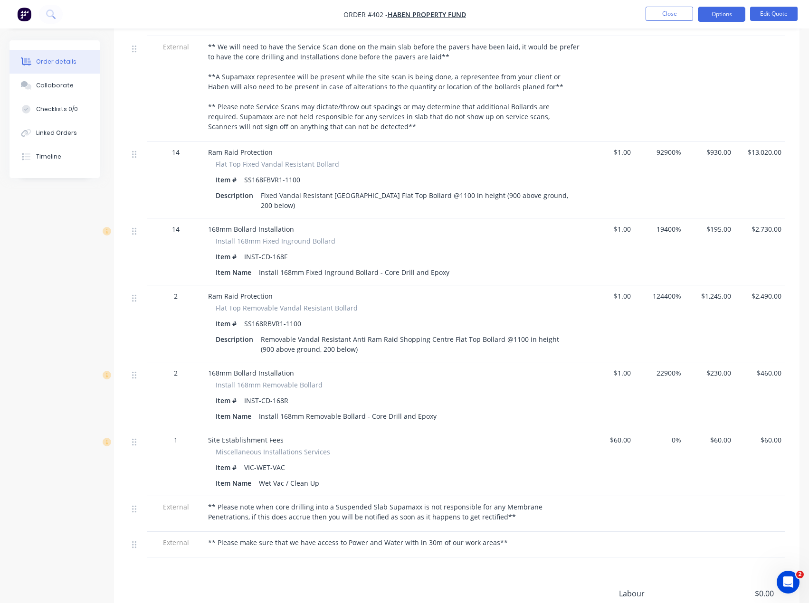
scroll to position [522, 0]
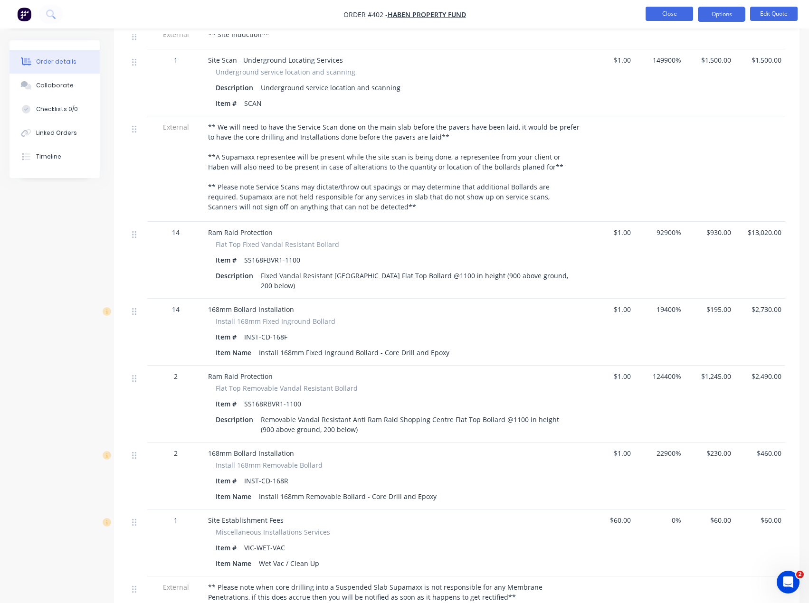
click at [670, 17] on button "Close" at bounding box center [668, 14] width 47 height 14
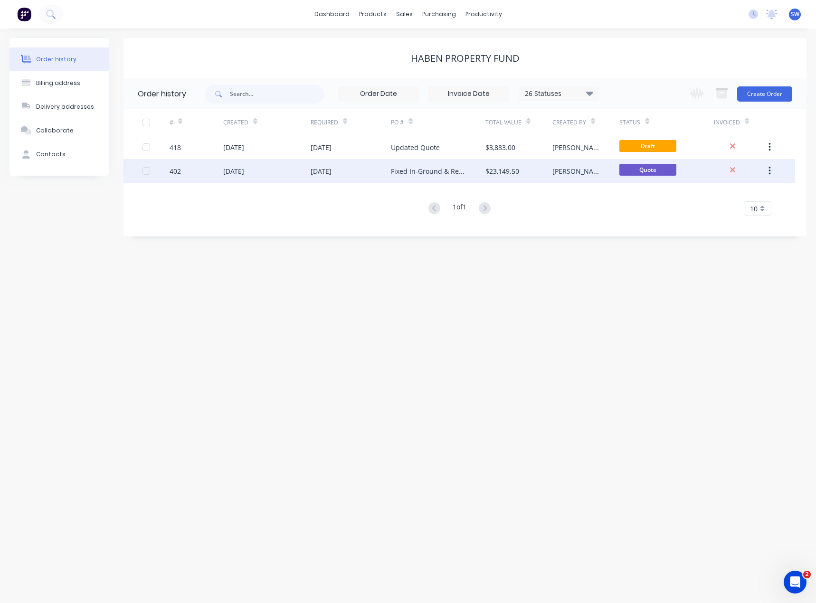
click at [378, 166] on div "19 Sep 2025" at bounding box center [351, 171] width 81 height 24
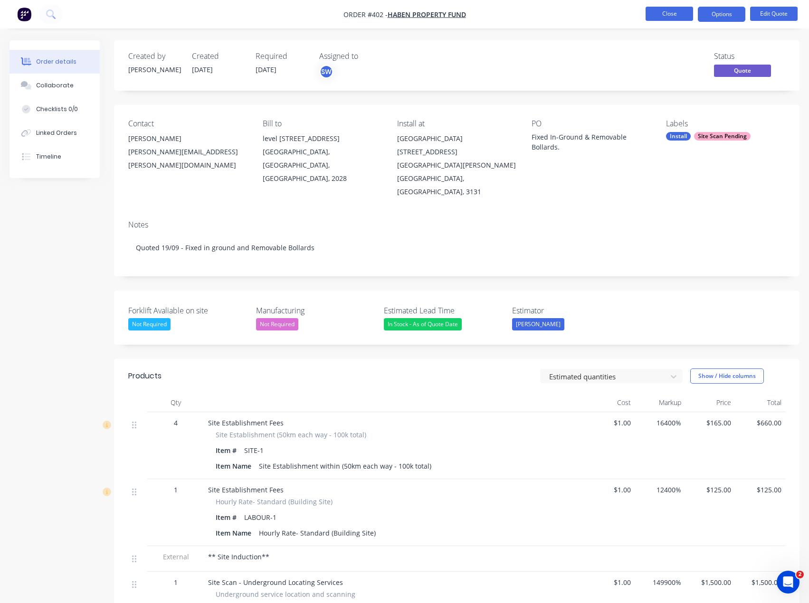
click at [675, 11] on button "Close" at bounding box center [668, 14] width 47 height 14
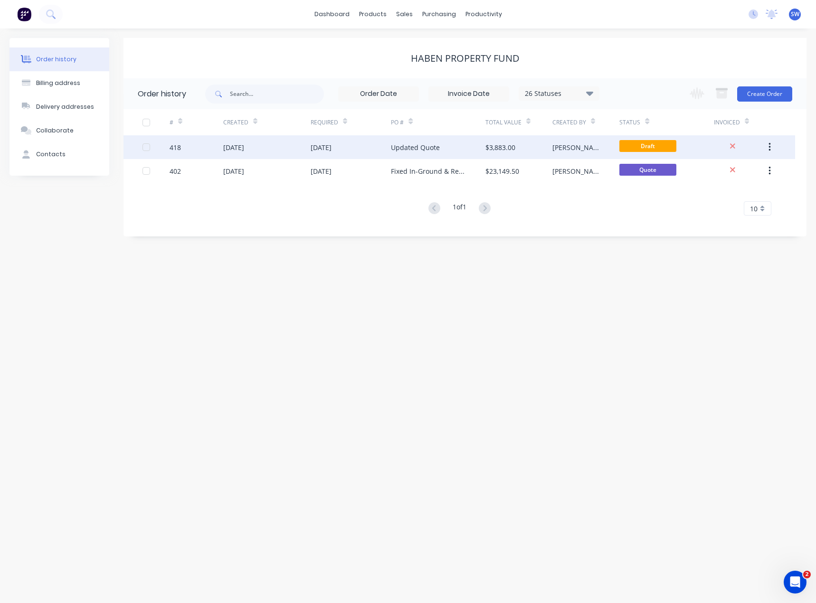
click at [477, 154] on div "Updated Quote" at bounding box center [438, 147] width 94 height 24
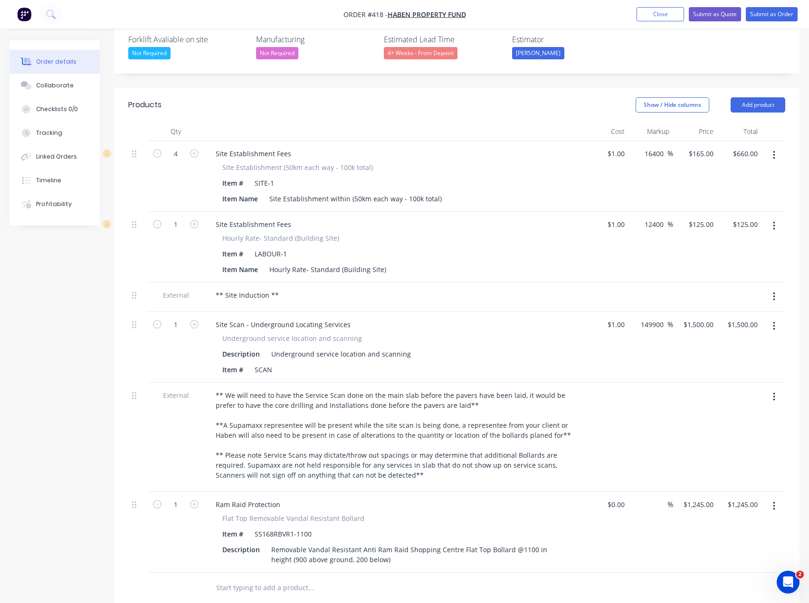
scroll to position [285, 0]
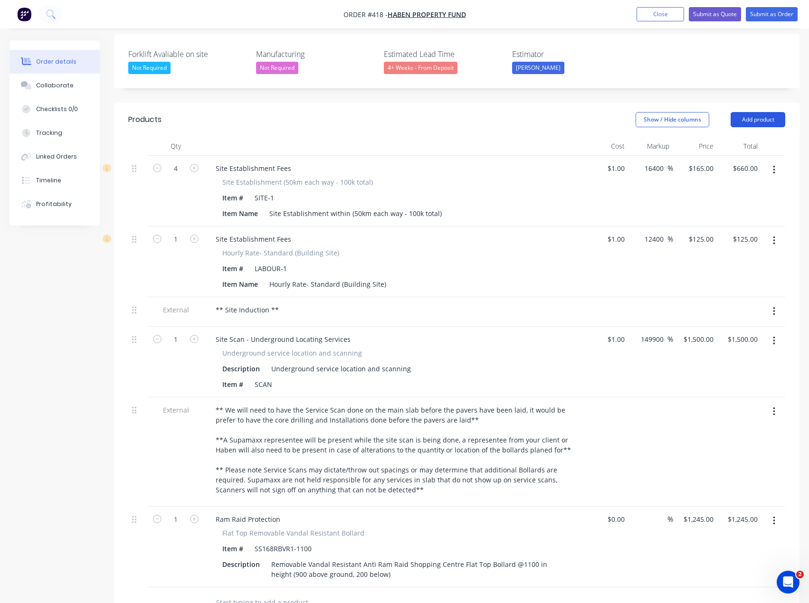
click at [753, 112] on button "Add product" at bounding box center [757, 119] width 55 height 15
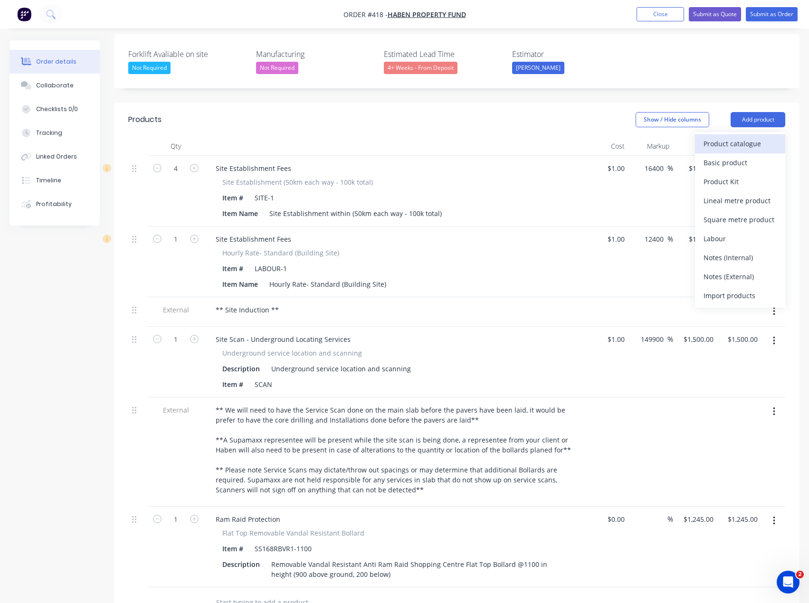
click at [725, 137] on div "Product catalogue" at bounding box center [739, 144] width 73 height 14
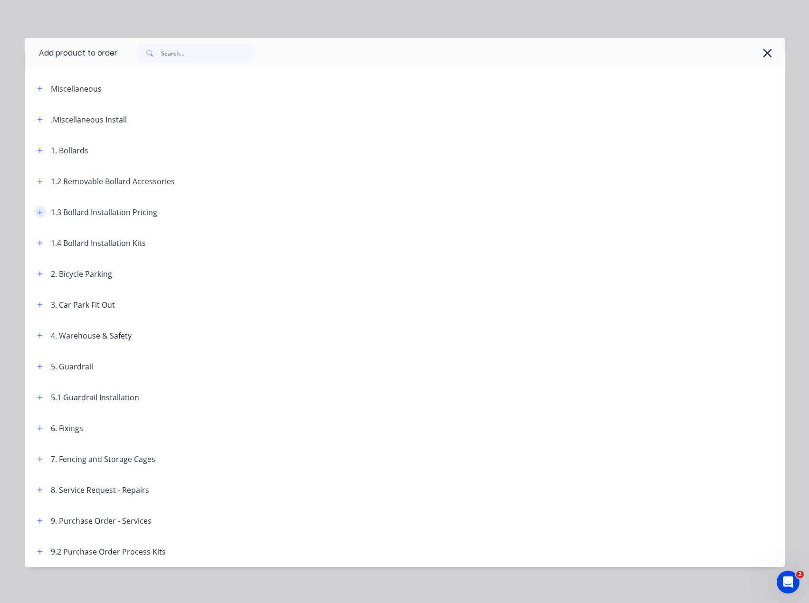
click at [39, 213] on button "button" at bounding box center [40, 212] width 12 height 12
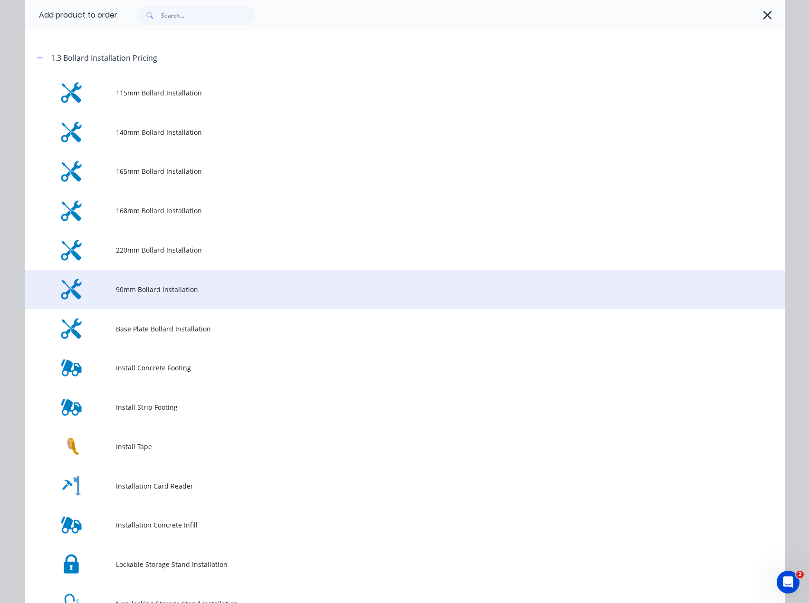
scroll to position [142, 0]
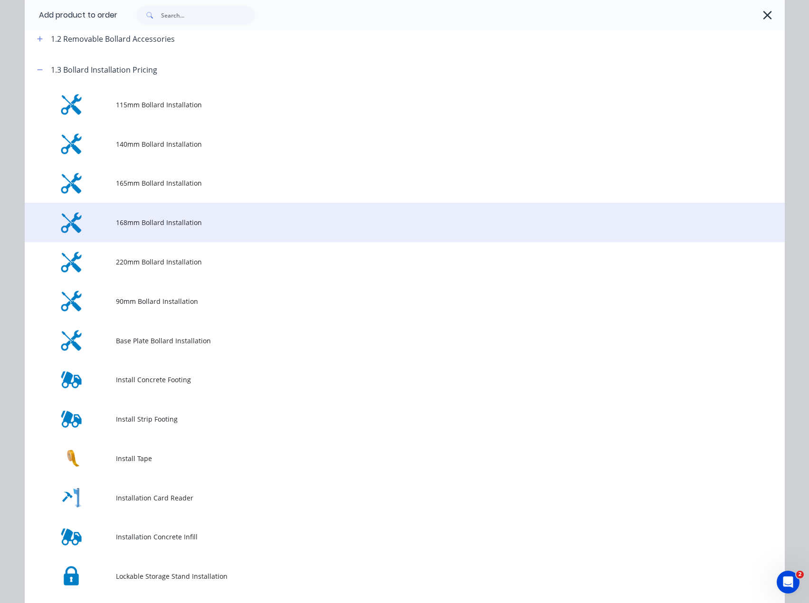
click at [159, 220] on span "168mm Bollard Installation" at bounding box center [383, 222] width 535 height 10
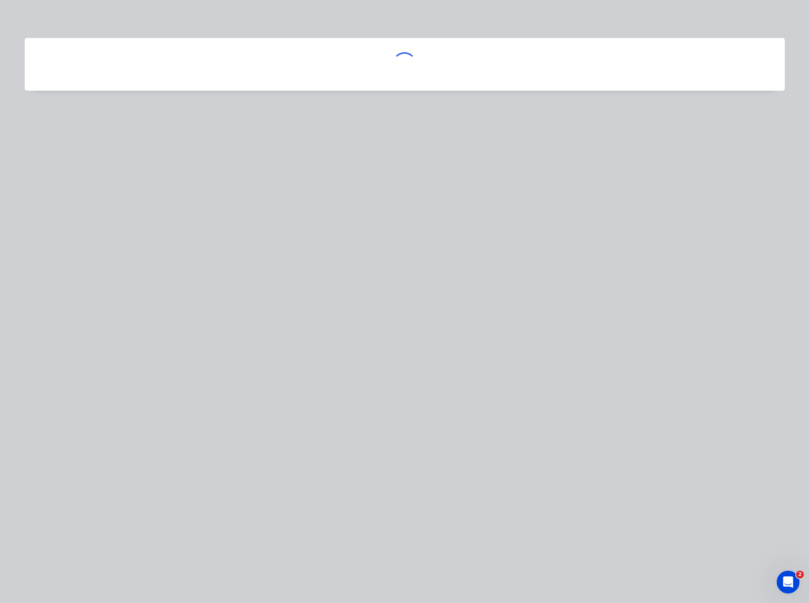
scroll to position [0, 0]
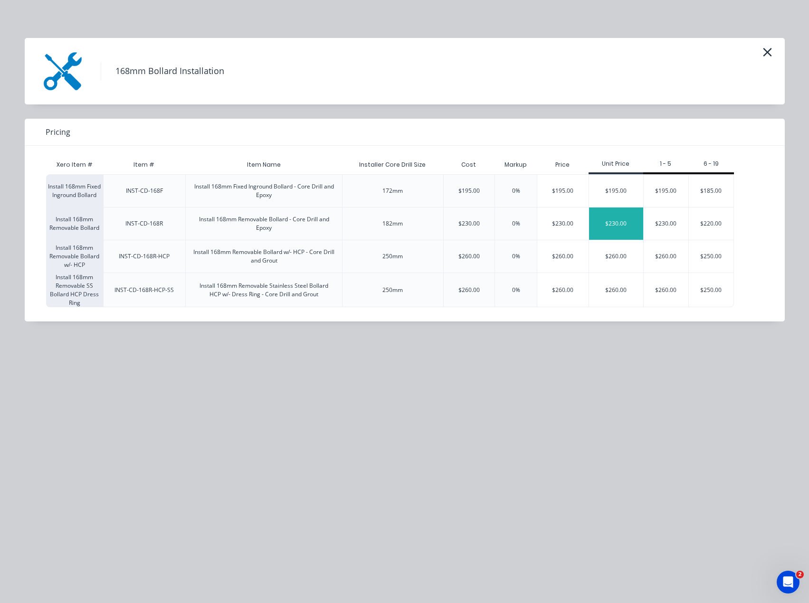
click at [622, 215] on div "$230.00" at bounding box center [616, 223] width 54 height 32
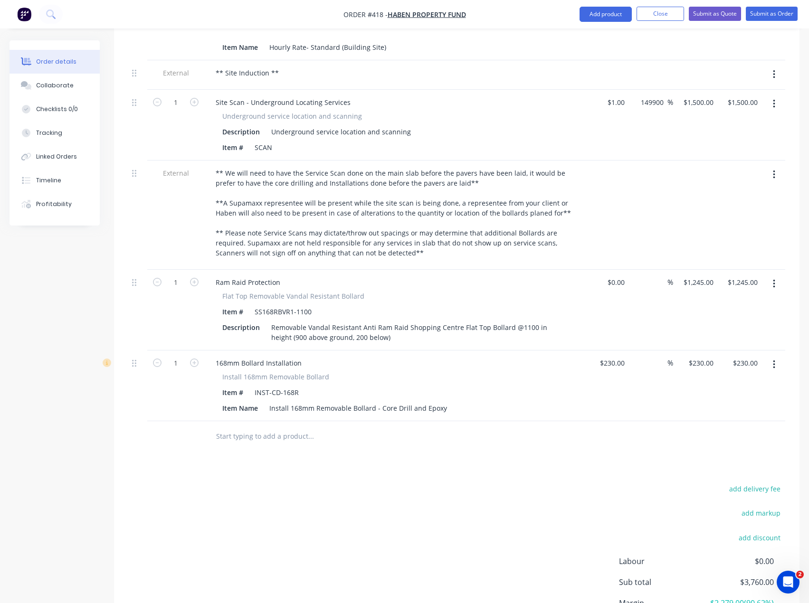
scroll to position [522, 0]
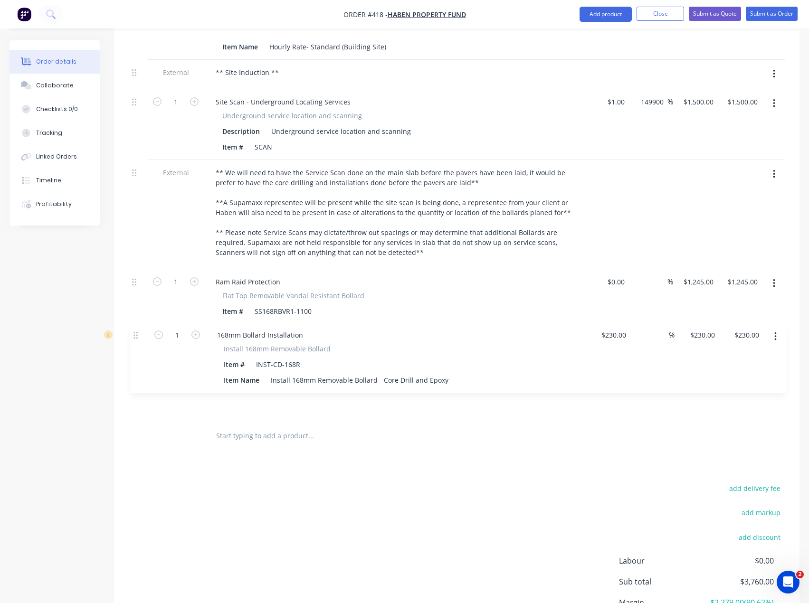
click at [138, 339] on div "4 Site Establishment Fees Site Establishment (50km each way - 100k total) Item …" at bounding box center [456, 169] width 657 height 502
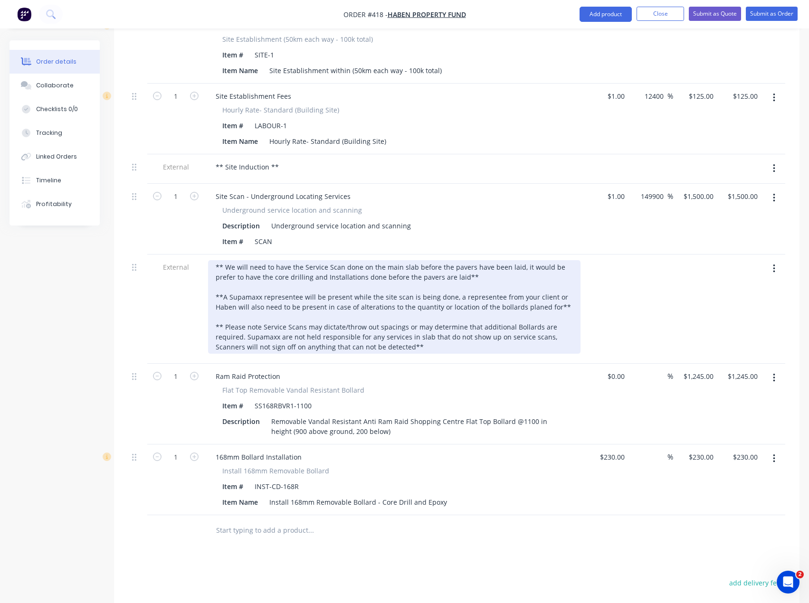
scroll to position [427, 0]
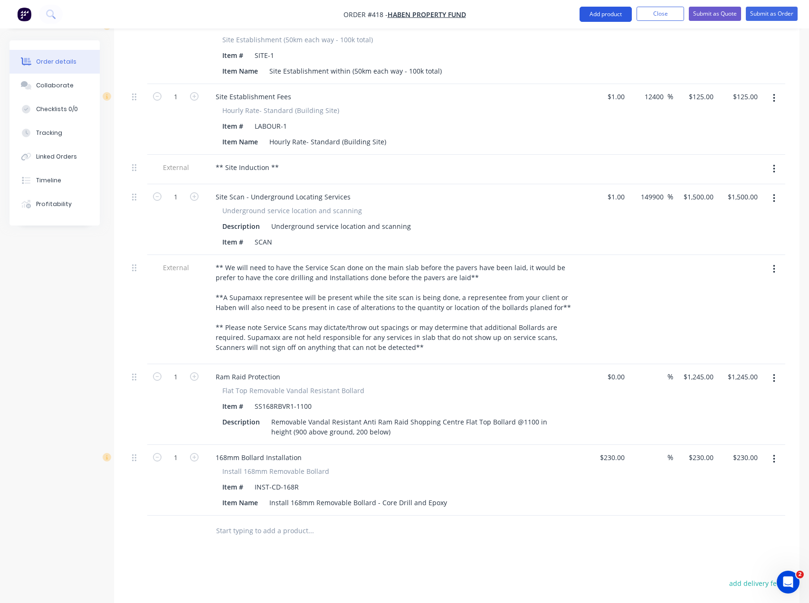
click at [615, 13] on button "Add product" at bounding box center [605, 14] width 52 height 15
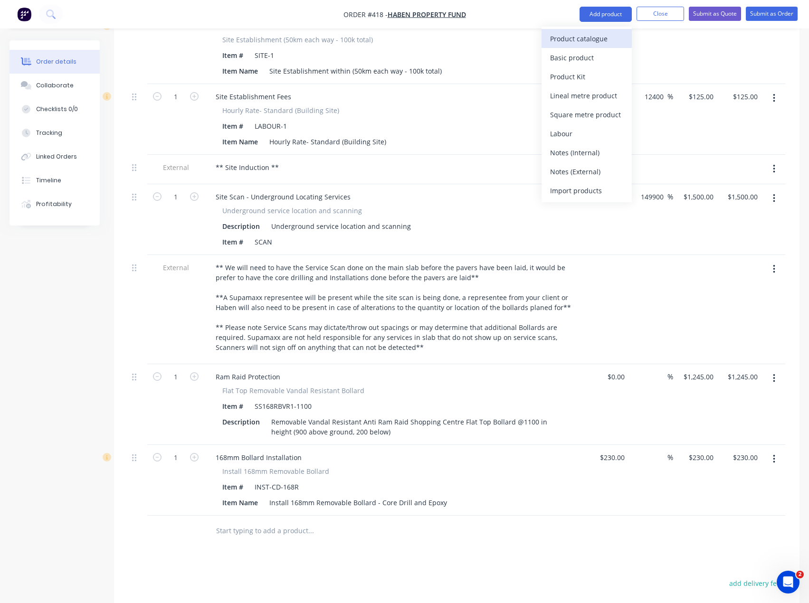
click at [576, 42] on div "Product catalogue" at bounding box center [586, 39] width 73 height 14
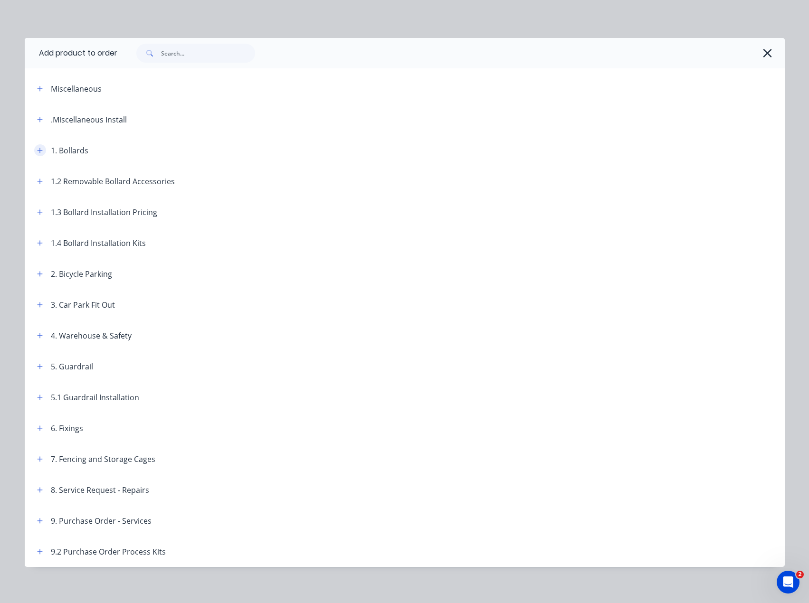
click at [37, 146] on button "button" at bounding box center [40, 150] width 12 height 12
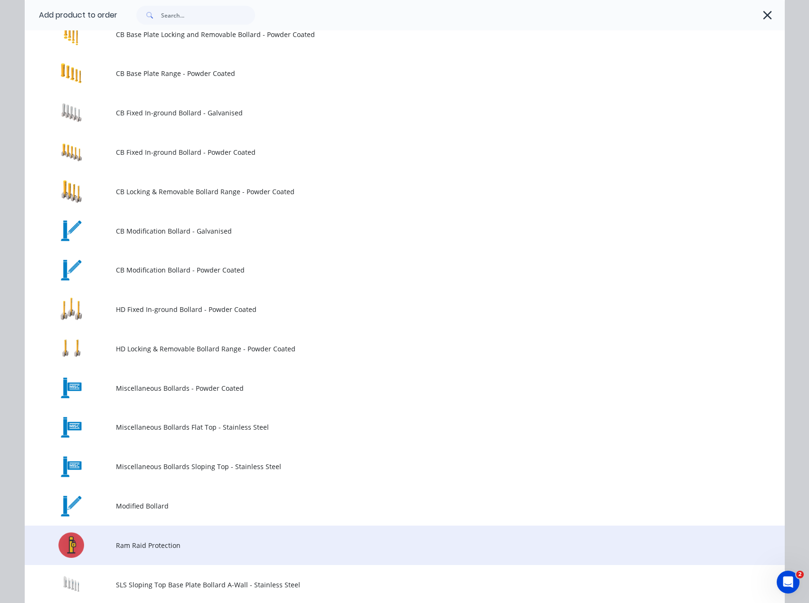
scroll to position [237, 0]
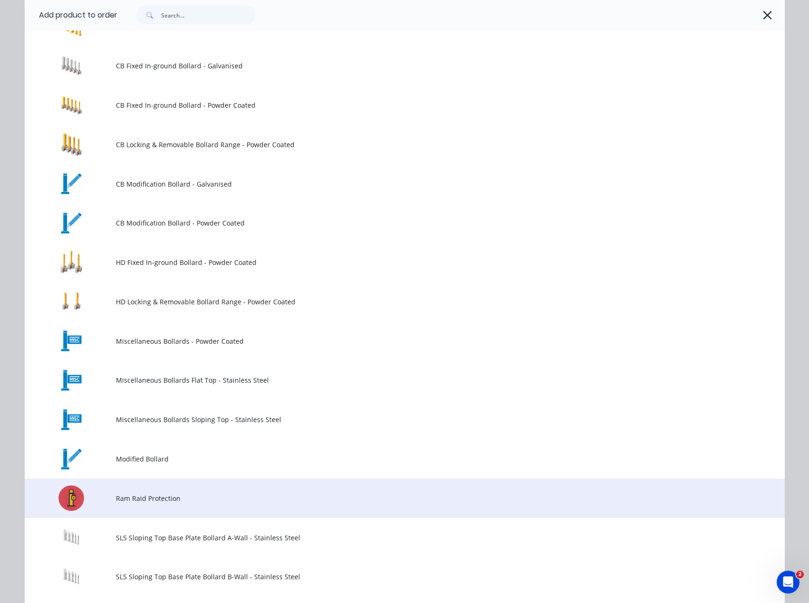
click at [143, 493] on span "Ram Raid Protection" at bounding box center [383, 498] width 535 height 10
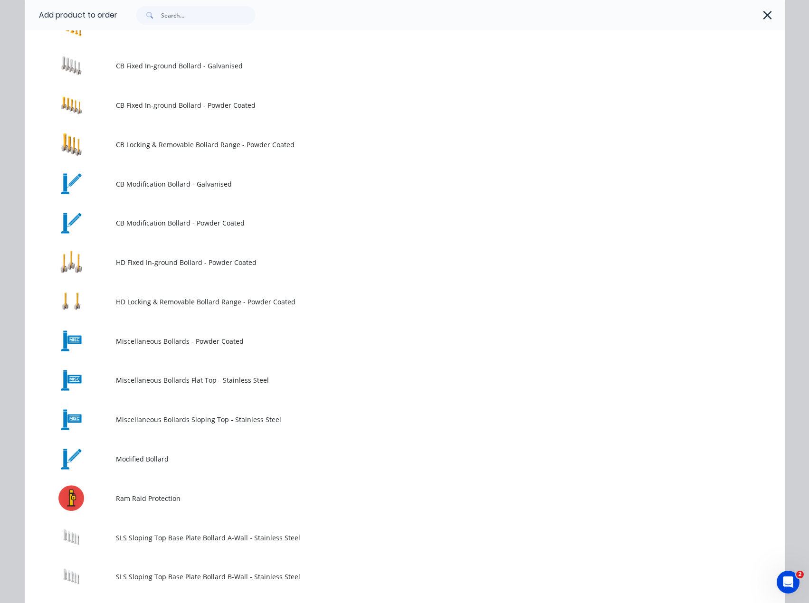
scroll to position [0, 0]
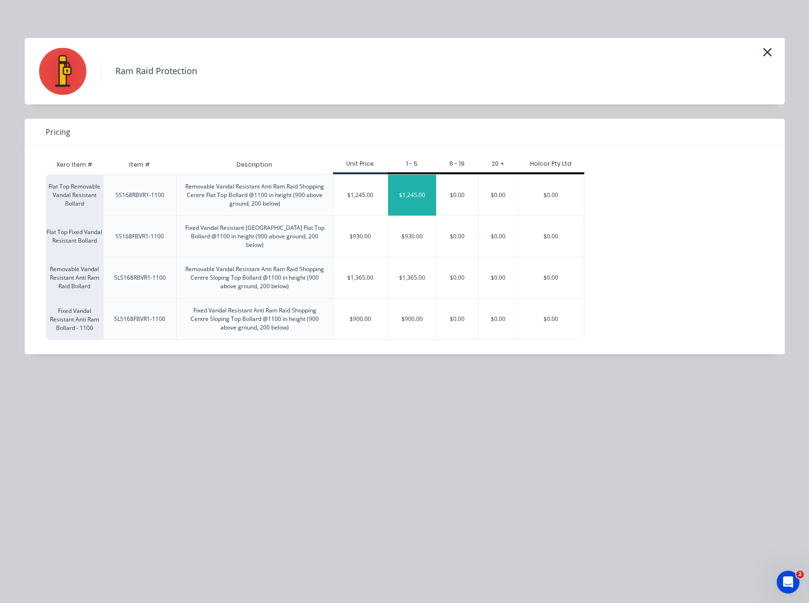
click at [416, 195] on div "$1,245.00" at bounding box center [412, 195] width 48 height 41
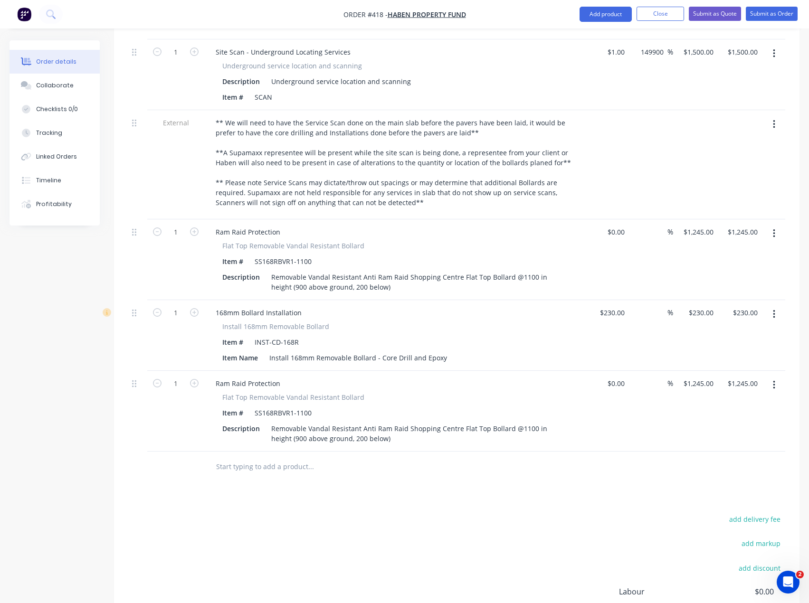
scroll to position [665, 0]
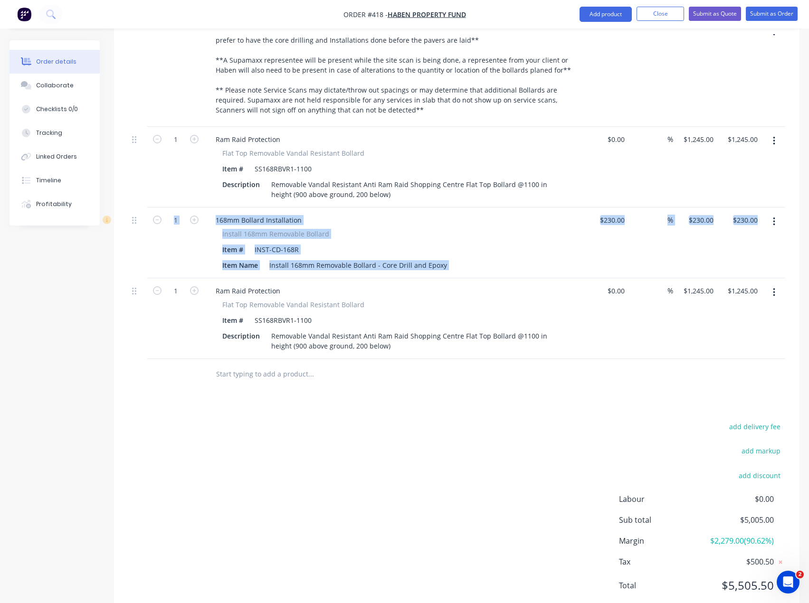
drag, startPoint x: 131, startPoint y: 265, endPoint x: 131, endPoint y: 239, distance: 26.6
click at [131, 239] on div "4 Site Establishment Fees Site Establishment (50km each way - 100k total) Item …" at bounding box center [456, 67] width 657 height 583
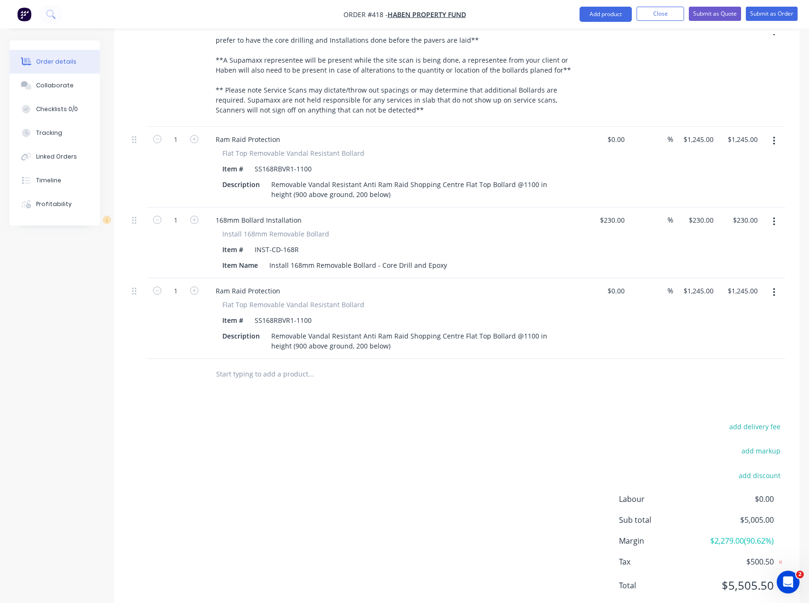
click at [181, 462] on div "add delivery fee add markup add discount Labour $0.00 Sub total $5,005.00 Margi…" at bounding box center [456, 511] width 657 height 183
click at [701, 284] on input "1245" at bounding box center [707, 291] width 20 height 14
type input "$1,345.00"
click at [605, 359] on div at bounding box center [456, 374] width 657 height 31
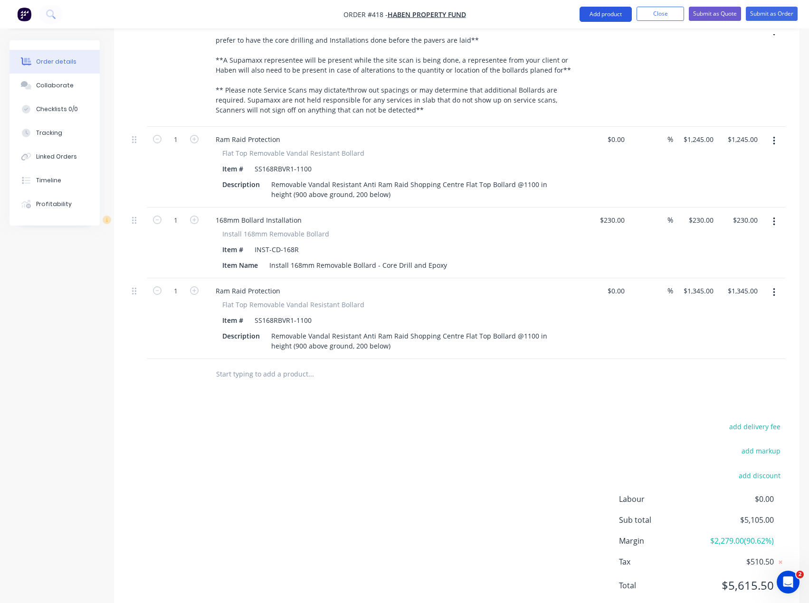
click at [622, 11] on button "Add product" at bounding box center [605, 14] width 52 height 15
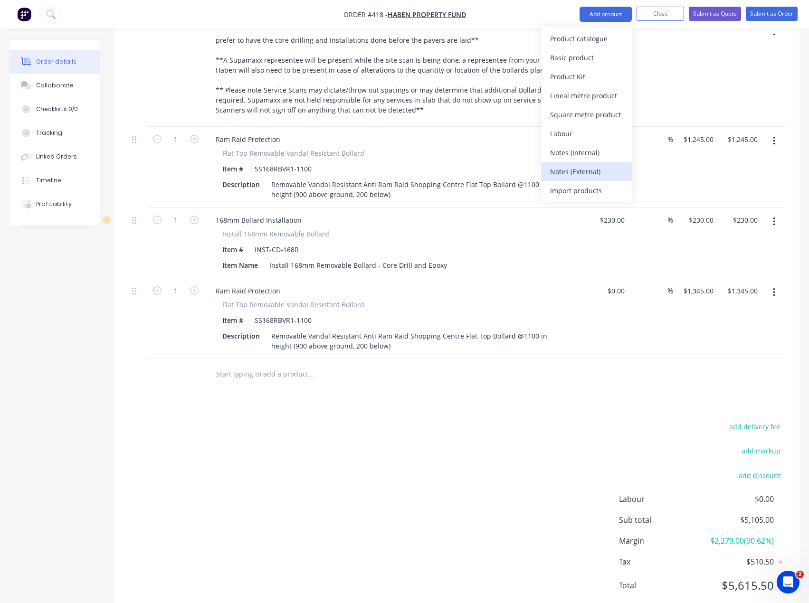
click at [602, 169] on div "Notes (External)" at bounding box center [586, 172] width 73 height 14
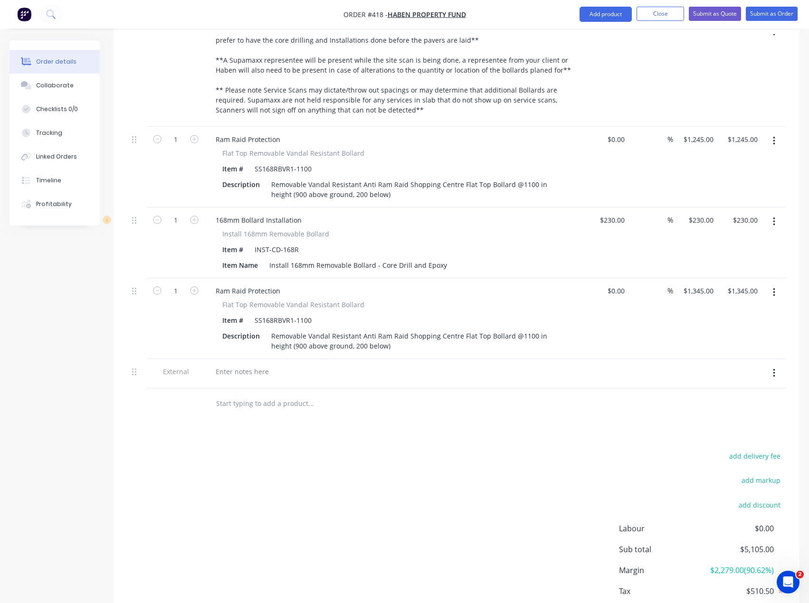
click at [243, 359] on div at bounding box center [394, 373] width 380 height 29
click at [244, 365] on div at bounding box center [242, 372] width 68 height 14
click at [452, 365] on div "** 1x Ram Raid Protection to be made 1200mm length to allow bollard to acheive …" at bounding box center [364, 372] width 312 height 14
click at [506, 365] on div "** 1x Ram Raid Protection to be made 1200mm length to allow bollard to achieve …" at bounding box center [364, 372] width 312 height 14
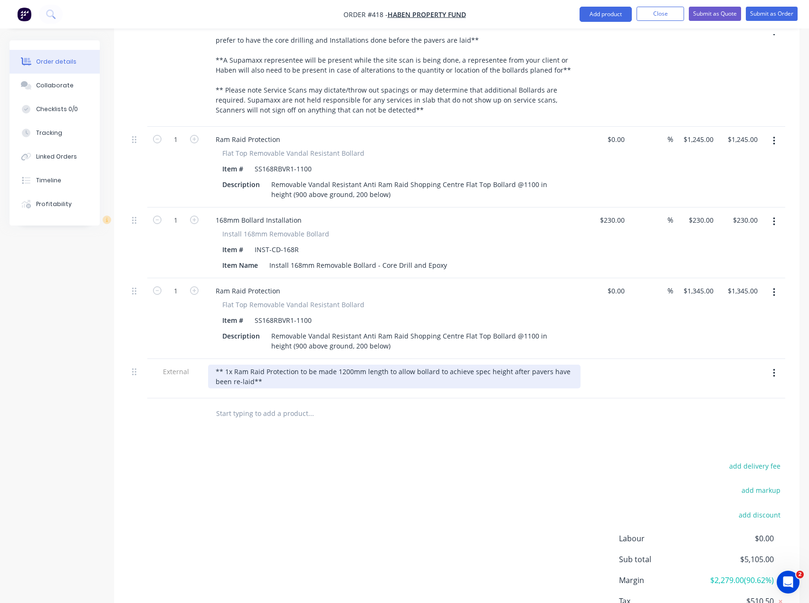
click at [251, 365] on div "** 1x Ram Raid Protection to be made 1200mm length to allow bollard to achieve …" at bounding box center [394, 377] width 372 height 24
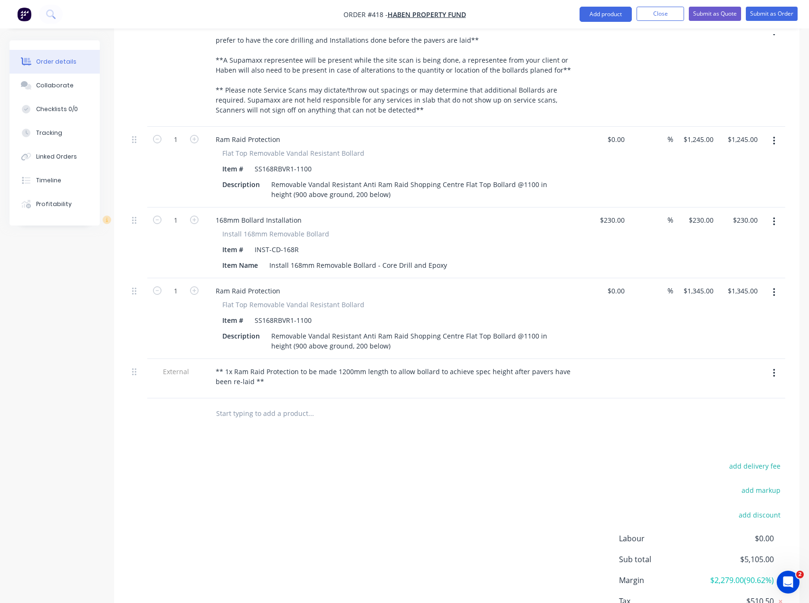
click at [356, 404] on input "text" at bounding box center [311, 413] width 190 height 19
click at [593, 13] on button "Add product" at bounding box center [605, 14] width 52 height 15
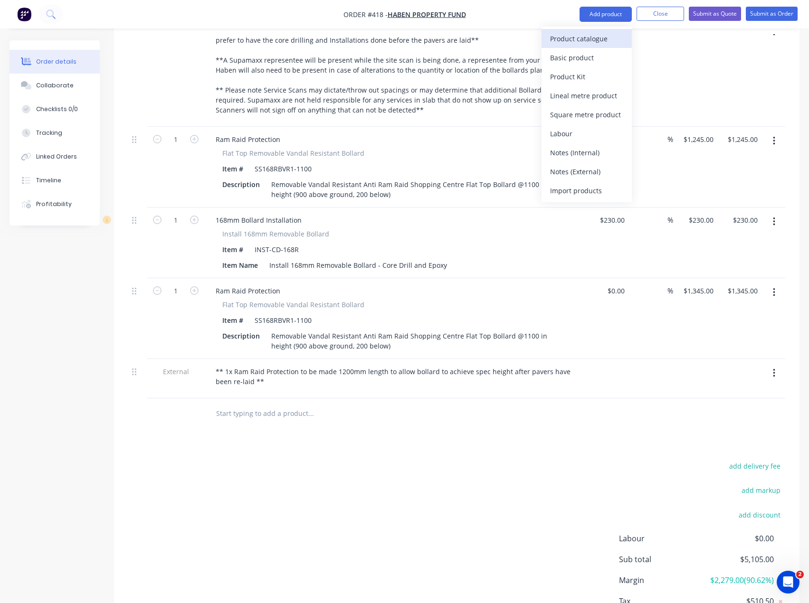
click at [597, 38] on div "Product catalogue" at bounding box center [586, 39] width 73 height 14
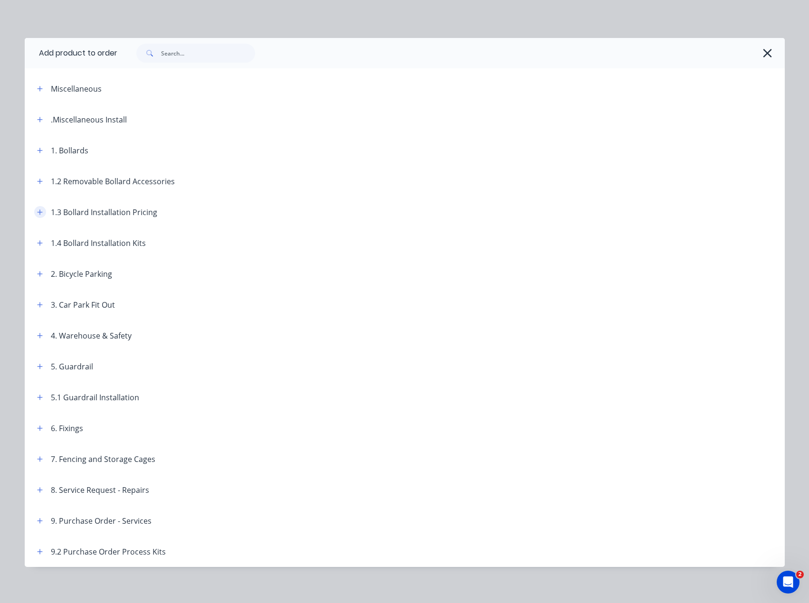
click at [34, 213] on button "button" at bounding box center [40, 212] width 12 height 12
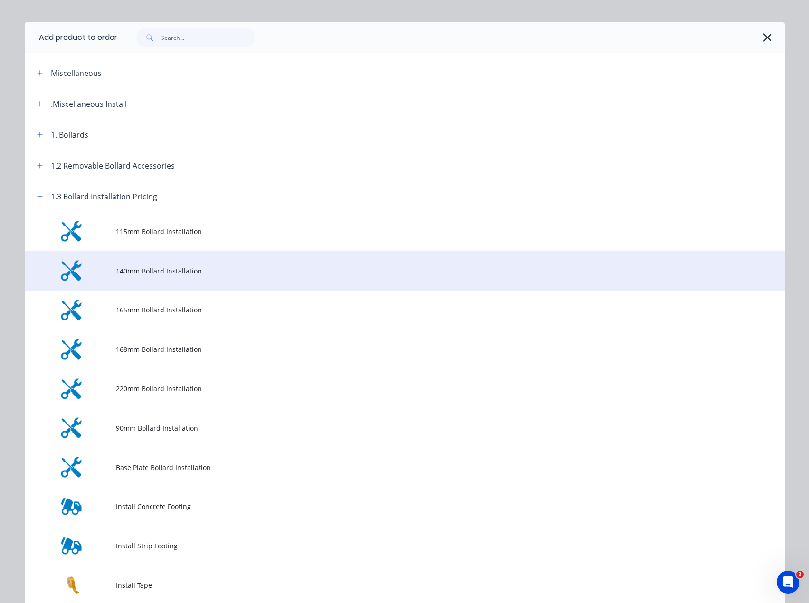
scroll to position [0, 0]
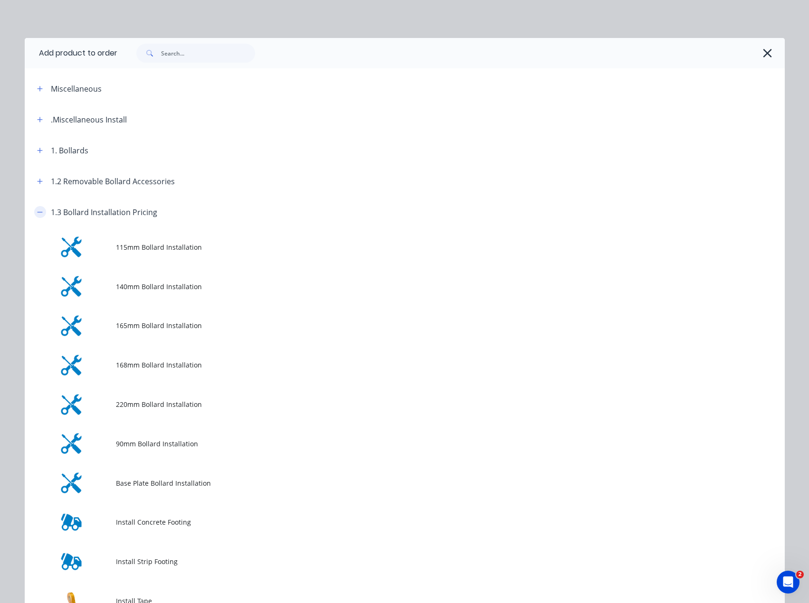
click at [37, 211] on icon "button" at bounding box center [40, 212] width 6 height 7
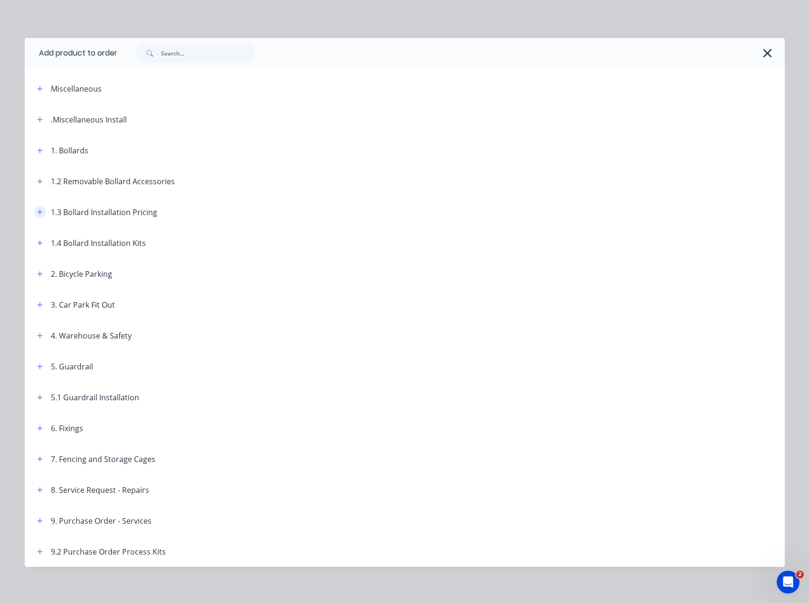
click at [34, 211] on button "button" at bounding box center [40, 212] width 12 height 12
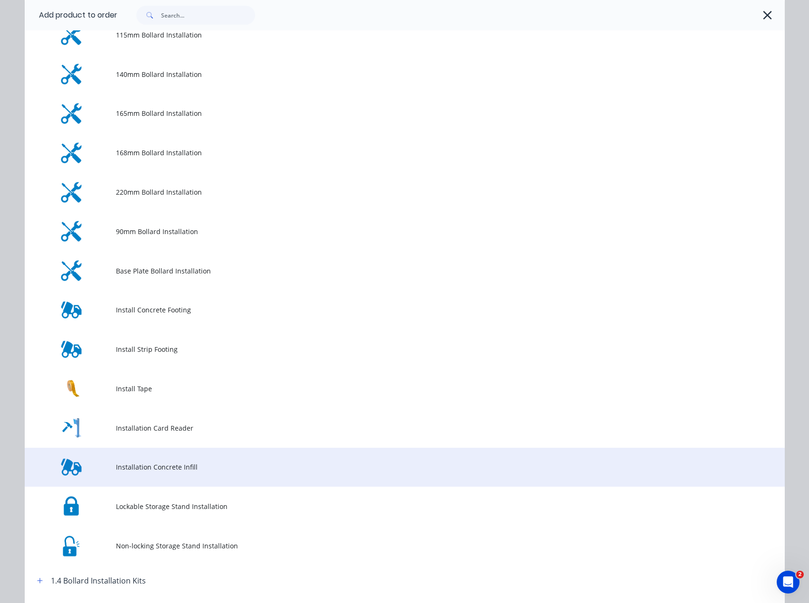
scroll to position [237, 0]
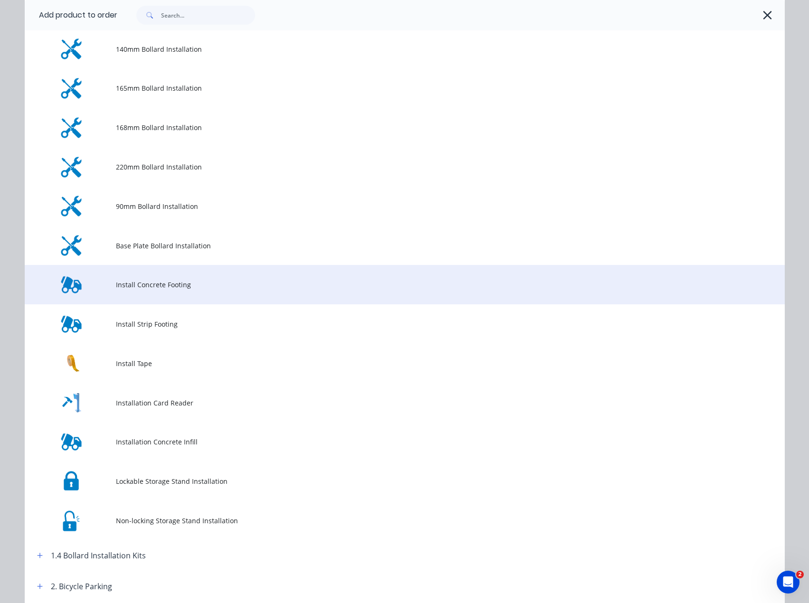
click at [159, 284] on span "Install Concrete Footing" at bounding box center [383, 285] width 535 height 10
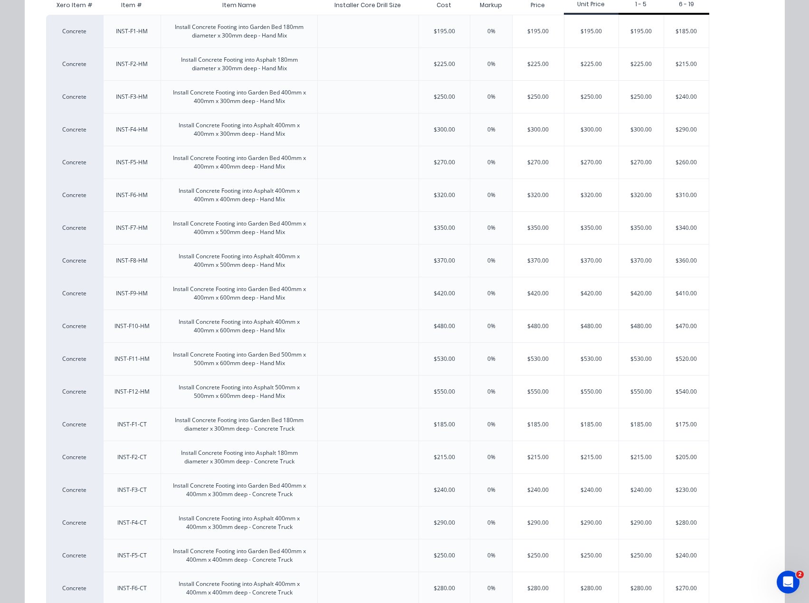
scroll to position [0, 0]
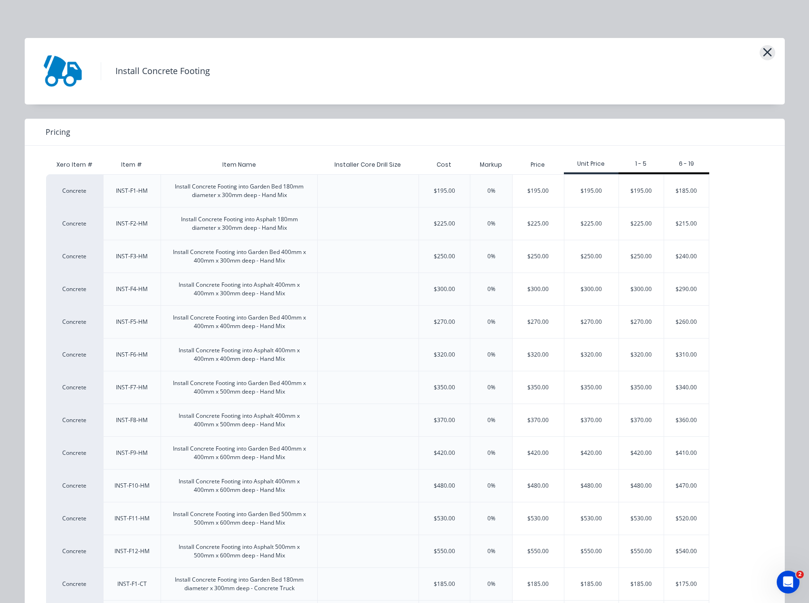
click at [762, 48] on icon "button" at bounding box center [767, 52] width 10 height 13
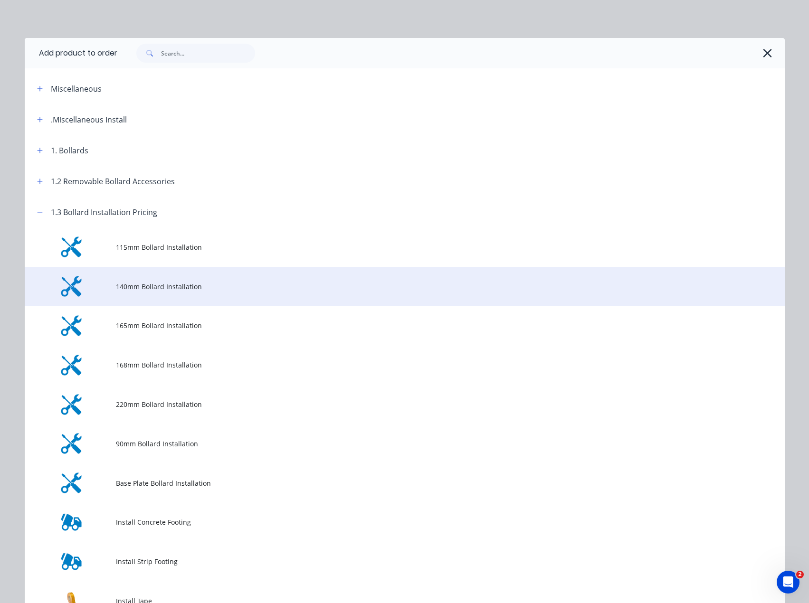
scroll to position [197, 0]
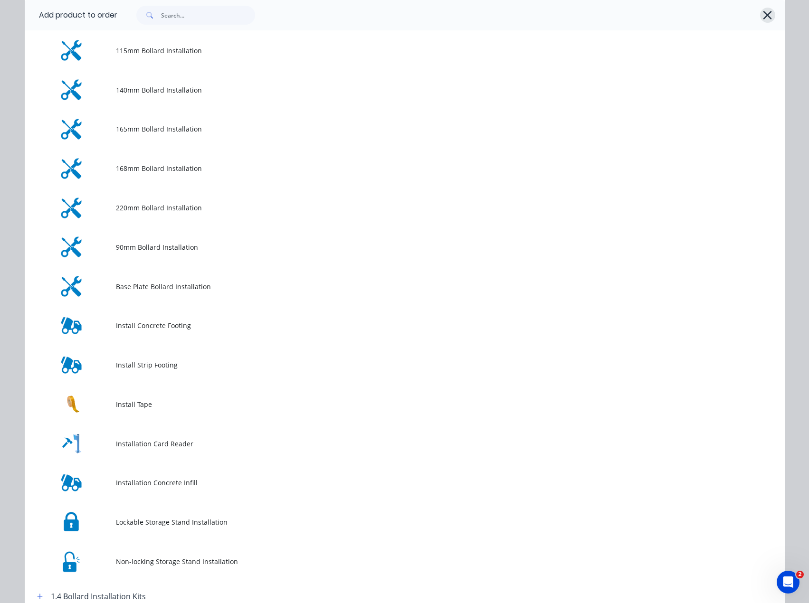
click at [764, 10] on icon "button" at bounding box center [767, 15] width 10 height 13
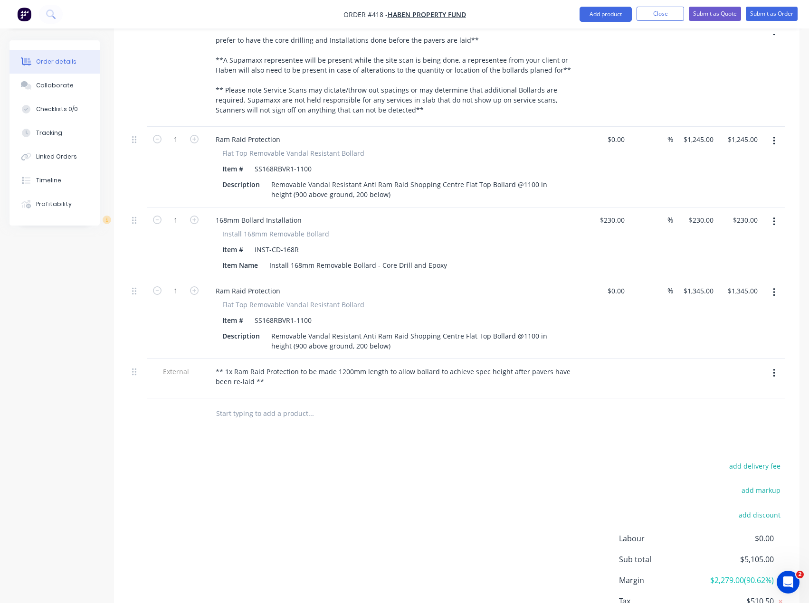
click at [775, 284] on button "button" at bounding box center [774, 292] width 22 height 17
click at [757, 368] on div "Delete" at bounding box center [739, 375] width 73 height 14
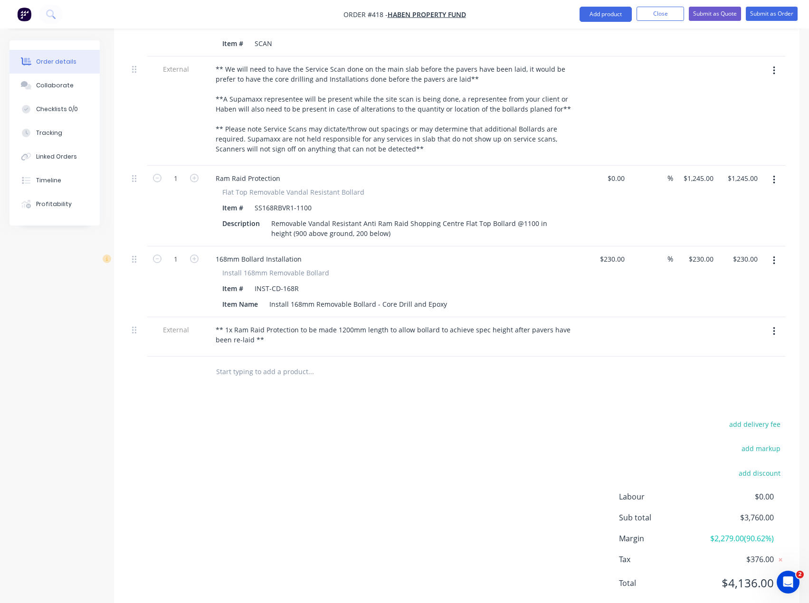
click at [773, 326] on icon "button" at bounding box center [774, 331] width 2 height 10
click at [727, 368] on div "Delete" at bounding box center [739, 375] width 73 height 14
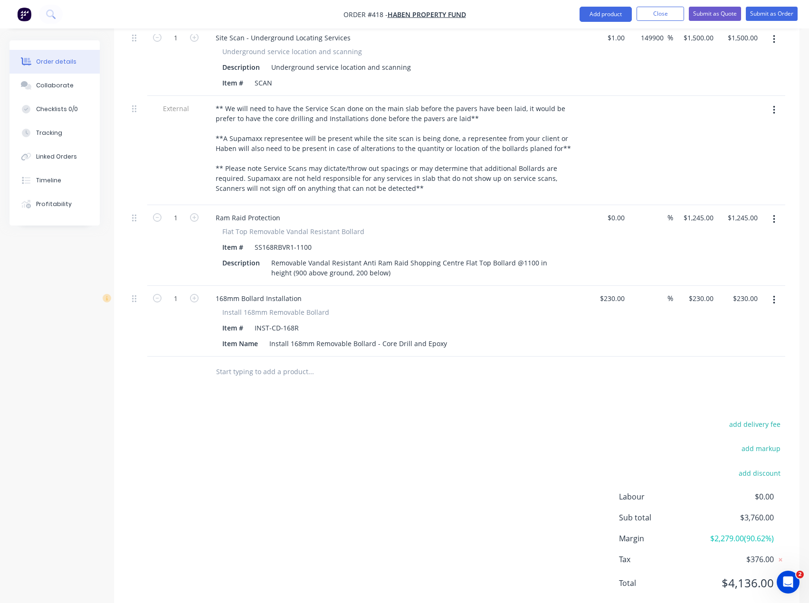
click at [504, 362] on div at bounding box center [375, 371] width 334 height 19
click at [286, 418] on div "add delivery fee add markup add discount Labour $0.00 Sub total $3,760.00 Margi…" at bounding box center [456, 509] width 657 height 183
click at [606, 13] on button "Add product" at bounding box center [605, 14] width 52 height 15
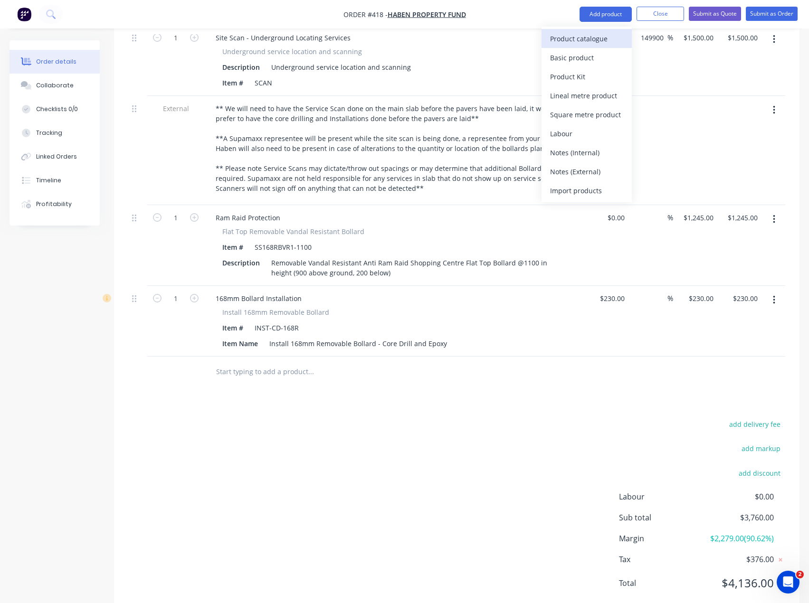
click at [580, 33] on div "Product catalogue" at bounding box center [586, 39] width 73 height 14
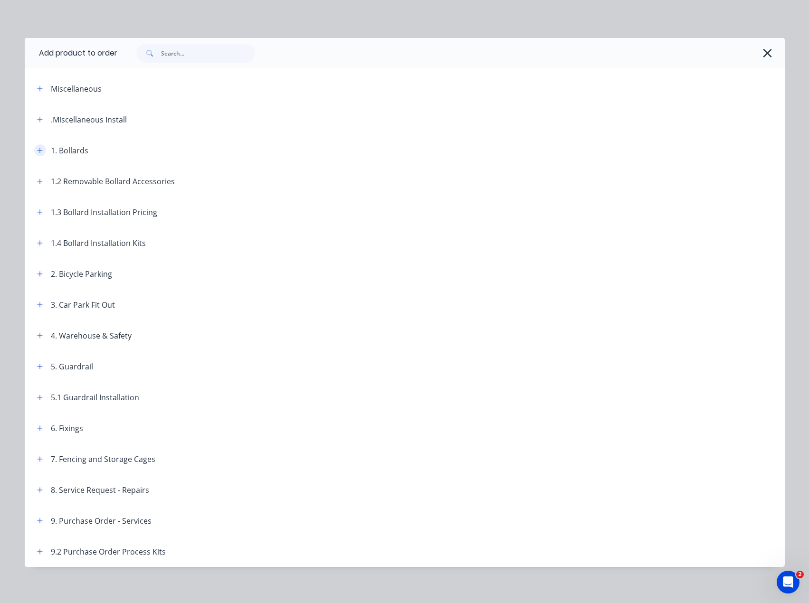
click at [34, 151] on button "button" at bounding box center [40, 150] width 12 height 12
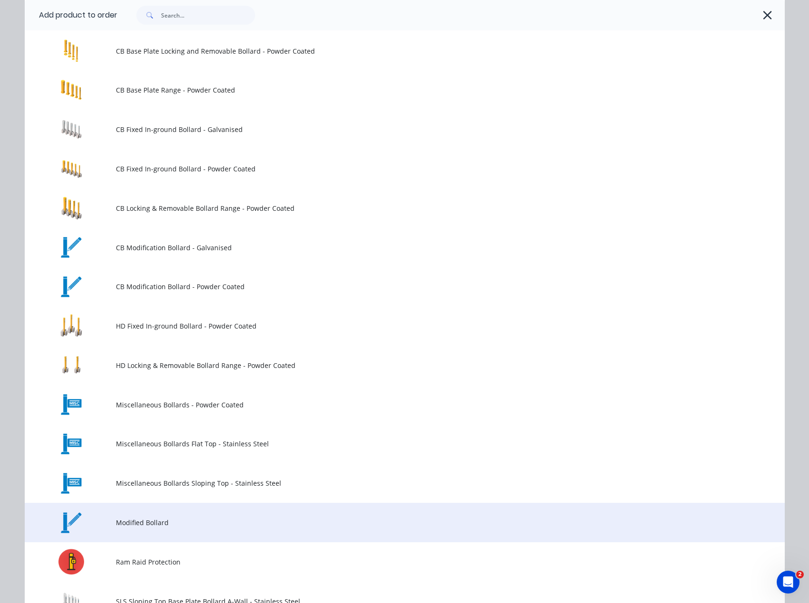
scroll to position [237, 0]
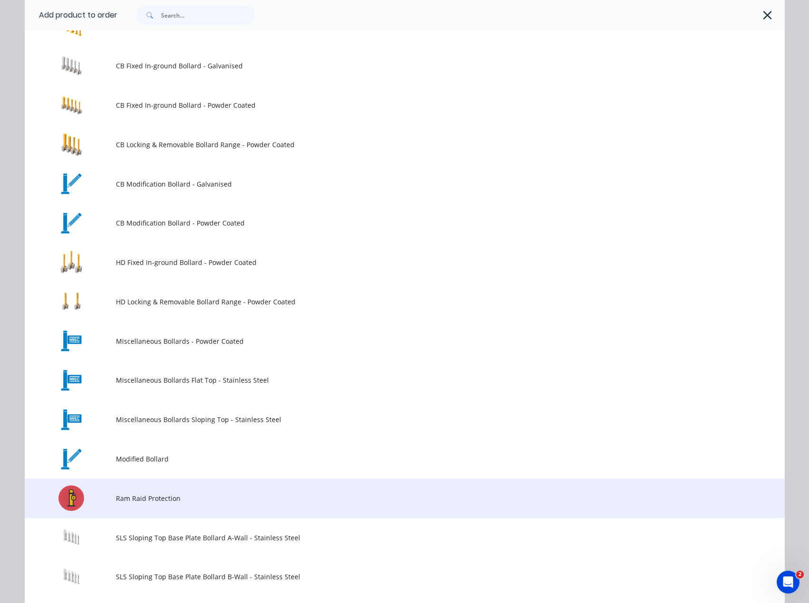
click at [159, 504] on td "Ram Raid Protection" at bounding box center [450, 498] width 669 height 39
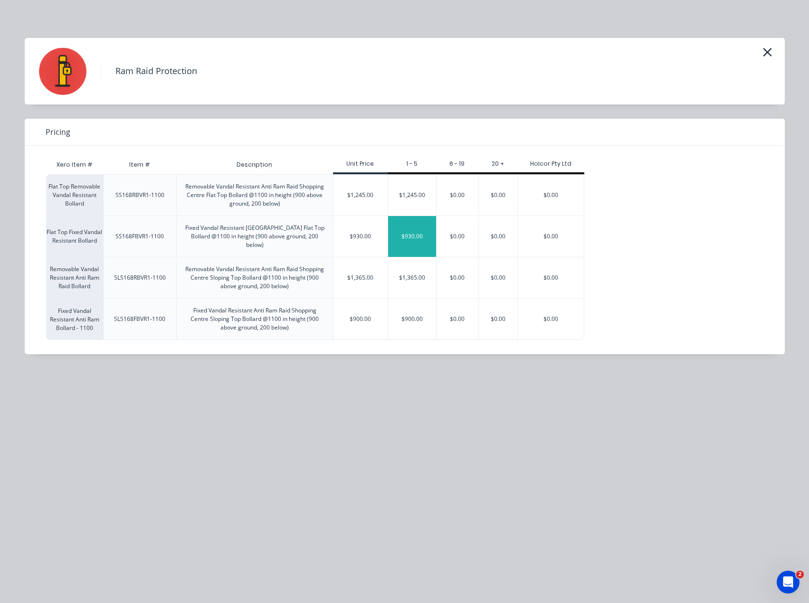
click at [399, 233] on div "$930.00" at bounding box center [412, 236] width 48 height 41
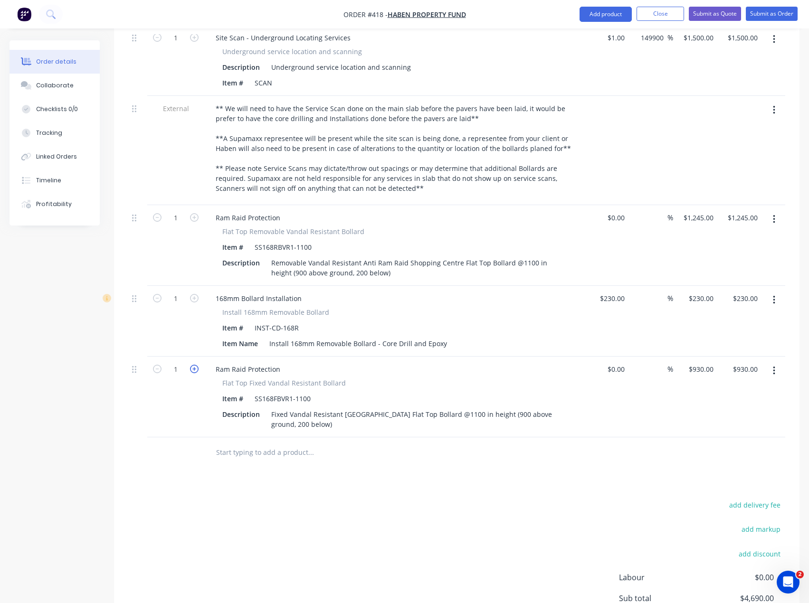
click at [193, 365] on icon "button" at bounding box center [194, 369] width 9 height 9
type input "2"
type input "$1,860.00"
click at [193, 365] on icon "button" at bounding box center [194, 369] width 9 height 9
type input "3"
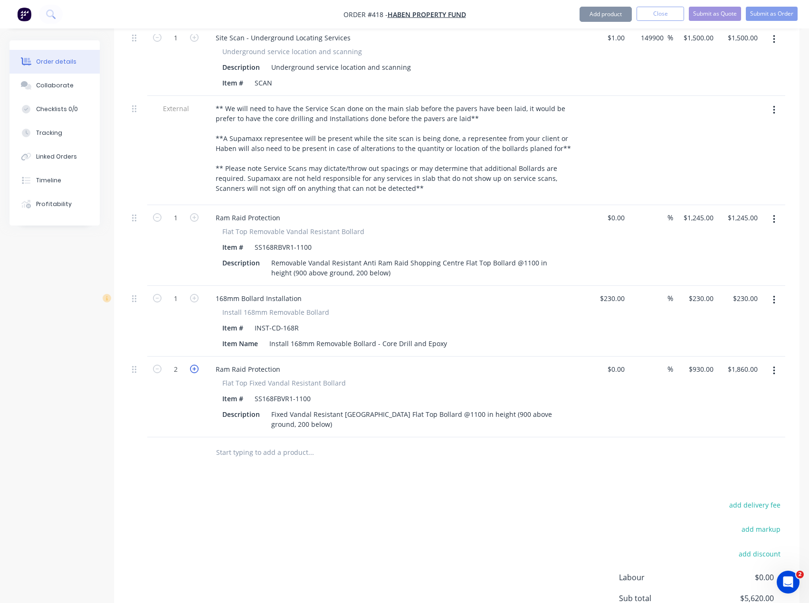
type input "$2,790.00"
click at [193, 365] on icon "button" at bounding box center [194, 369] width 9 height 9
type input "4"
type input "$3,720.00"
click at [193, 365] on icon "button" at bounding box center [194, 369] width 9 height 9
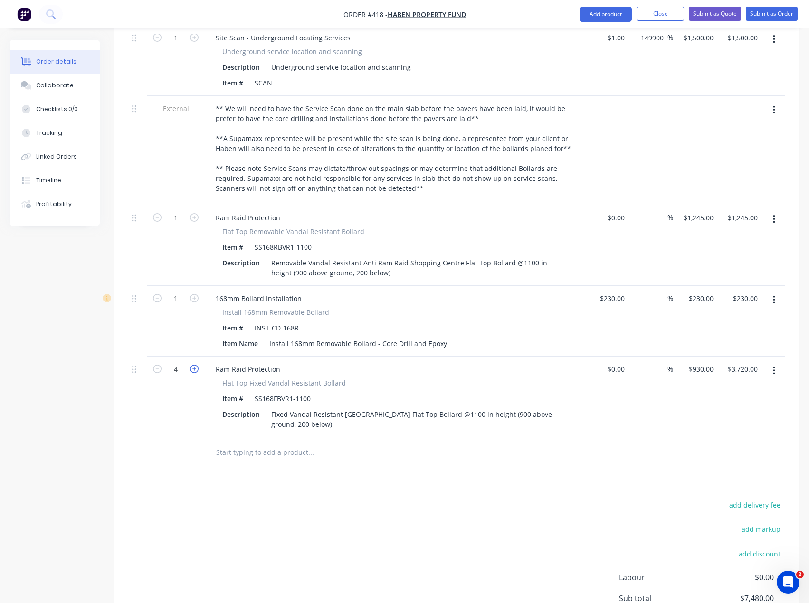
type input "5"
type input "$4,650.00"
click at [193, 365] on icon "button" at bounding box center [194, 369] width 9 height 9
type input "6"
type input "$5,580.00"
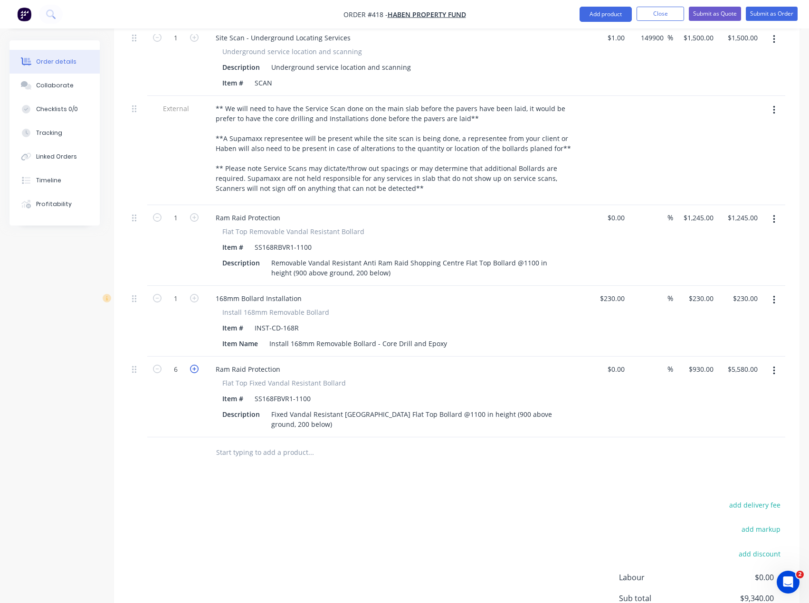
click at [193, 365] on icon "button" at bounding box center [194, 369] width 9 height 9
type input "7"
type input "$6,510.00"
click at [193, 365] on icon "button" at bounding box center [194, 369] width 9 height 9
type input "8"
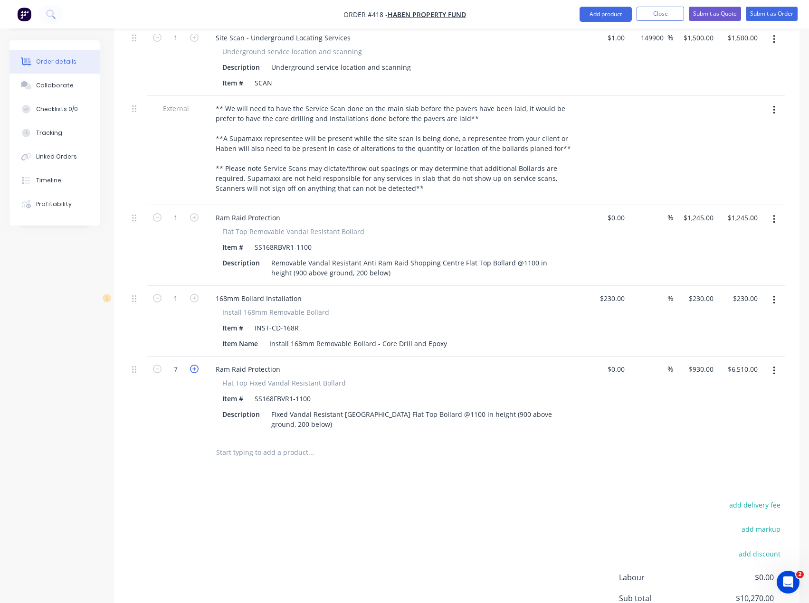
type input "$7,440.00"
click at [351, 499] on div "add delivery fee add markup add discount Labour $0.00 Sub total $11,200.00 Marg…" at bounding box center [456, 590] width 657 height 183
click at [610, 16] on button "Add product" at bounding box center [605, 14] width 52 height 15
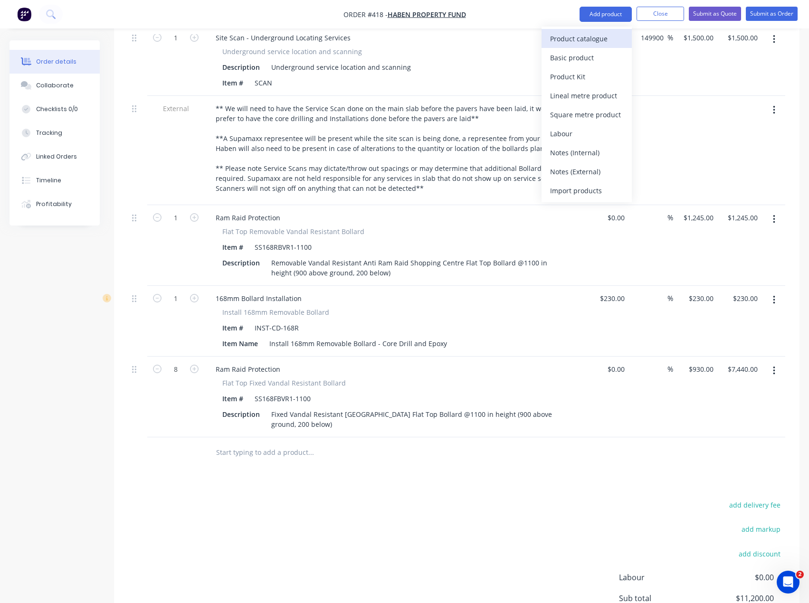
click at [584, 36] on div "Product catalogue" at bounding box center [586, 39] width 73 height 14
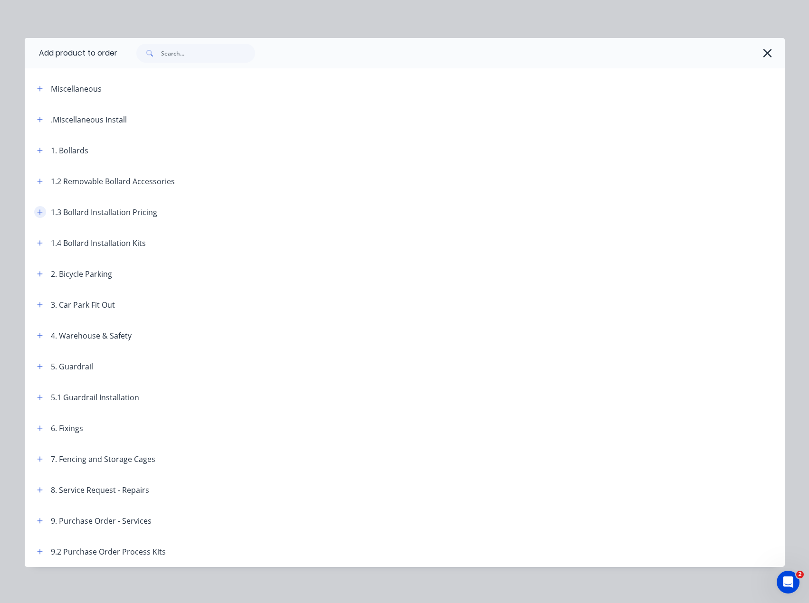
click at [39, 212] on button "button" at bounding box center [40, 212] width 12 height 12
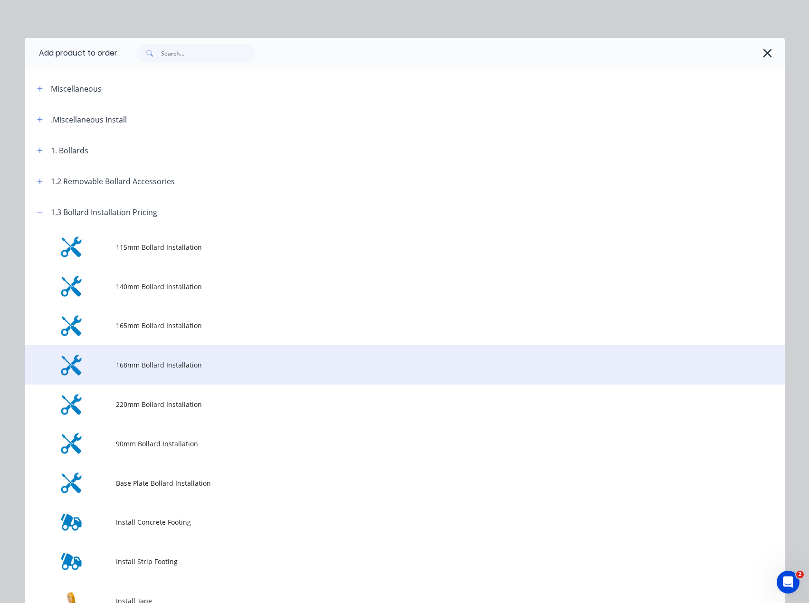
click at [163, 364] on span "168mm Bollard Installation" at bounding box center [383, 365] width 535 height 10
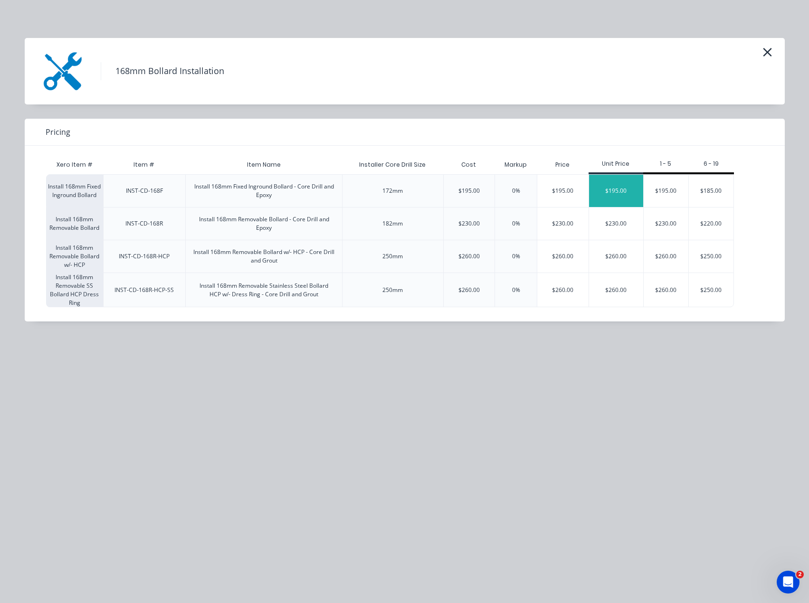
click at [605, 198] on div "$195.00" at bounding box center [616, 191] width 54 height 32
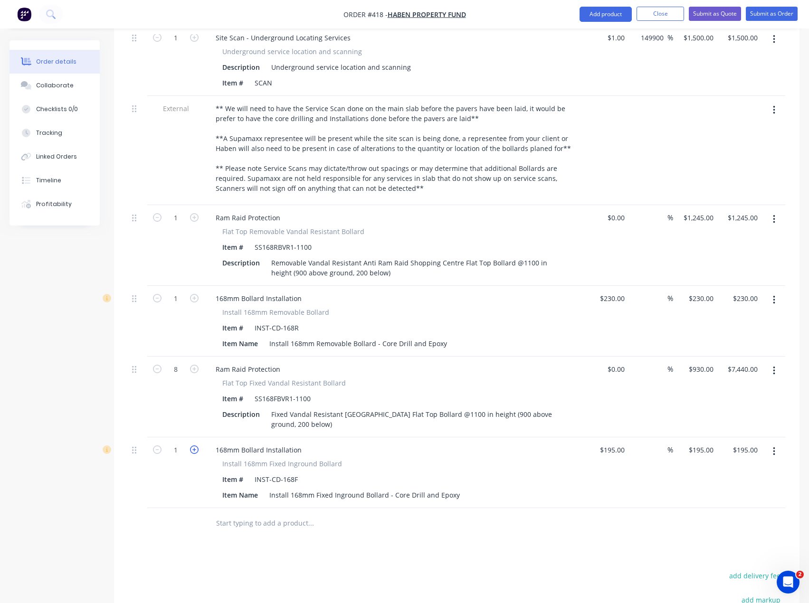
click at [194, 445] on icon "button" at bounding box center [194, 449] width 9 height 9
type input "2"
type input "$390.00"
click at [194, 445] on icon "button" at bounding box center [194, 449] width 9 height 9
type input "3"
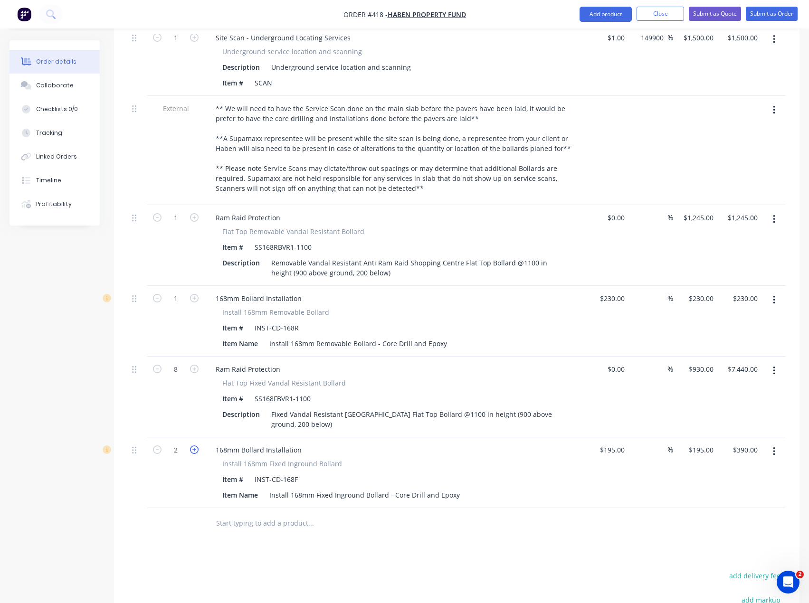
type input "$585.00"
click at [194, 445] on icon "button" at bounding box center [194, 449] width 9 height 9
type input "4"
type input "$780.00"
click at [194, 445] on icon "button" at bounding box center [194, 449] width 9 height 9
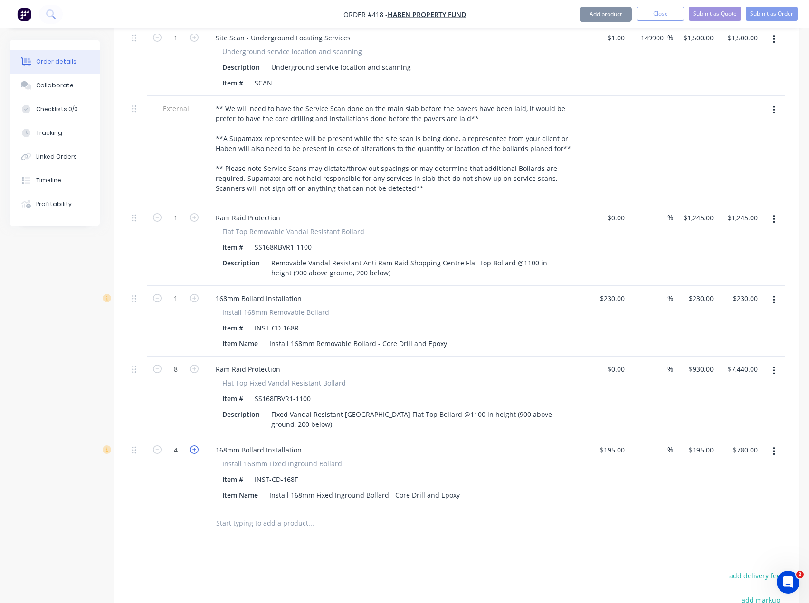
type input "5"
type input "$975.00"
click at [194, 445] on icon "button" at bounding box center [194, 449] width 9 height 9
type input "6"
type input "$1,170.00"
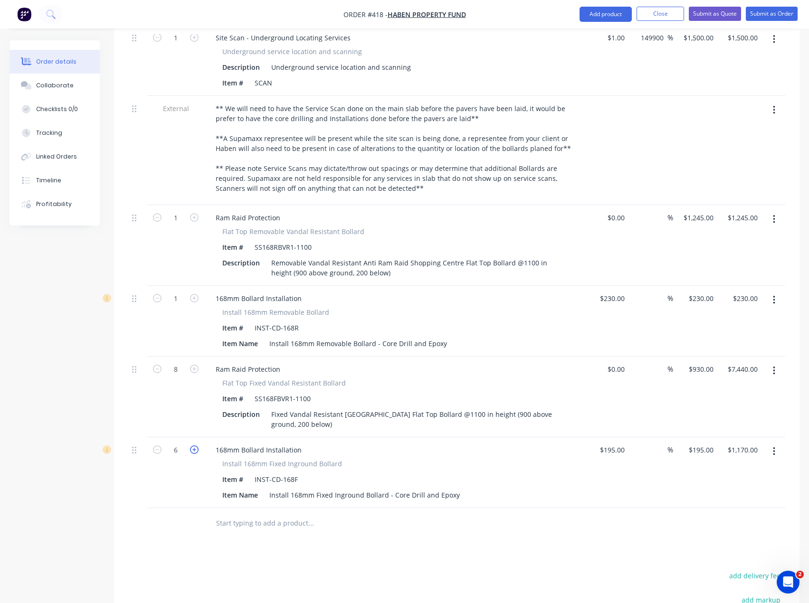
click at [194, 445] on icon "button" at bounding box center [194, 449] width 9 height 9
type input "7"
type input "$1,365.00"
click at [194, 445] on icon "button" at bounding box center [194, 449] width 9 height 9
type input "8"
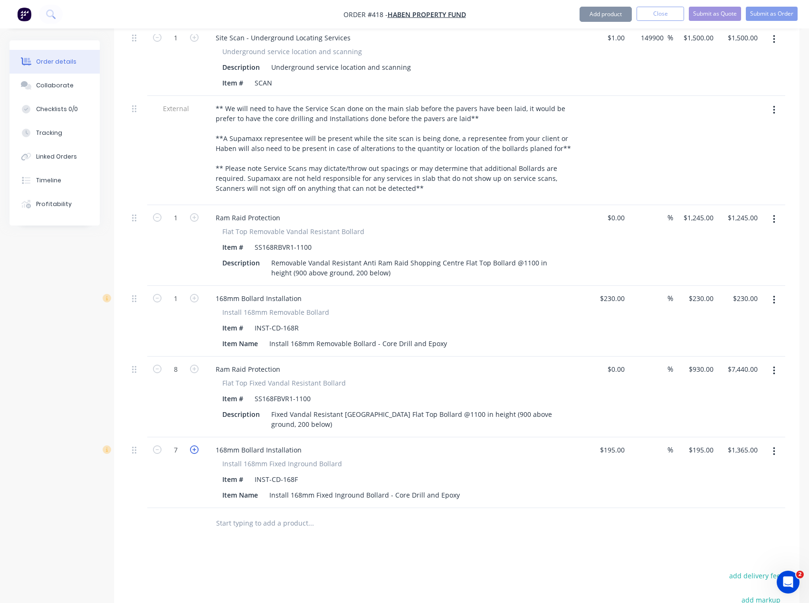
type input "$1,560.00"
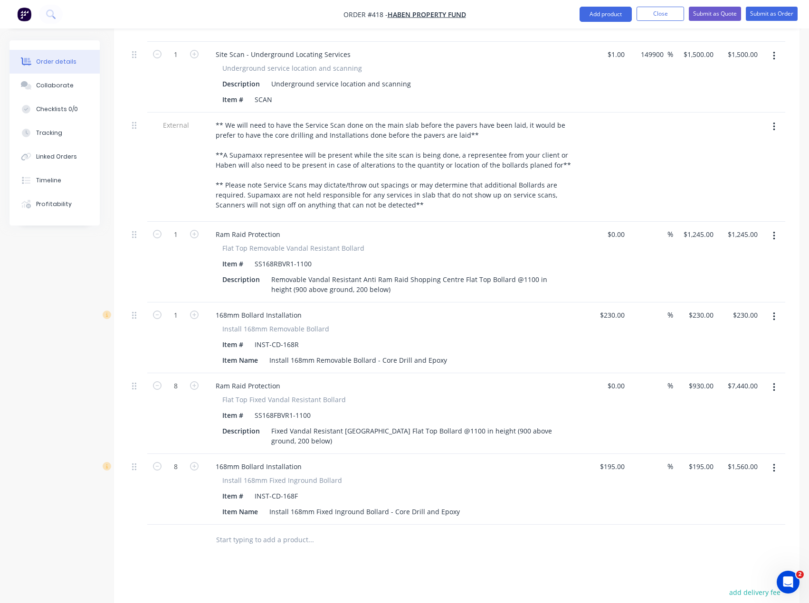
scroll to position [586, 0]
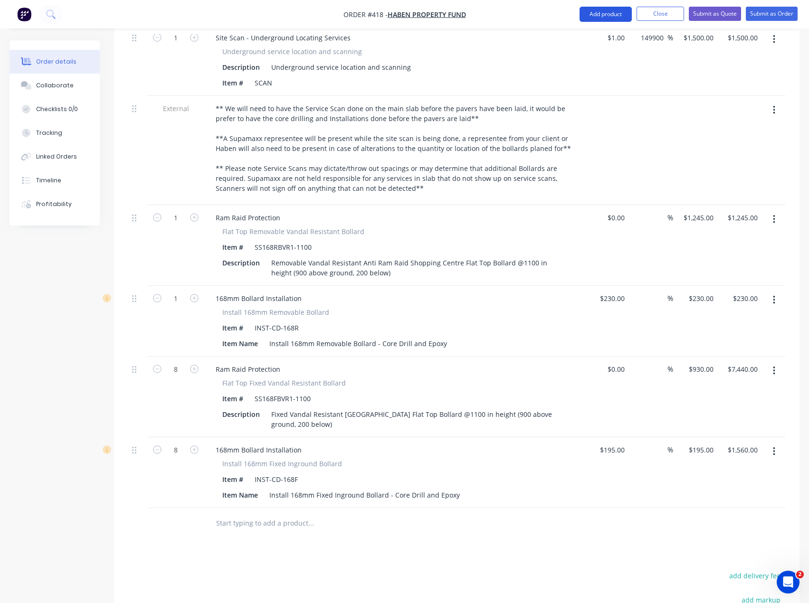
click at [608, 14] on button "Add product" at bounding box center [605, 14] width 52 height 15
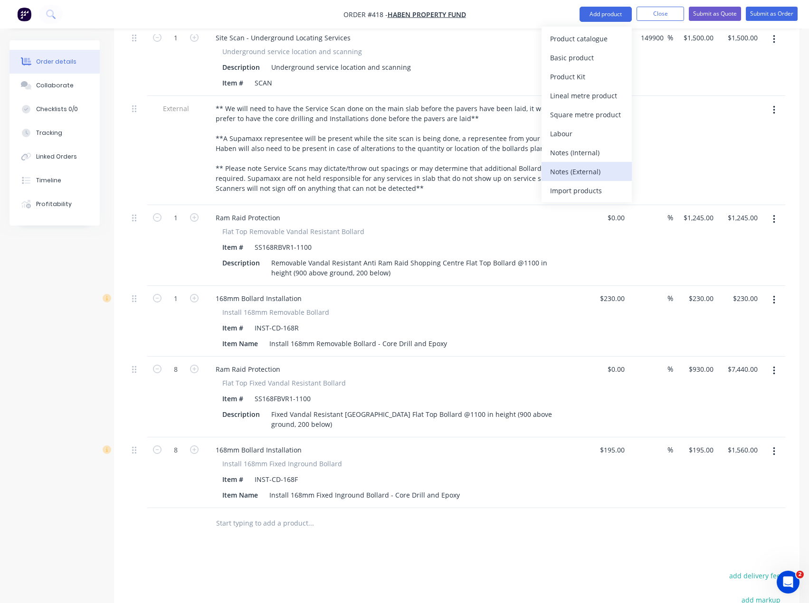
click at [588, 170] on div "Notes (External)" at bounding box center [586, 172] width 73 height 14
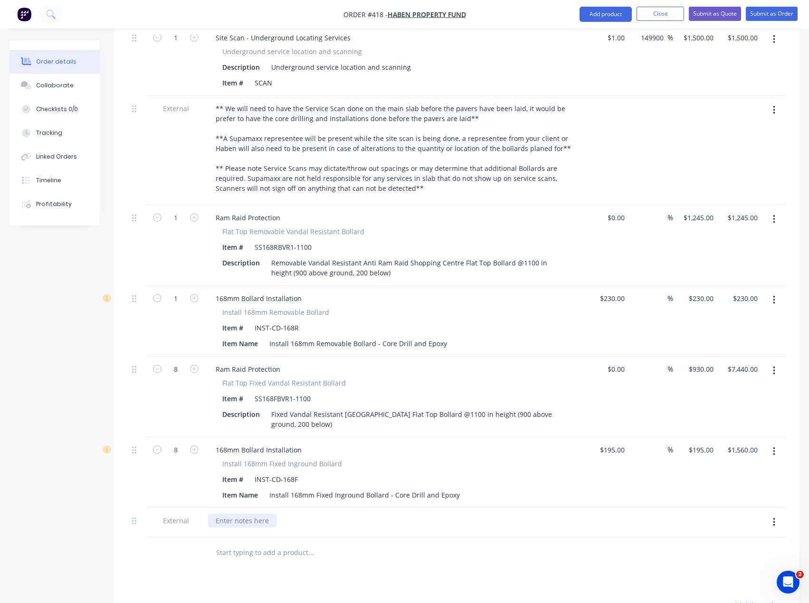
click at [242, 514] on div at bounding box center [242, 521] width 68 height 14
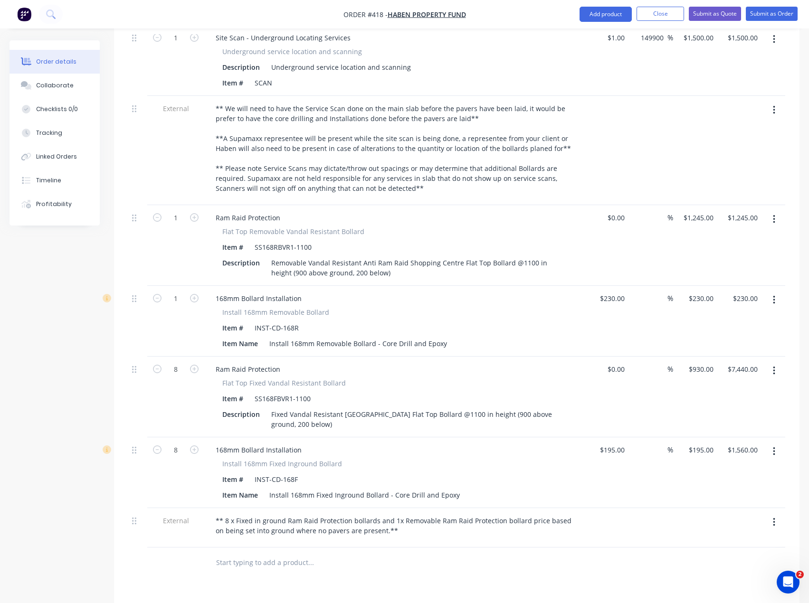
click at [297, 561] on div "Products Show / Hide columns Add product Qty Cost Markup Price Total 4 Site Est…" at bounding box center [456, 303] width 685 height 1005
click at [655, 14] on button "Close" at bounding box center [659, 14] width 47 height 14
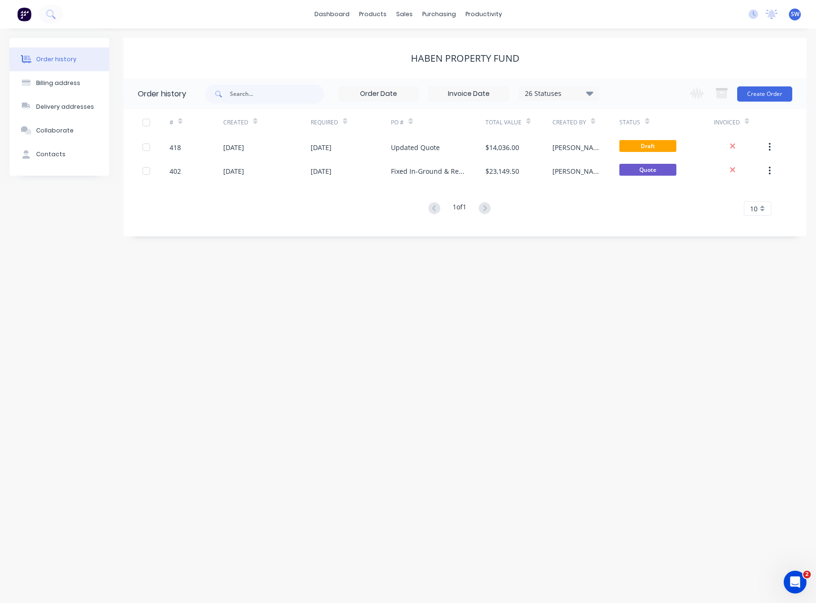
click at [471, 391] on div "Order history Billing address Delivery addresses Collaborate Contacts Haben Pro…" at bounding box center [408, 315] width 816 height 575
click at [326, 17] on link "dashboard" at bounding box center [332, 14] width 45 height 14
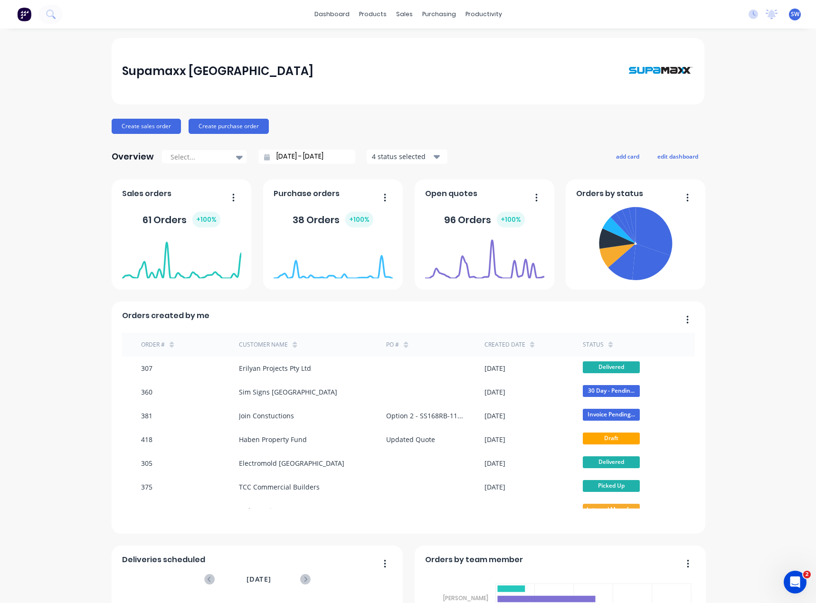
click at [791, 16] on span "SW" at bounding box center [795, 14] width 9 height 9
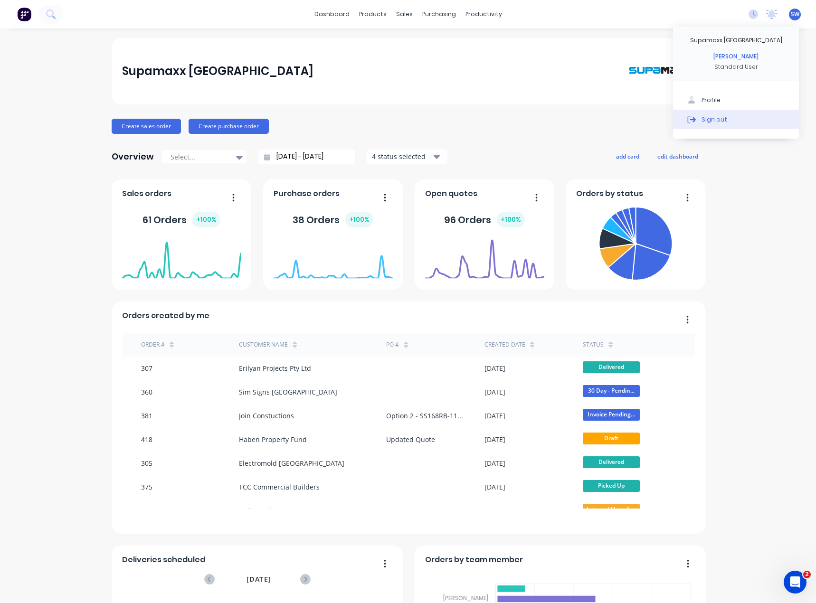
click at [717, 120] on button "Sign out" at bounding box center [736, 119] width 126 height 19
